Goal: Task Accomplishment & Management: Manage account settings

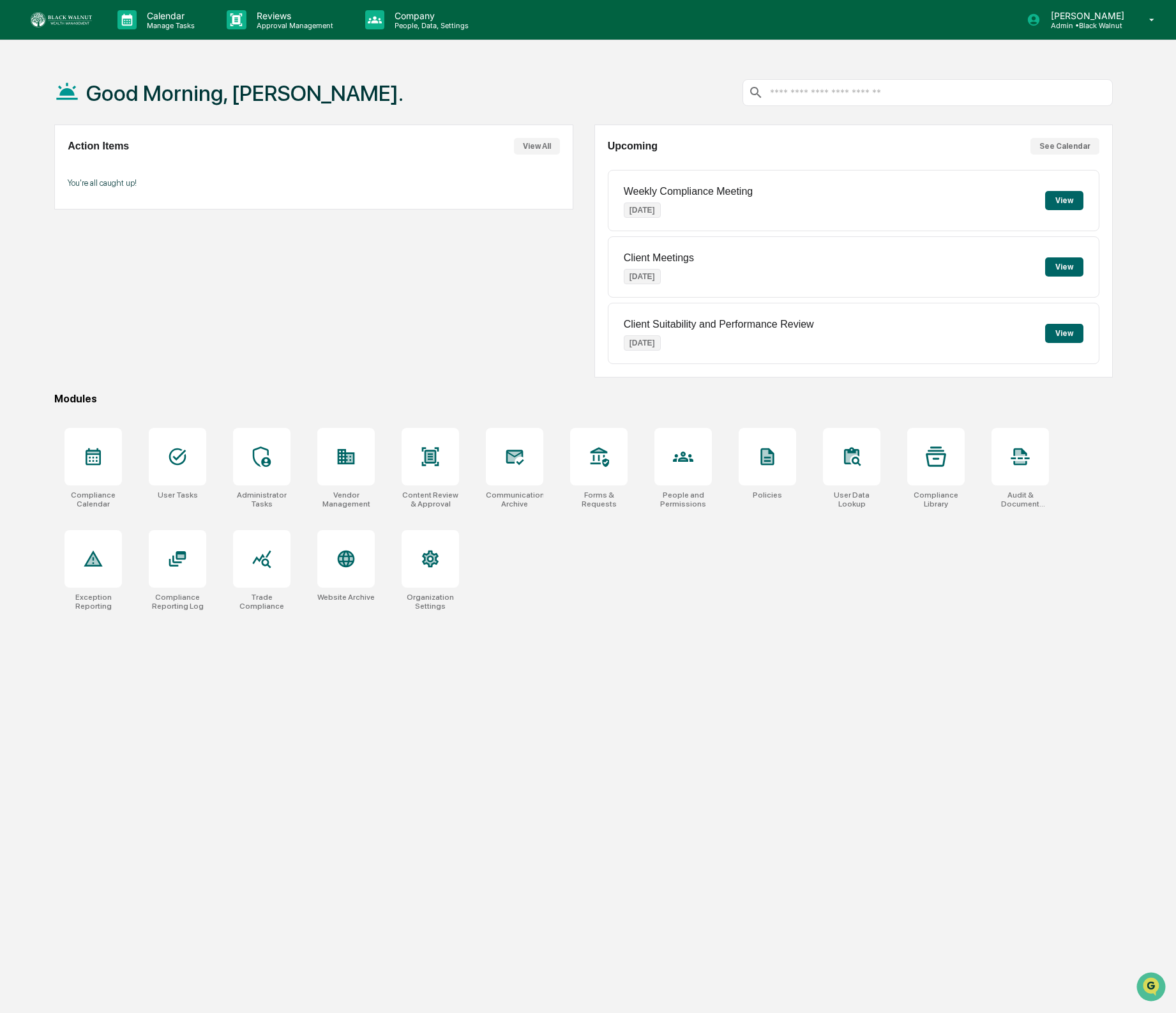
click at [420, 27] on p "People, Data, Settings" at bounding box center [430, 25] width 91 height 9
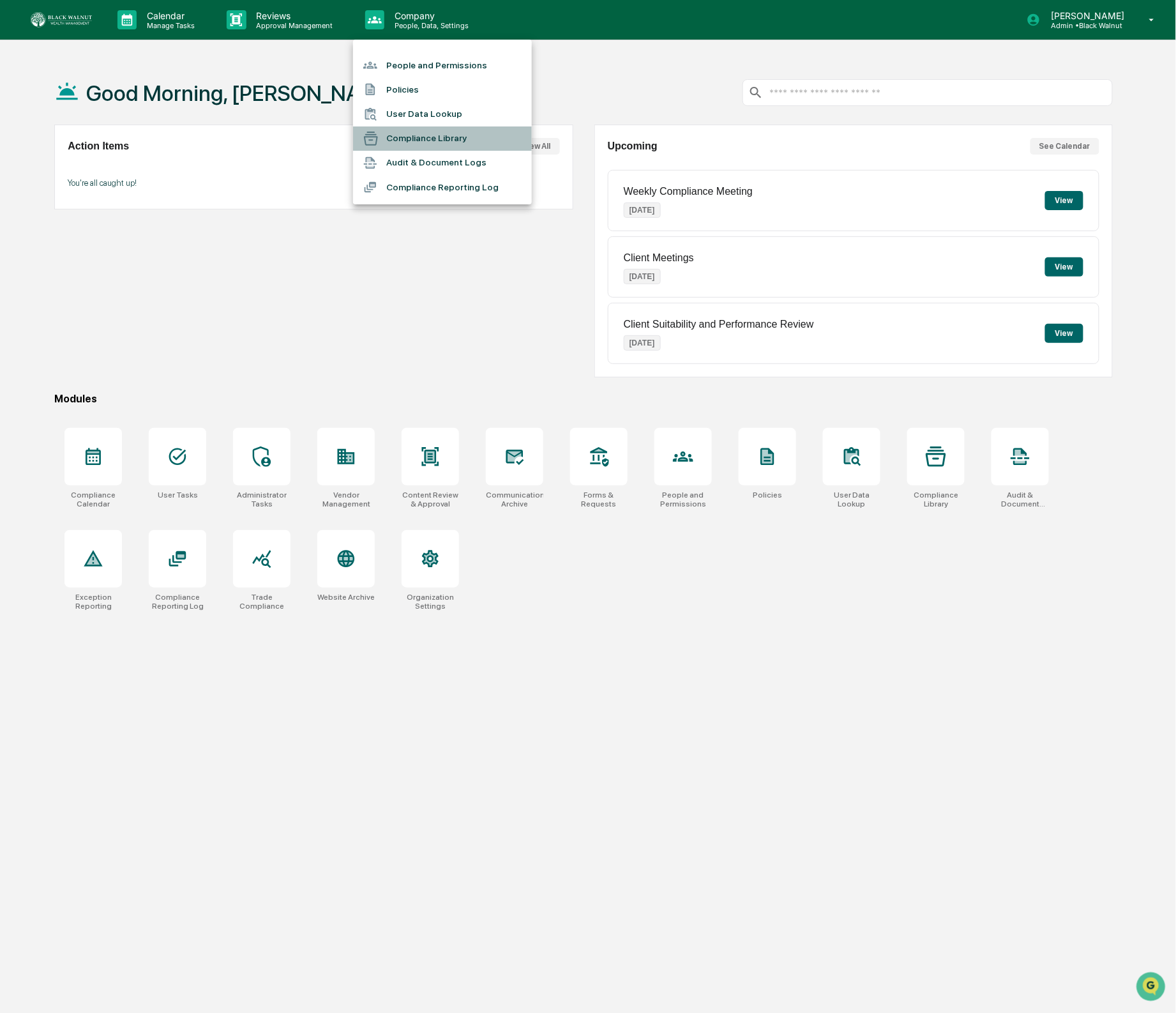
click at [418, 130] on li "Compliance Library" at bounding box center [442, 139] width 179 height 24
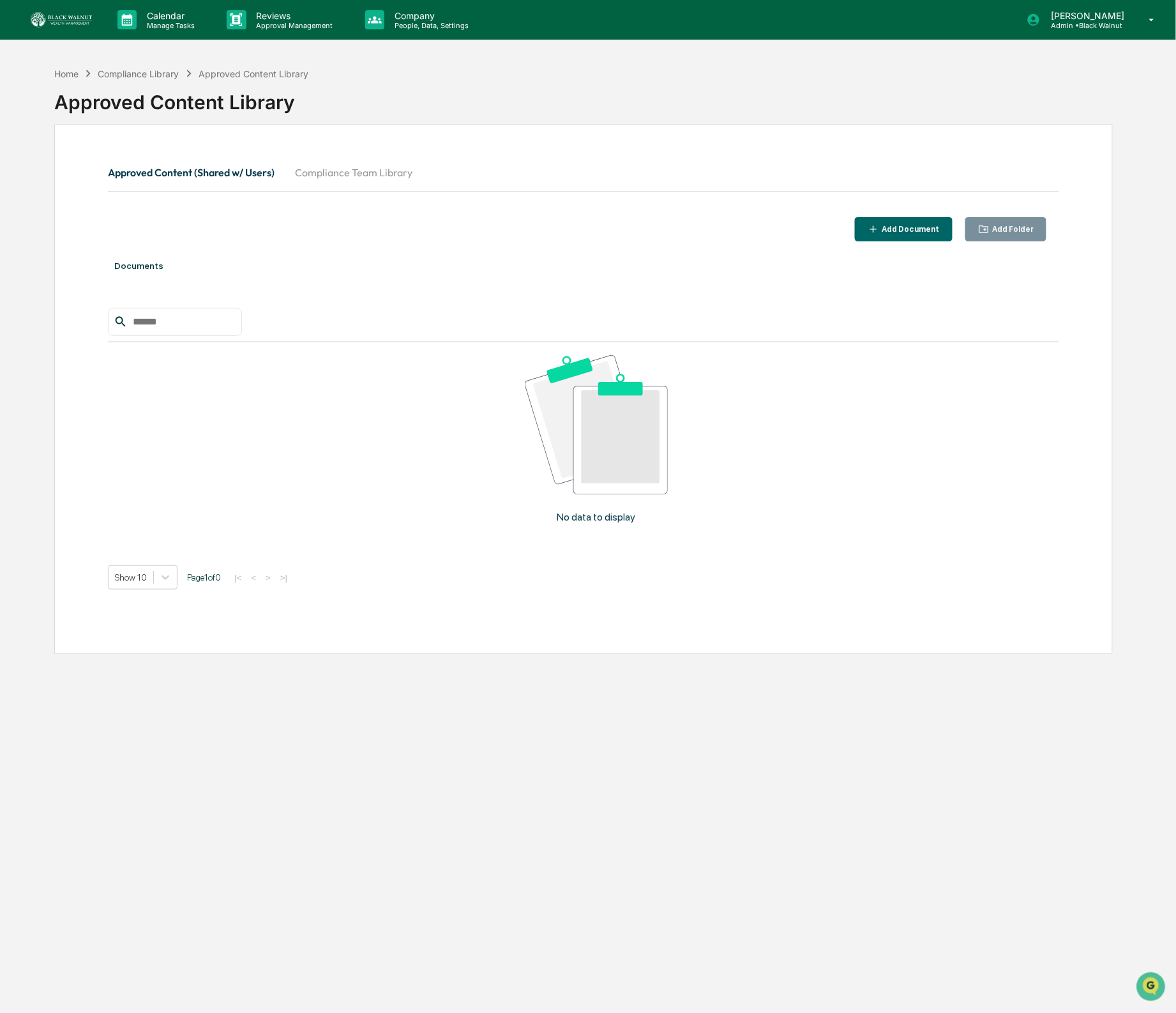
click at [371, 167] on button "Compliance Team Library" at bounding box center [354, 172] width 138 height 31
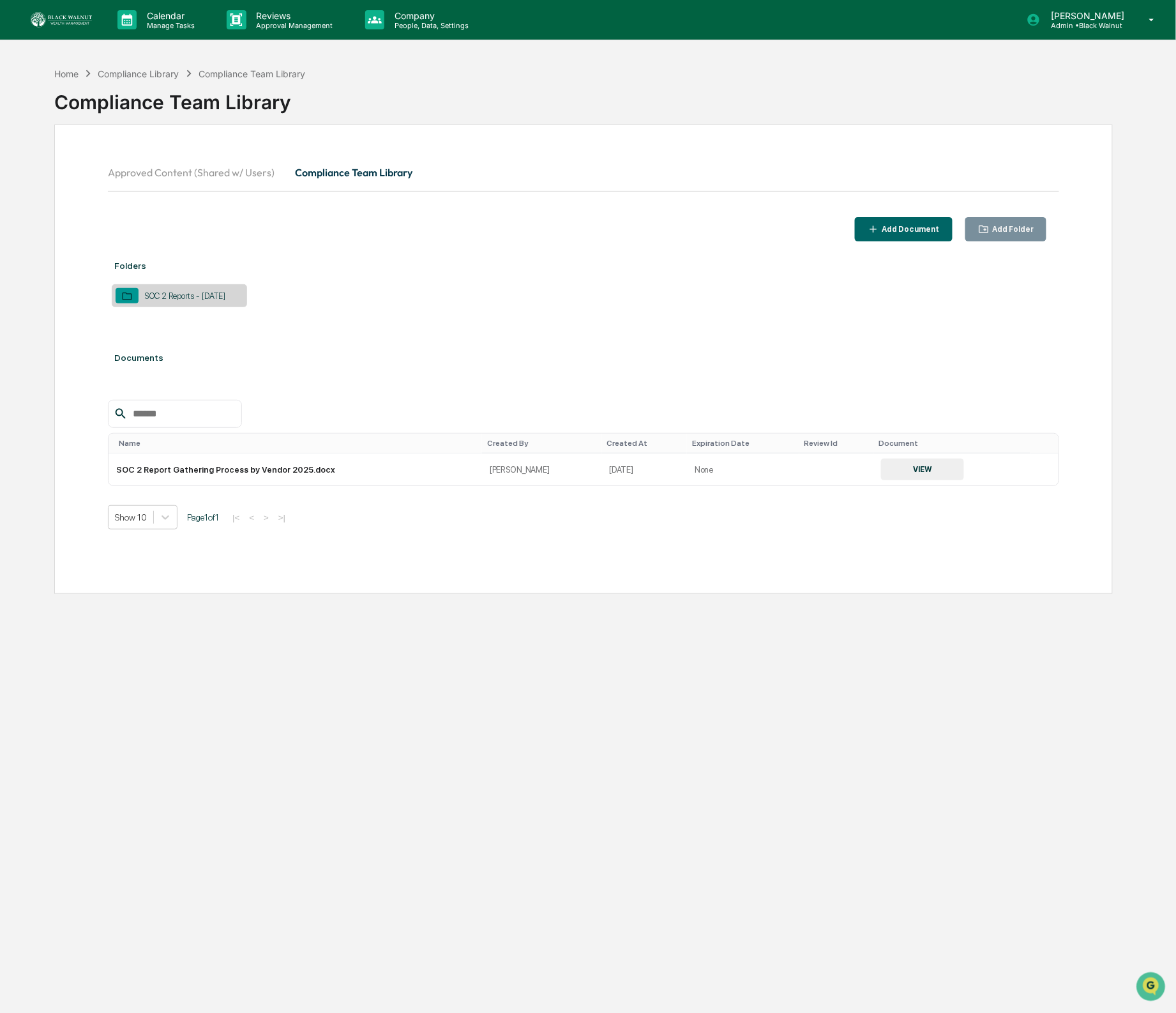
click at [1005, 237] on button "Add Folder" at bounding box center [1006, 229] width 82 height 25
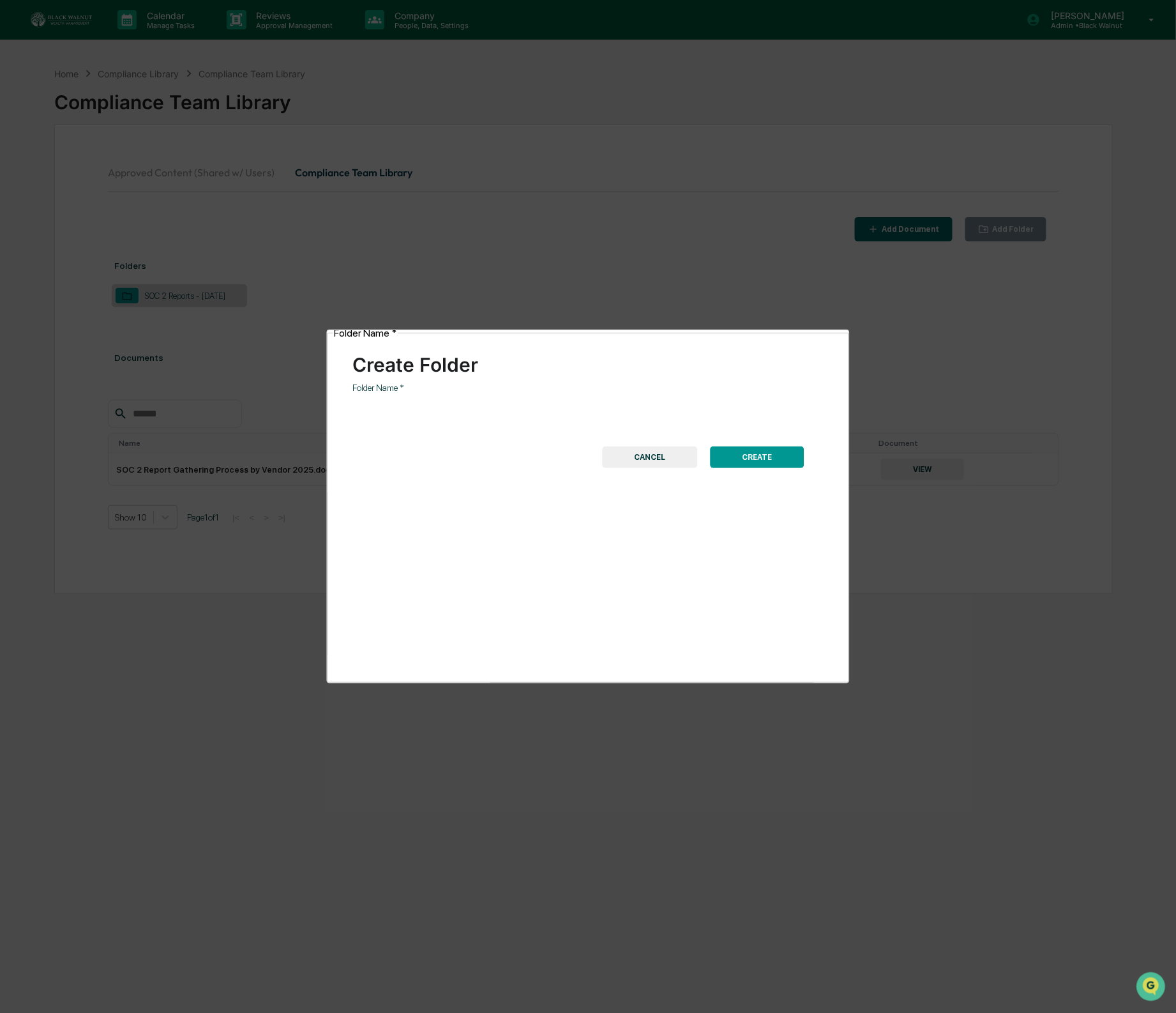
click at [548, 394] on input "Folder Name   *" at bounding box center [508, 410] width 310 height 34
type input "*"
type input "**********"
click at [743, 446] on button "CREATE" at bounding box center [757, 457] width 94 height 22
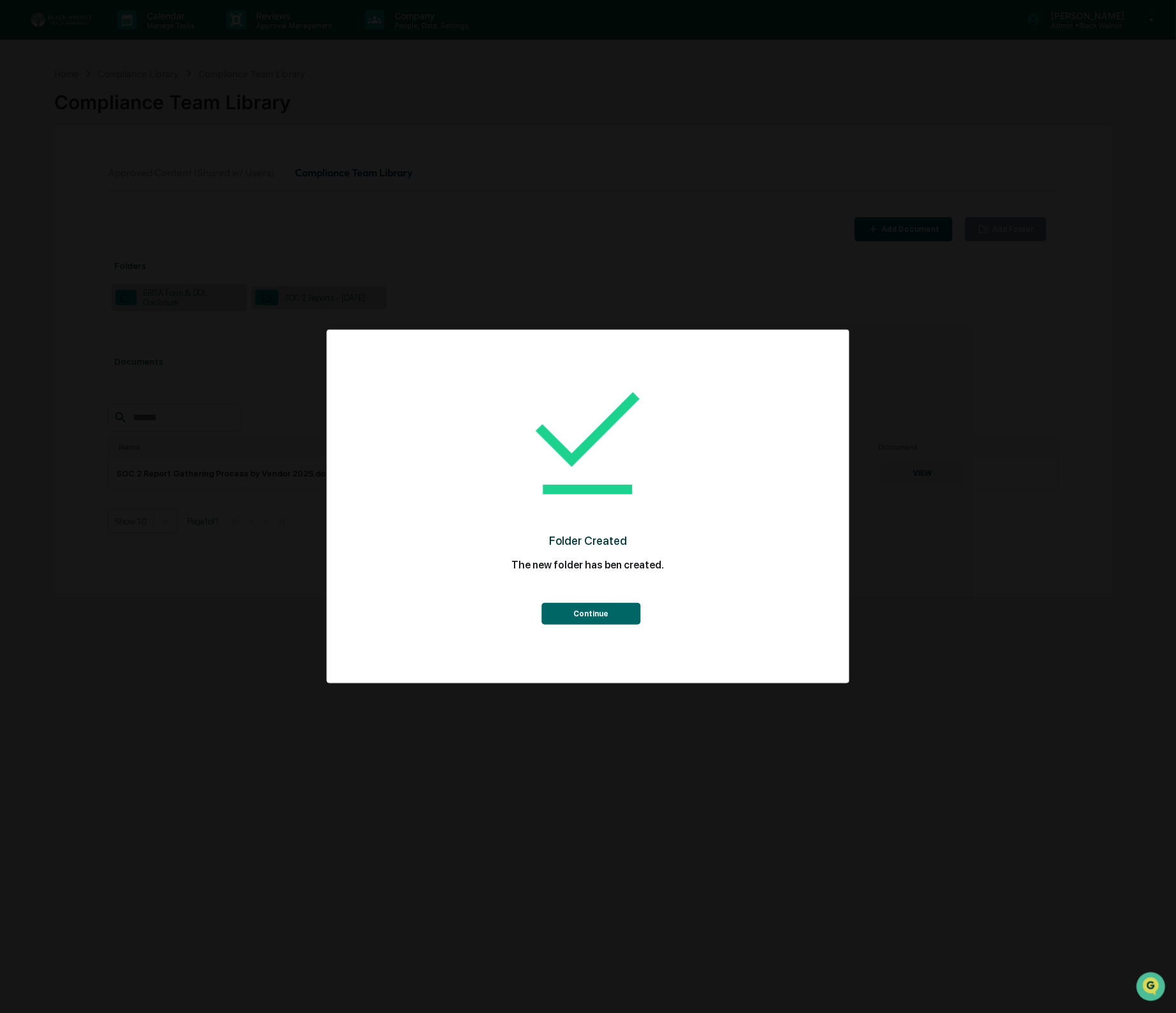
click at [597, 615] on button "Continue" at bounding box center [591, 613] width 99 height 22
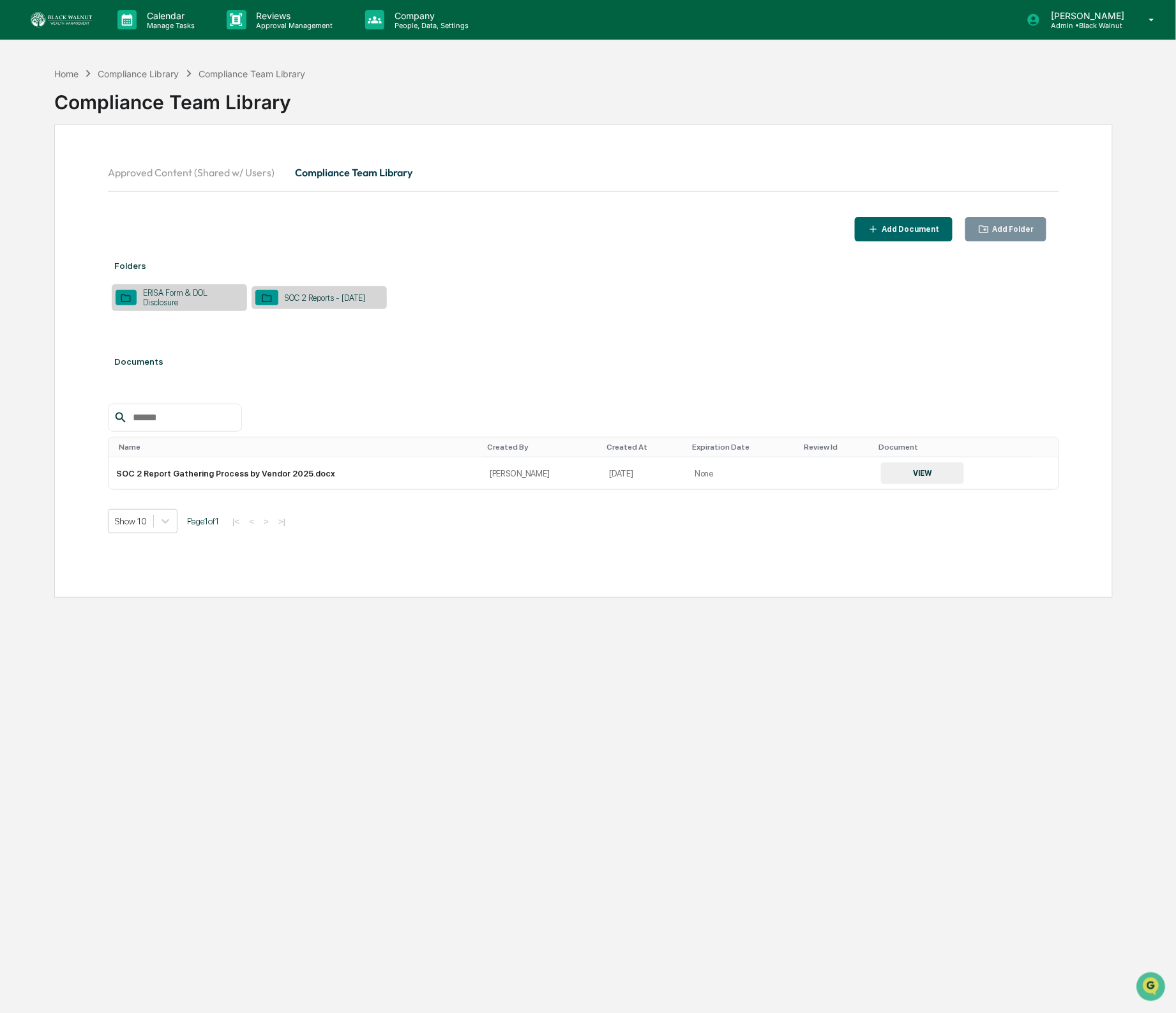
click at [197, 296] on div "ERISA Form & DOL Disclosure" at bounding box center [190, 298] width 106 height 19
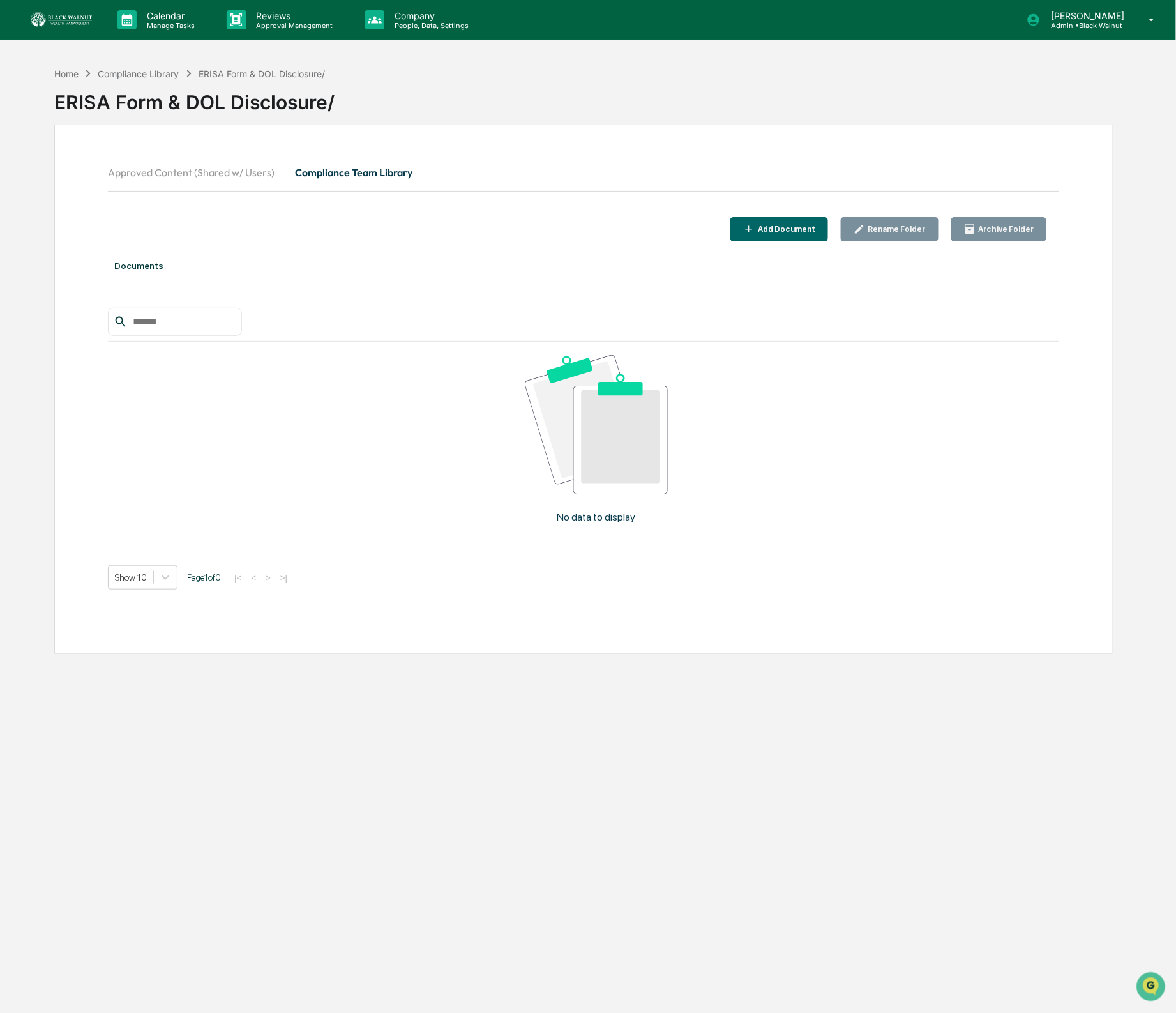
drag, startPoint x: 197, startPoint y: 241, endPoint x: 194, endPoint y: 248, distance: 7.6
click at [197, 241] on div "Add Document Rename Folder Archive Folder" at bounding box center [583, 229] width 951 height 25
click at [789, 233] on div "Add Document" at bounding box center [785, 229] width 60 height 9
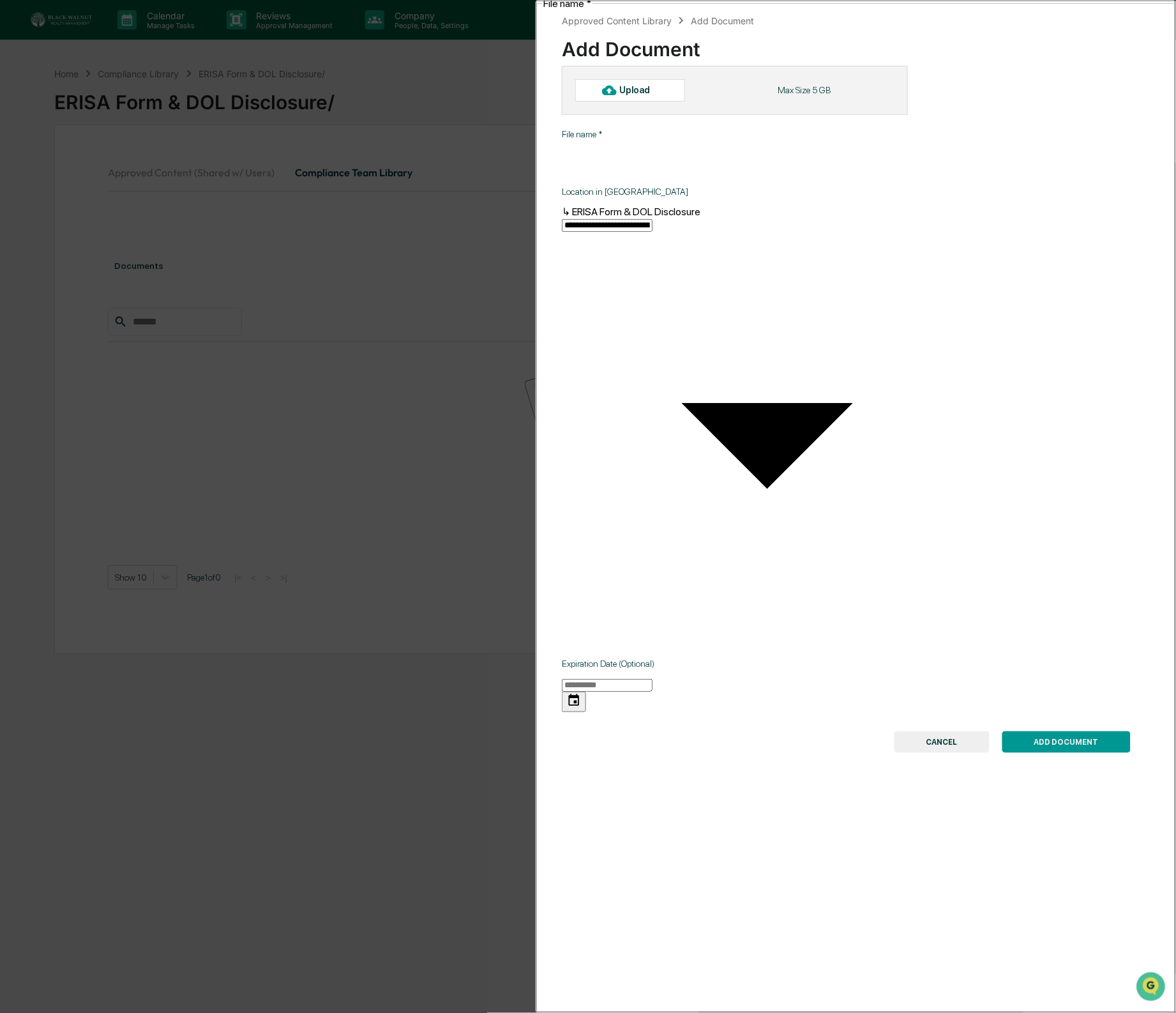
click at [656, 82] on div "Upload" at bounding box center [630, 90] width 110 height 22
type input "**********"
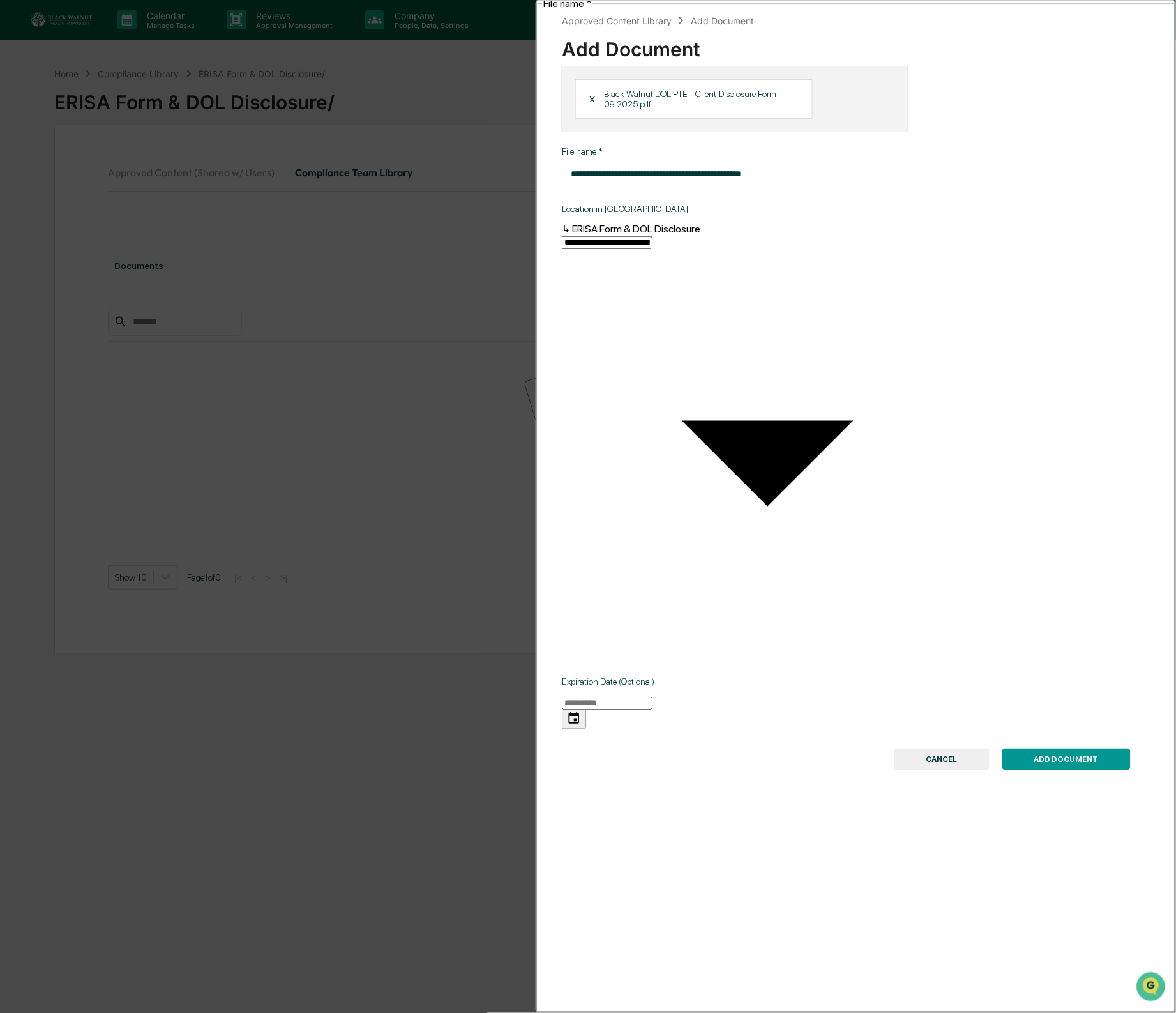
click at [1090, 749] on button "ADD DOCUMENT" at bounding box center [1066, 759] width 128 height 22
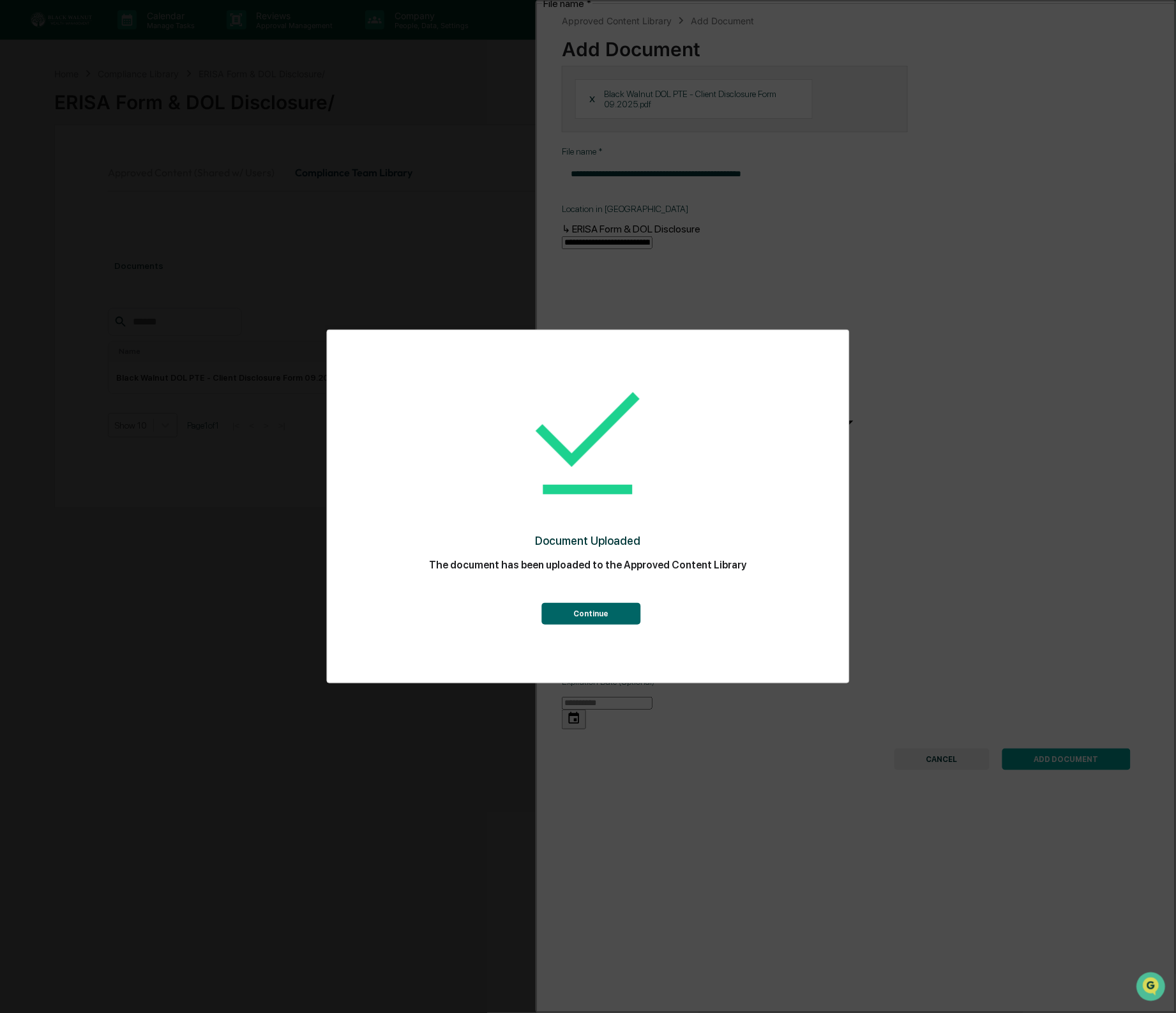
click at [554, 612] on button "Continue" at bounding box center [591, 613] width 99 height 22
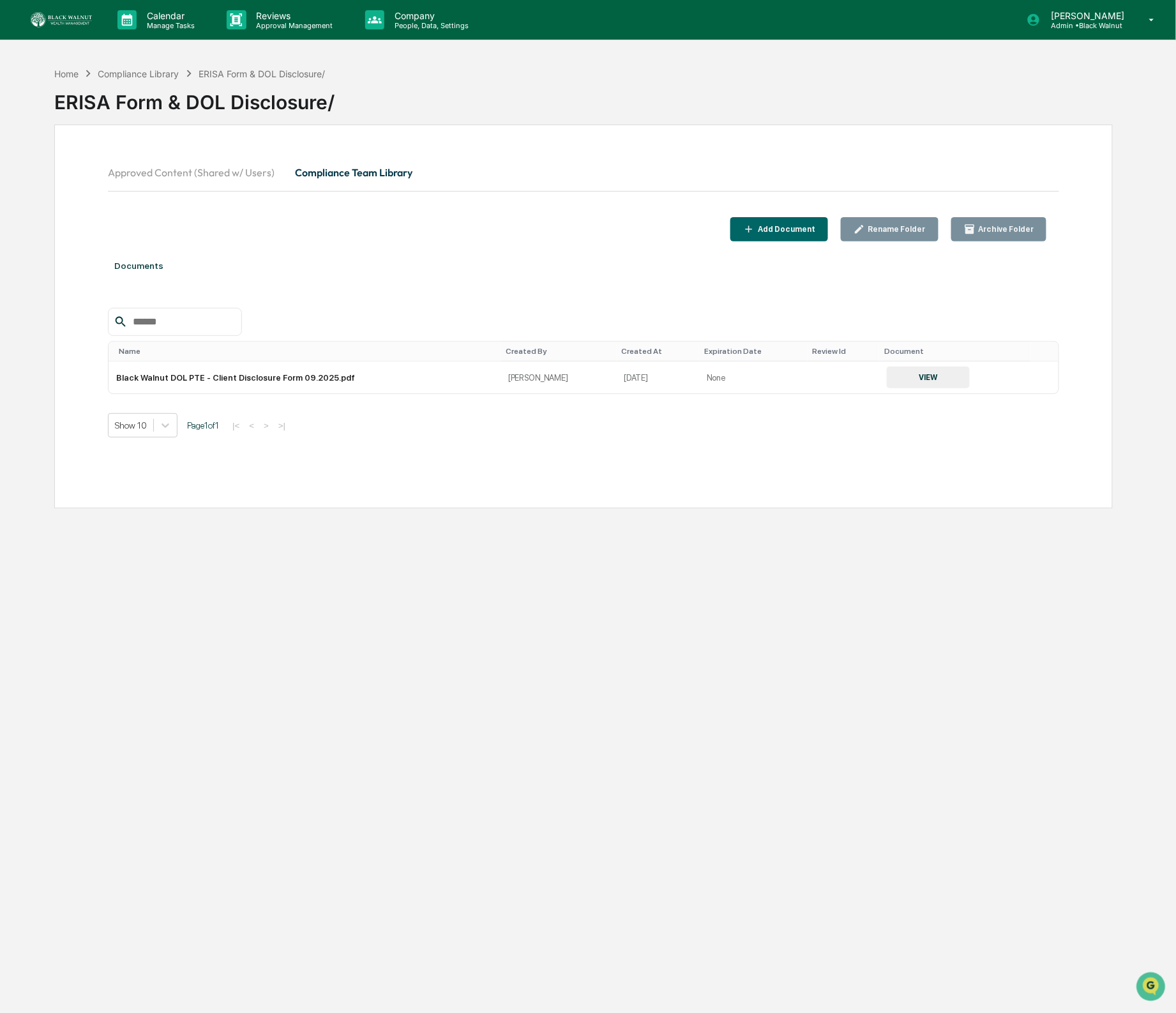
click at [813, 227] on div "Add Document" at bounding box center [785, 229] width 60 height 9
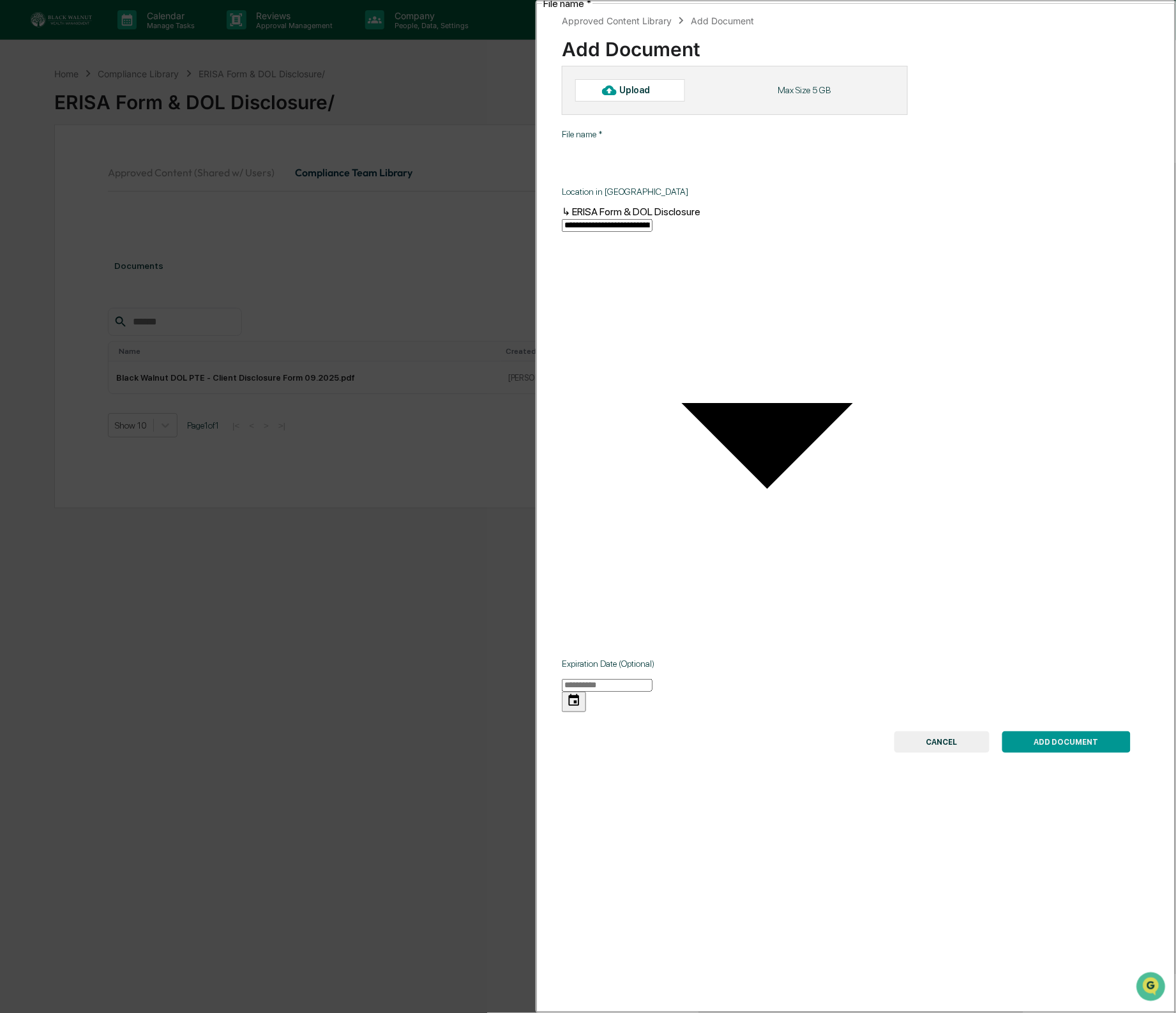
click at [672, 97] on div "Upload" at bounding box center [630, 90] width 110 height 22
type input "**********"
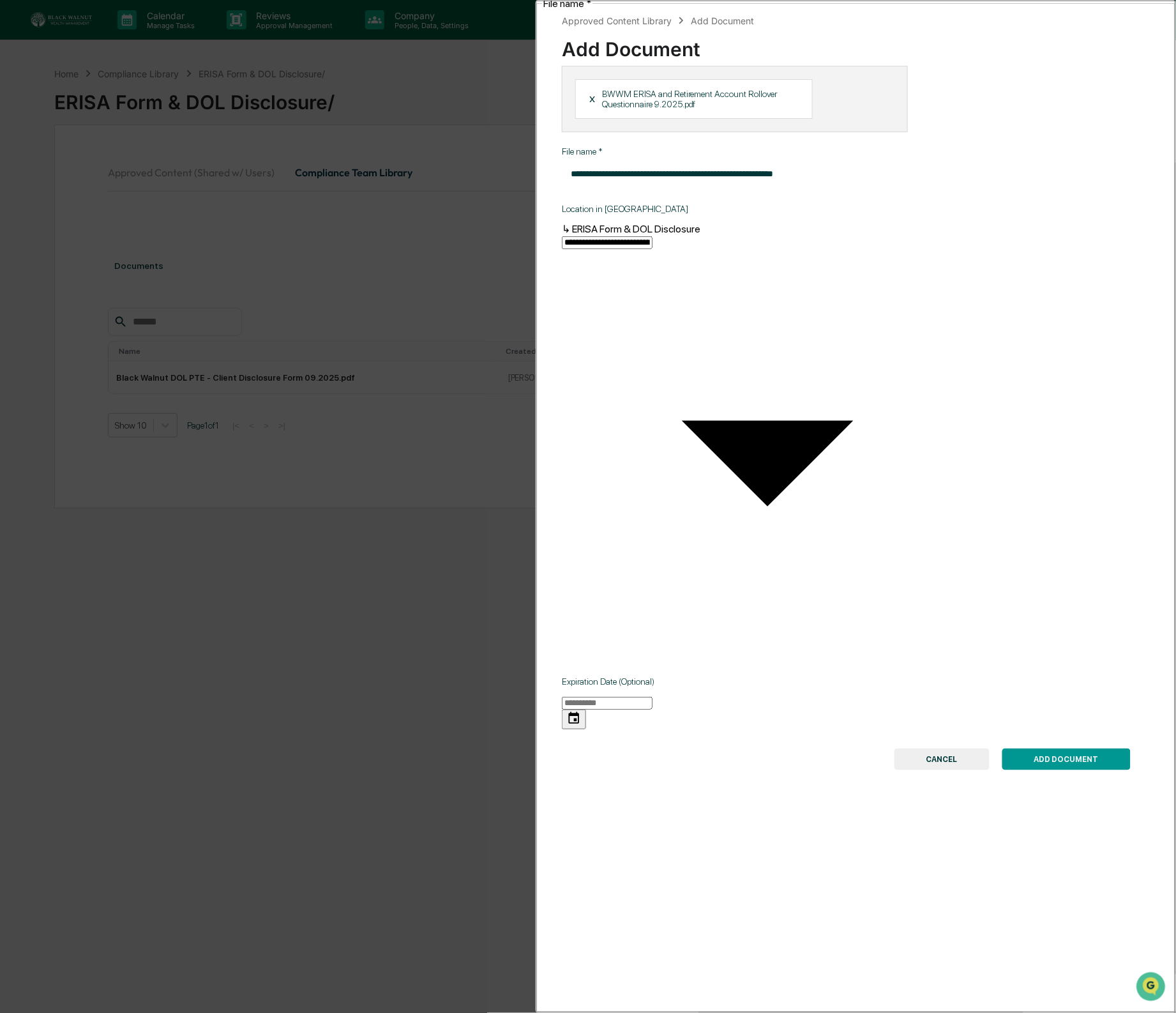
click at [1070, 749] on button "ADD DOCUMENT" at bounding box center [1066, 759] width 128 height 22
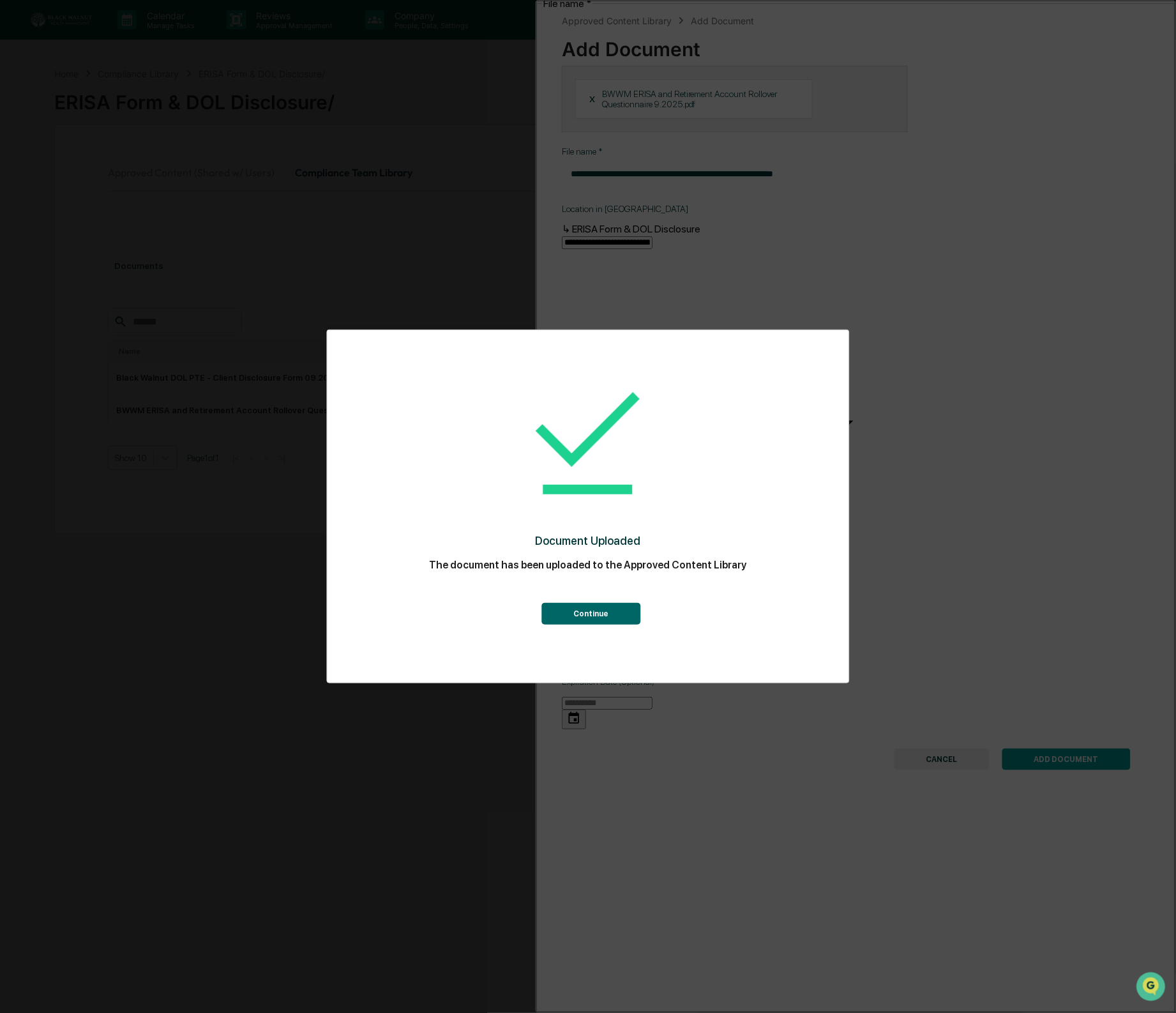
click at [622, 609] on button "Continue" at bounding box center [591, 613] width 99 height 22
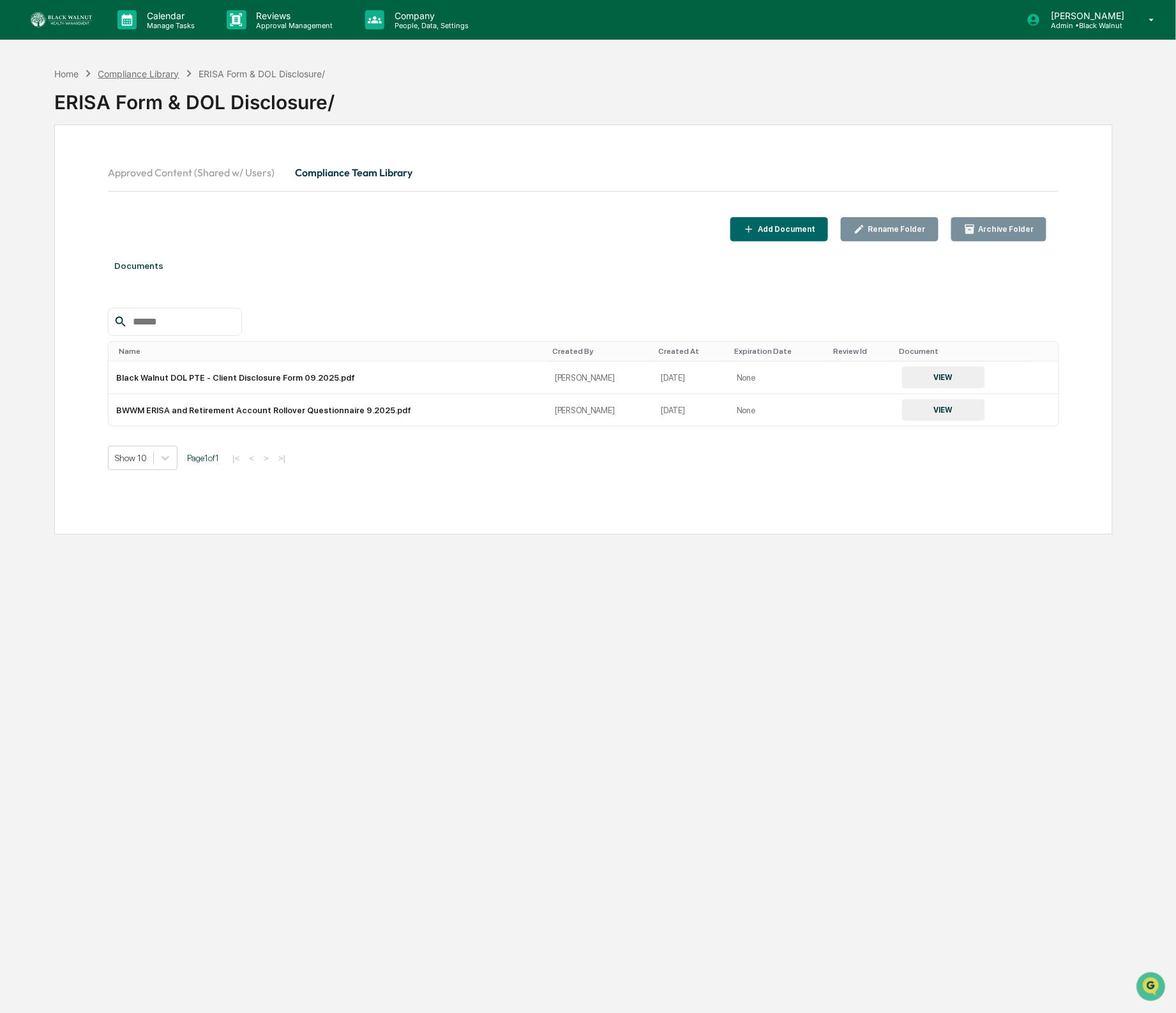
click at [146, 73] on div "Compliance Library" at bounding box center [138, 73] width 81 height 11
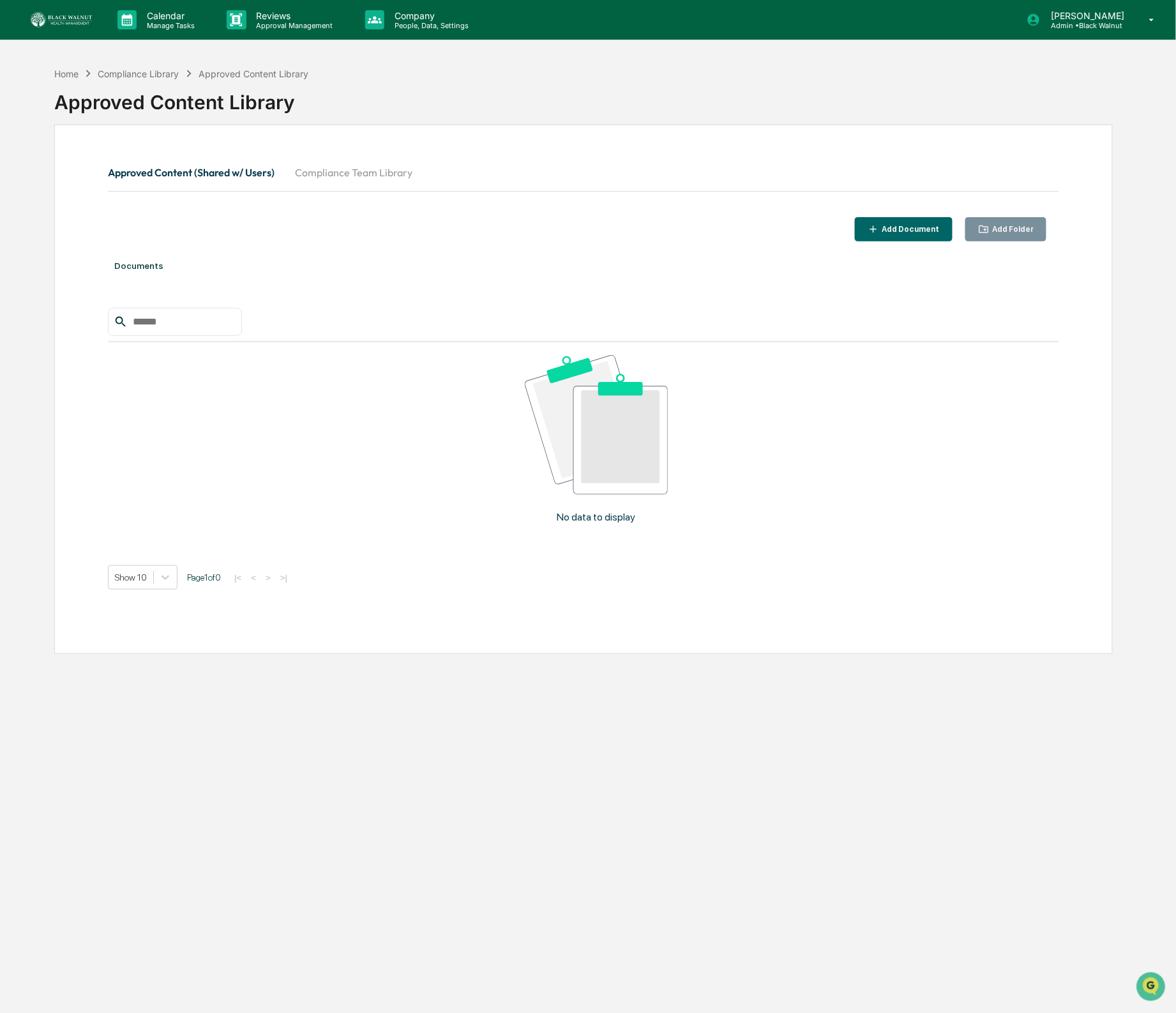
click at [332, 158] on button "Compliance Team Library" at bounding box center [354, 172] width 138 height 31
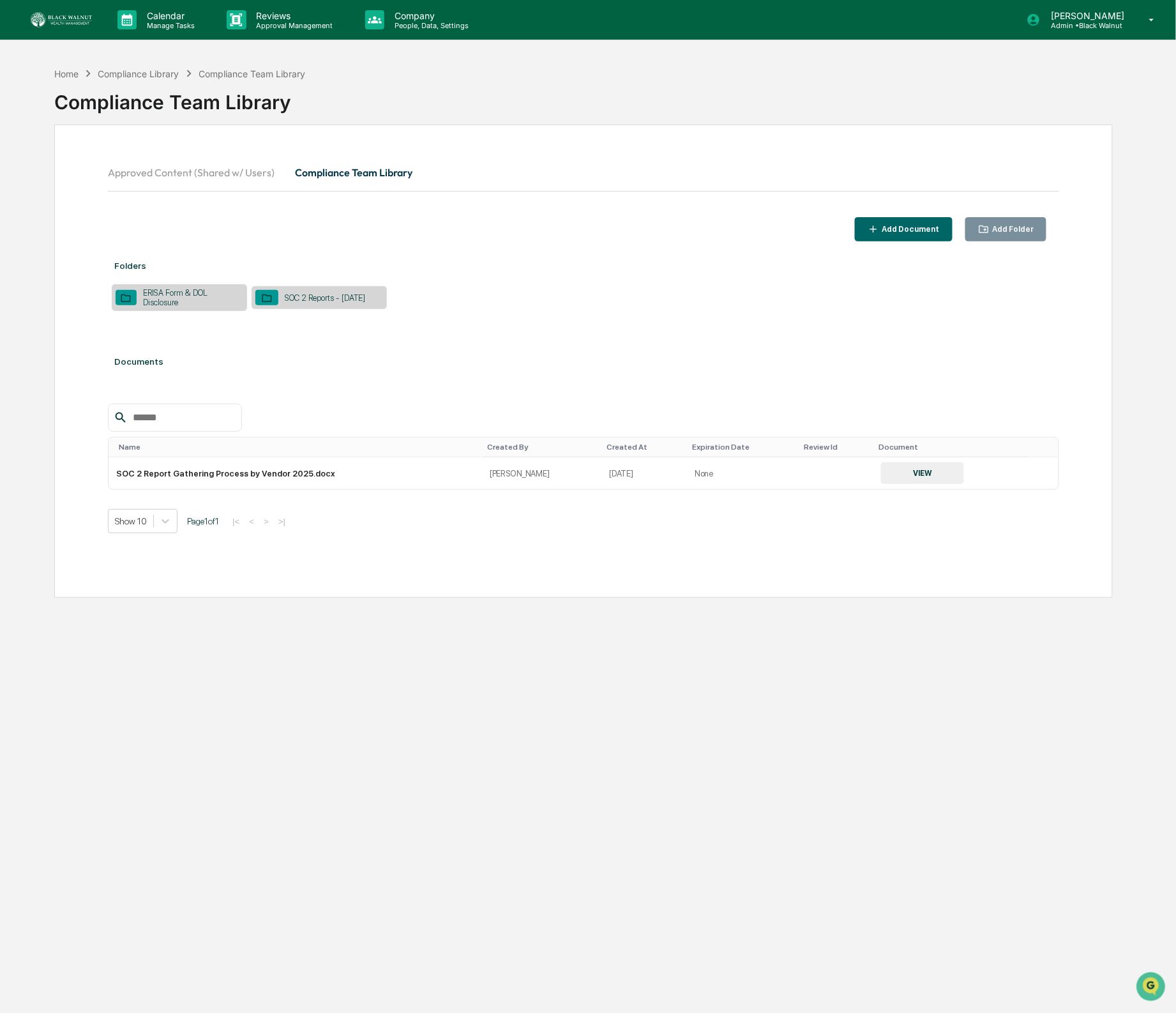
click at [347, 309] on div "SOC 2 Reports - [DATE]" at bounding box center [319, 297] width 135 height 23
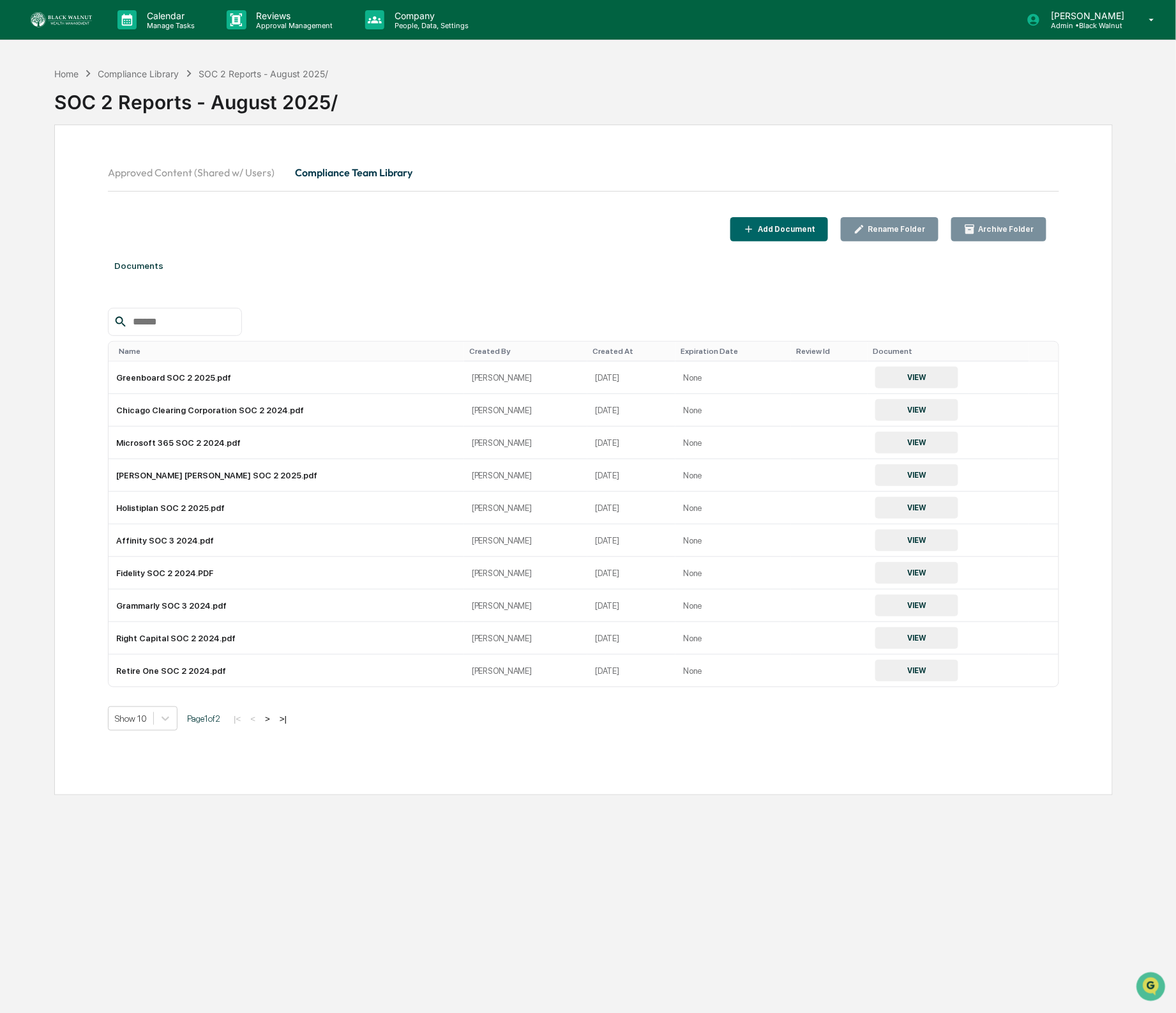
click at [236, 173] on button "Approved Content (Shared w/ Users)" at bounding box center [196, 172] width 177 height 31
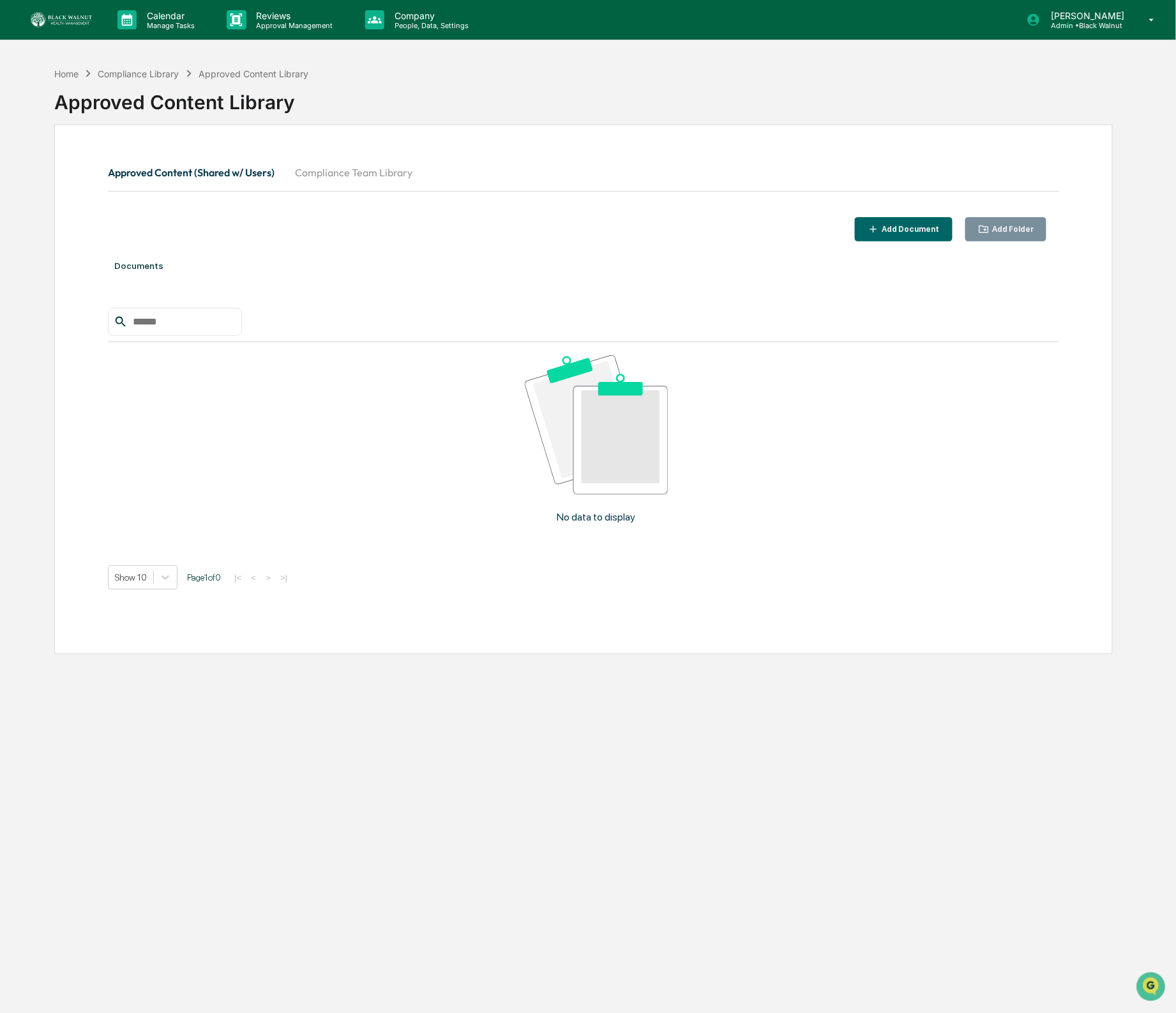
click at [350, 176] on button "Compliance Team Library" at bounding box center [354, 172] width 138 height 31
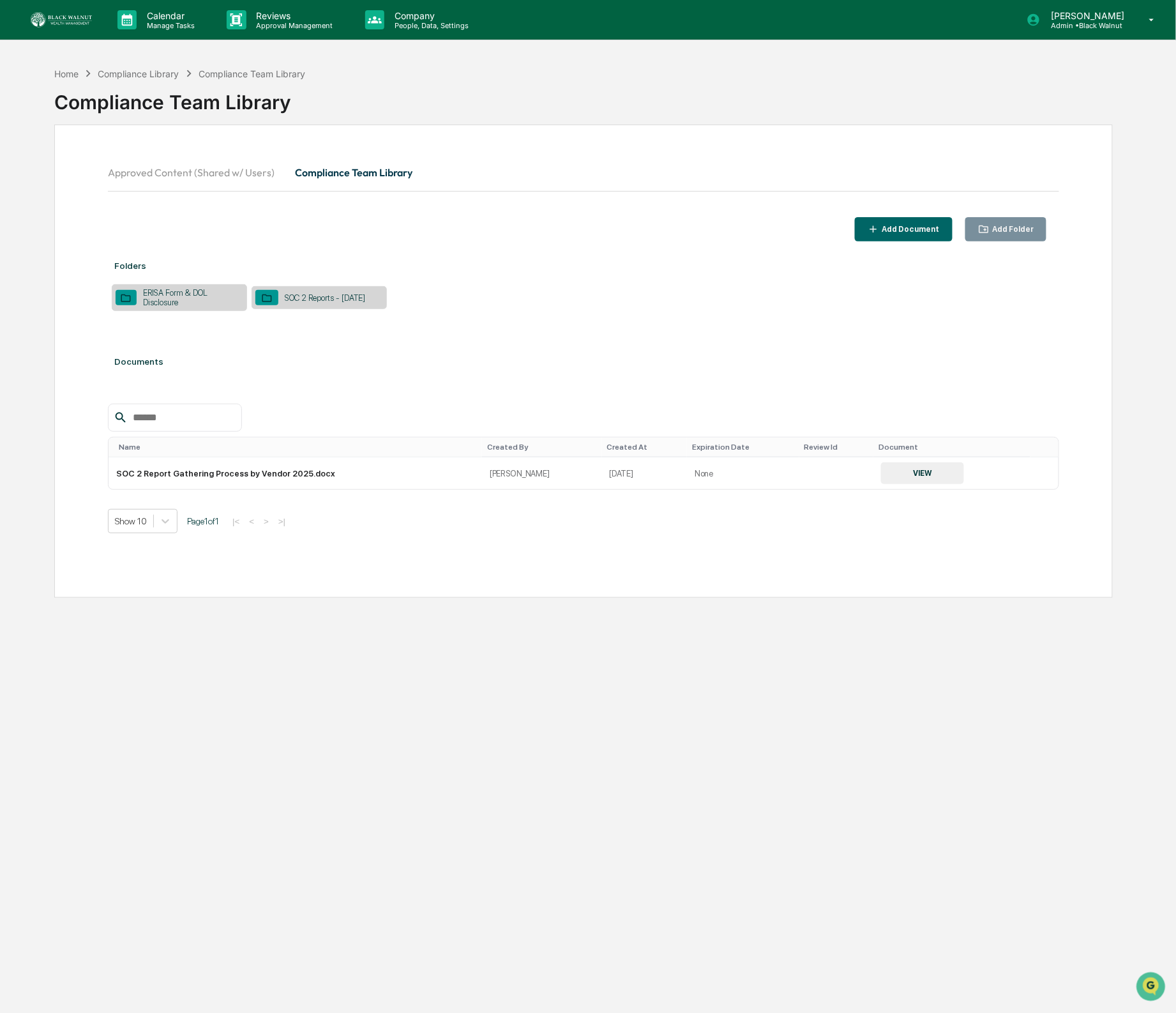
click at [1000, 232] on div "Add Folder" at bounding box center [1011, 229] width 44 height 9
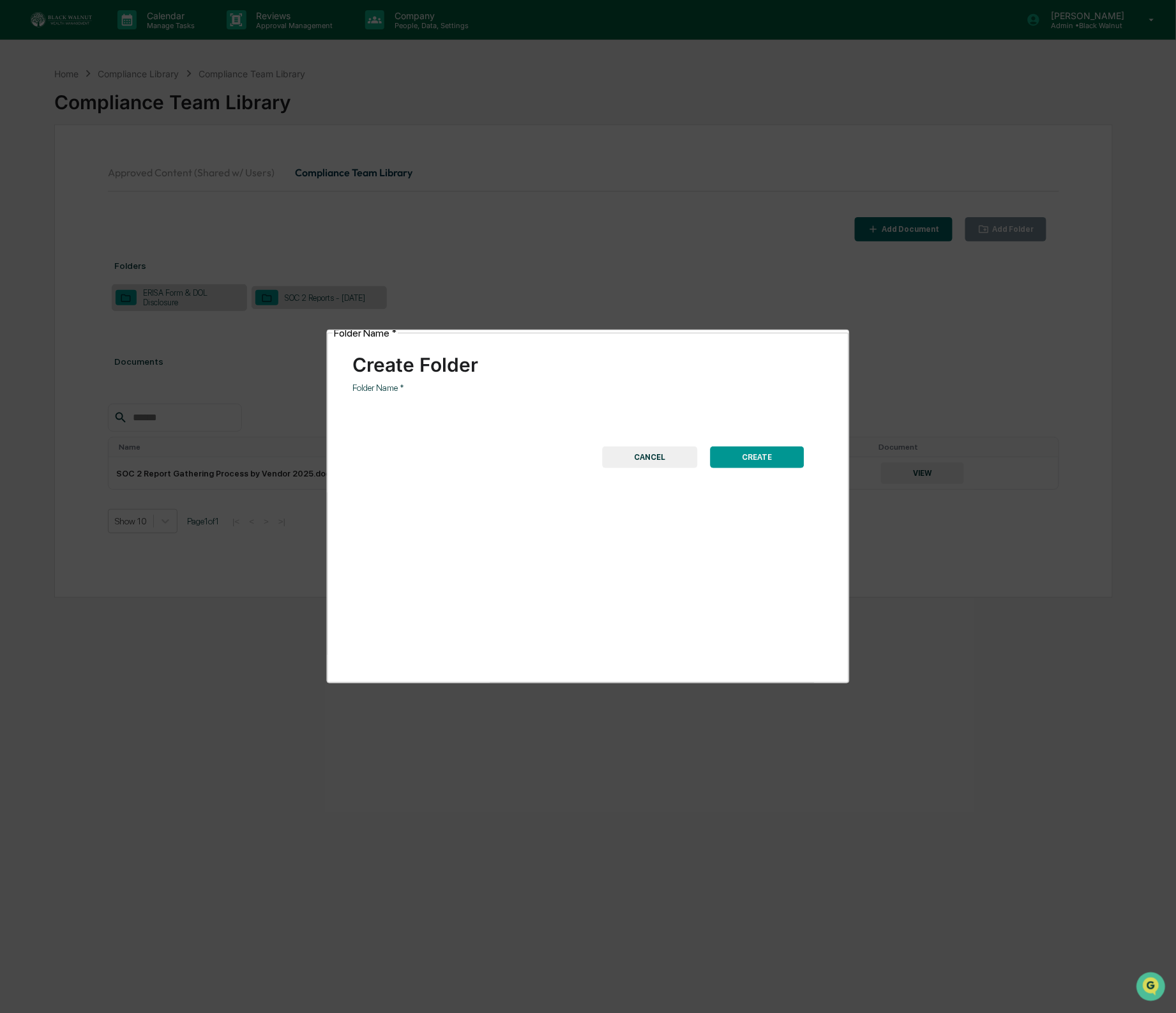
click at [483, 406] on input "Folder Name   *" at bounding box center [508, 410] width 310 height 34
type input "*"
type input "**********"
click at [758, 446] on button "CREATE" at bounding box center [757, 457] width 94 height 22
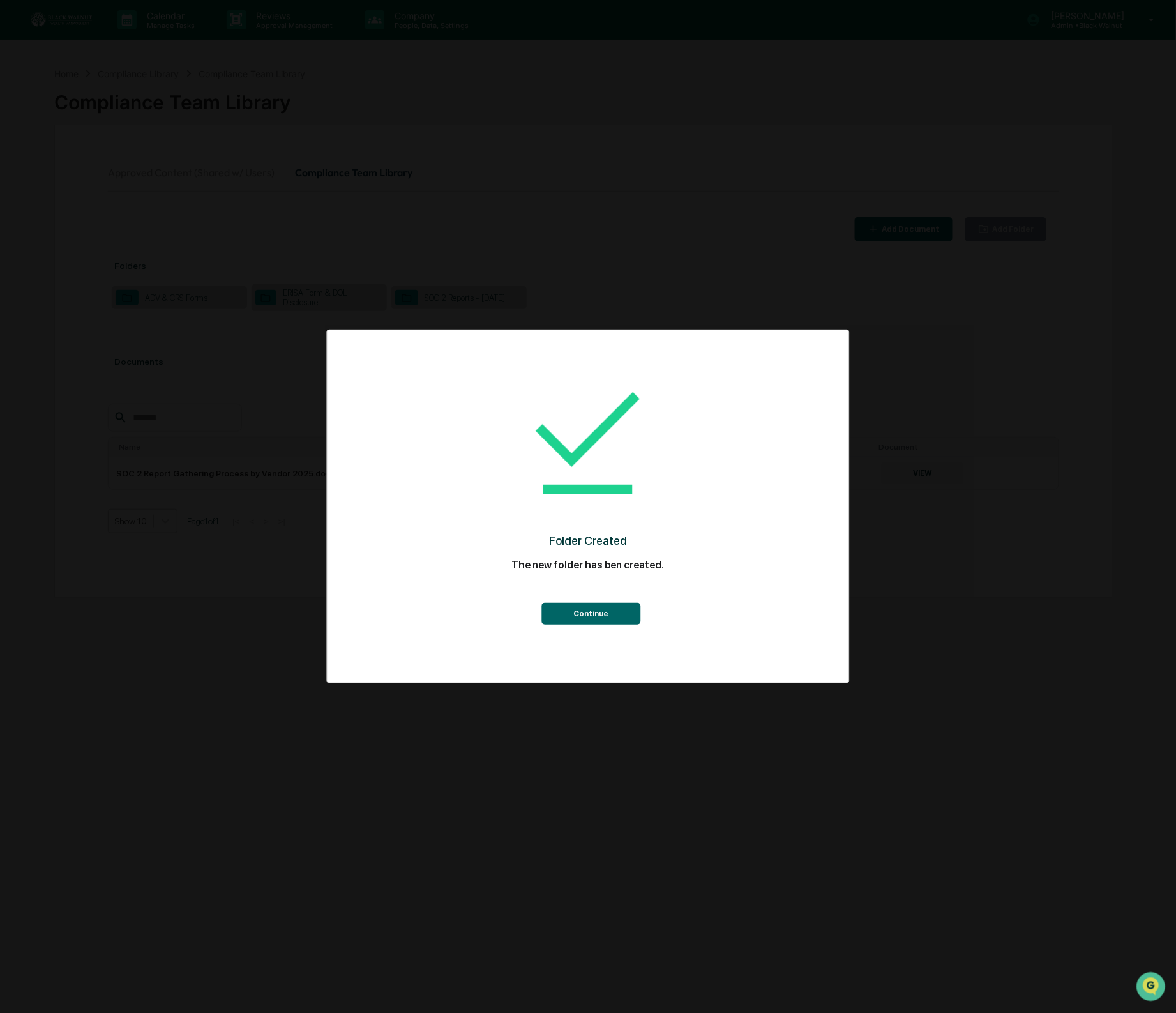
click at [592, 616] on button "Continue" at bounding box center [591, 613] width 99 height 22
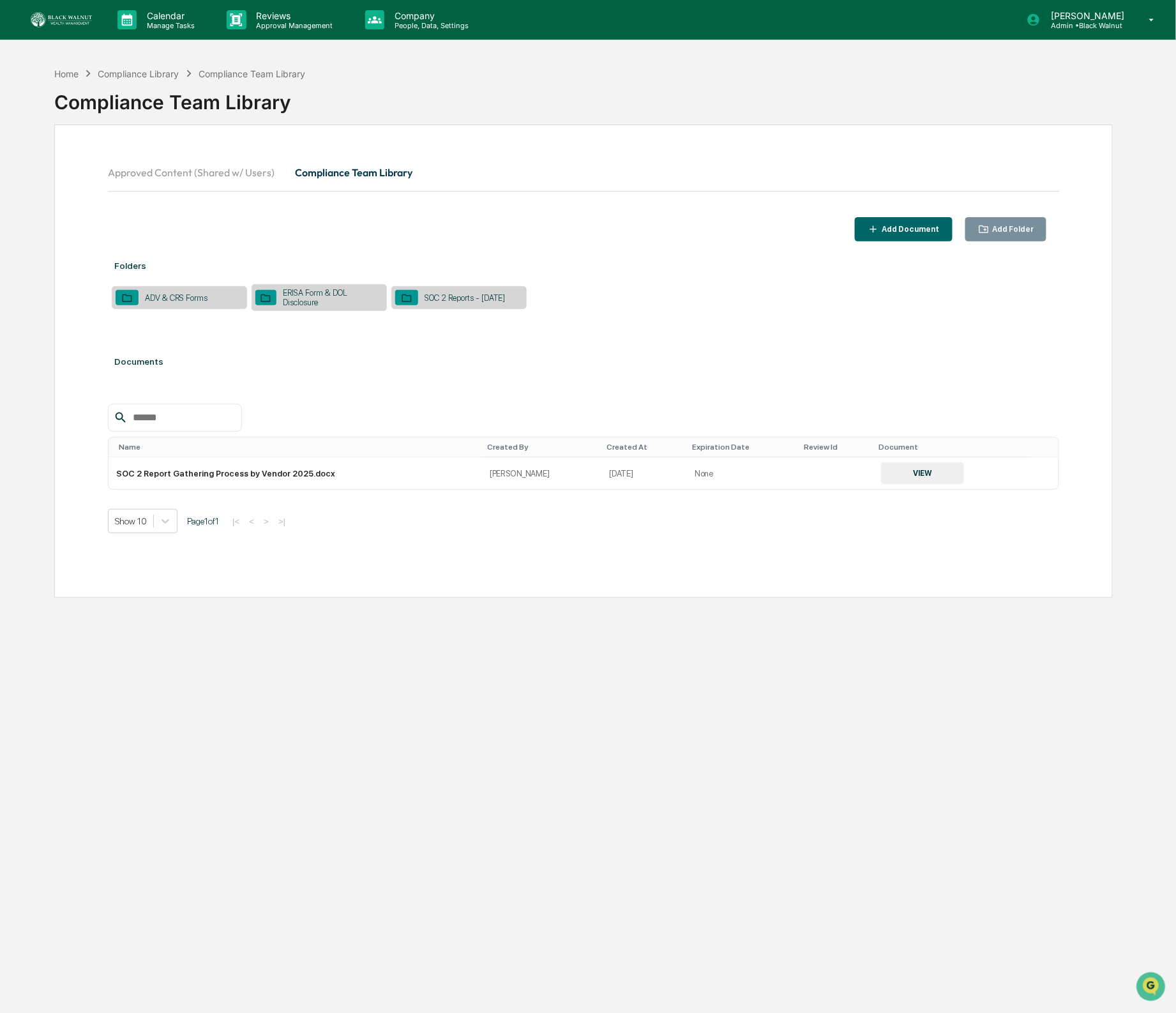
click at [201, 302] on div "ADV & CRS Forms" at bounding box center [176, 298] width 76 height 10
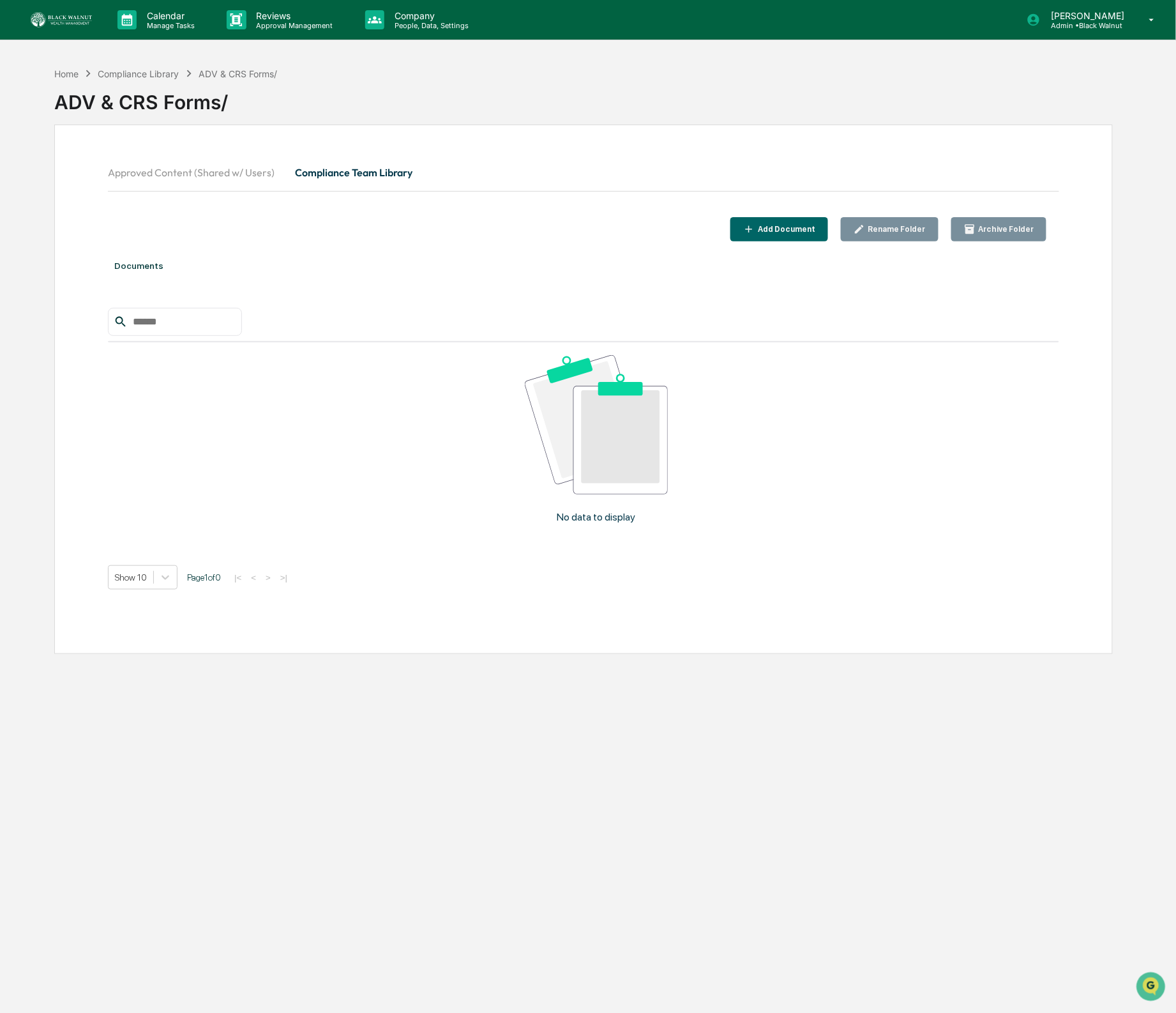
click at [802, 229] on div "Add Document" at bounding box center [785, 229] width 60 height 9
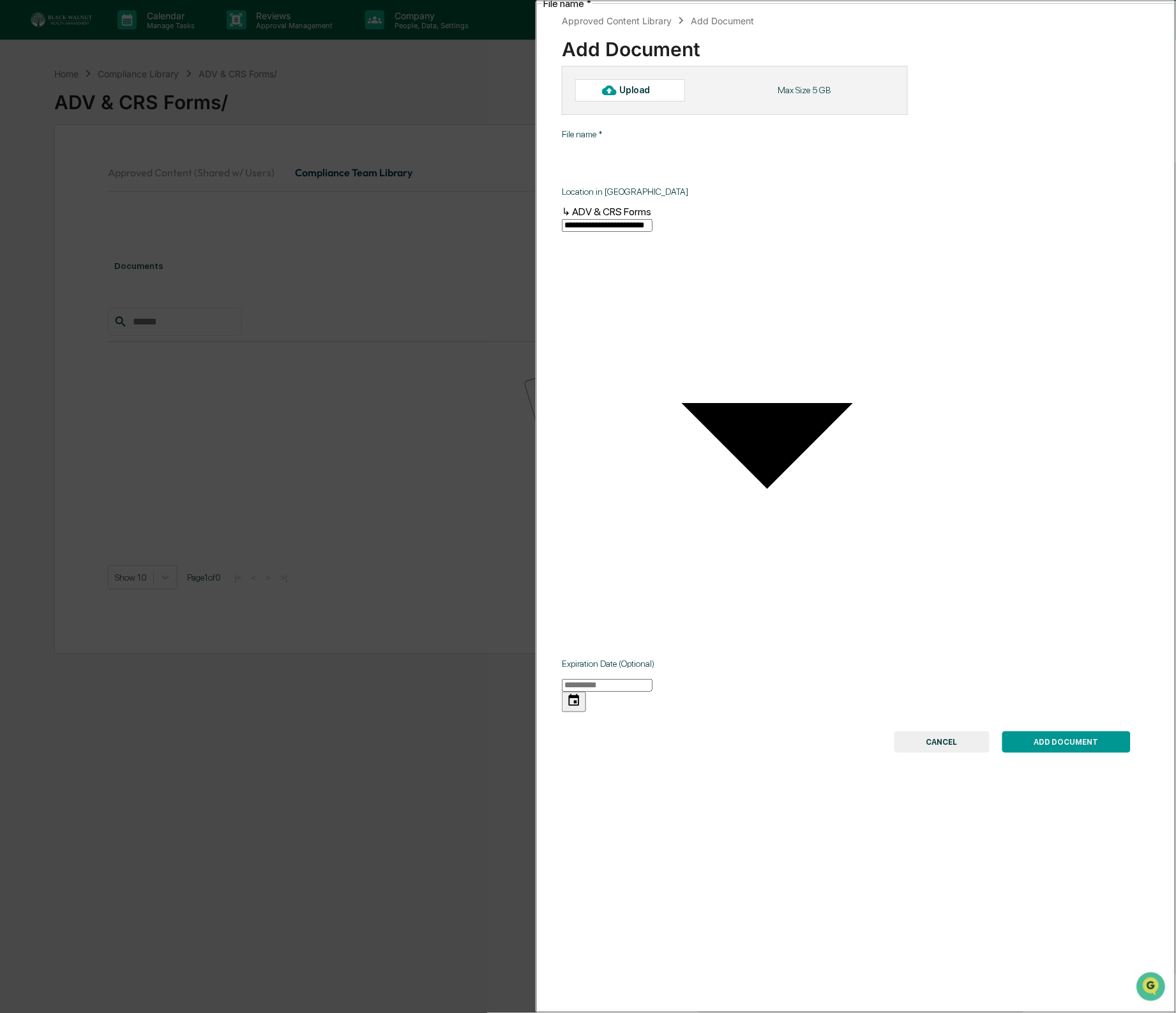
click at [659, 95] on div "Upload" at bounding box center [640, 90] width 41 height 10
type input "**********"
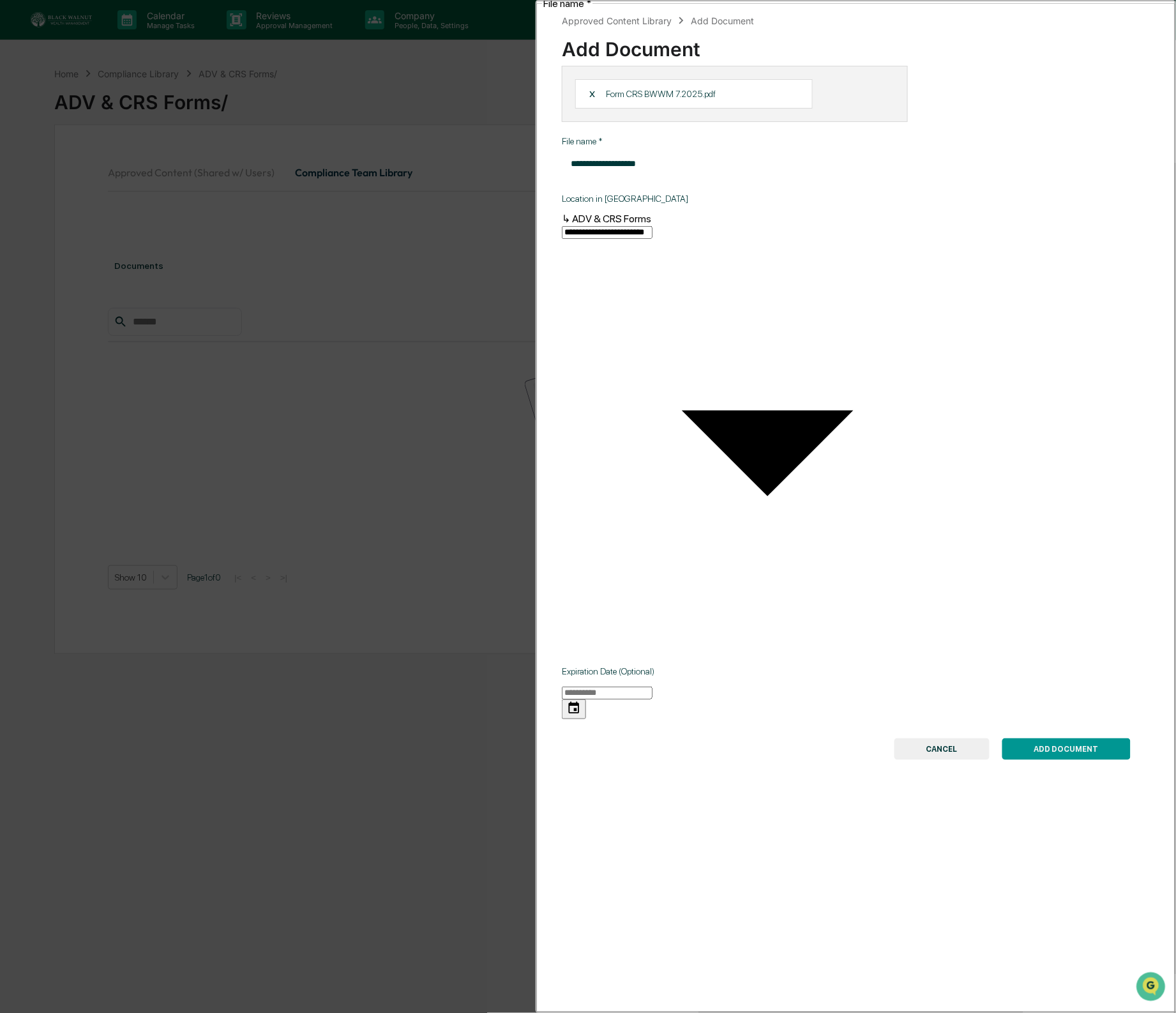
click at [1046, 738] on button "ADD DOCUMENT" at bounding box center [1066, 749] width 128 height 22
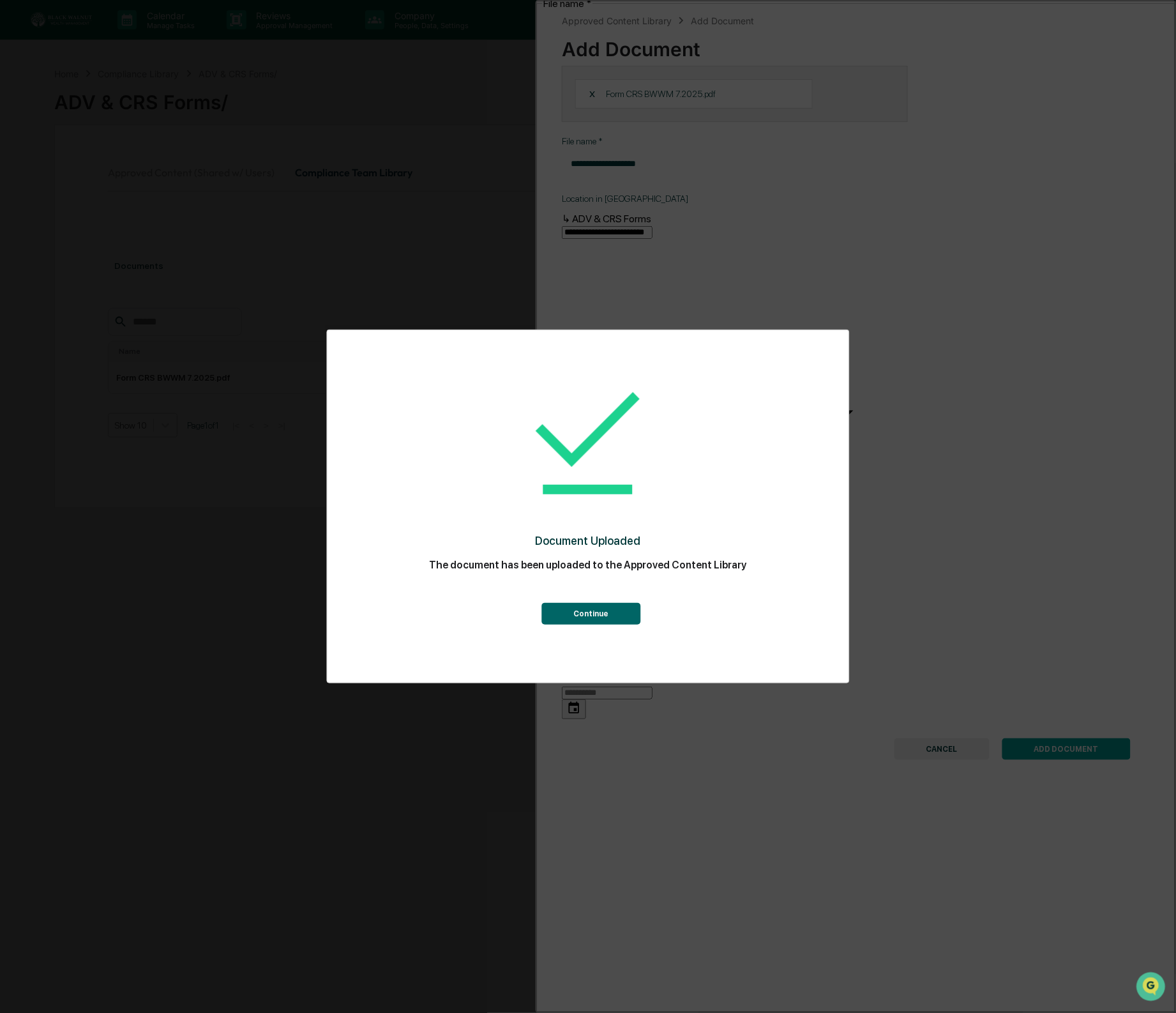
click at [608, 603] on div "Continue" at bounding box center [588, 602] width 471 height 46
click at [611, 610] on div "Continue" at bounding box center [588, 602] width 471 height 46
drag, startPoint x: 608, startPoint y: 611, endPoint x: 646, endPoint y: 592, distance: 42.5
click at [607, 611] on button "Continue" at bounding box center [591, 613] width 99 height 22
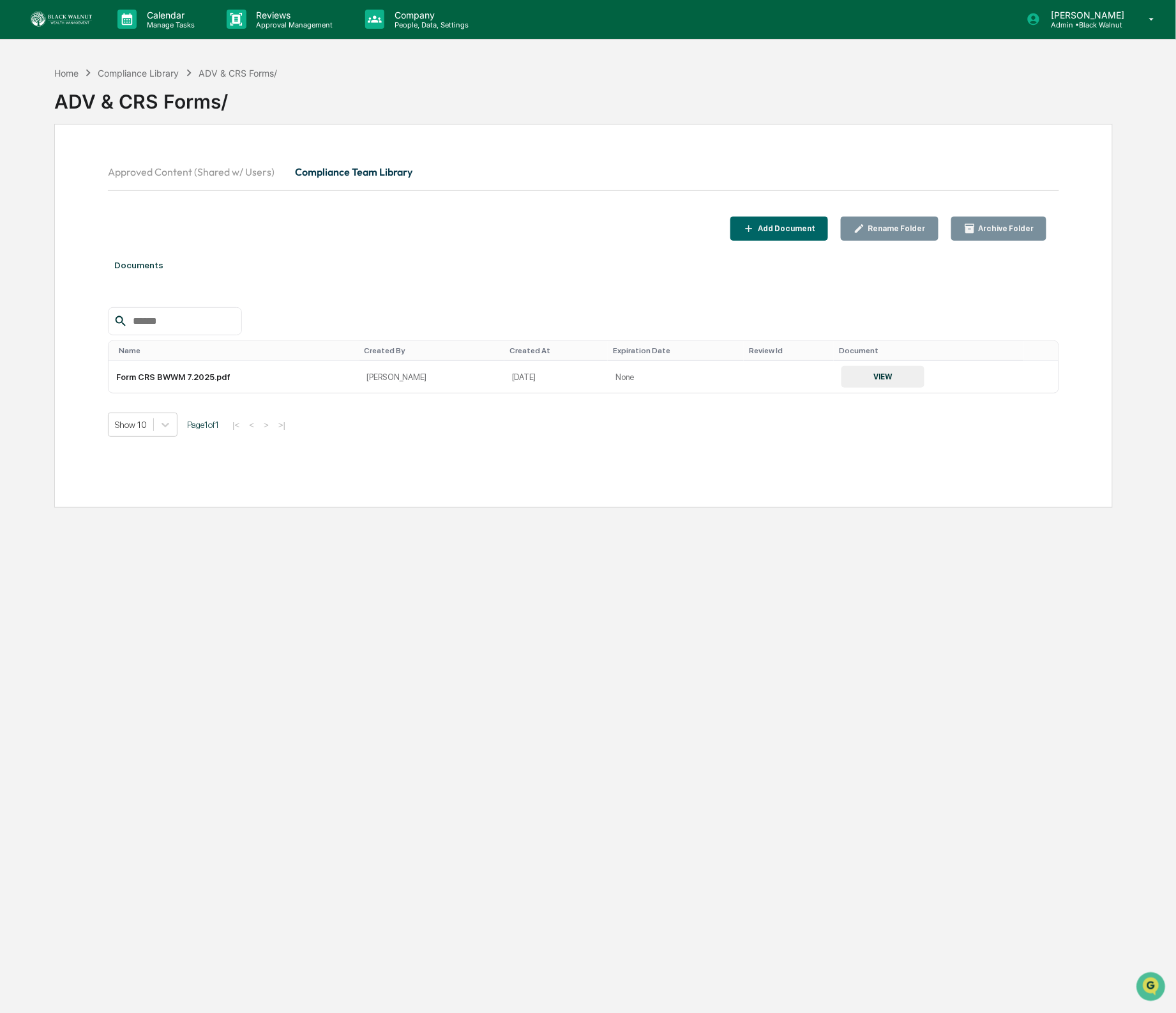
click at [811, 228] on div "Add Document" at bounding box center [785, 228] width 60 height 9
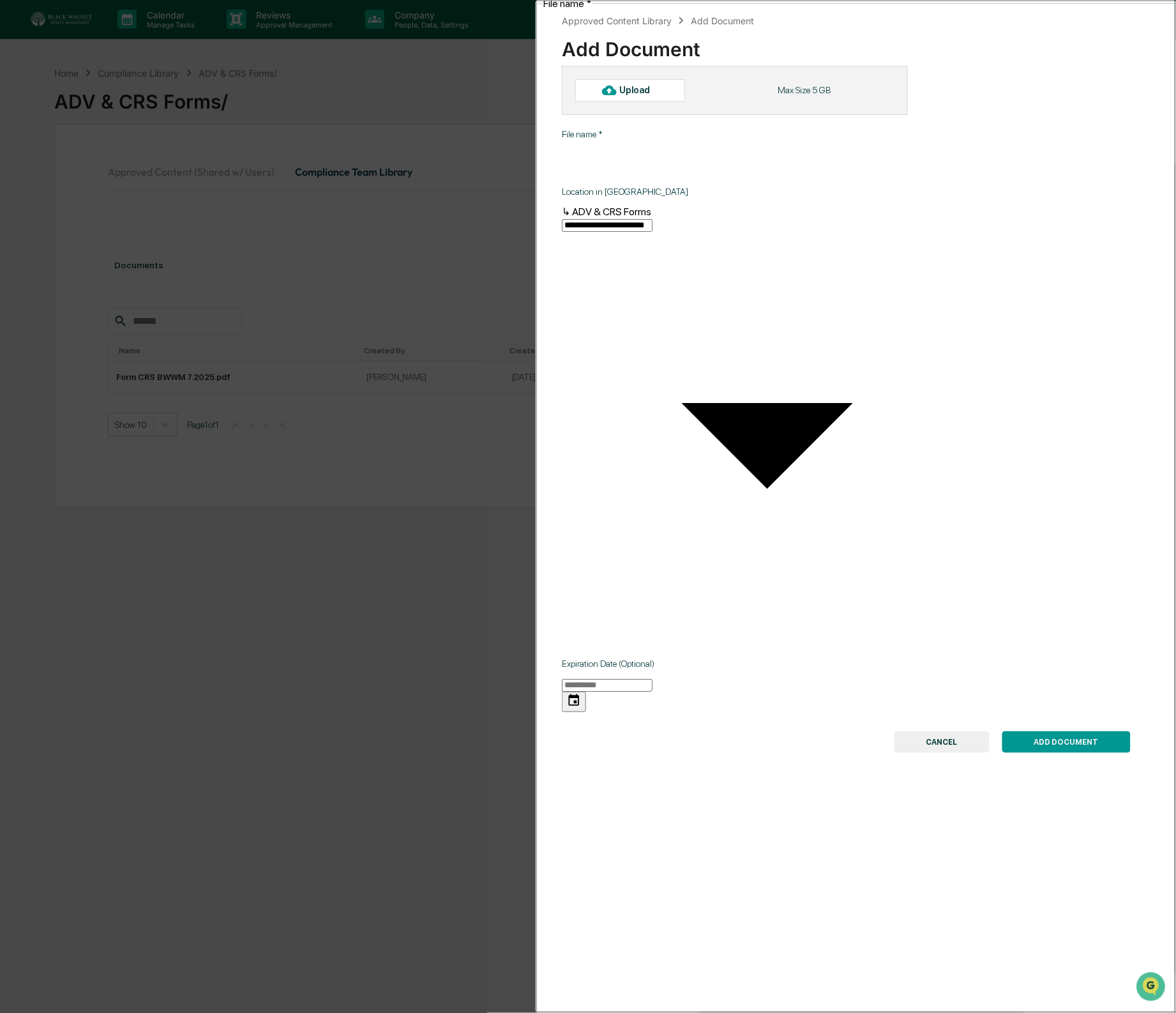
click at [634, 91] on div "Upload" at bounding box center [640, 90] width 41 height 10
click at [636, 82] on div "Upload" at bounding box center [630, 90] width 110 height 22
type input "**********"
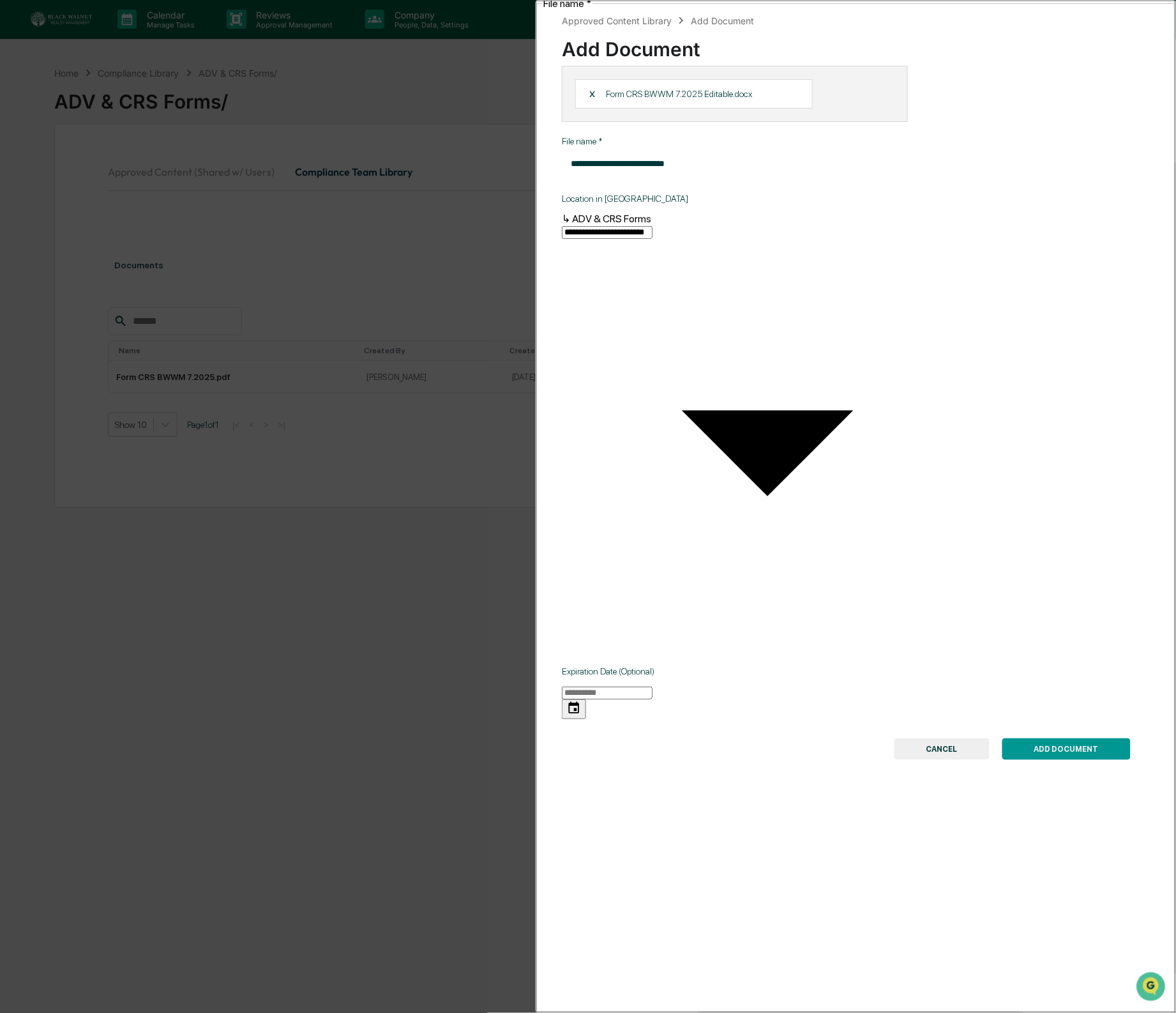
click at [1048, 738] on button "ADD DOCUMENT" at bounding box center [1066, 749] width 128 height 22
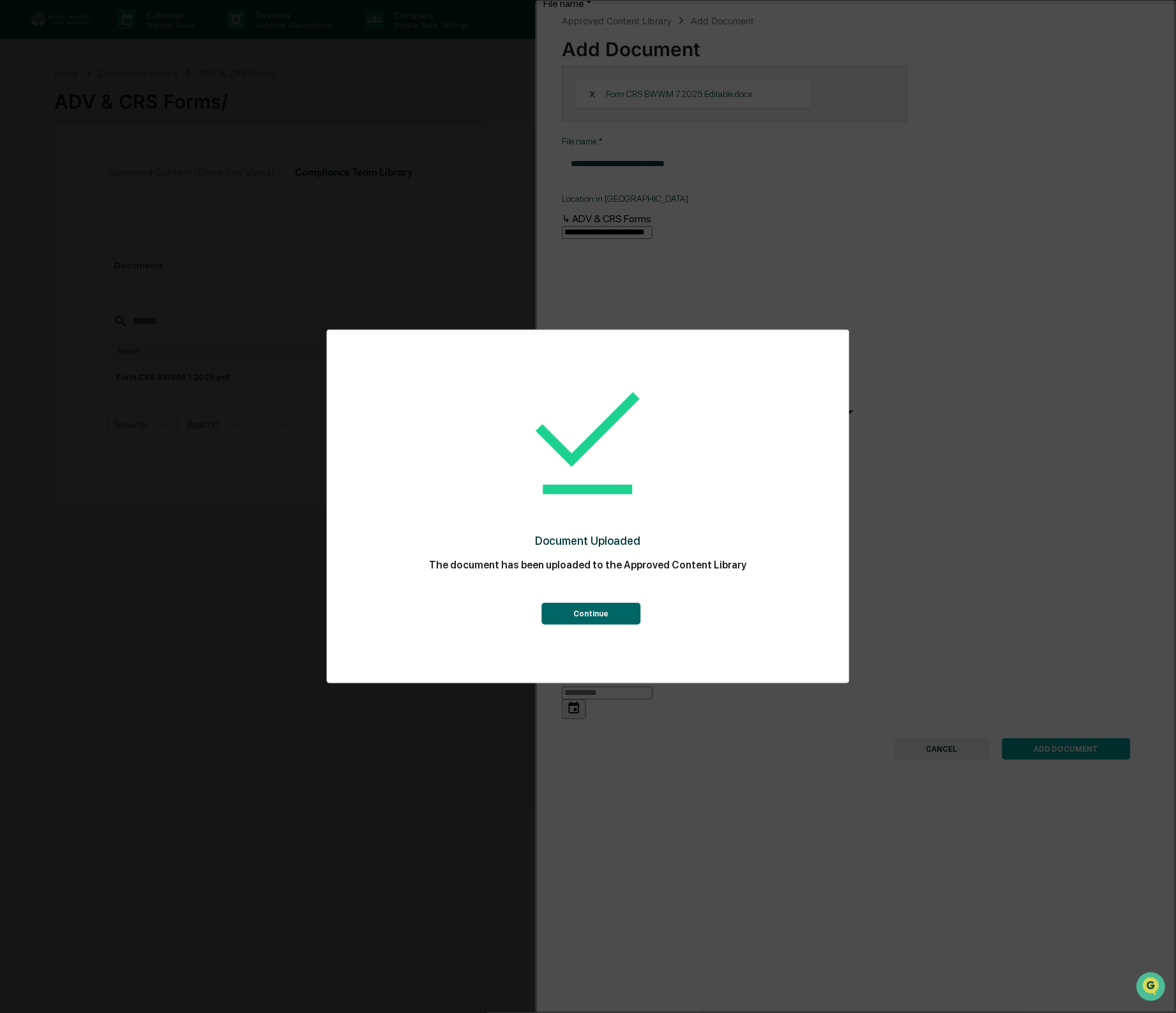
click at [586, 615] on button "Continue" at bounding box center [591, 613] width 99 height 22
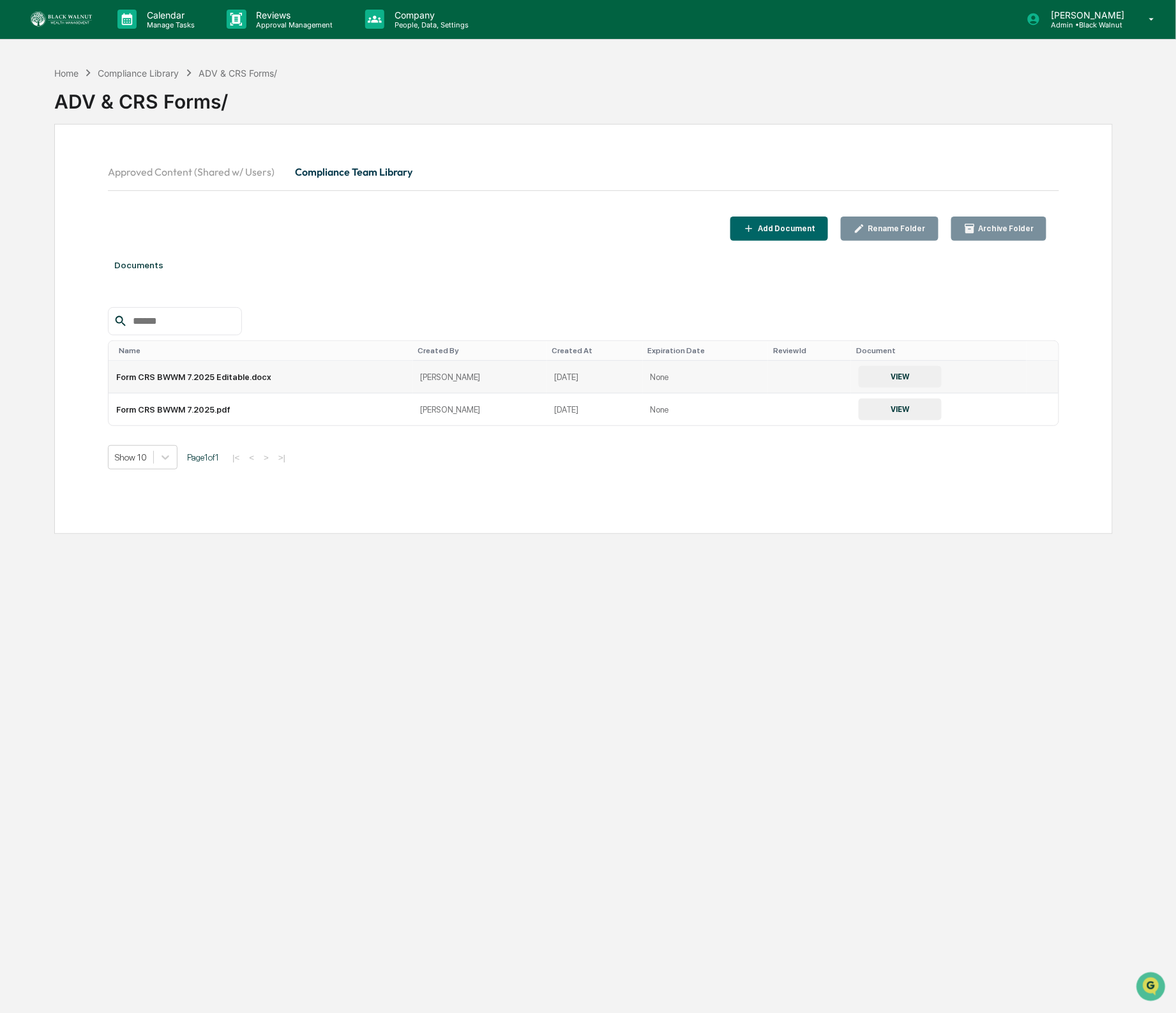
click at [176, 381] on td "Form CRS BWWM 7.2025 Editable.docx" at bounding box center [261, 377] width 305 height 33
click at [859, 378] on button "VIEW" at bounding box center [900, 377] width 83 height 22
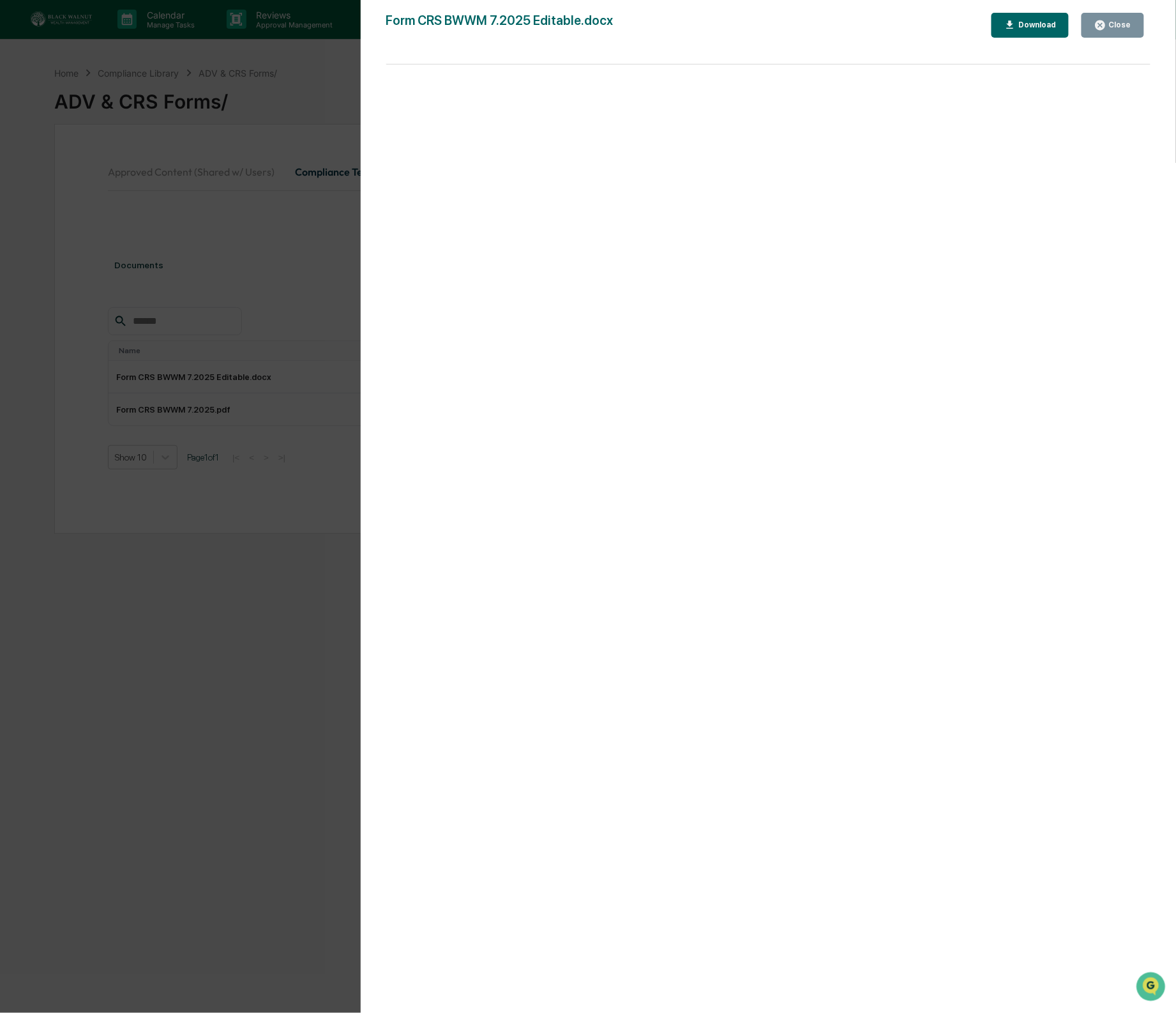
scroll to position [5, 0]
click at [1120, 25] on div "Close" at bounding box center [1119, 25] width 25 height 9
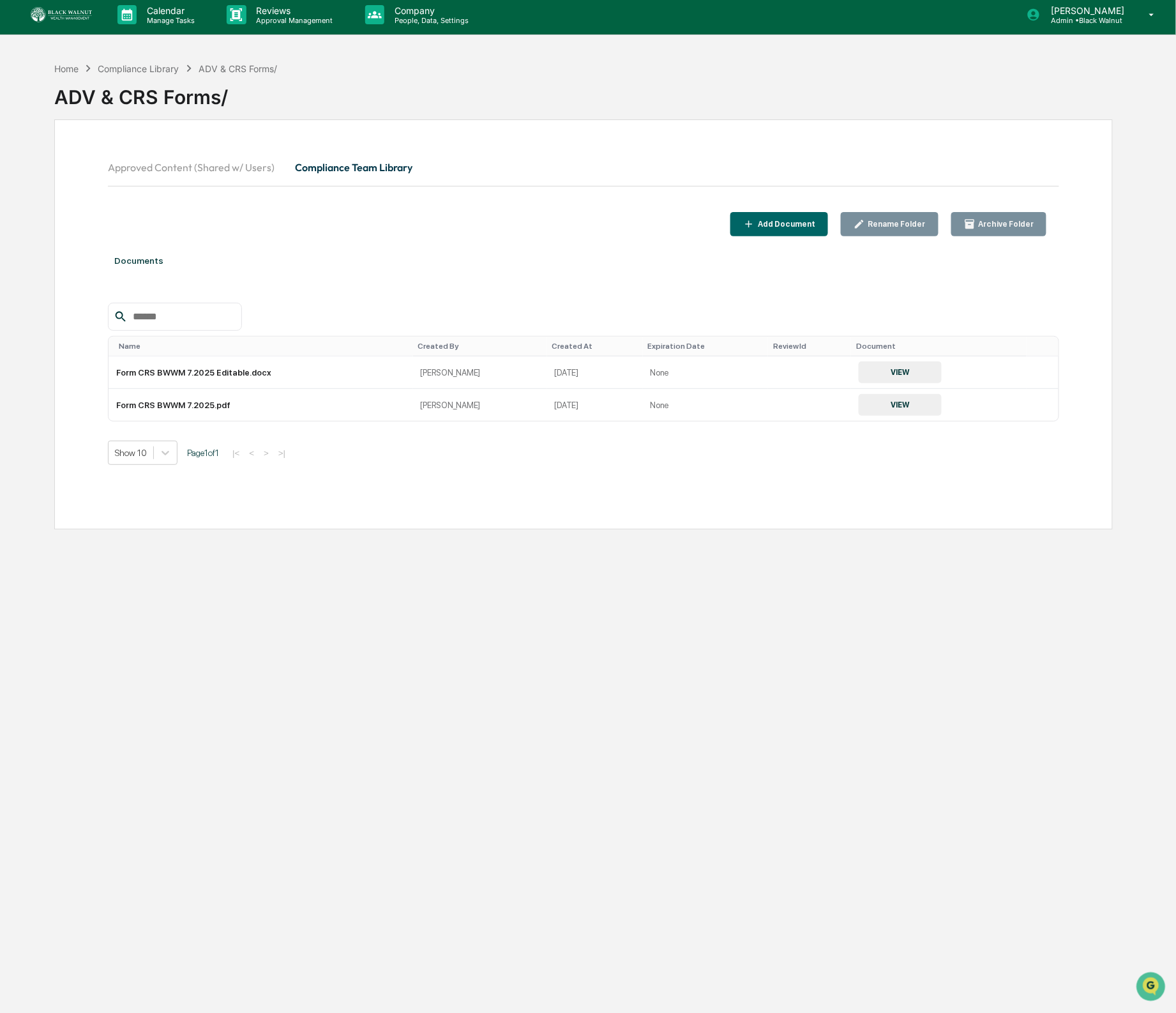
click at [789, 228] on div "Add Document" at bounding box center [785, 224] width 60 height 9
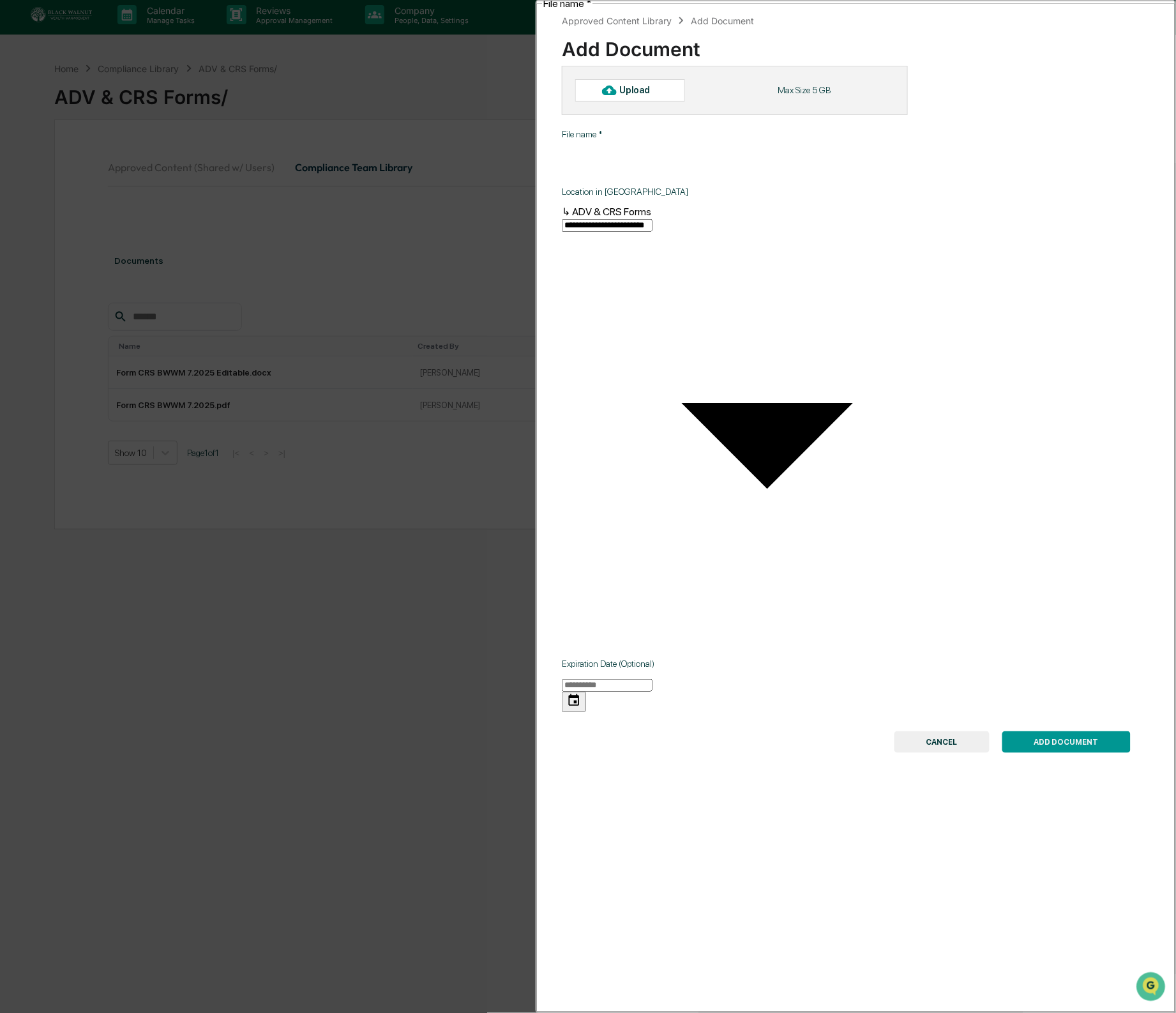
click at [678, 100] on div "Upload" at bounding box center [630, 90] width 110 height 22
type input "**********"
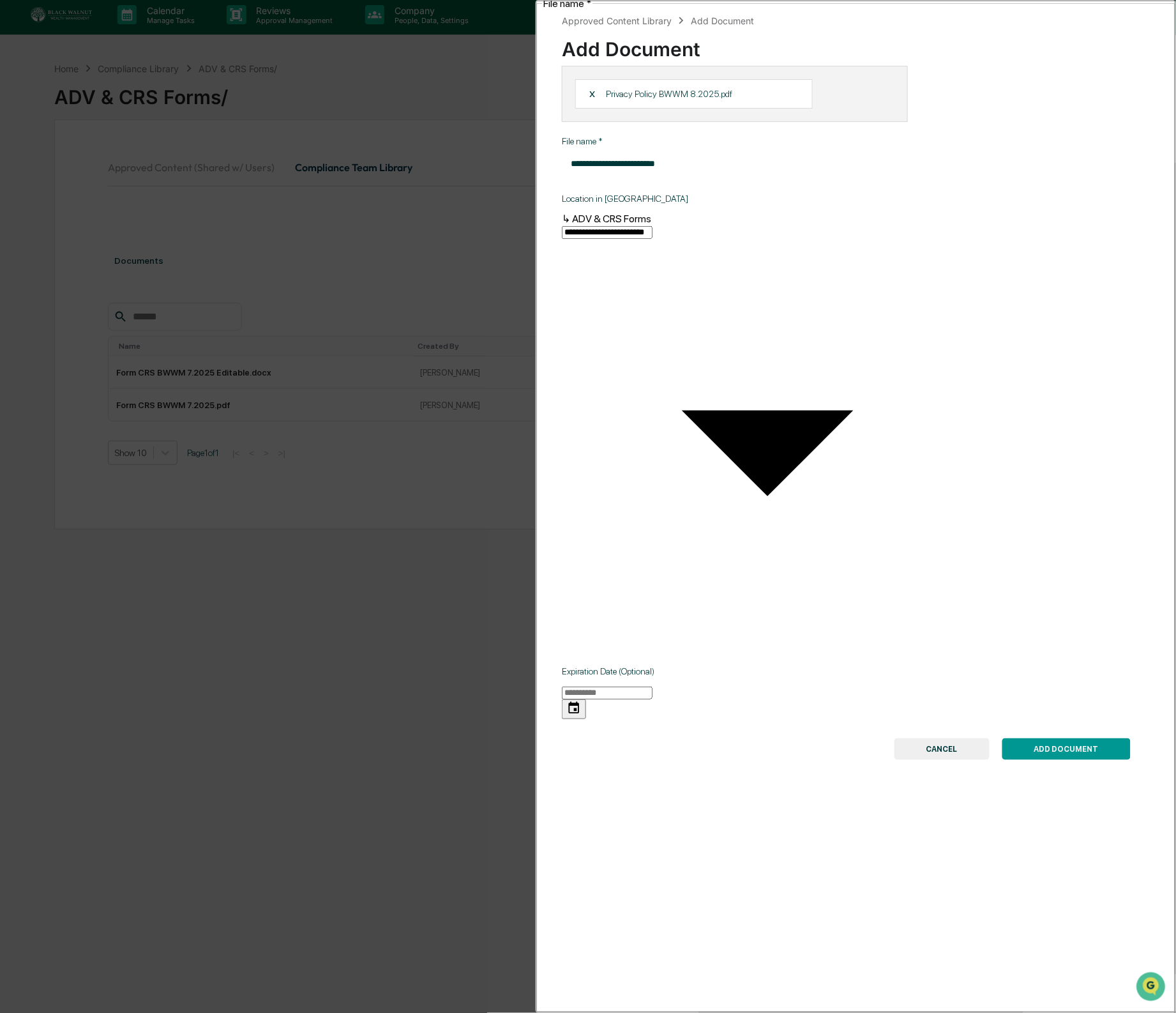
click at [1055, 738] on button "ADD DOCUMENT" at bounding box center [1066, 749] width 128 height 22
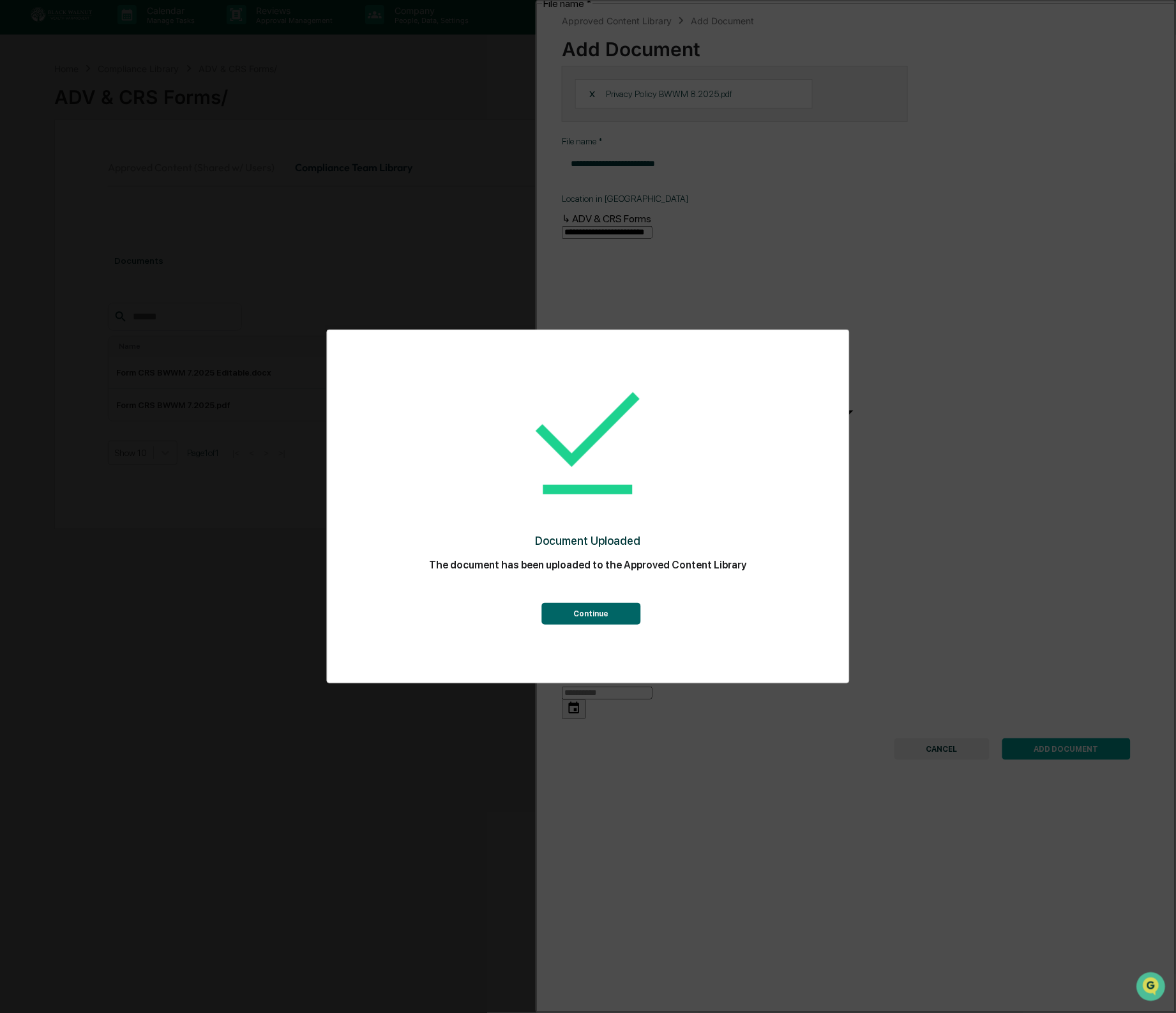
click at [598, 611] on button "Continue" at bounding box center [591, 613] width 99 height 22
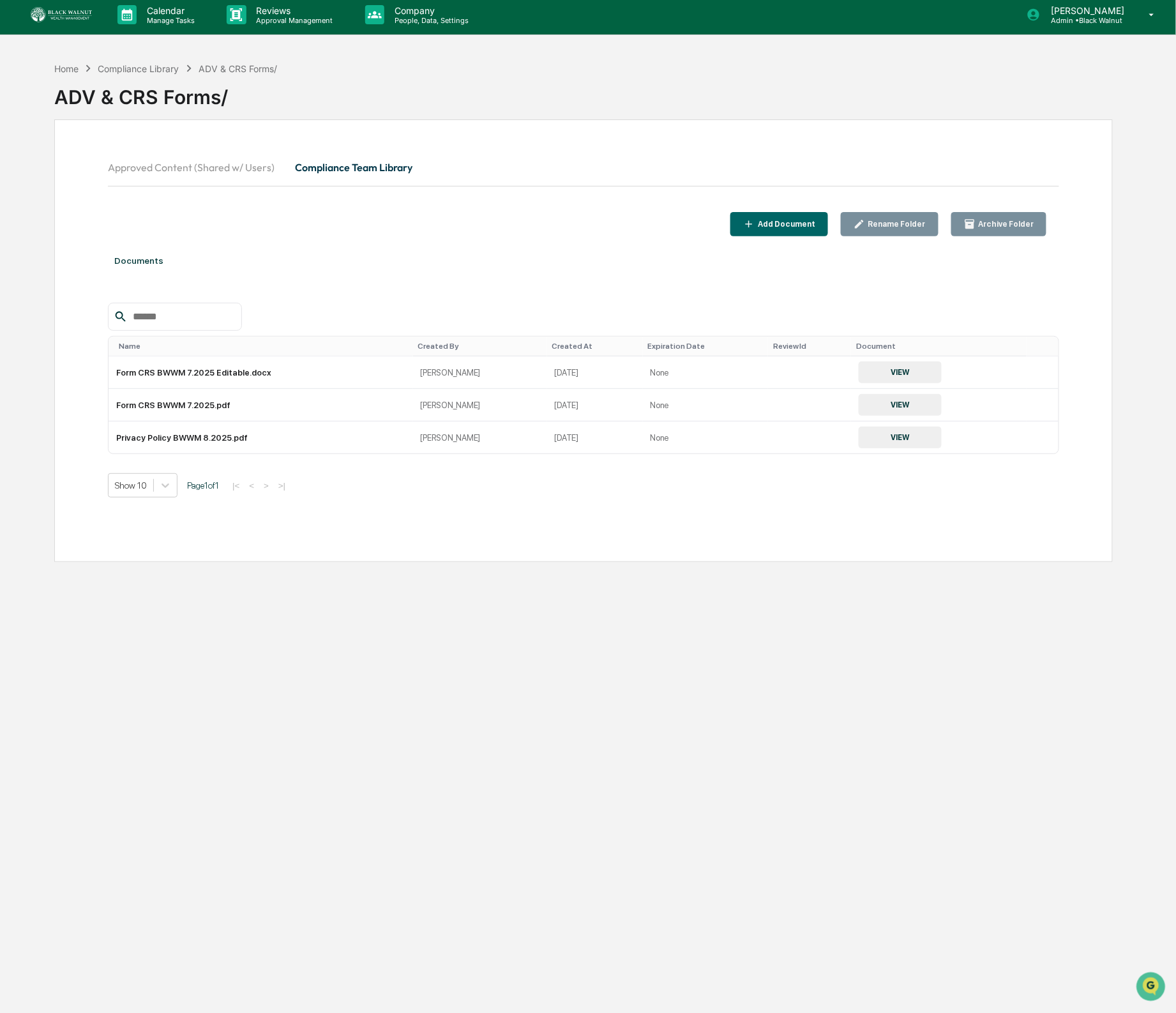
click at [781, 221] on div "Add Document" at bounding box center [785, 224] width 60 height 9
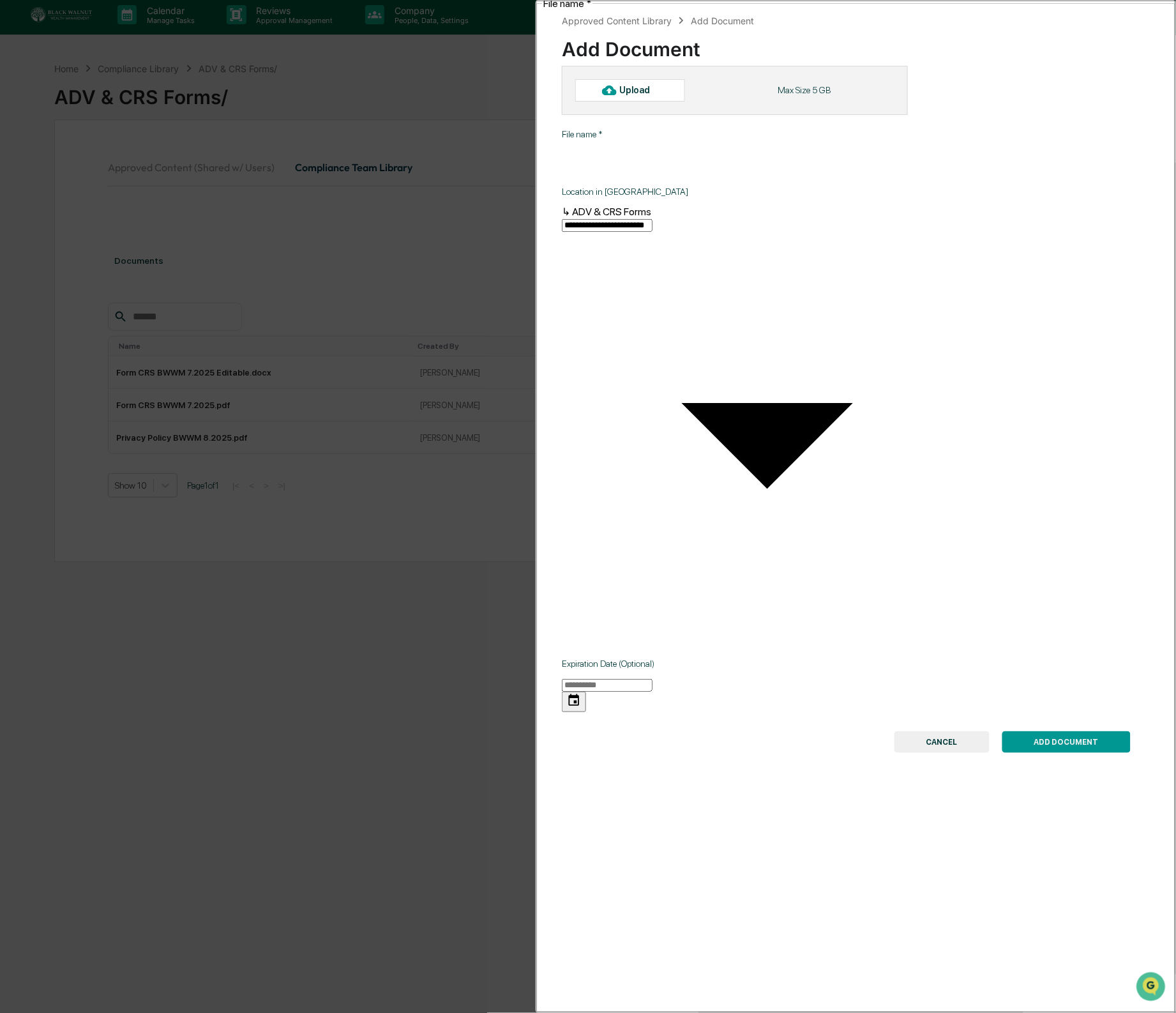
click at [668, 81] on div "Upload" at bounding box center [630, 90] width 110 height 22
type input "**********"
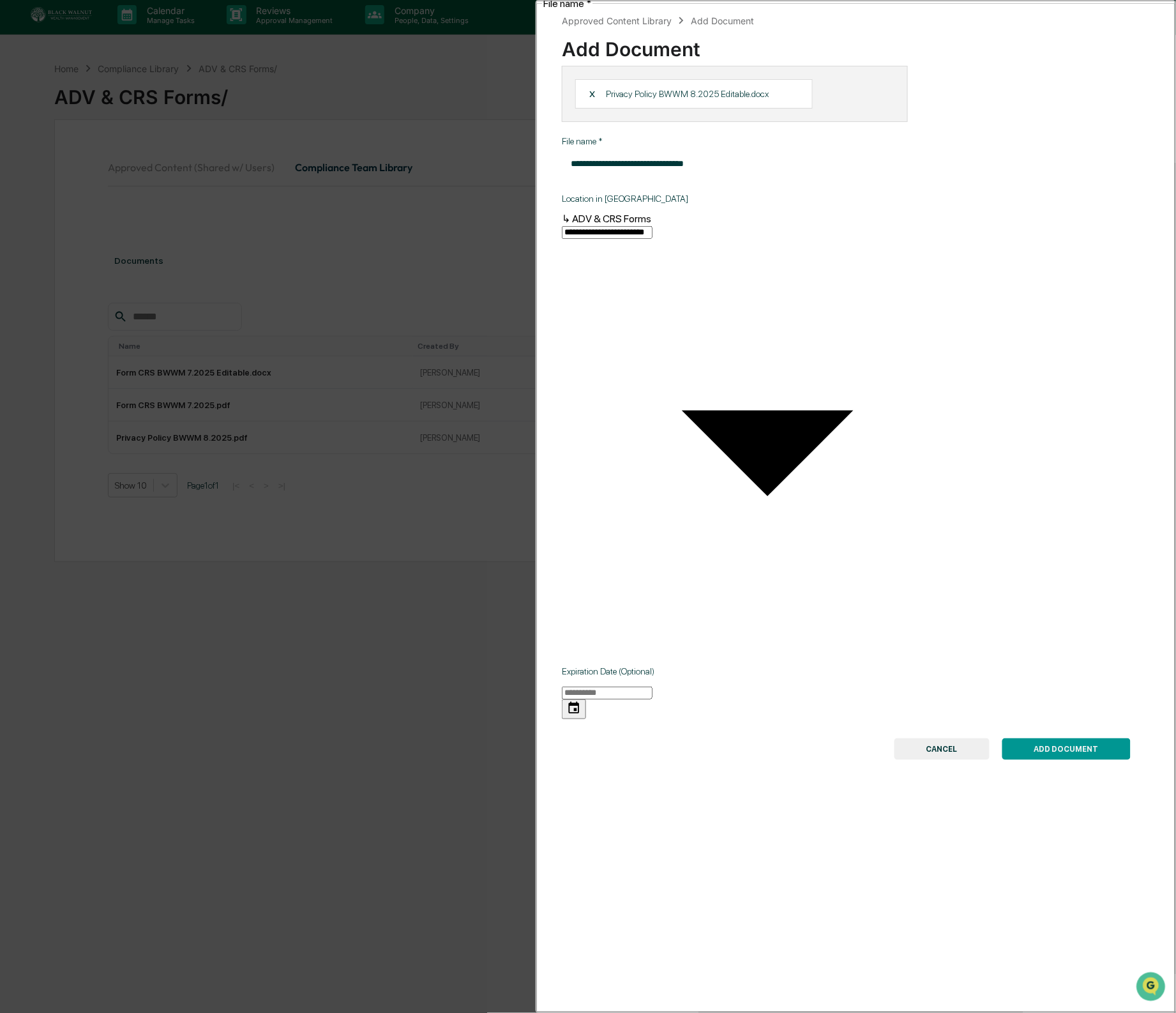
click at [1052, 738] on button "ADD DOCUMENT" at bounding box center [1066, 749] width 128 height 22
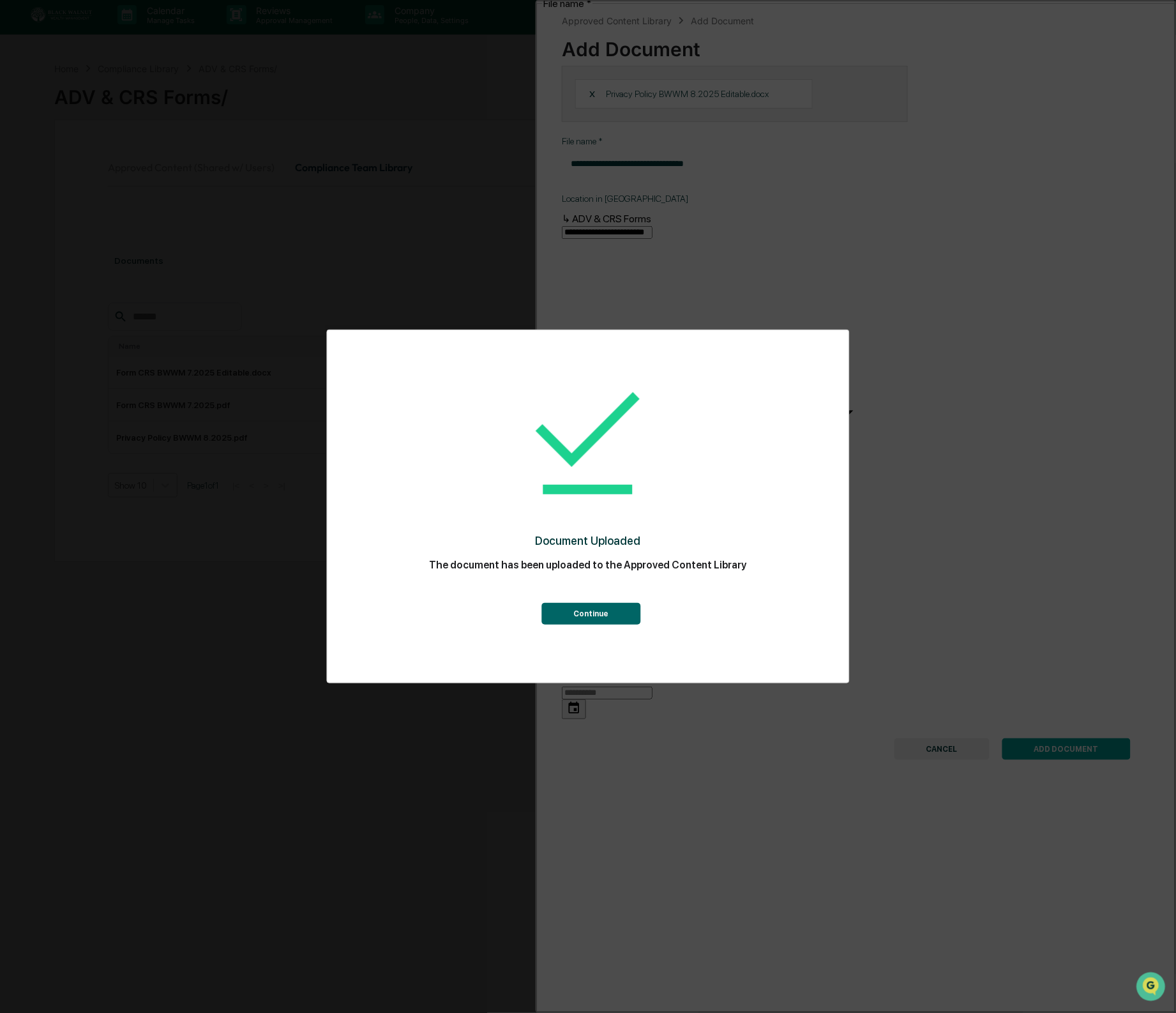
click at [573, 615] on button "Continue" at bounding box center [591, 613] width 99 height 22
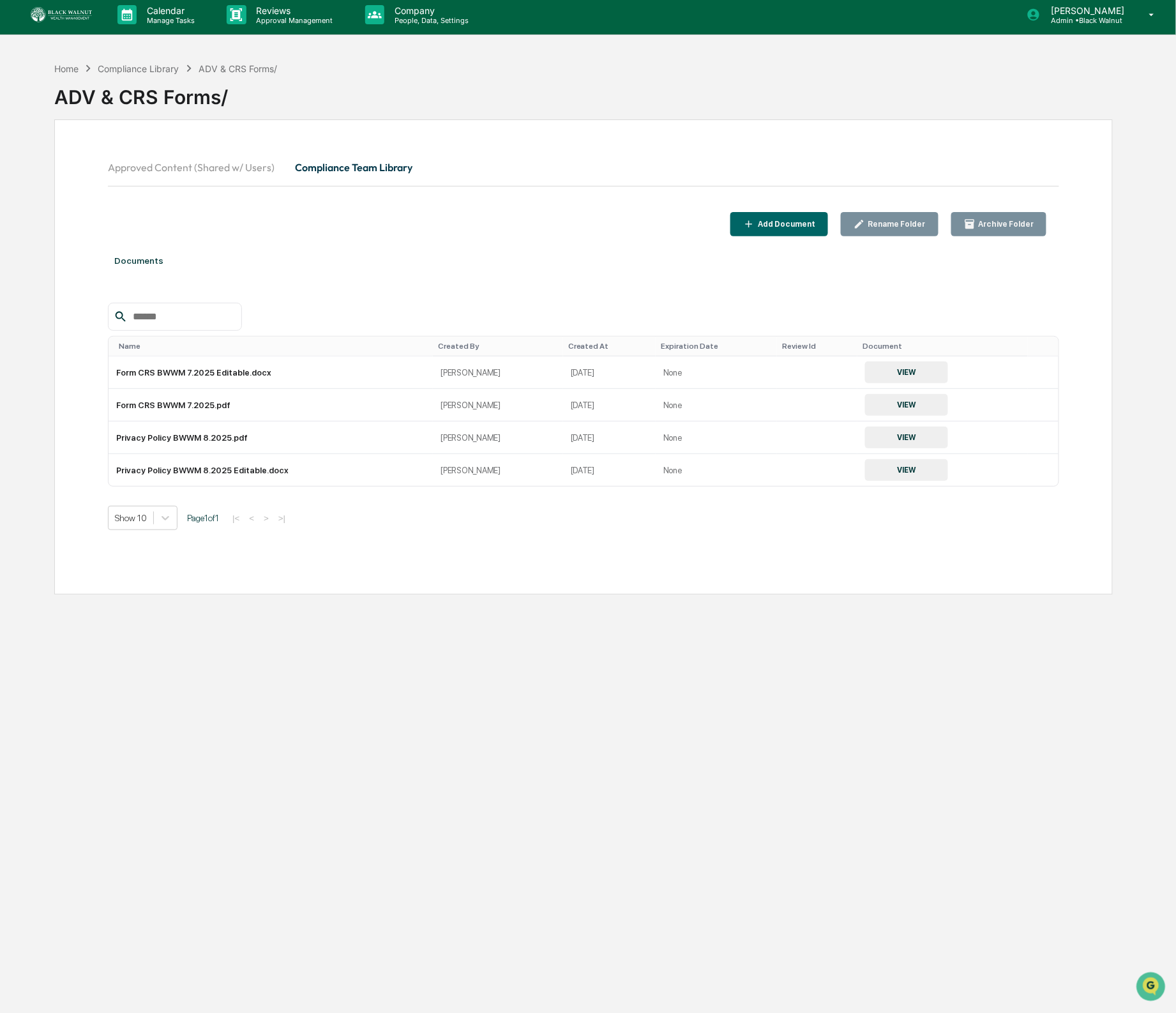
scroll to position [4, 0]
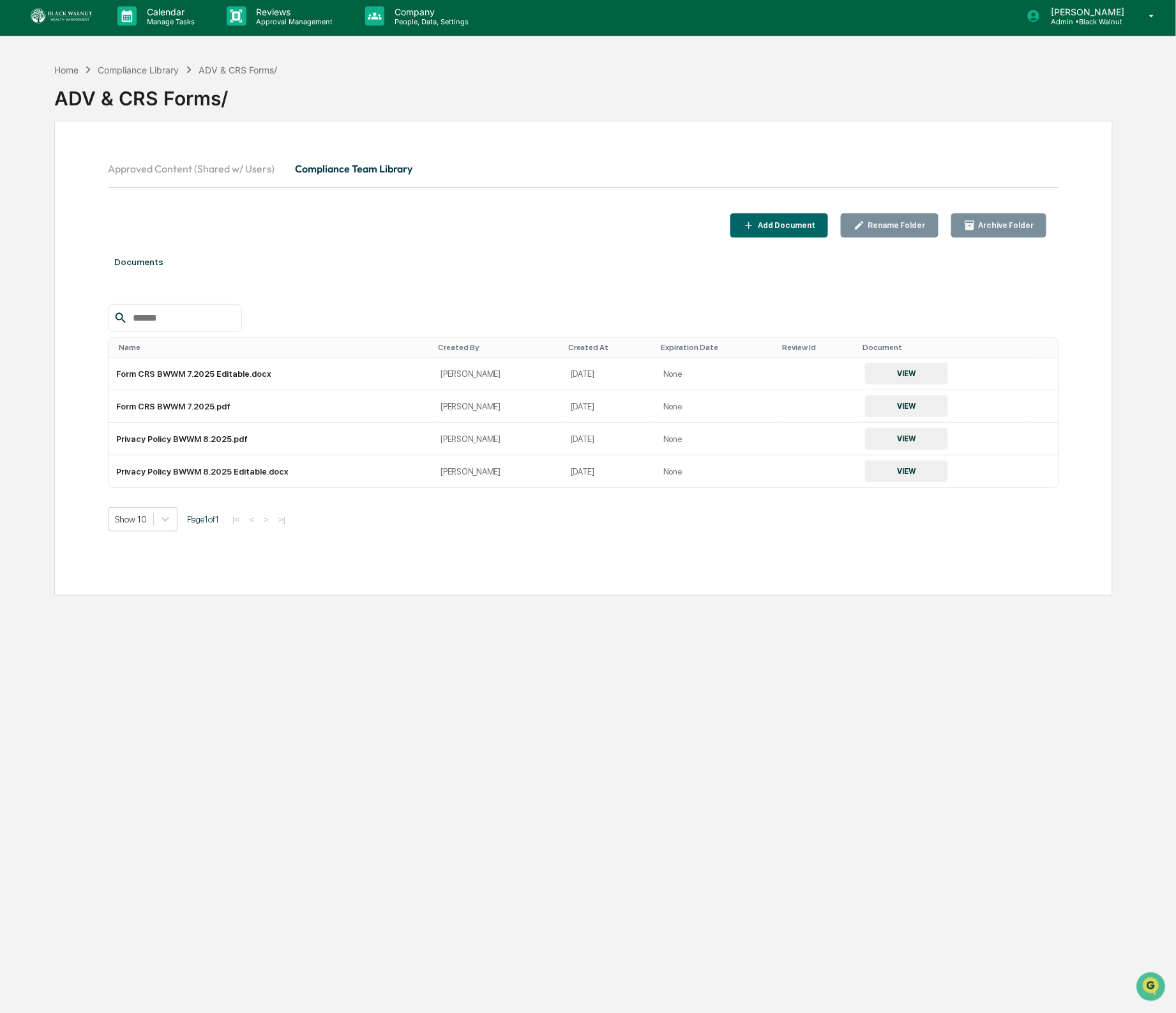
click at [424, 198] on div "Approved Content (Shared w/ Users) Compliance Team Library" at bounding box center [583, 183] width 951 height 60
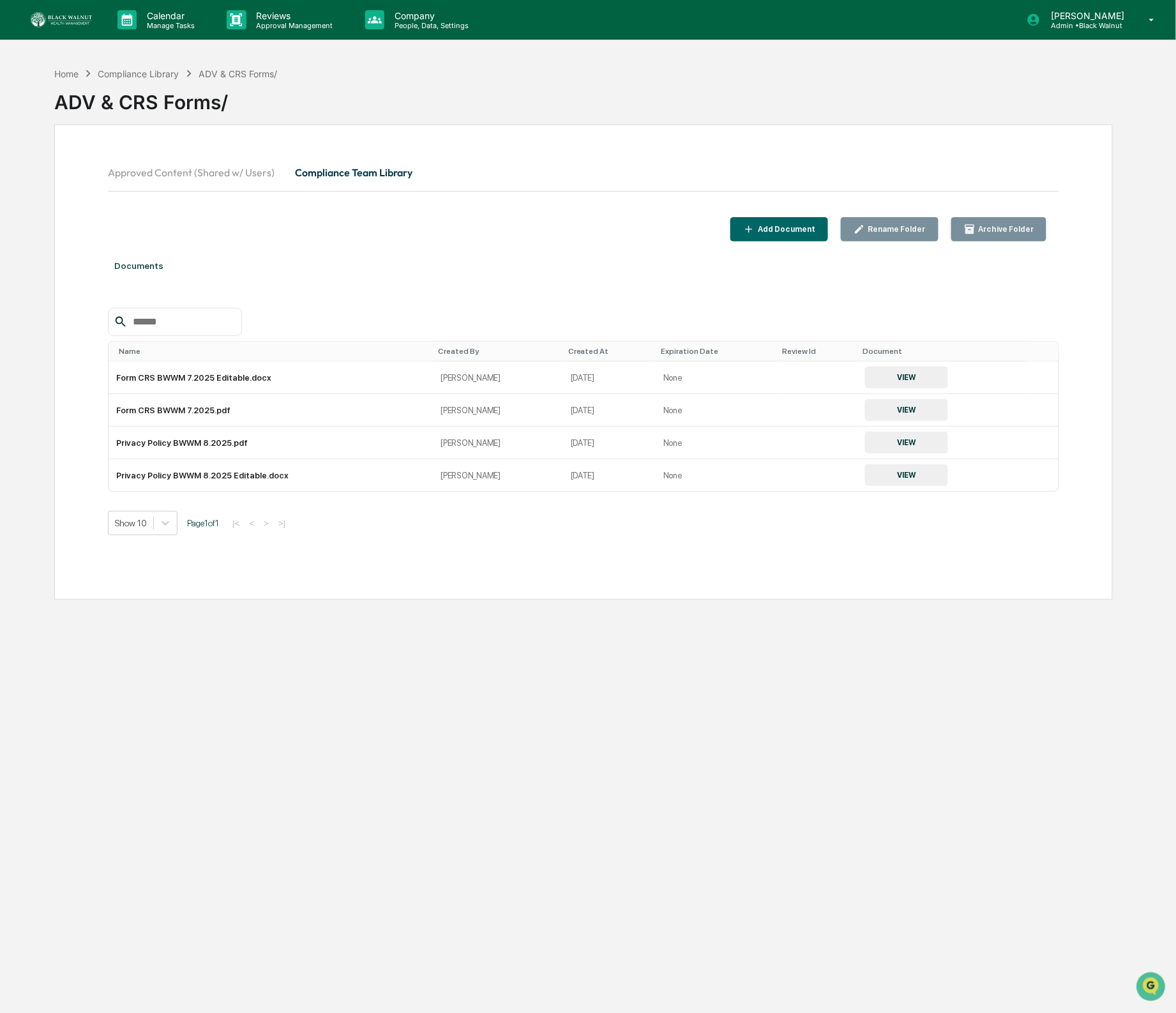
click at [768, 228] on div "Add Document" at bounding box center [785, 229] width 60 height 9
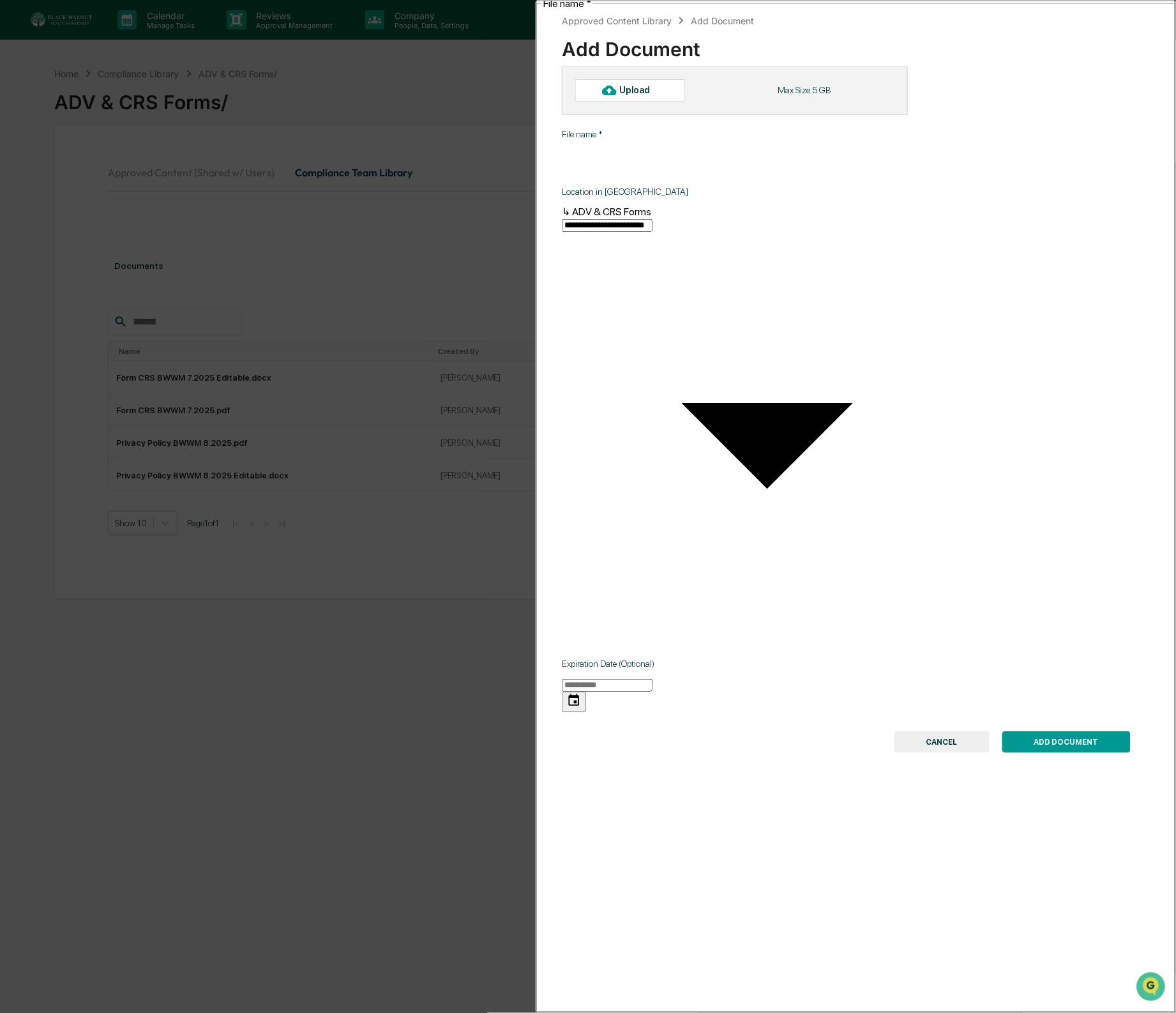
click at [659, 82] on div "Upload" at bounding box center [630, 90] width 110 height 22
type input "**********"
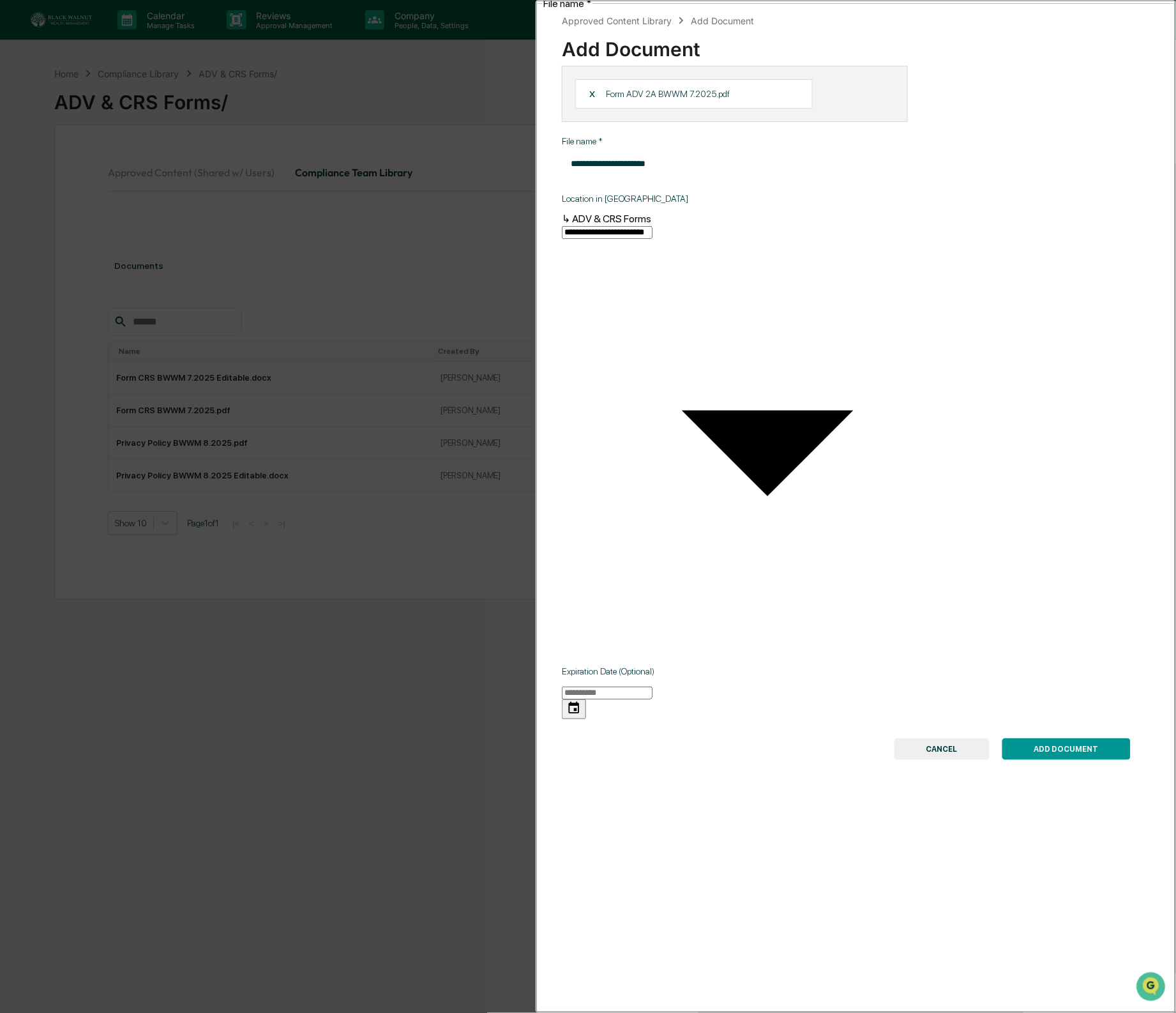
click at [1051, 738] on button "ADD DOCUMENT" at bounding box center [1066, 749] width 128 height 22
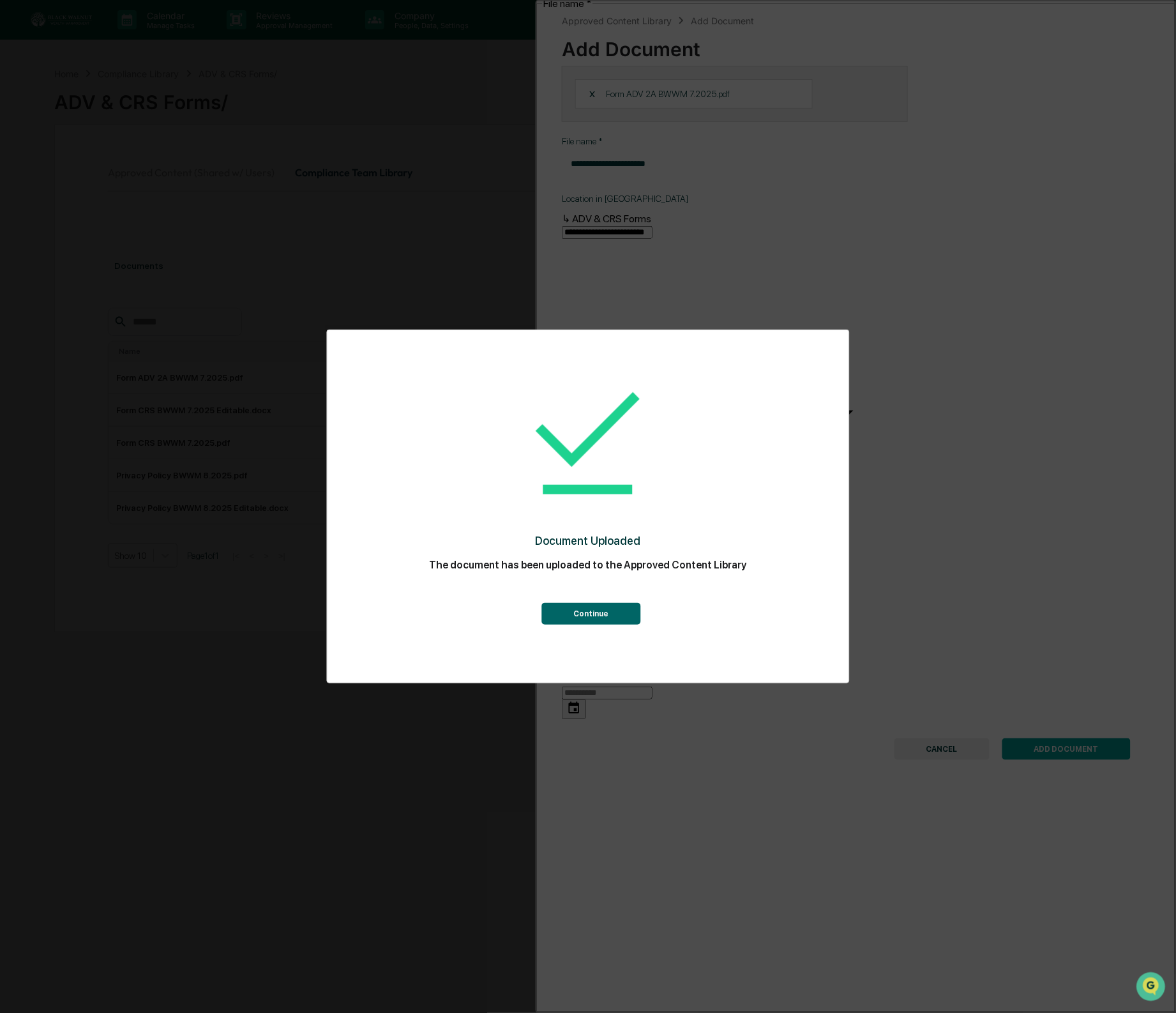
click at [594, 607] on button "Continue" at bounding box center [591, 613] width 99 height 22
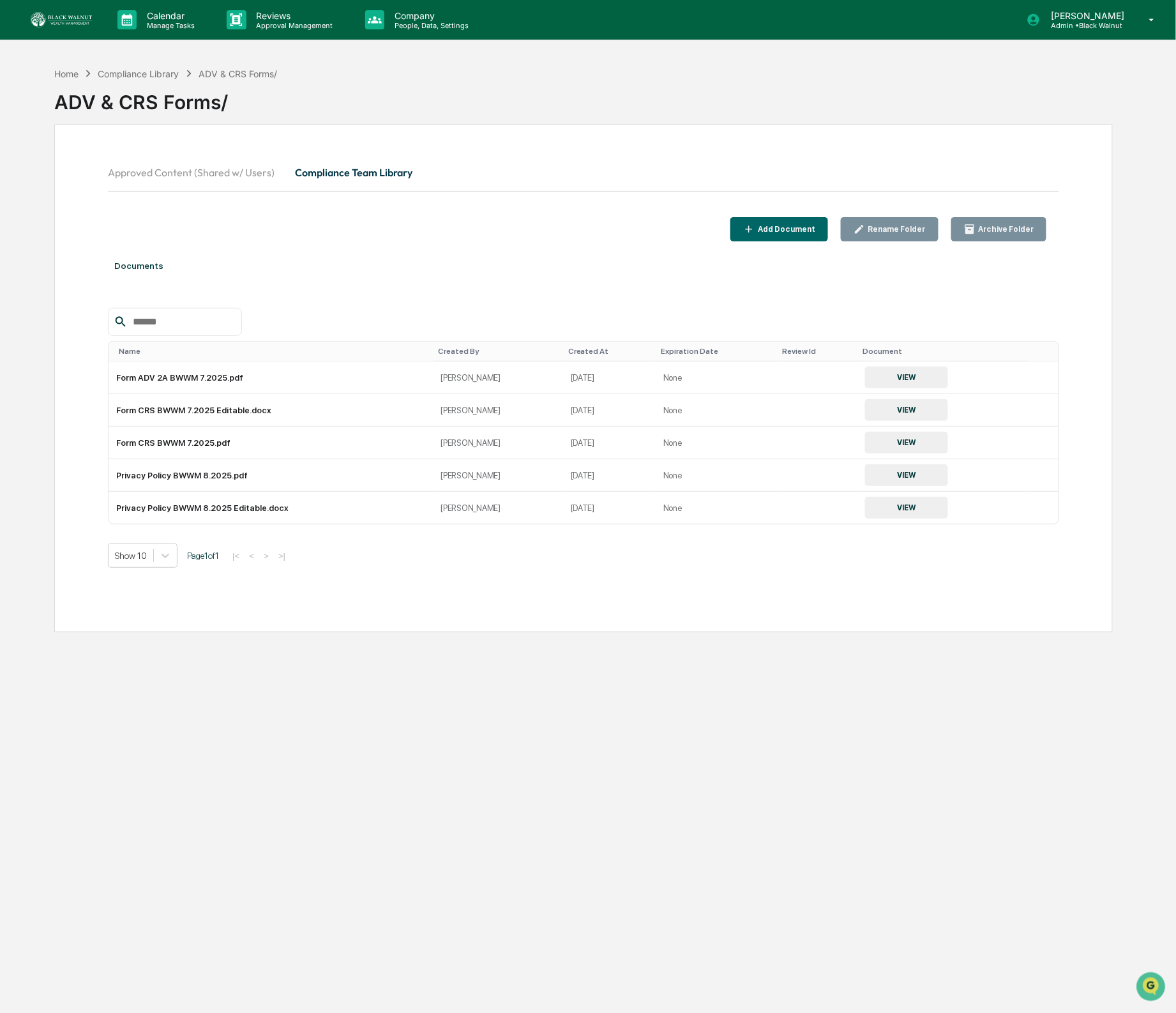
click at [770, 232] on div "Add Document" at bounding box center [785, 229] width 60 height 9
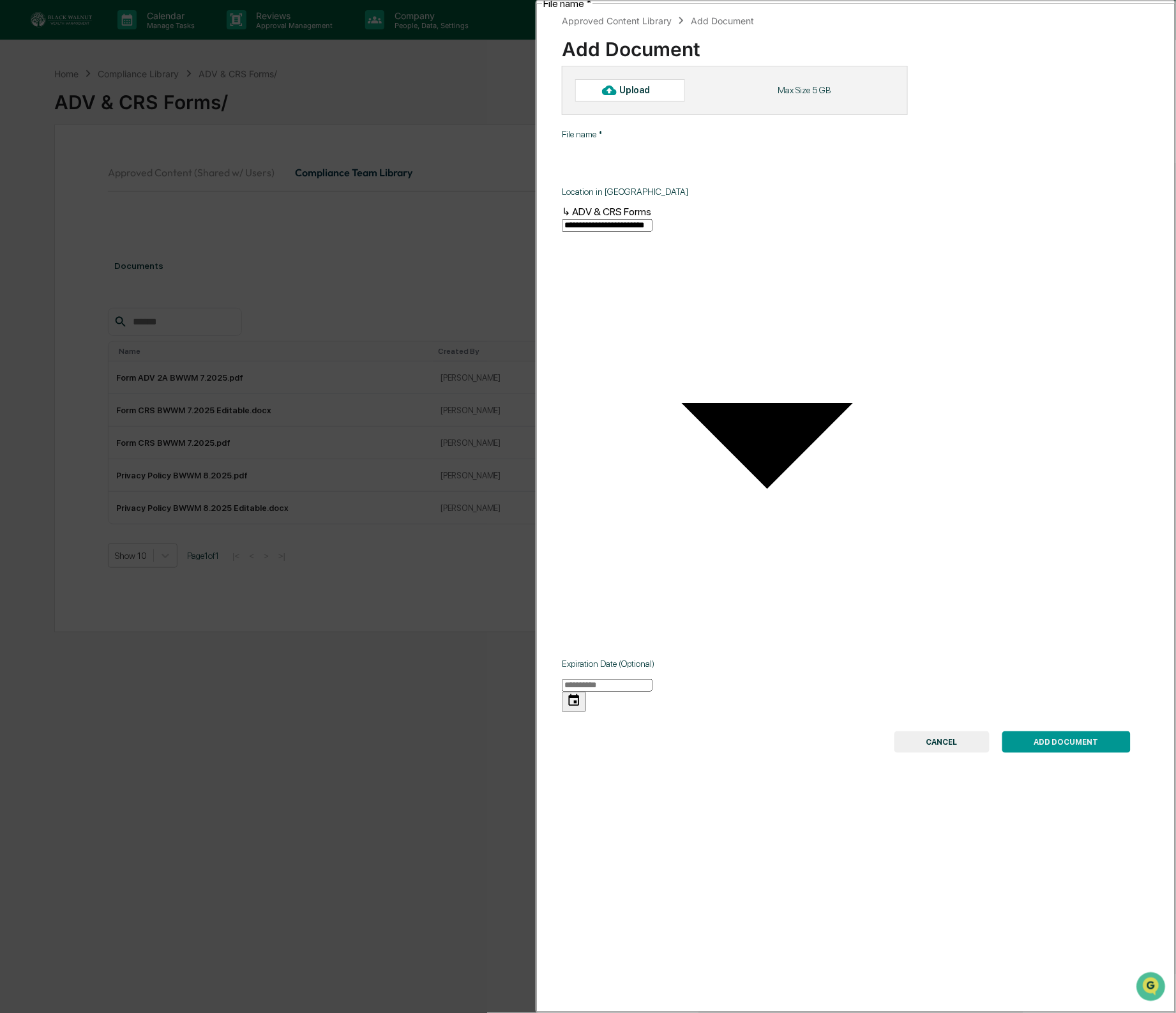
click at [627, 93] on div "Upload" at bounding box center [640, 90] width 41 height 10
type input "**********"
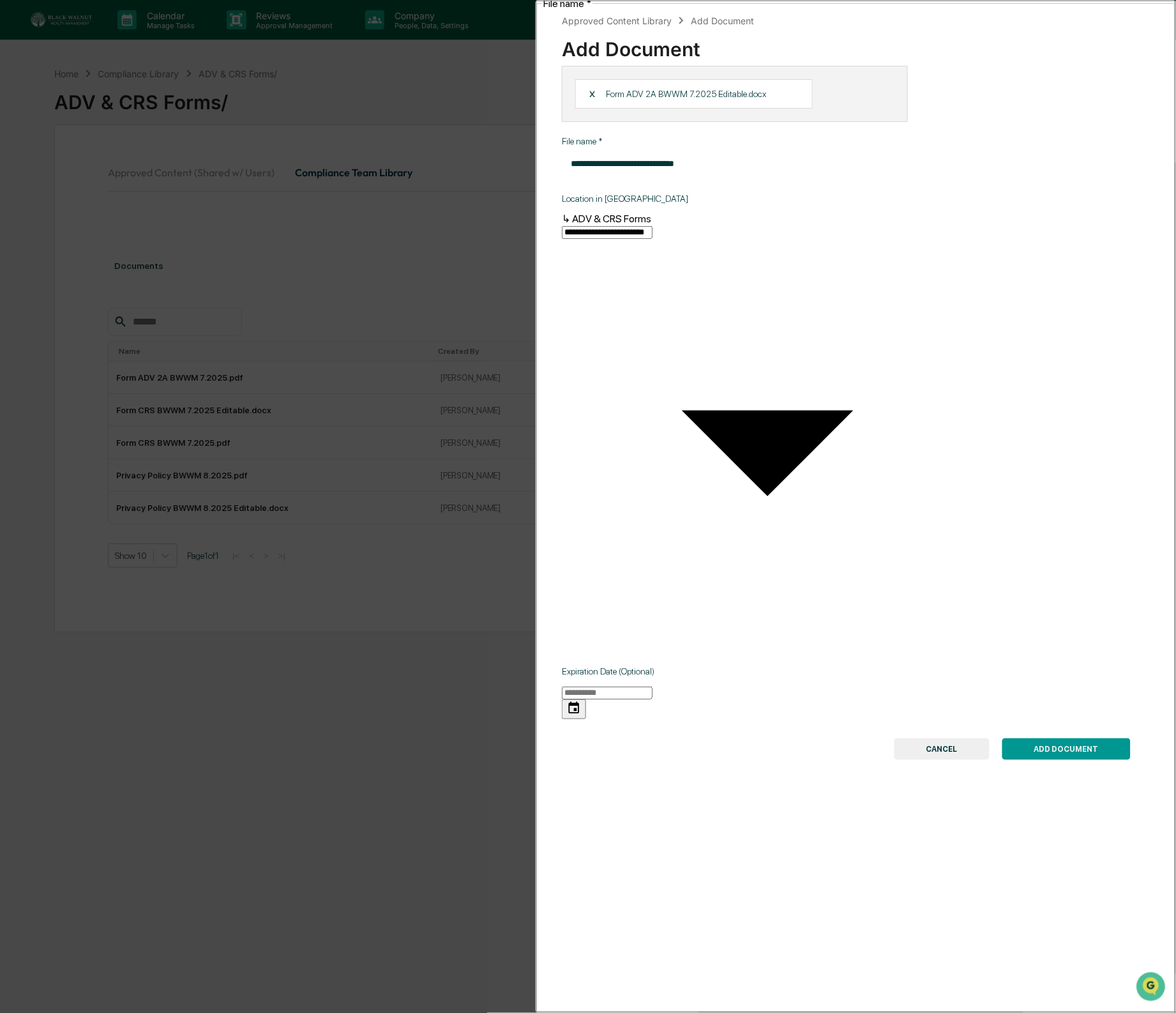
click at [1055, 738] on button "ADD DOCUMENT" at bounding box center [1066, 749] width 128 height 22
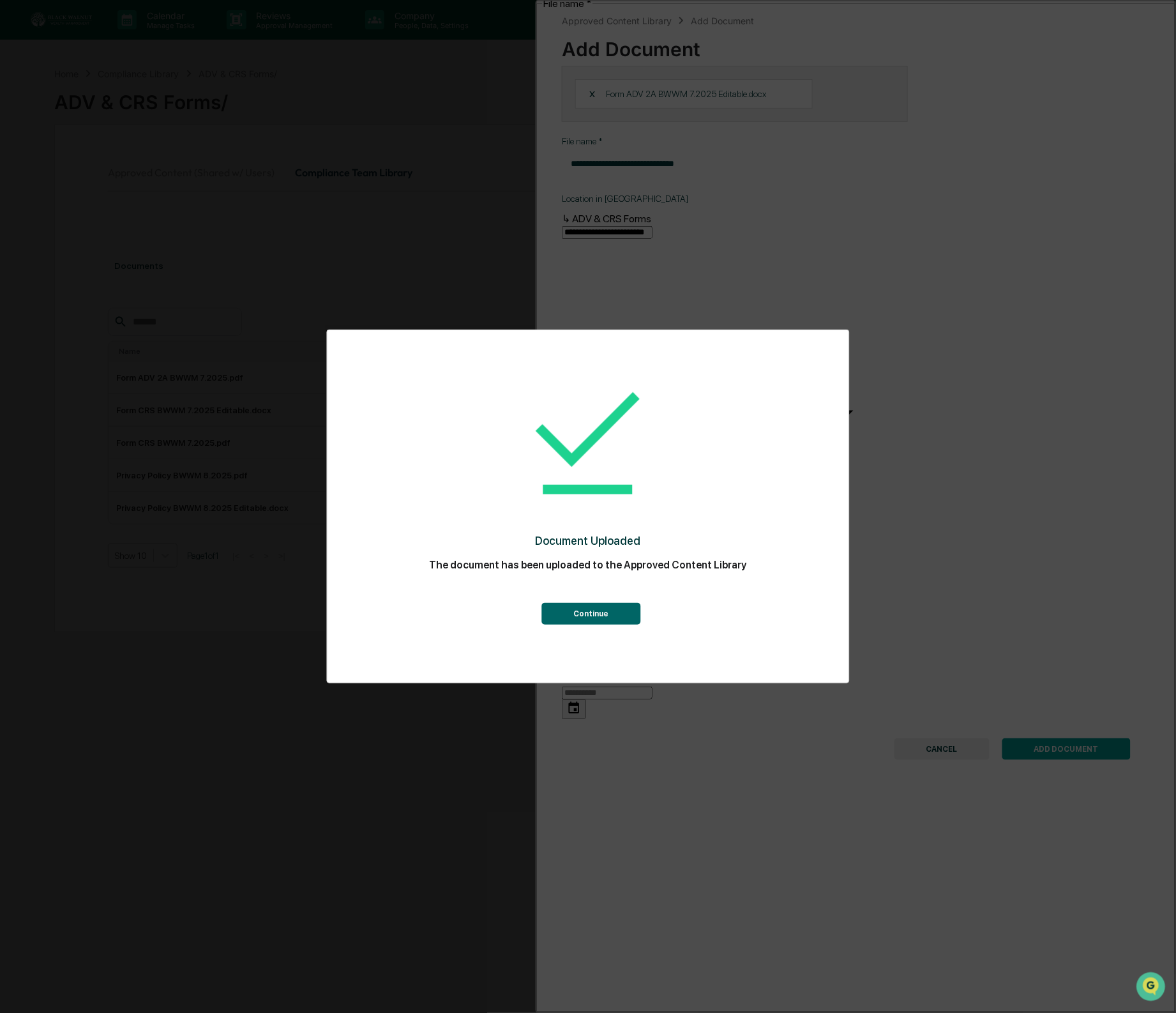
click at [624, 615] on button "Continue" at bounding box center [591, 613] width 99 height 22
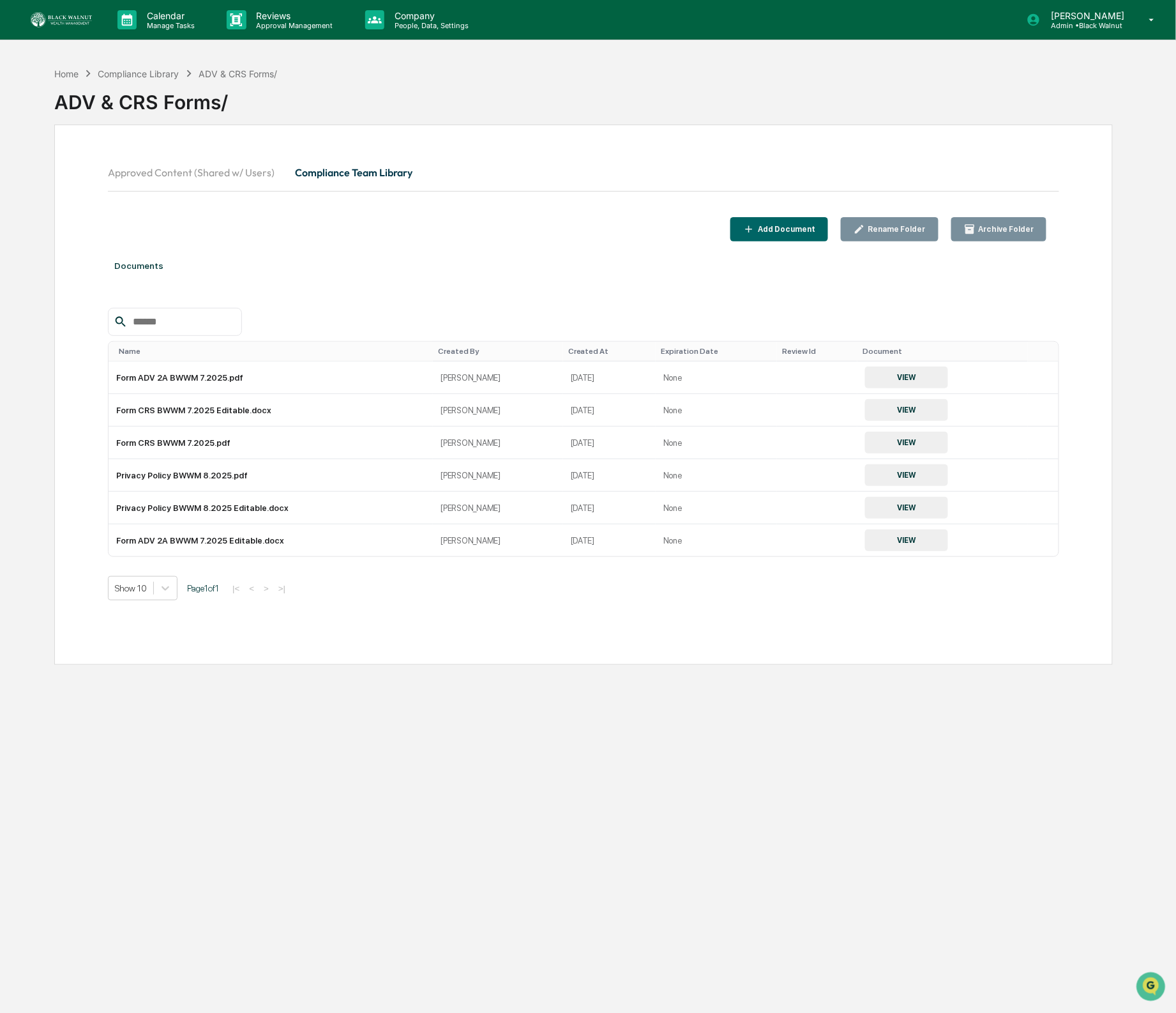
click at [138, 350] on div "Name" at bounding box center [273, 351] width 309 height 9
click at [800, 234] on div "Add Document" at bounding box center [779, 230] width 72 height 12
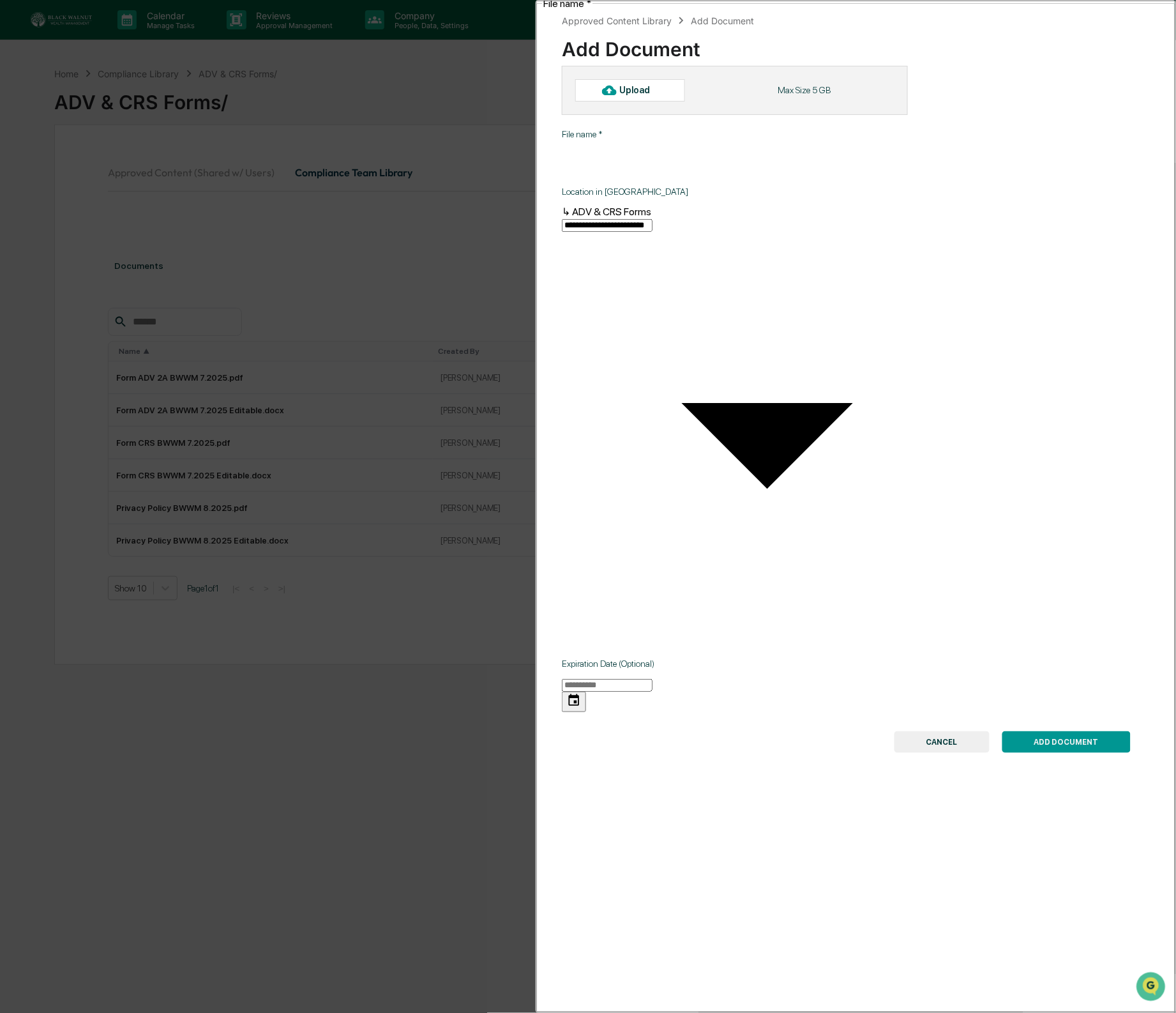
click at [640, 91] on div "Upload" at bounding box center [640, 90] width 41 height 10
type input "**********"
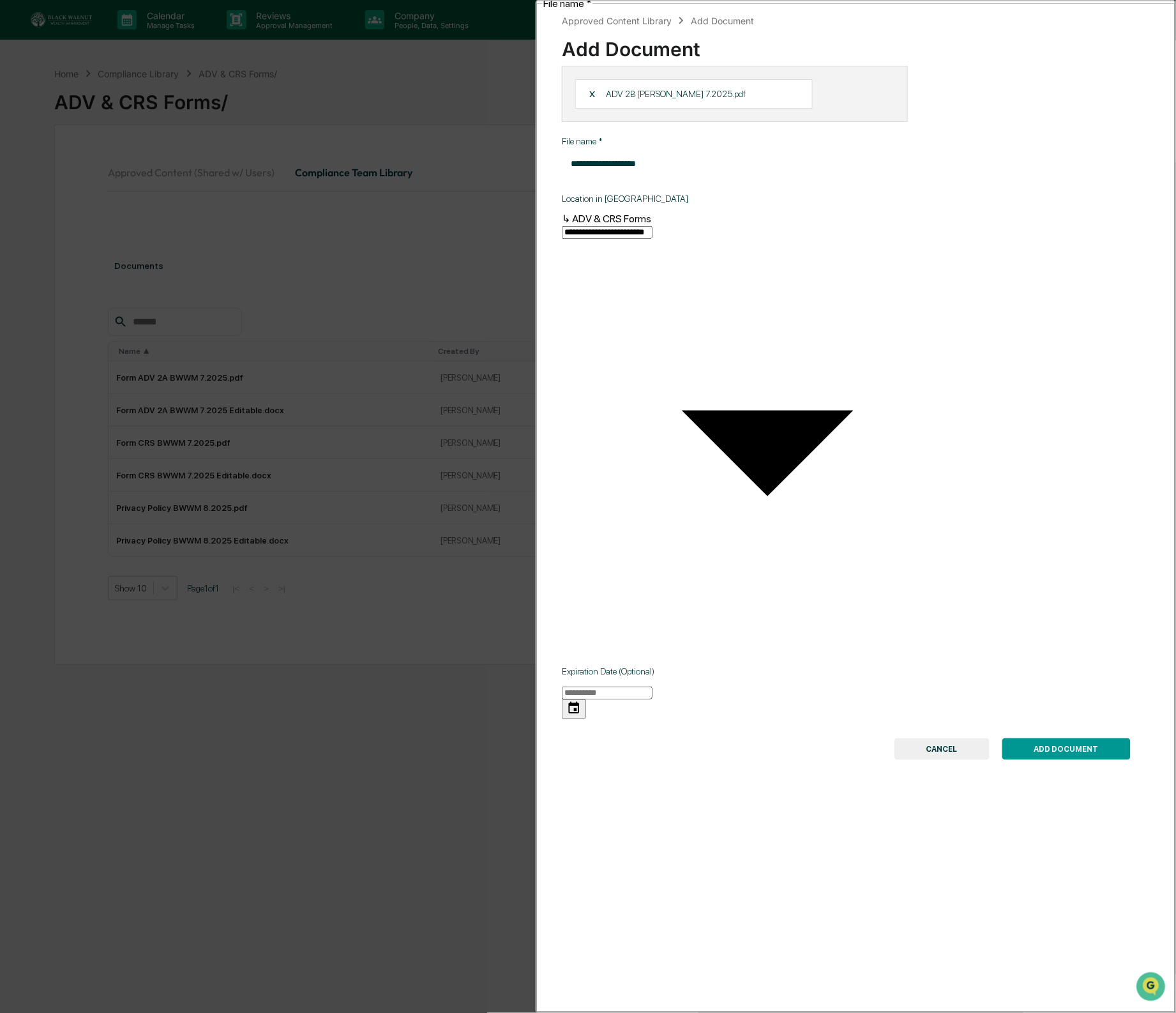
click at [1041, 738] on button "ADD DOCUMENT" at bounding box center [1066, 749] width 128 height 22
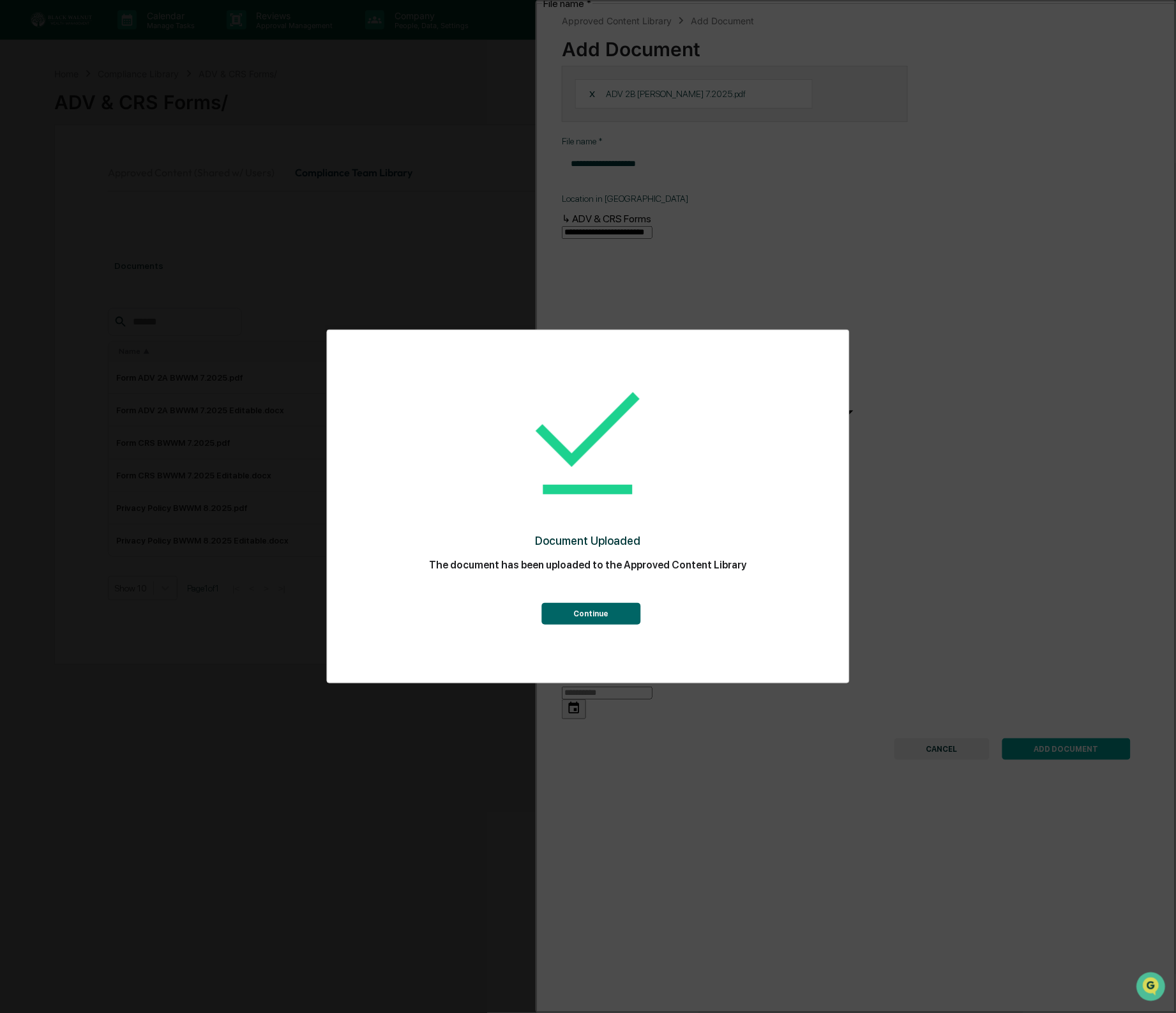
click at [602, 627] on div "Document Uploaded The document has been uploaded to the Approved Content Librar…" at bounding box center [588, 496] width 471 height 305
drag, startPoint x: 602, startPoint y: 620, endPoint x: 620, endPoint y: 610, distance: 20.6
click at [602, 620] on button "Continue" at bounding box center [591, 613] width 99 height 22
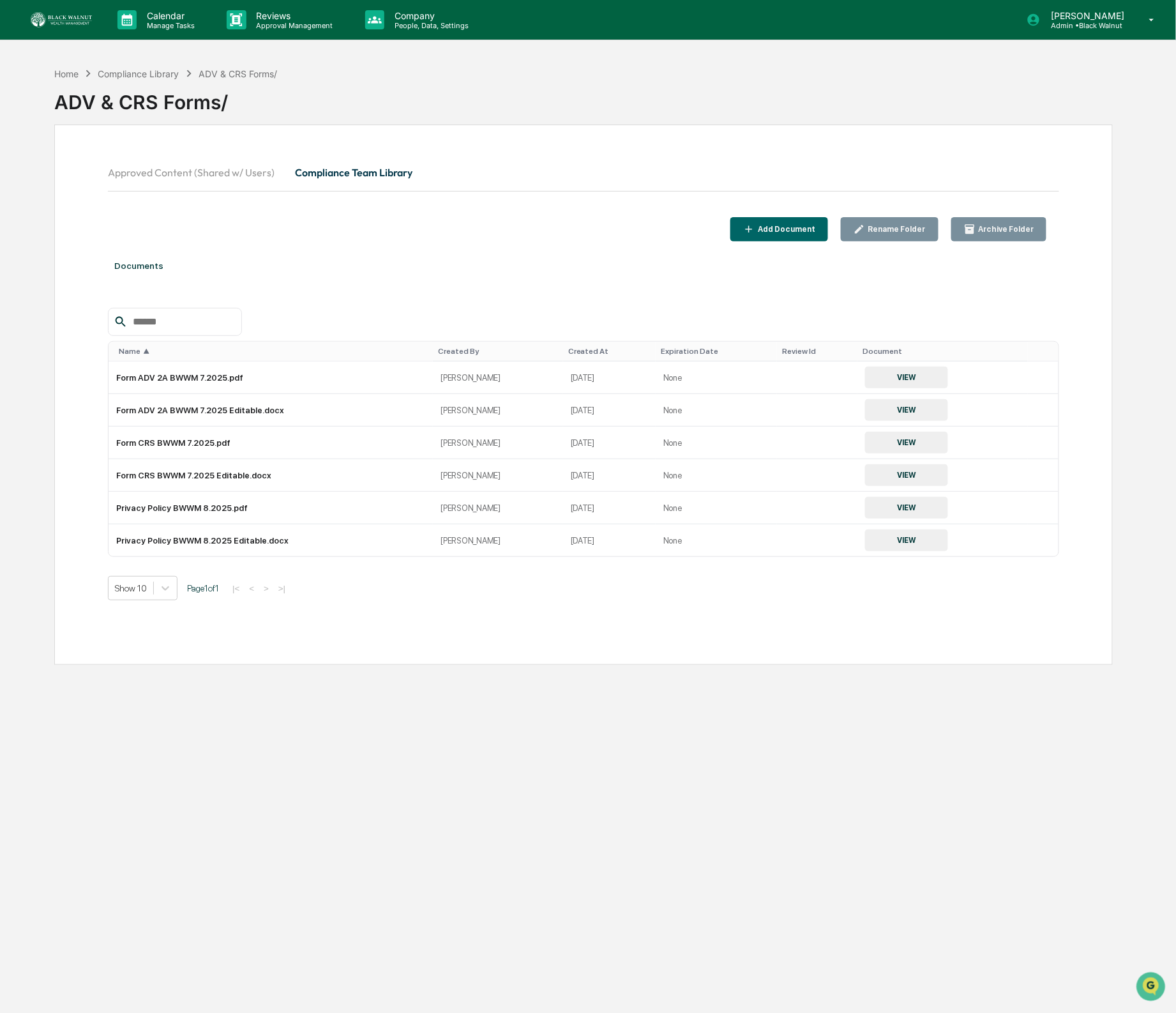
click at [795, 230] on div "Add Document" at bounding box center [785, 229] width 60 height 9
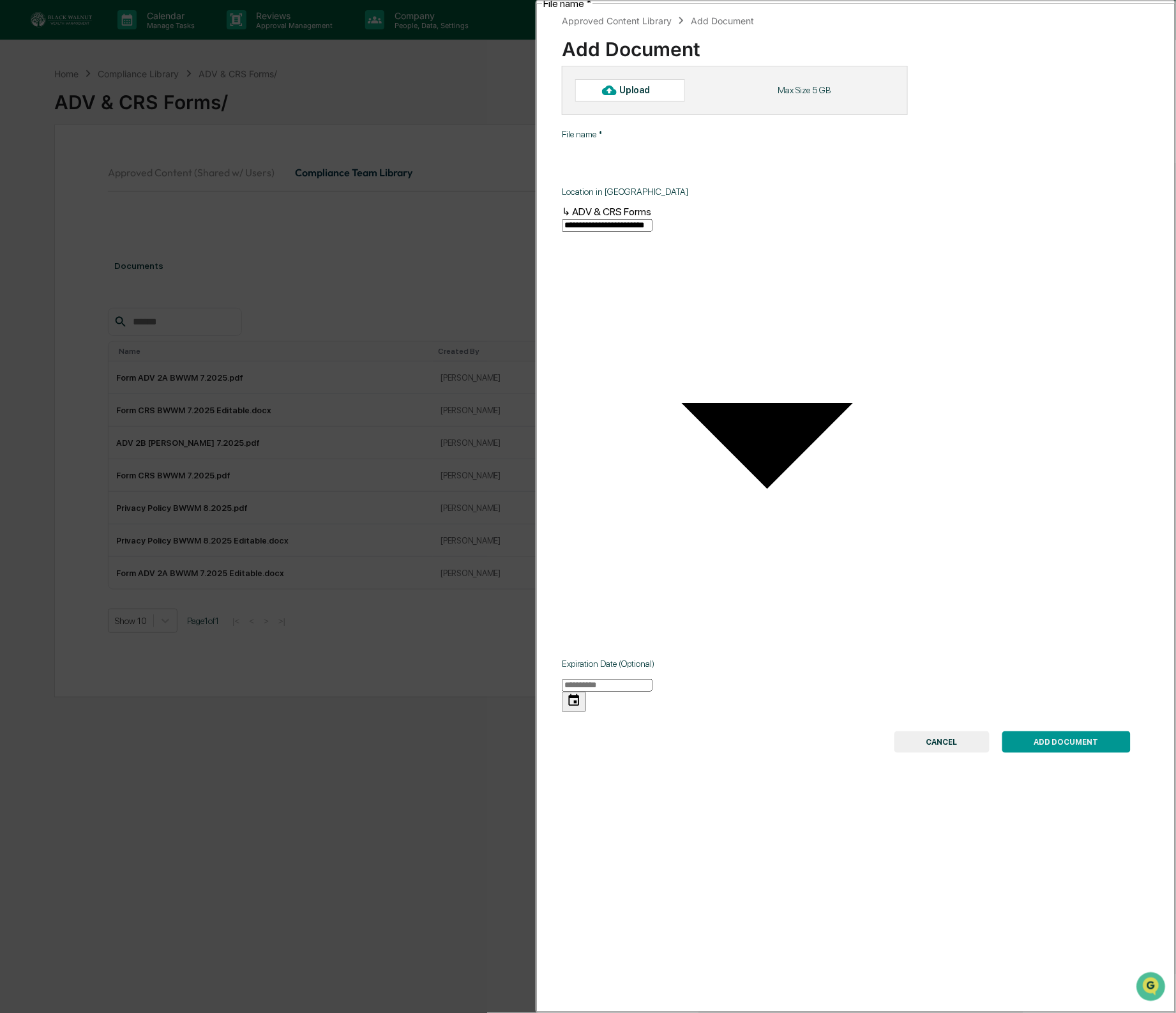
click at [652, 82] on div "Upload" at bounding box center [630, 90] width 110 height 22
type input "**********"
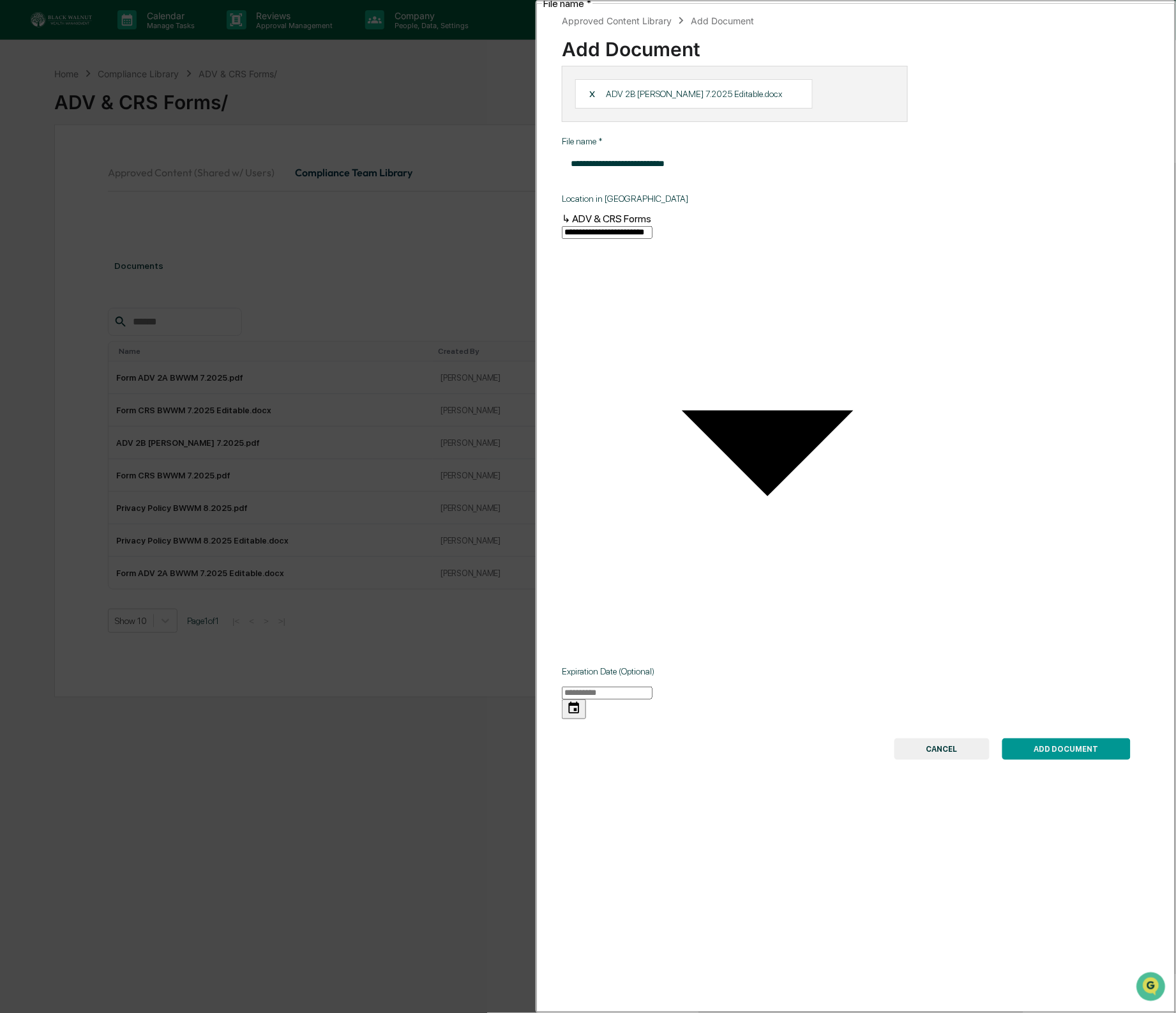
click at [1104, 738] on button "ADD DOCUMENT" at bounding box center [1066, 749] width 128 height 22
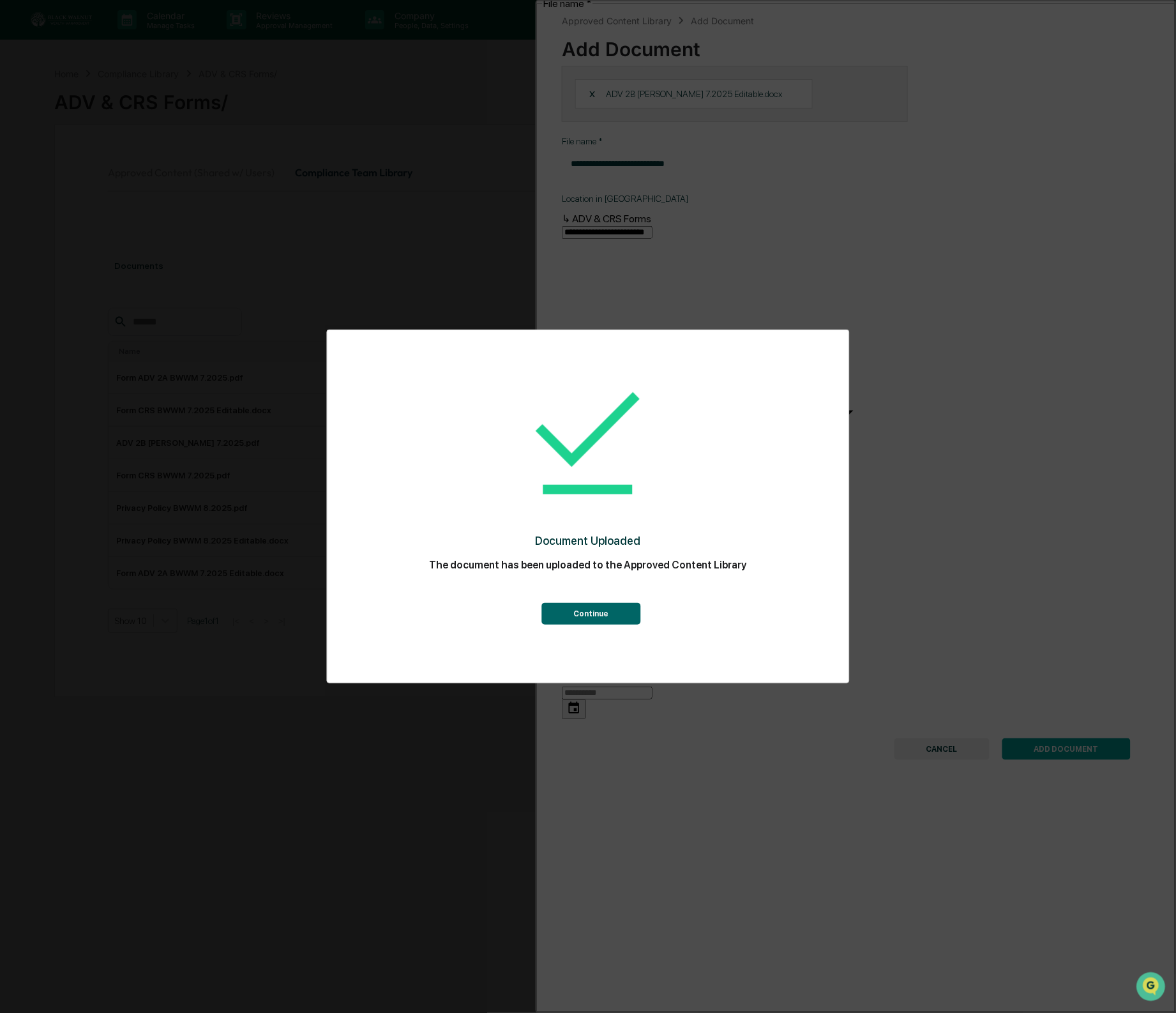
drag, startPoint x: 588, startPoint y: 624, endPoint x: 591, endPoint y: 617, distance: 7.6
click at [588, 624] on button "Continue" at bounding box center [591, 613] width 99 height 22
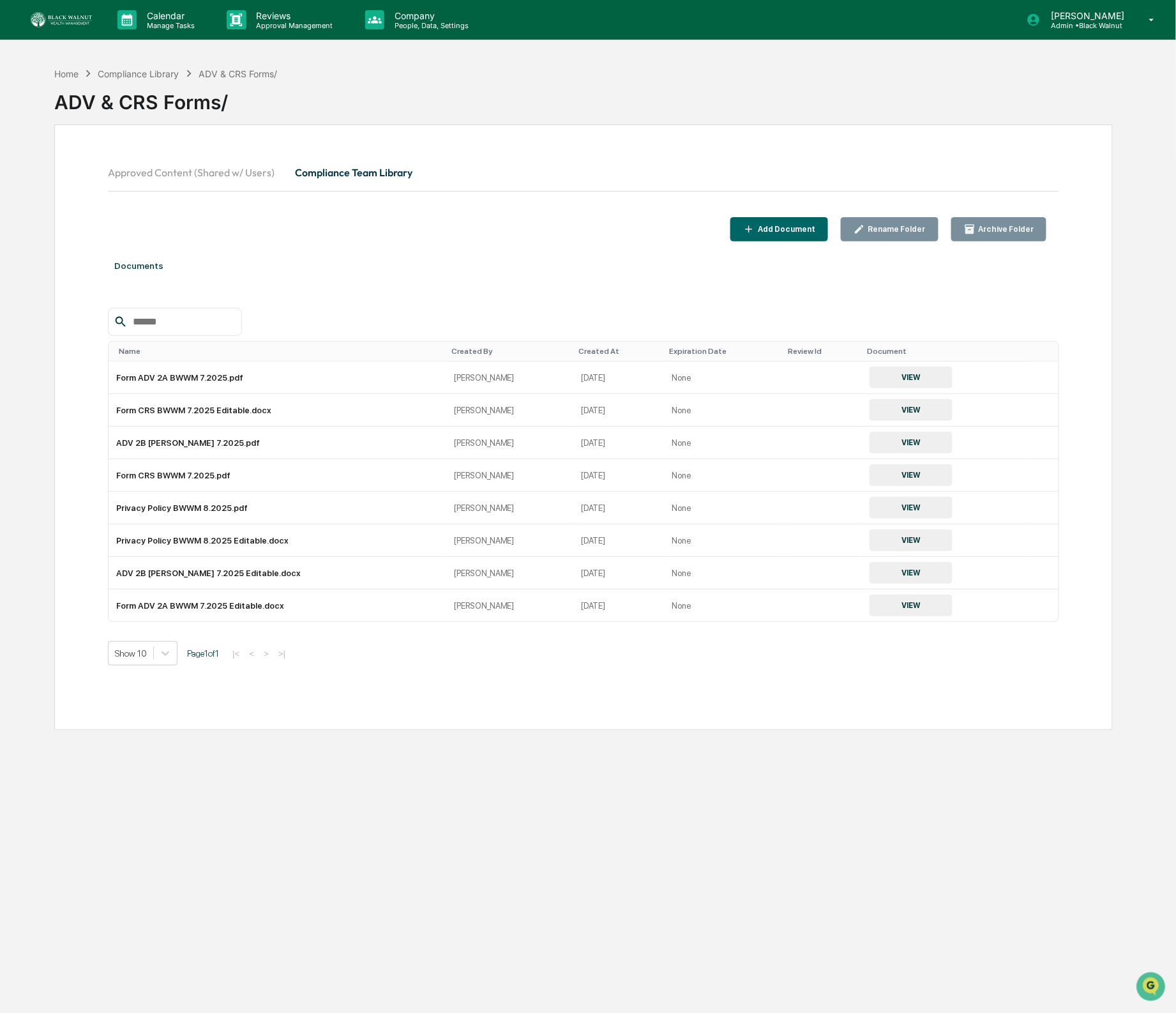
click at [194, 346] on th "Name" at bounding box center [277, 351] width 338 height 19
click at [132, 346] on th "Name" at bounding box center [277, 351] width 338 height 19
click at [147, 350] on div "Name" at bounding box center [280, 351] width 323 height 9
click at [148, 74] on div "Compliance Library" at bounding box center [138, 73] width 81 height 11
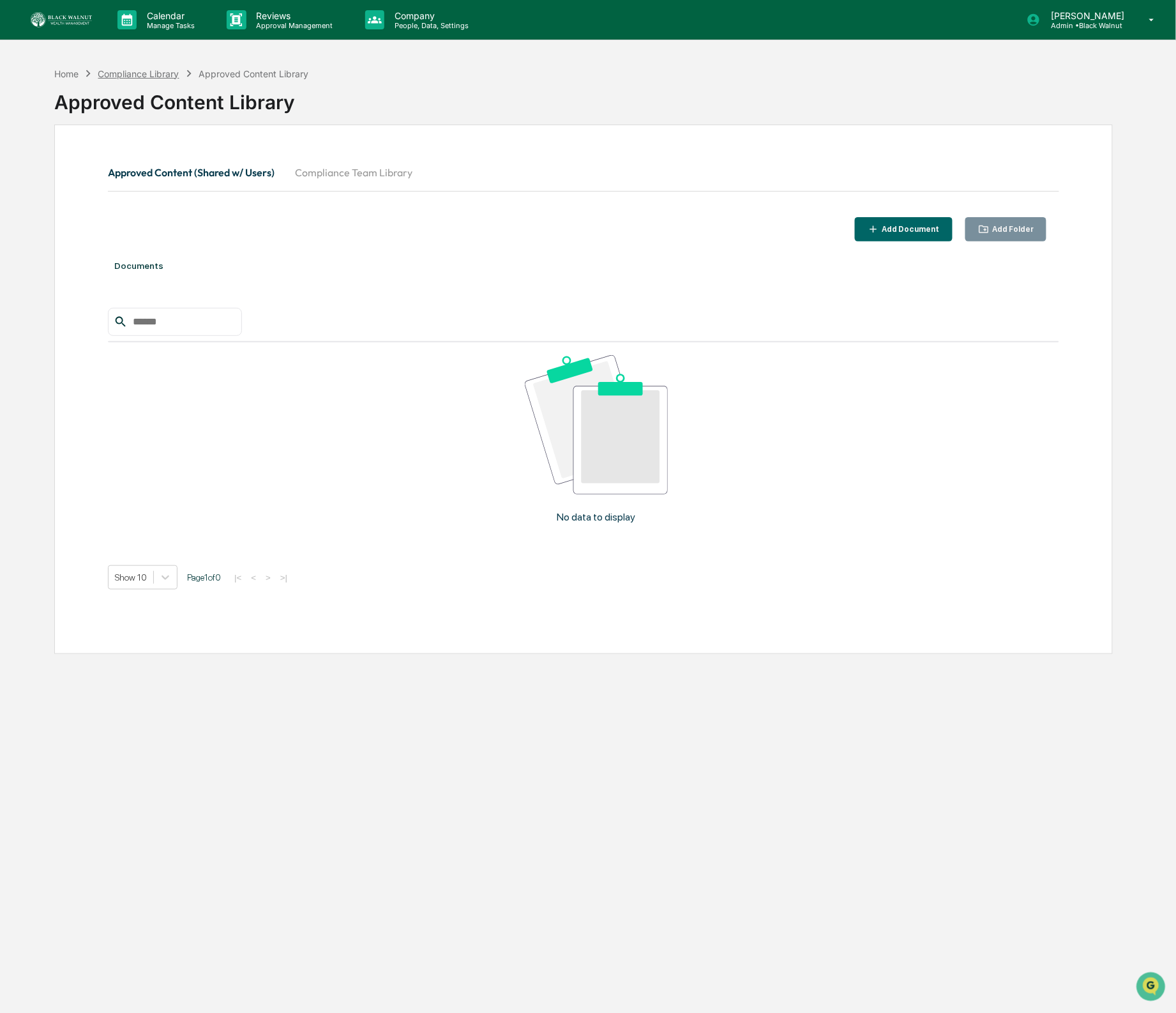
click at [138, 72] on div "Compliance Library" at bounding box center [138, 73] width 81 height 11
click at [228, 73] on div "Approved Content Library" at bounding box center [253, 73] width 110 height 11
click at [361, 168] on button "Compliance Team Library" at bounding box center [354, 172] width 138 height 31
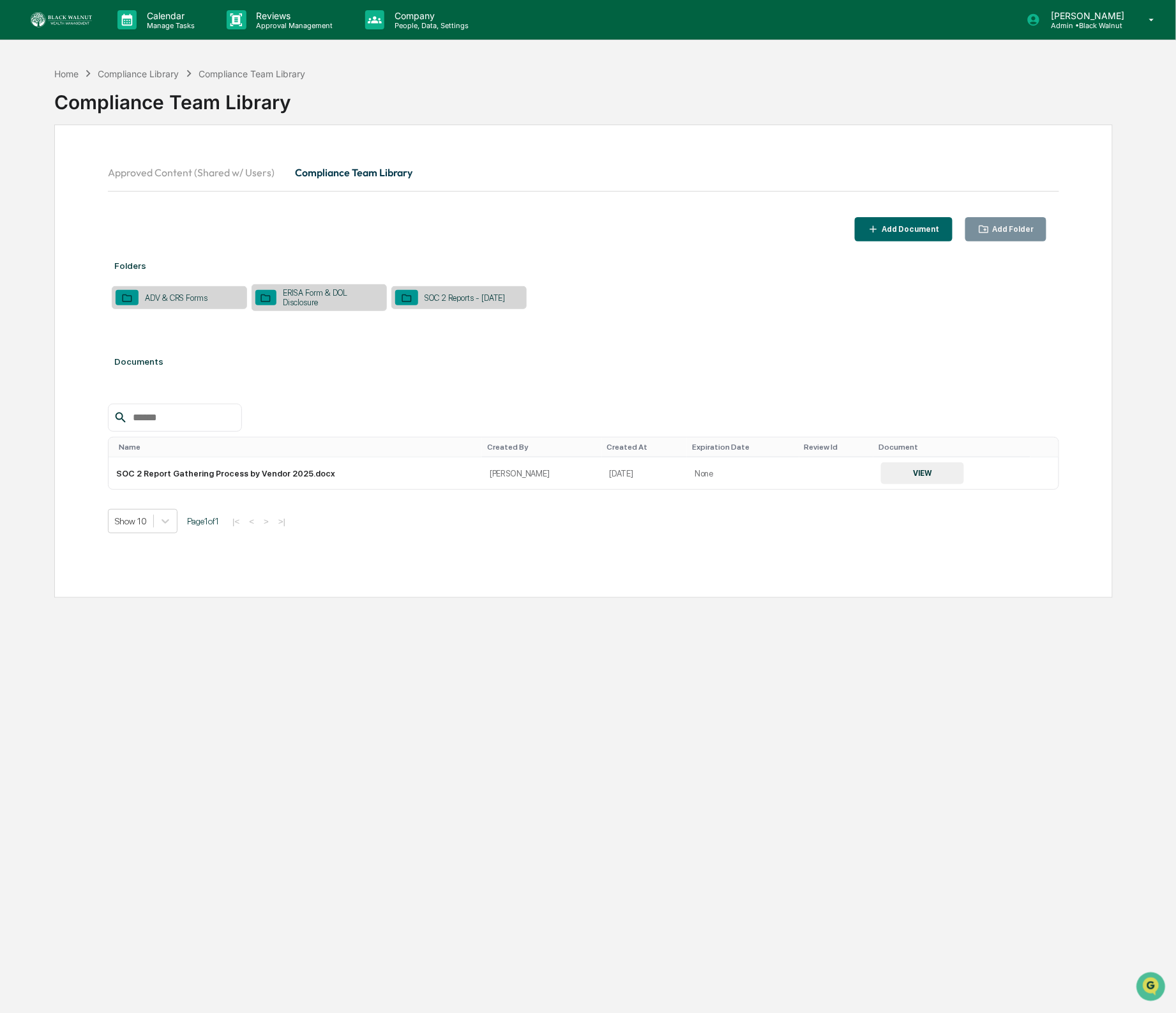
click at [175, 296] on div "ADV & CRS Forms" at bounding box center [176, 298] width 76 height 10
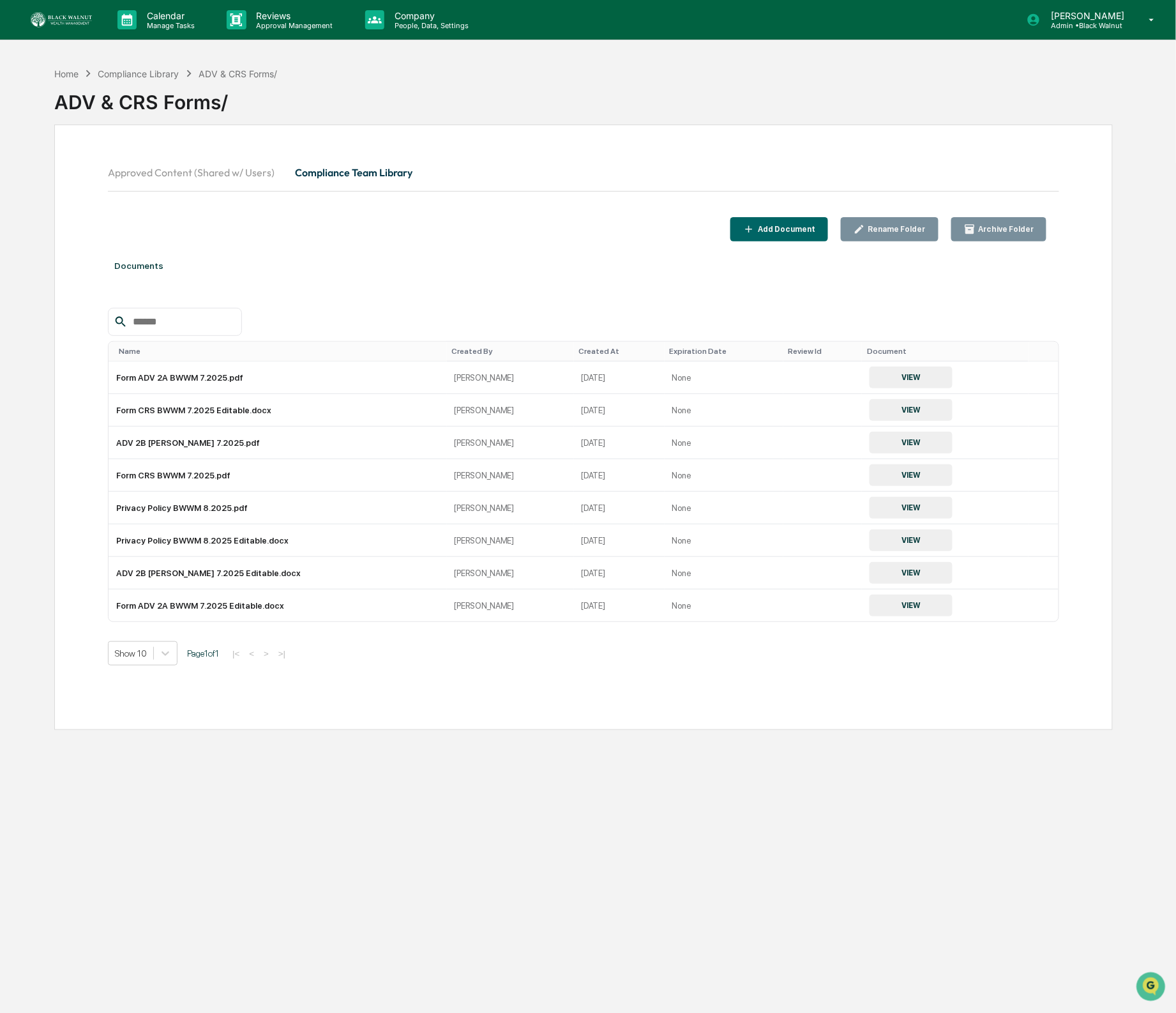
click at [908, 226] on div "Rename Folder" at bounding box center [896, 229] width 60 height 9
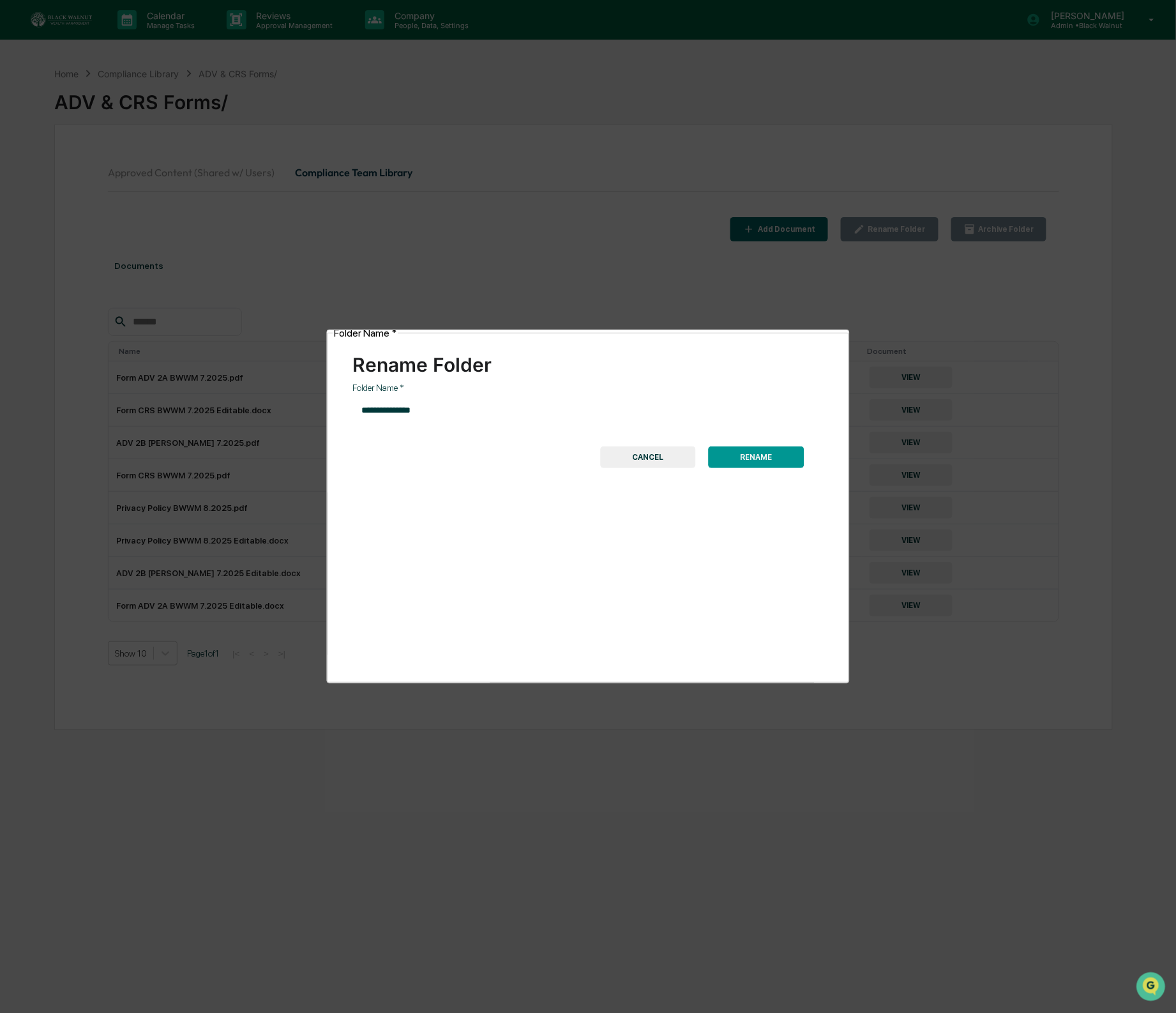
drag, startPoint x: 381, startPoint y: 392, endPoint x: 379, endPoint y: 402, distance: 10.2
click at [381, 394] on input "**********" at bounding box center [508, 410] width 310 height 34
type input "**********"
click at [758, 446] on button "RENAME" at bounding box center [756, 457] width 96 height 22
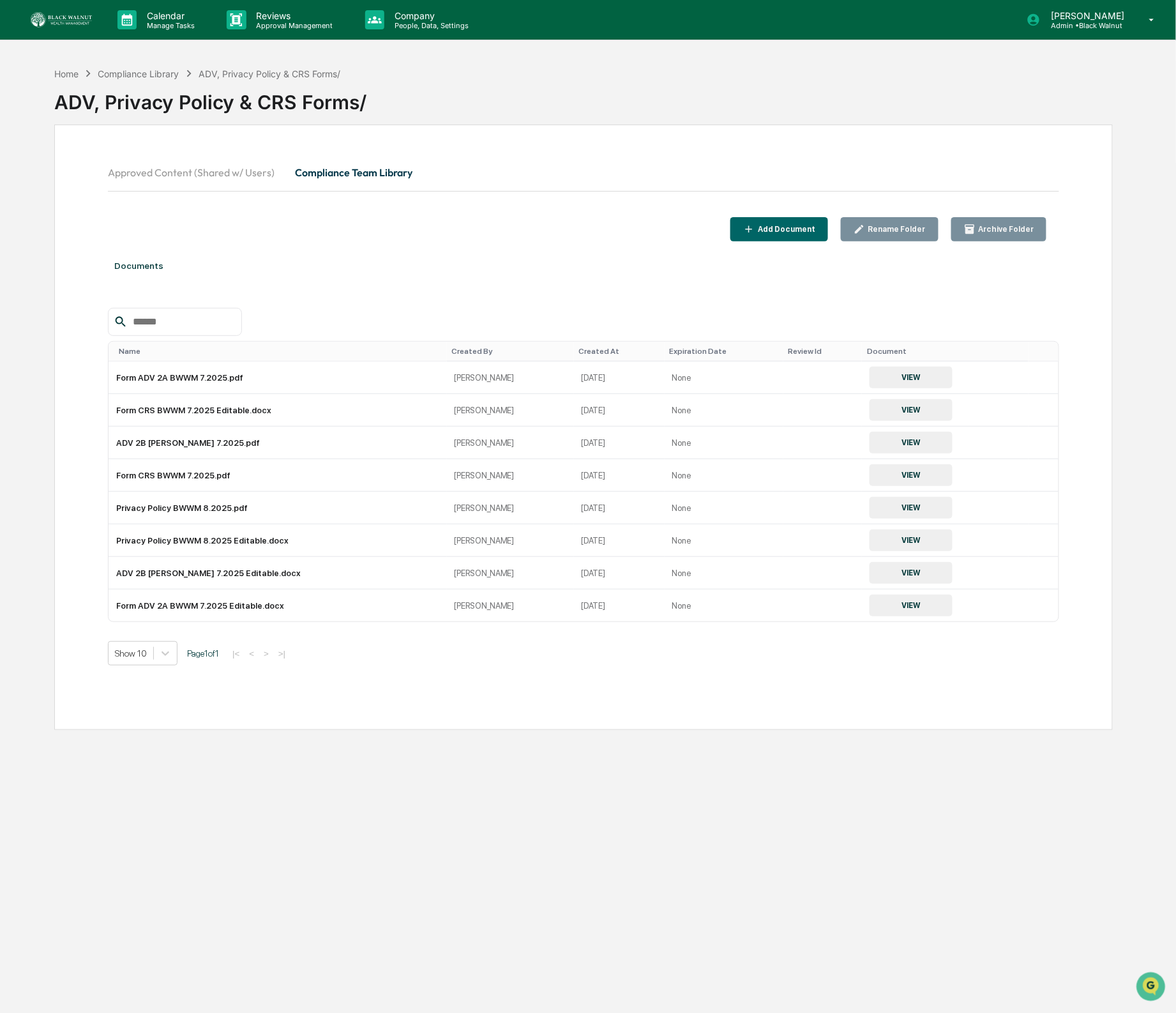
click at [564, 246] on div "Approved Content (Shared w/ Users) Compliance Team Library Add Document Rename …" at bounding box center [584, 427] width 1059 height 606
click at [158, 71] on div "Compliance Library" at bounding box center [138, 73] width 81 height 11
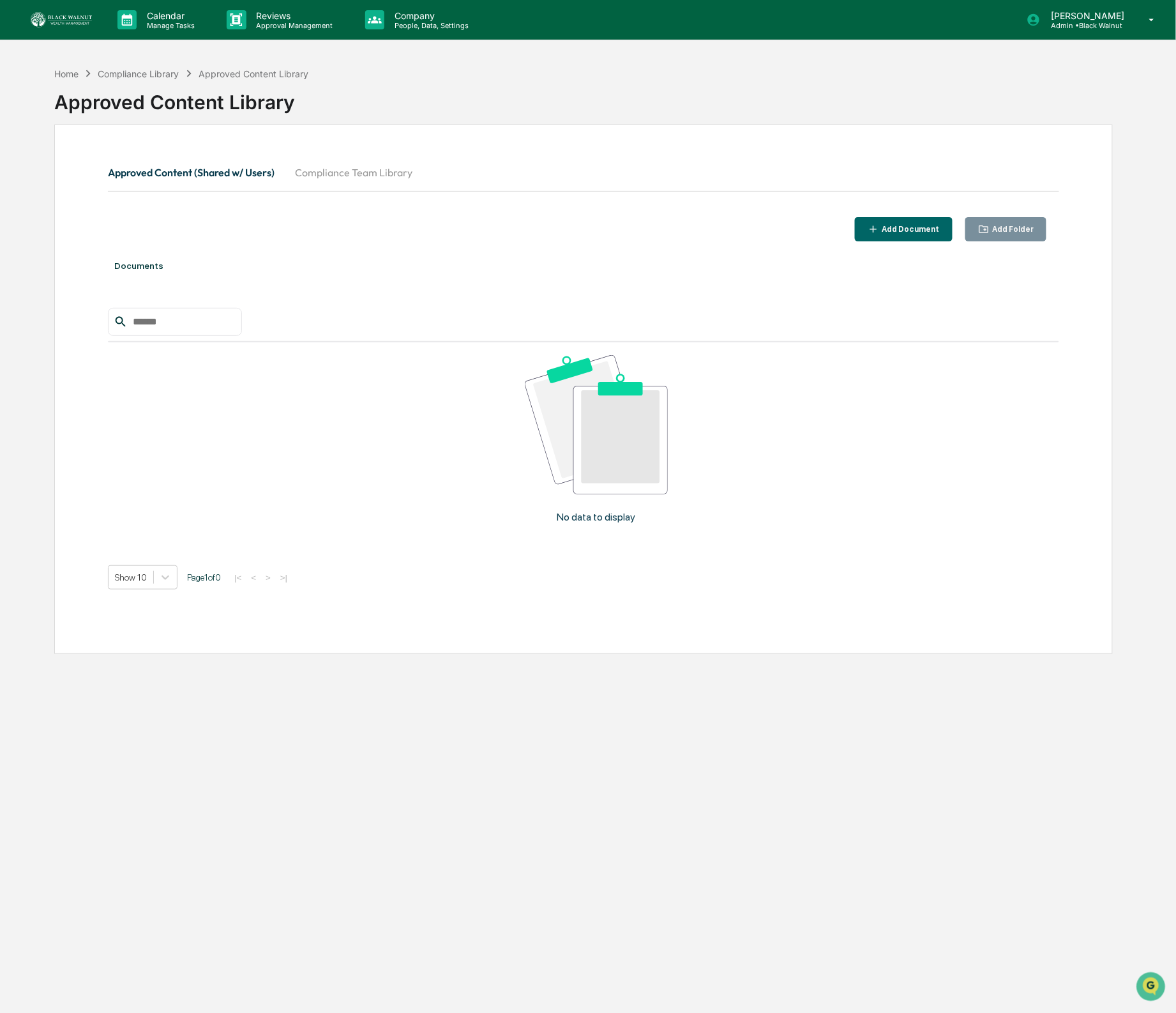
click at [386, 168] on button "Compliance Team Library" at bounding box center [354, 172] width 138 height 31
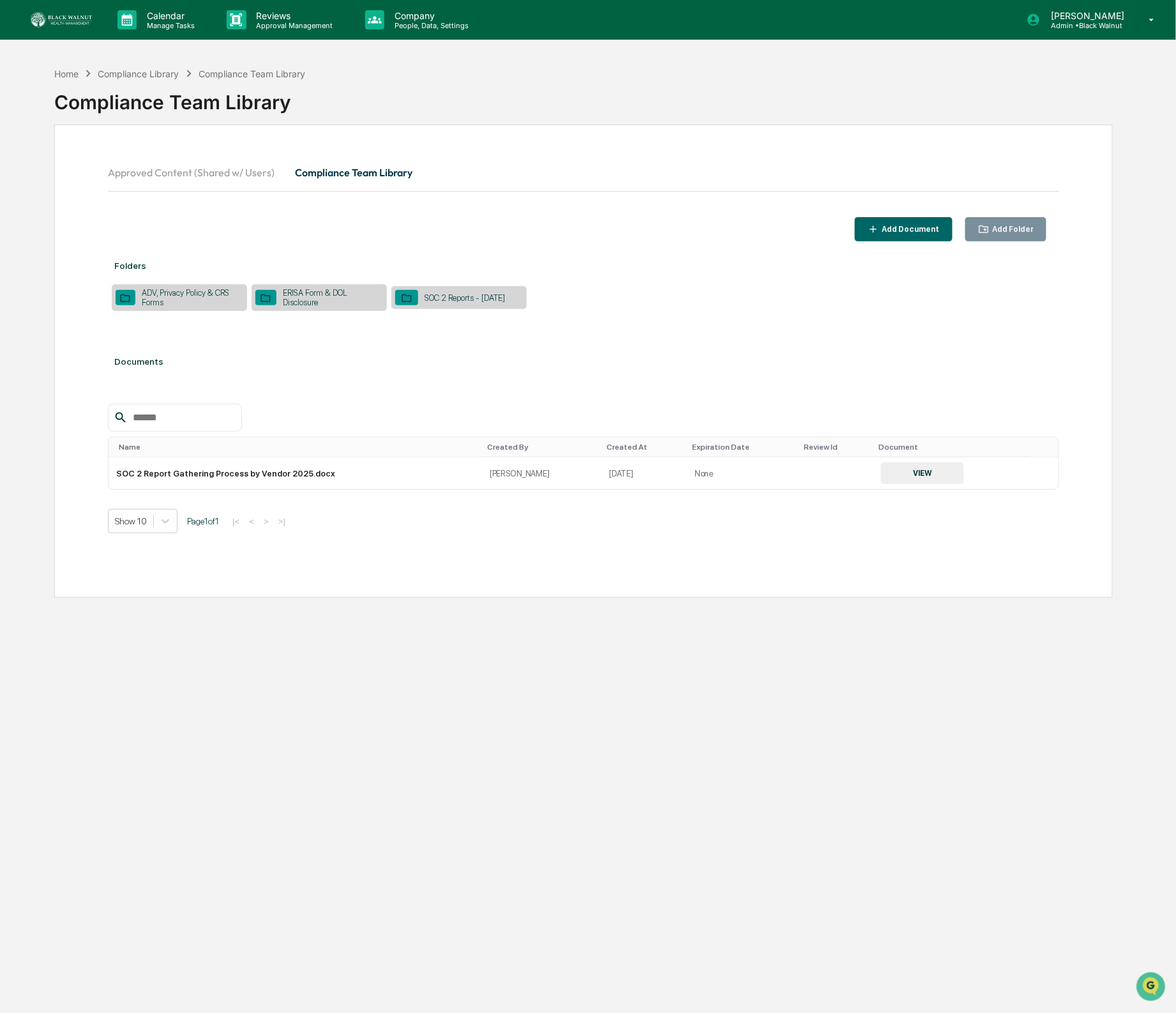
click at [437, 296] on div "SOC 2 Reports - [DATE]" at bounding box center [465, 298] width 94 height 10
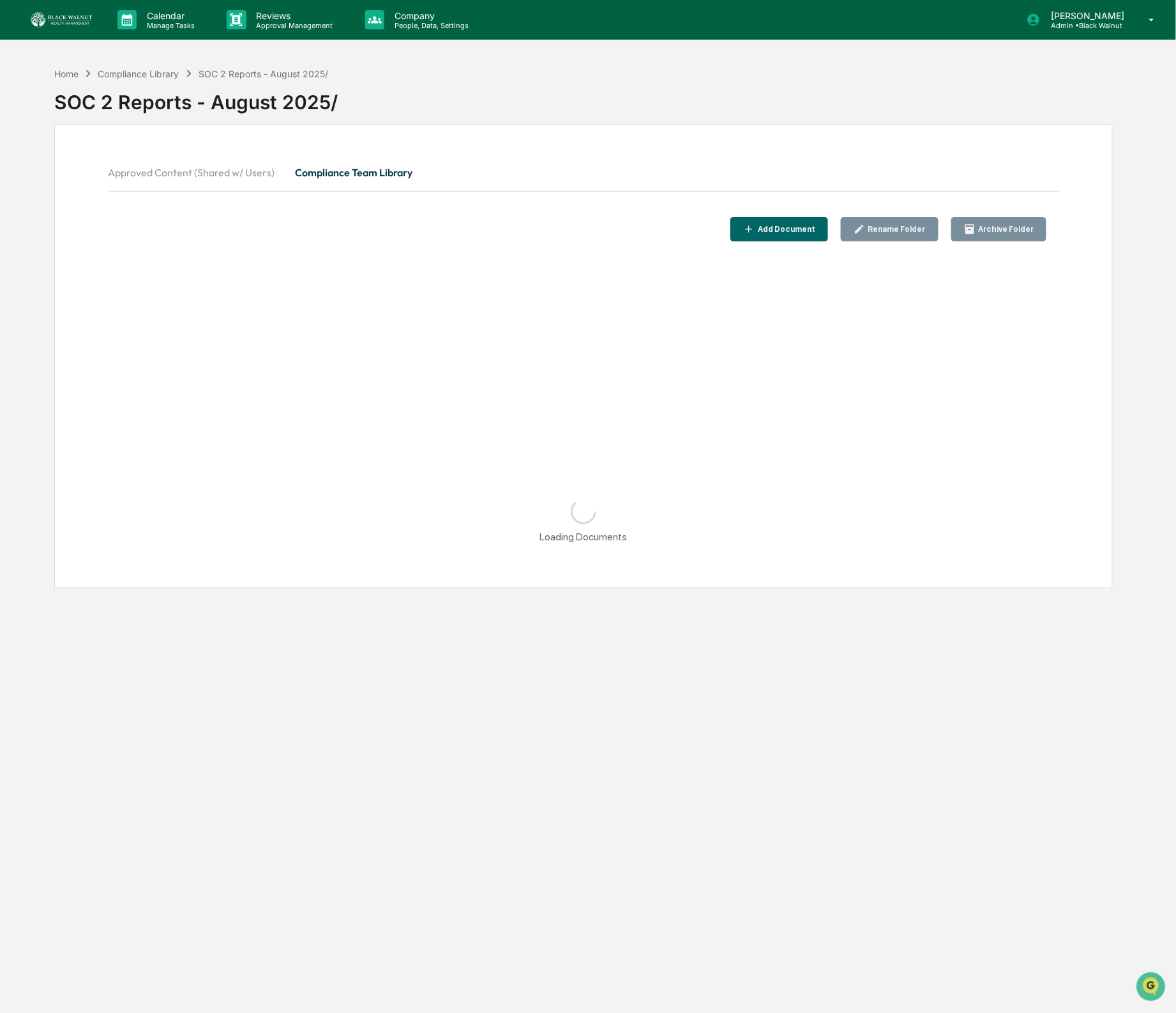
click at [877, 237] on button "Rename Folder" at bounding box center [890, 229] width 98 height 25
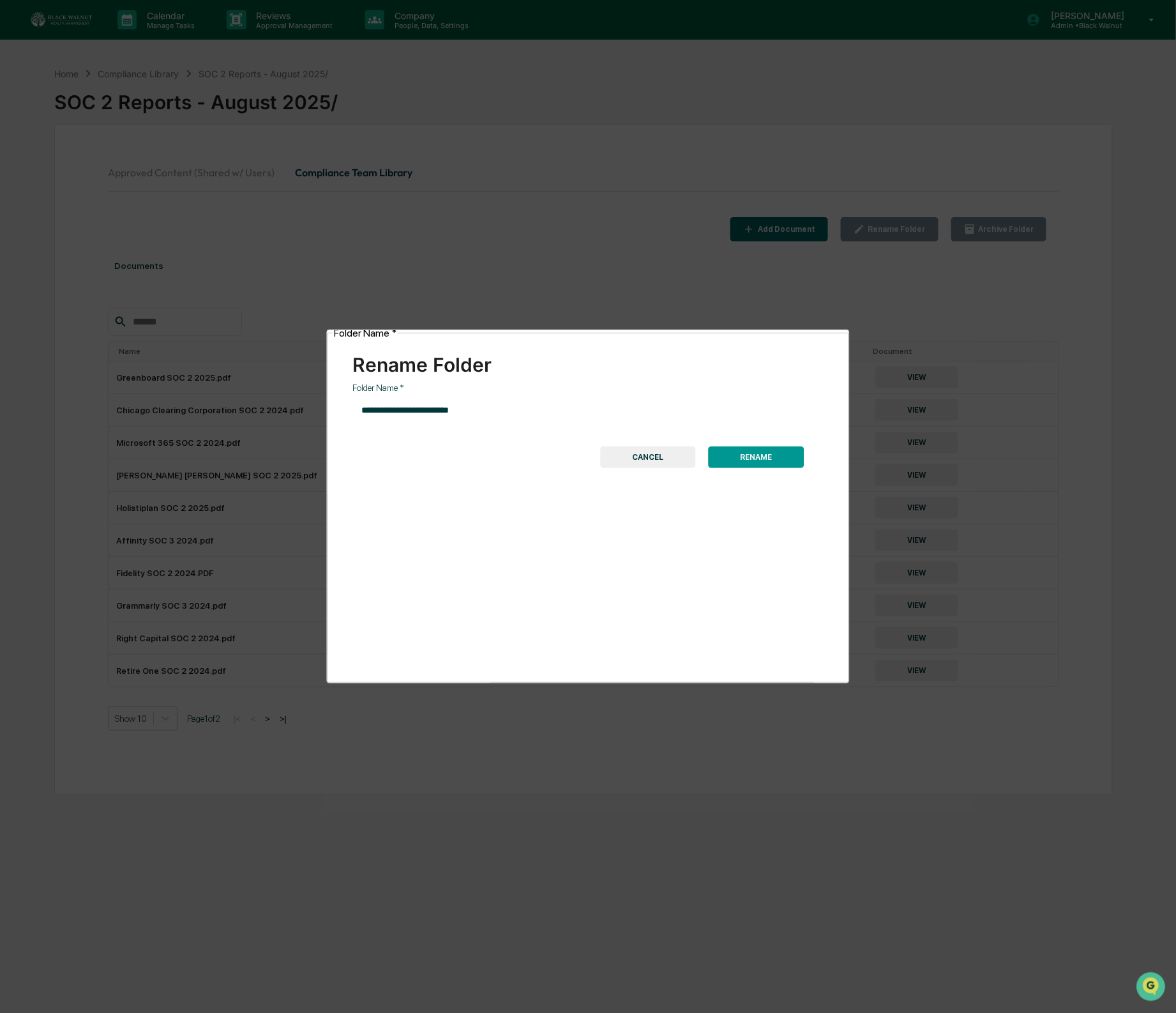
click at [422, 399] on input "**********" at bounding box center [508, 410] width 310 height 34
click at [487, 398] on input "**********" at bounding box center [508, 410] width 310 height 34
drag, startPoint x: 579, startPoint y: 402, endPoint x: 503, endPoint y: 402, distance: 76.0
click at [496, 401] on input "**********" at bounding box center [508, 410] width 310 height 34
type input "**********"
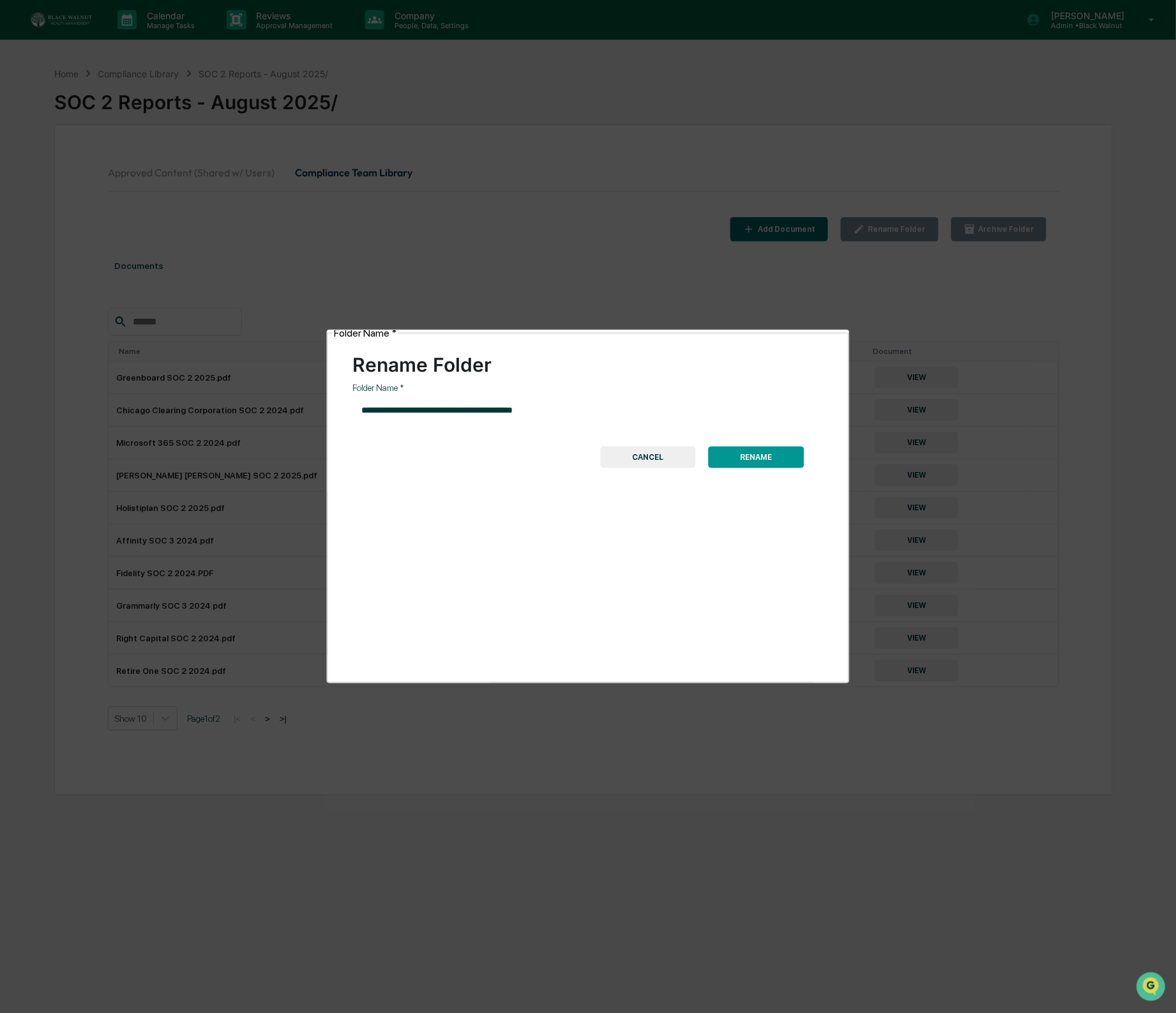
click at [762, 446] on button "RENAME" at bounding box center [756, 457] width 96 height 22
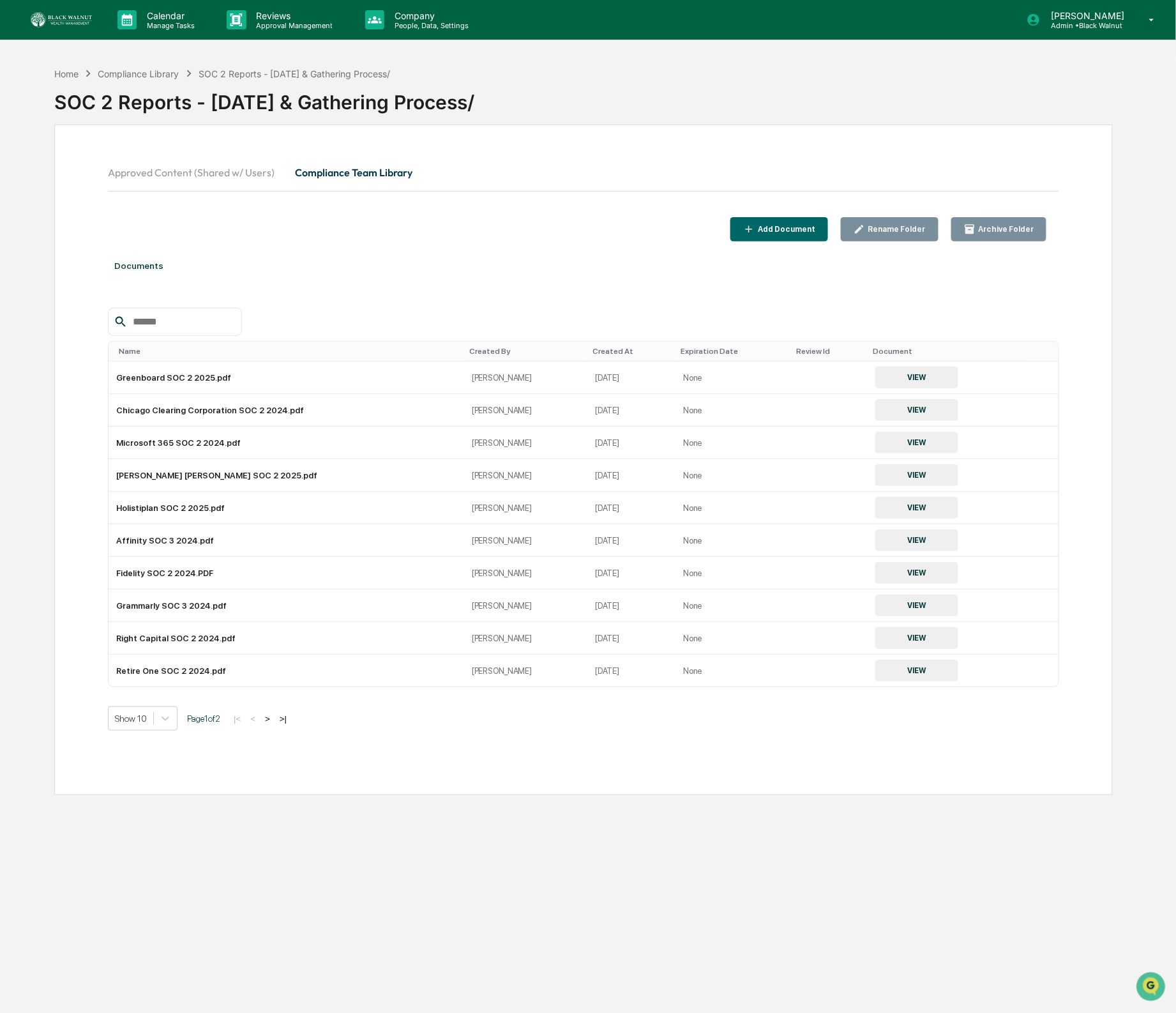
click at [330, 168] on button "Compliance Team Library" at bounding box center [354, 172] width 138 height 31
click at [327, 177] on button "Compliance Team Library" at bounding box center [354, 172] width 138 height 31
click at [198, 166] on button "Approved Content (Shared w/ Users)" at bounding box center [196, 172] width 177 height 31
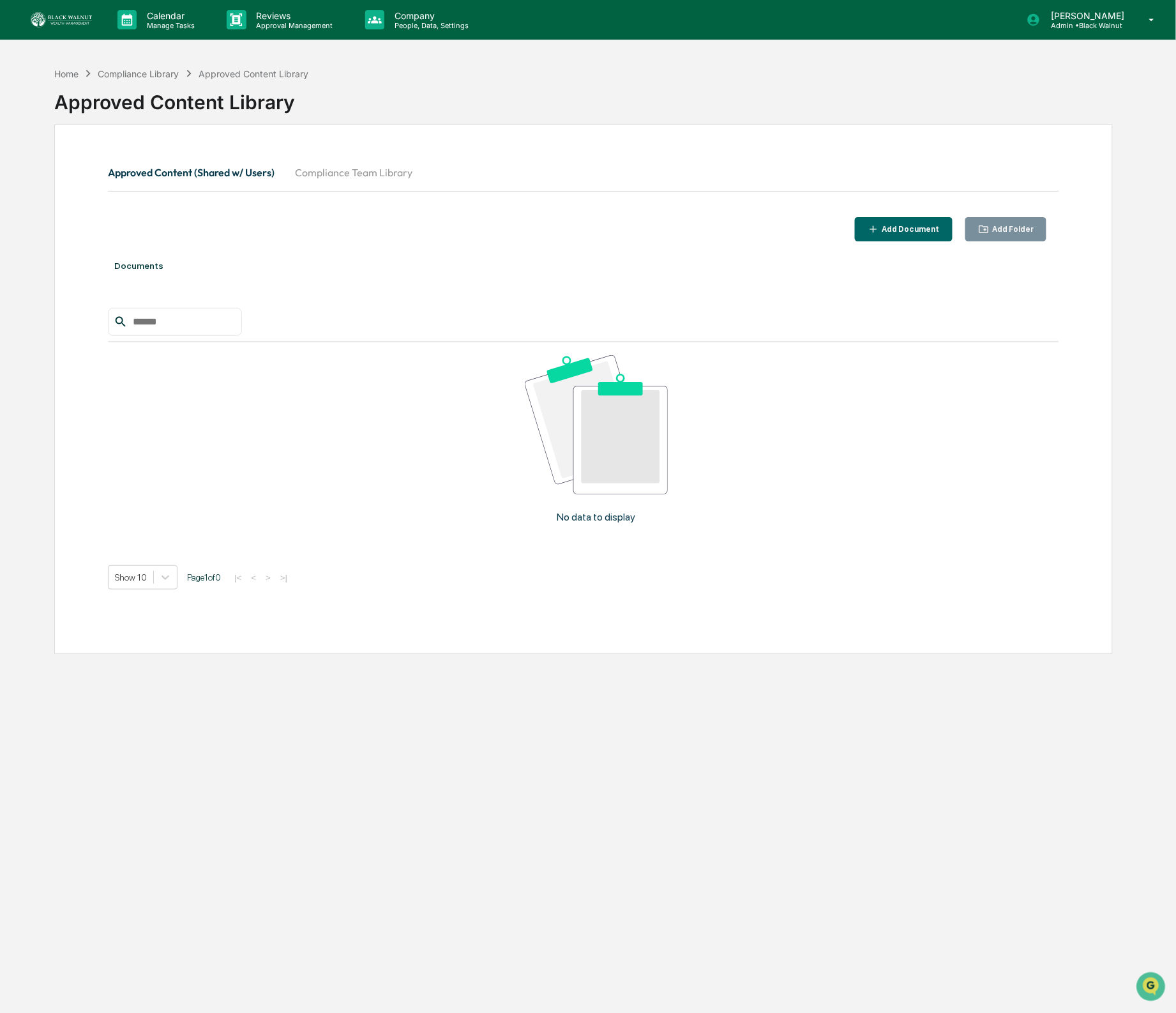
click at [328, 168] on button "Compliance Team Library" at bounding box center [354, 172] width 138 height 31
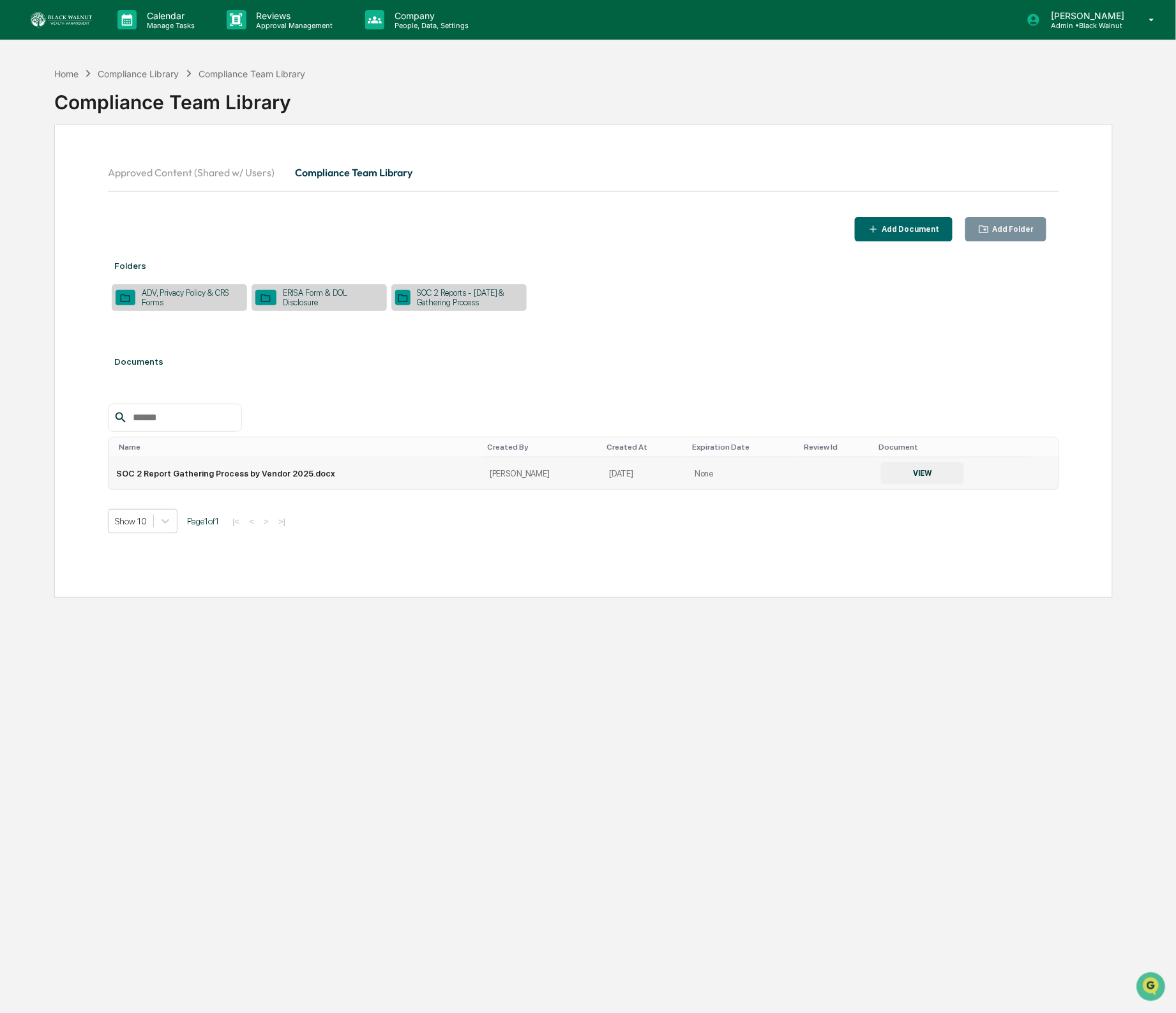
click at [1038, 476] on icon at bounding box center [1038, 476] width 0 height 0
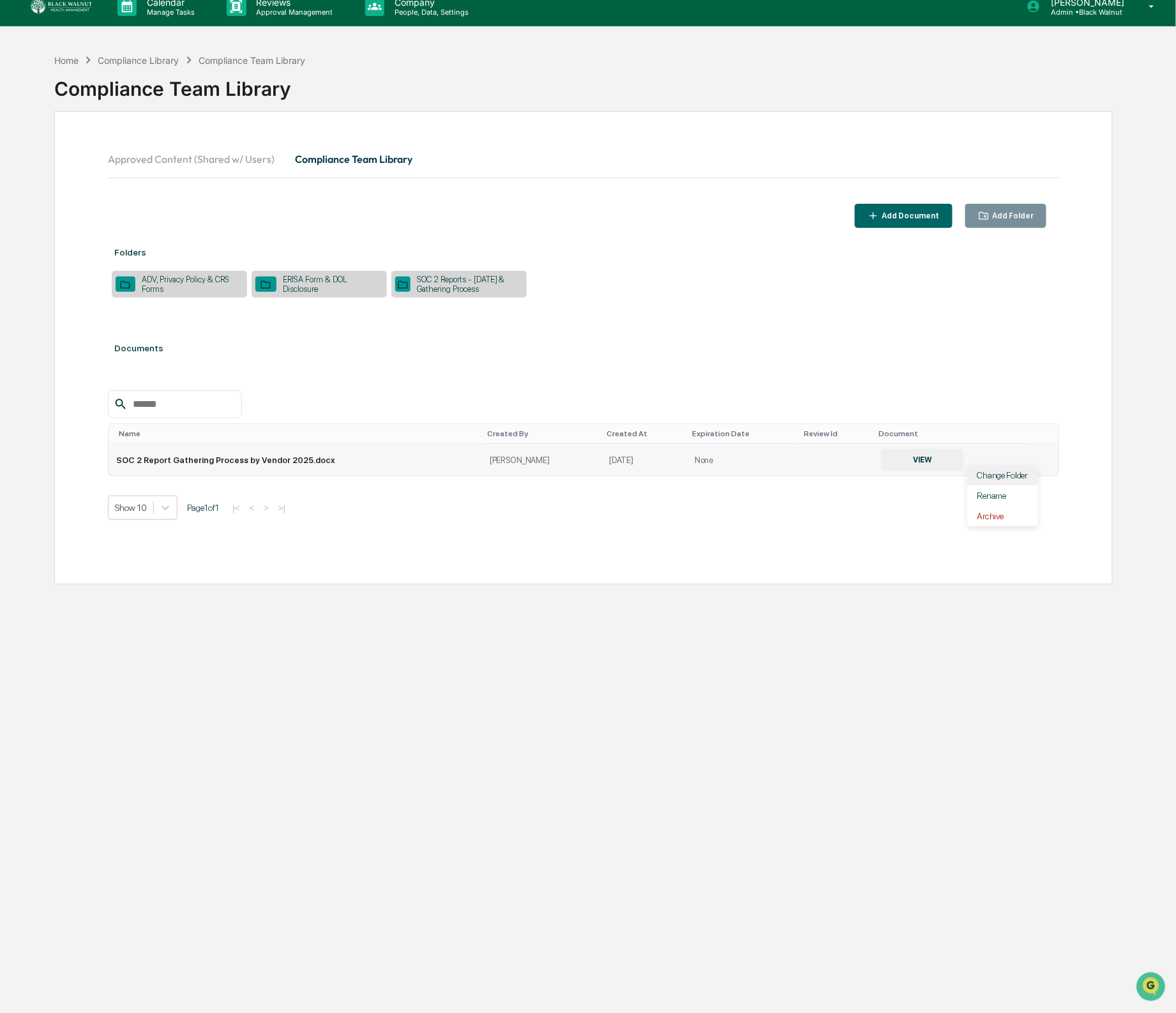
scroll to position [10, 0]
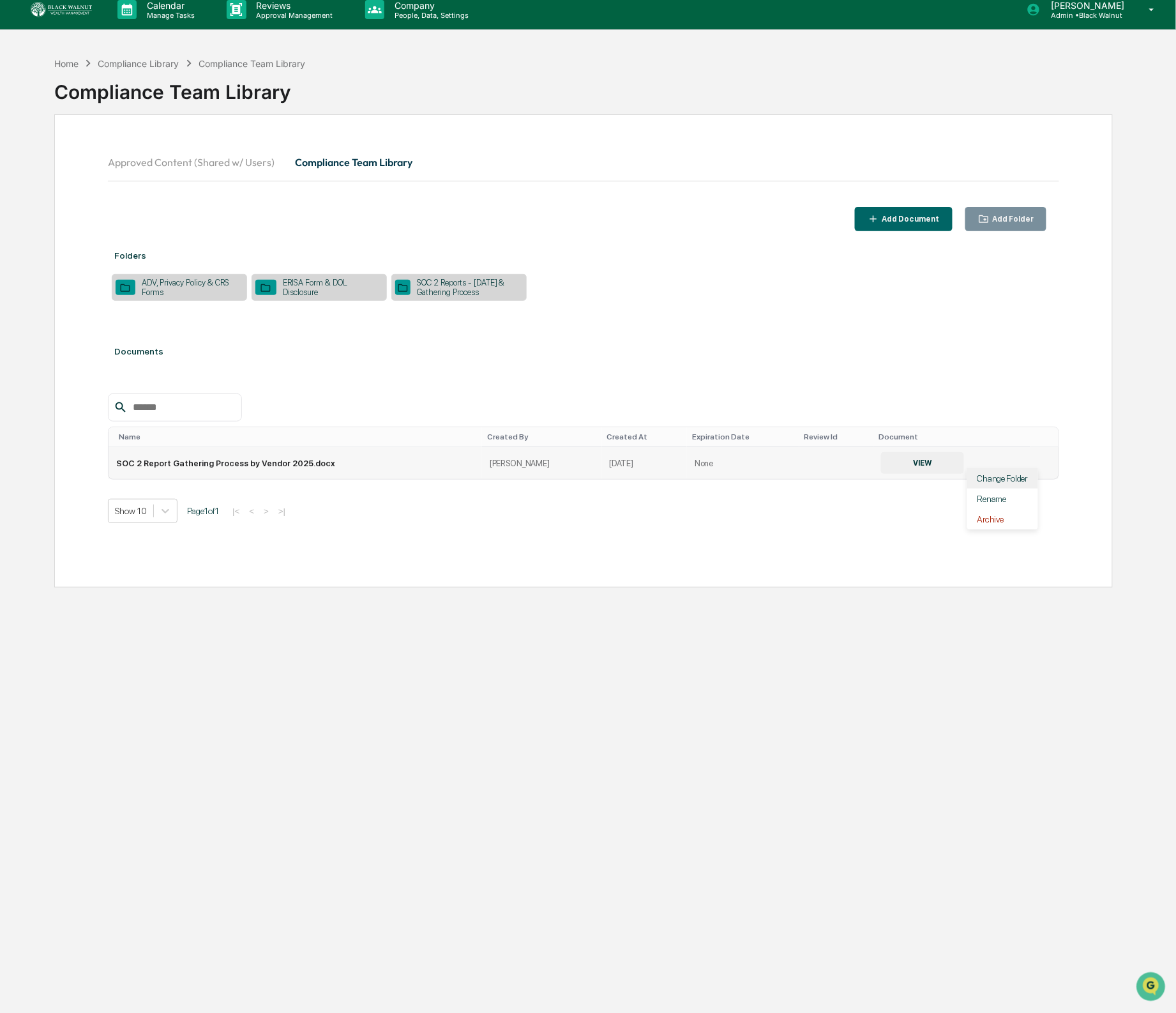
click at [1011, 487] on div "Change Folder" at bounding box center [1003, 478] width 71 height 20
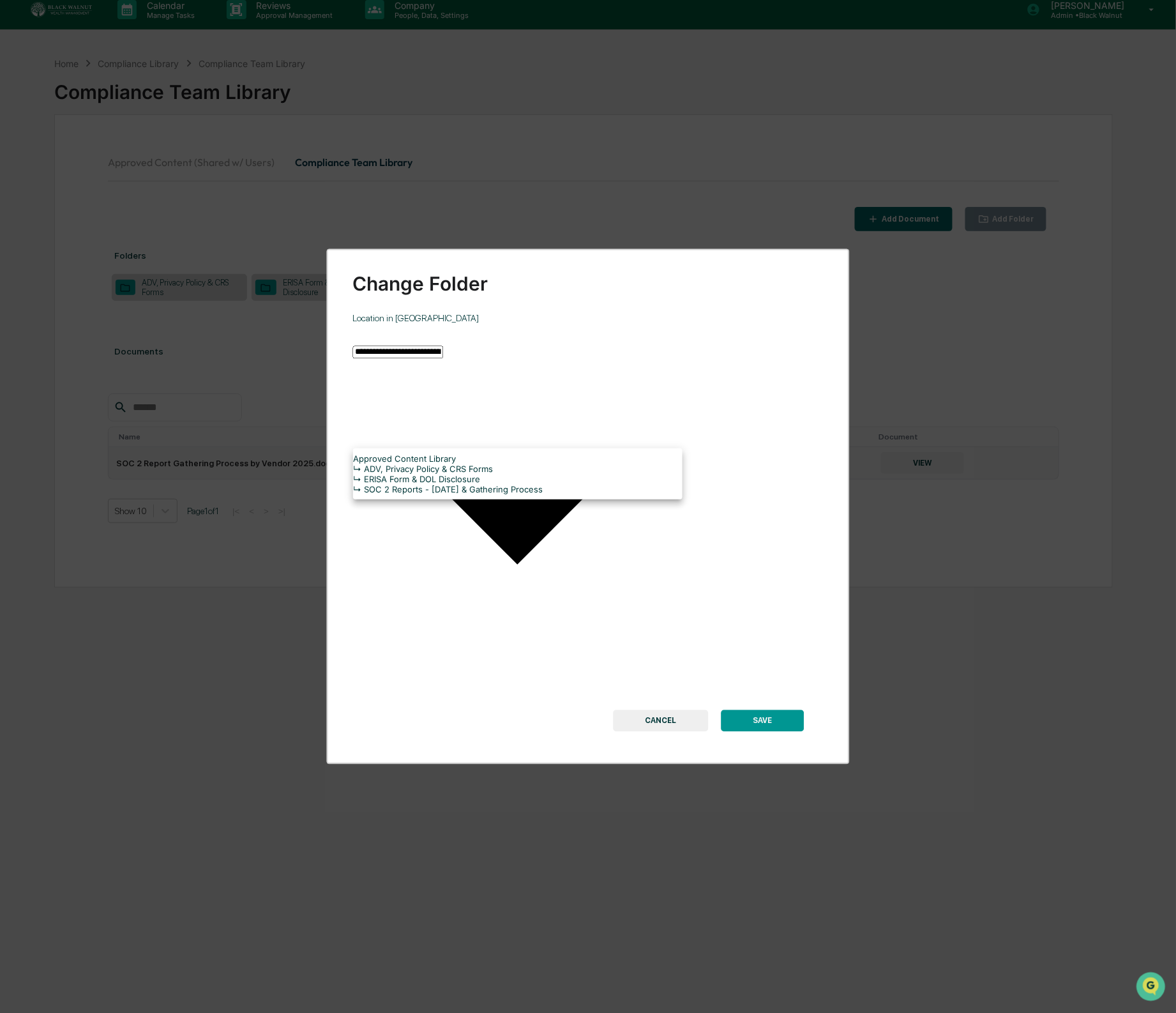
click at [657, 438] on body "**********" at bounding box center [588, 526] width 1176 height 1074
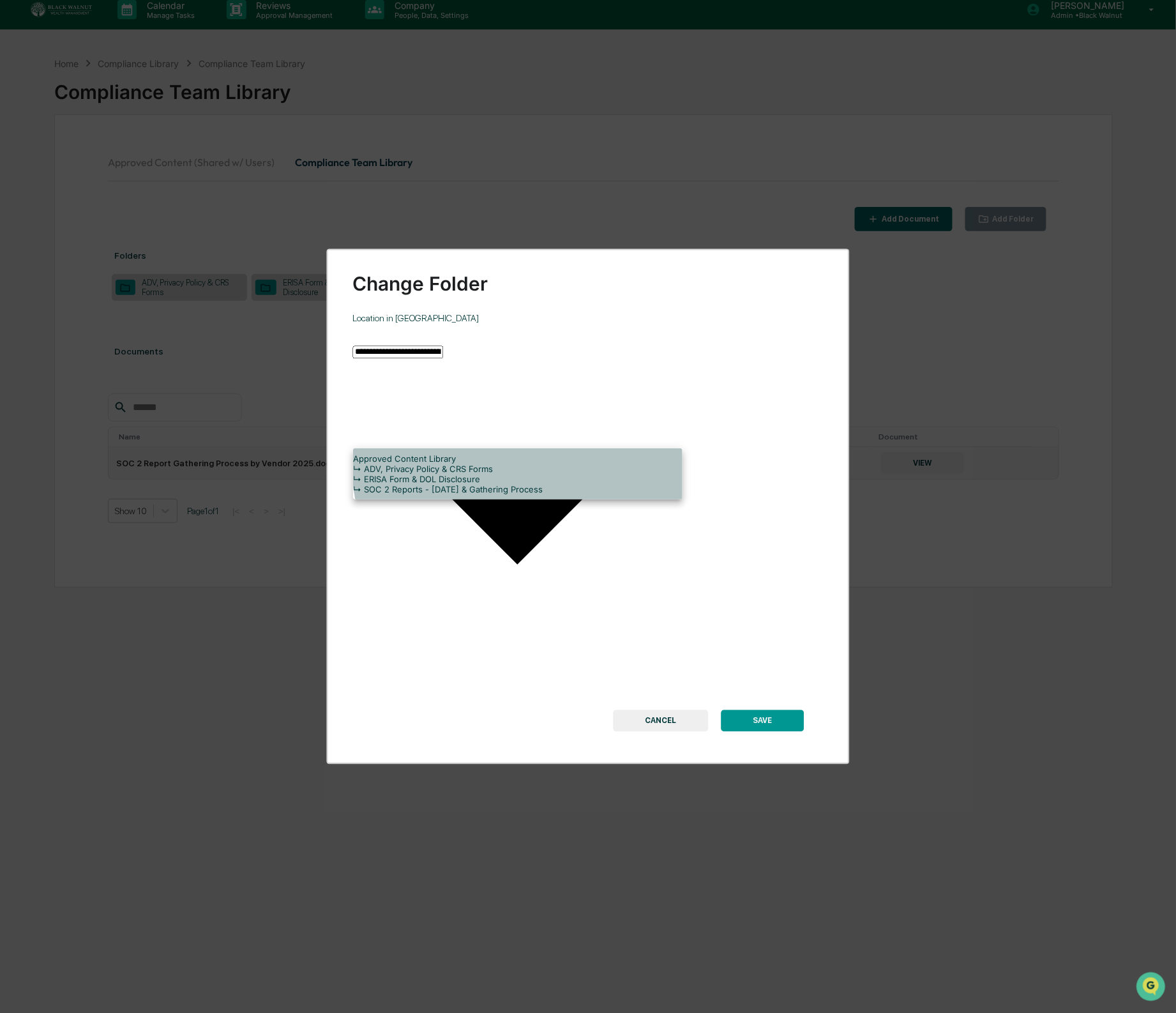
click at [539, 494] on li "↳ SOC 2 Reports - [DATE] & Gathering Process" at bounding box center [518, 490] width 329 height 10
type input "**********"
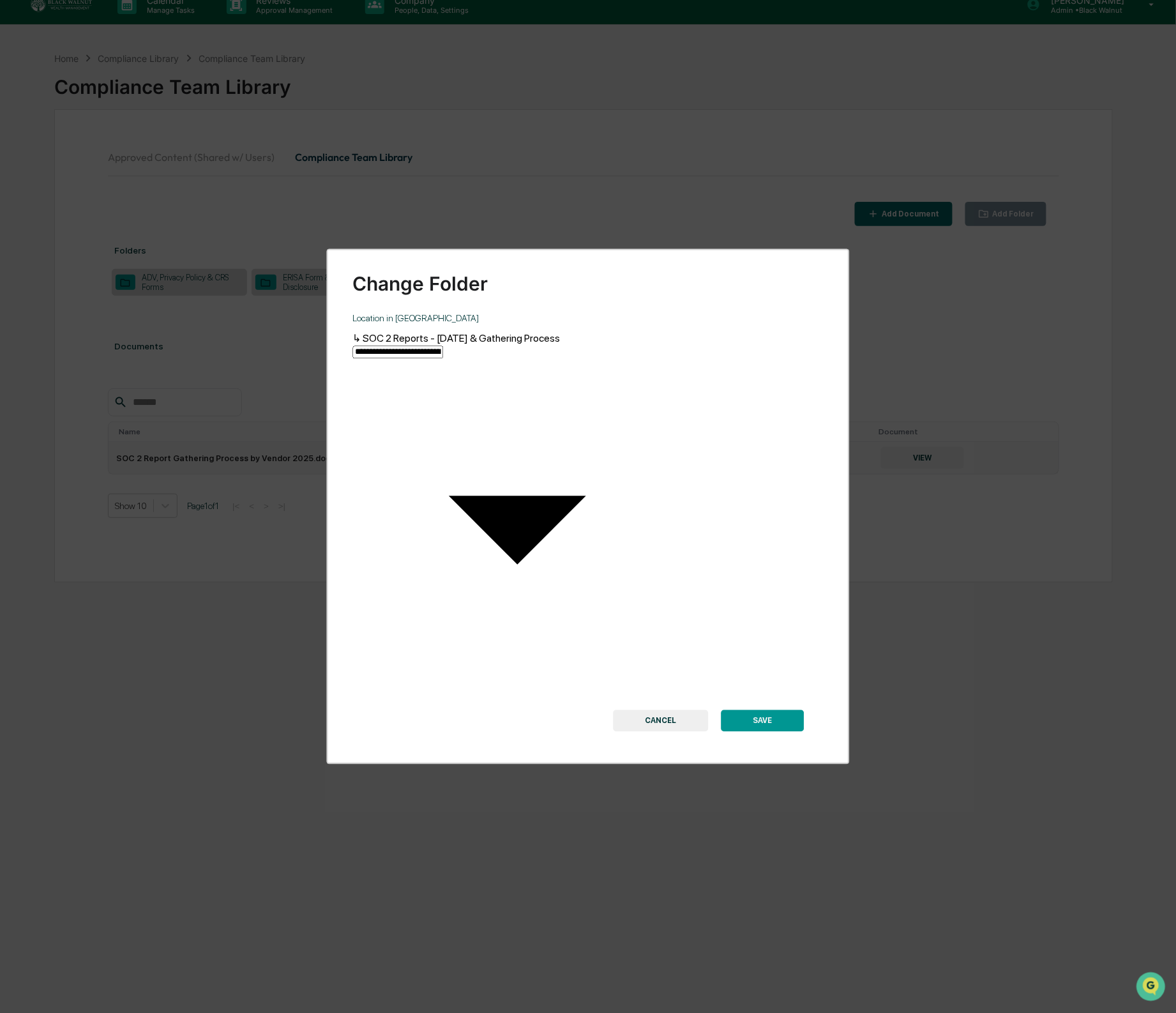
click at [782, 710] on button "SAVE" at bounding box center [762, 720] width 83 height 22
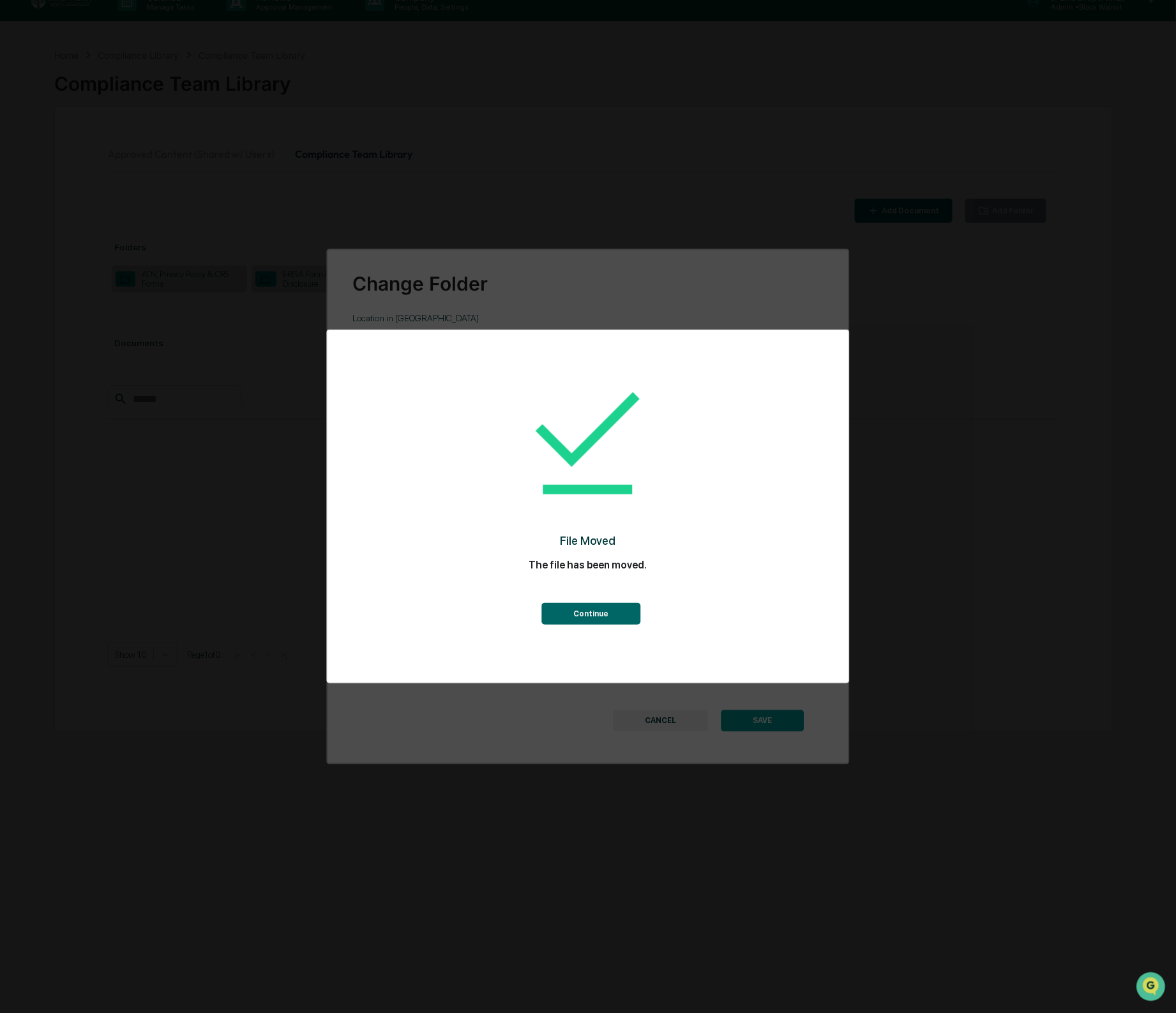
click at [603, 612] on button "Continue" at bounding box center [591, 613] width 99 height 22
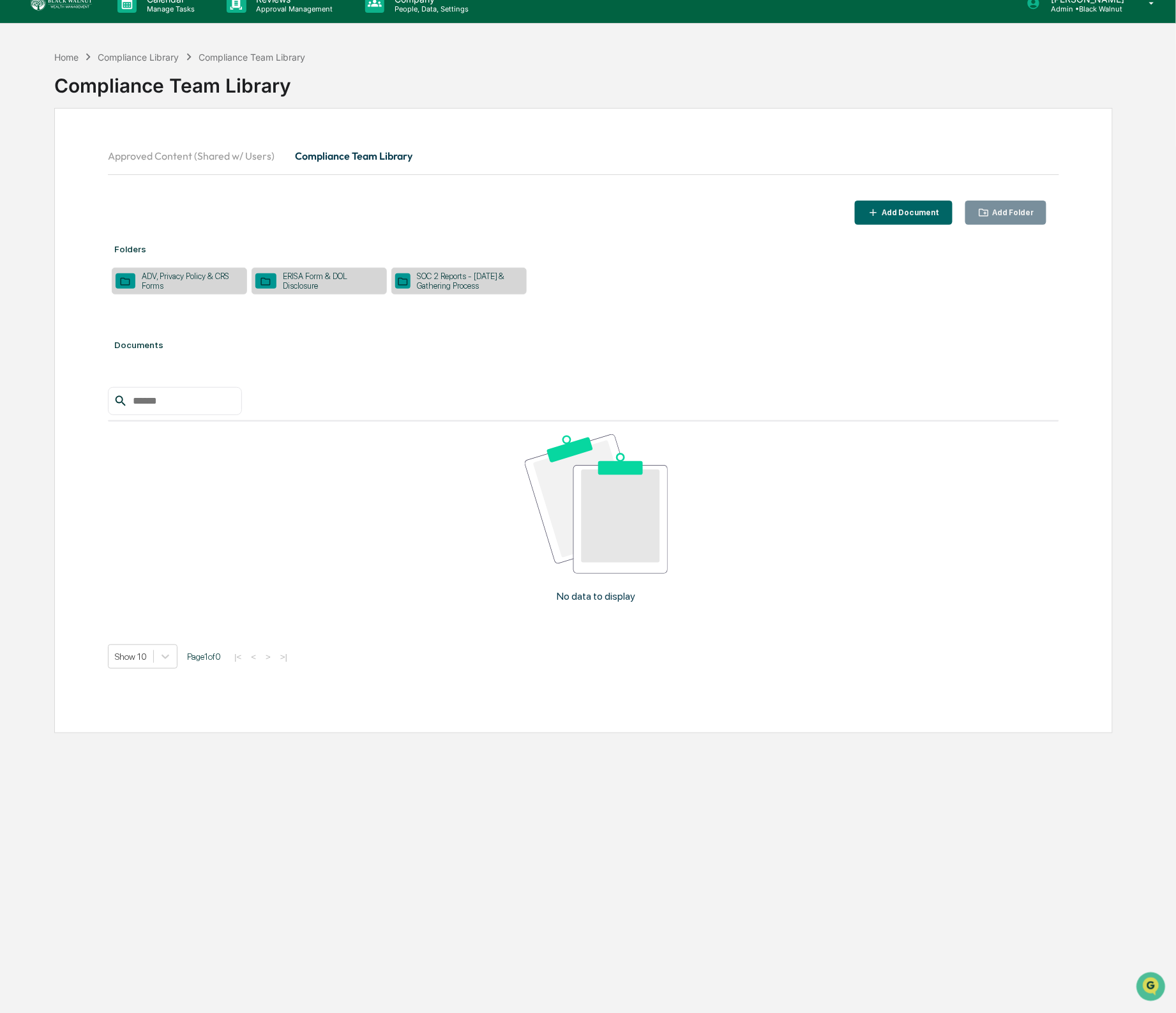
scroll to position [3, 0]
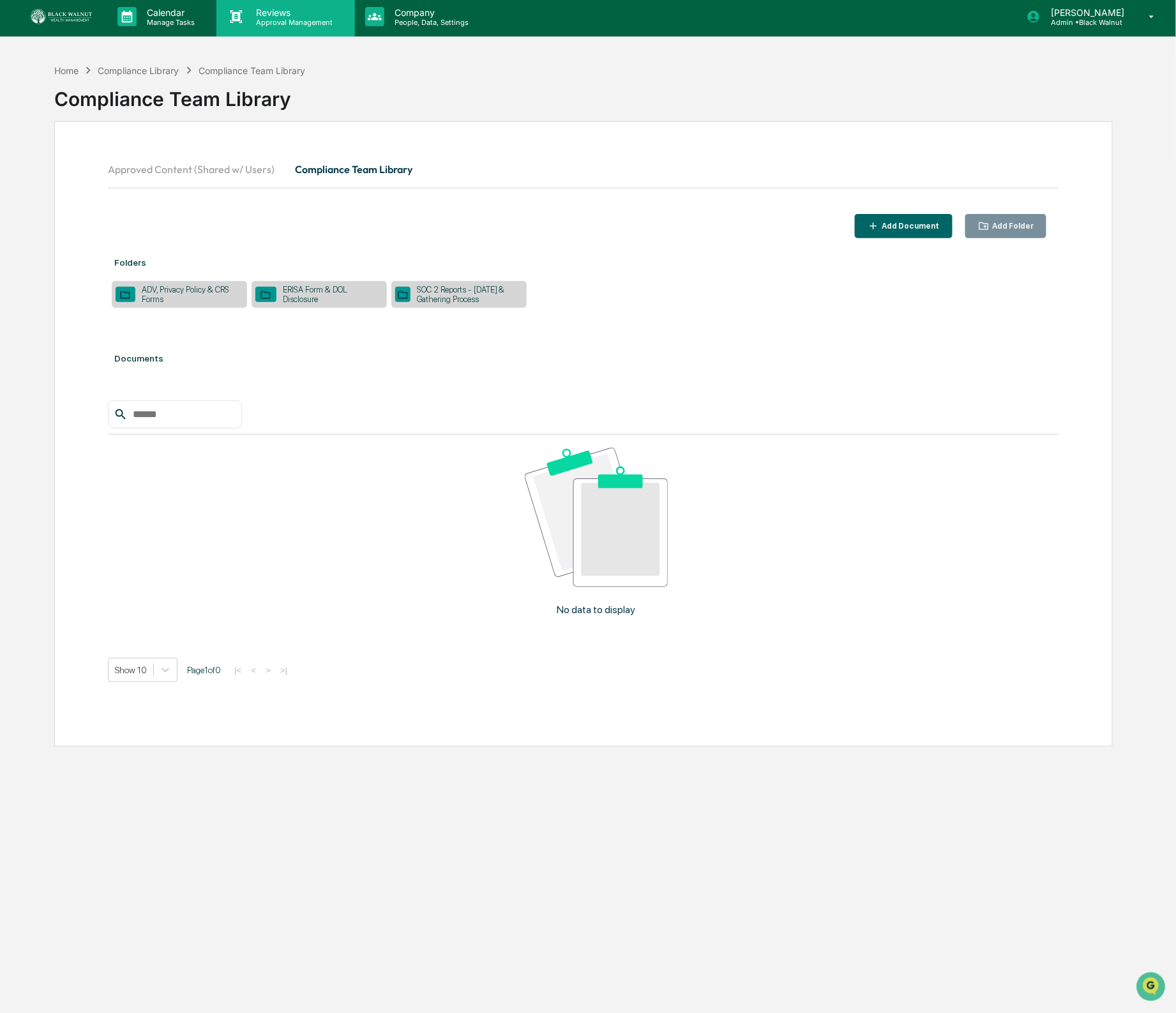
click at [283, 19] on p "Approval Management" at bounding box center [293, 22] width 94 height 9
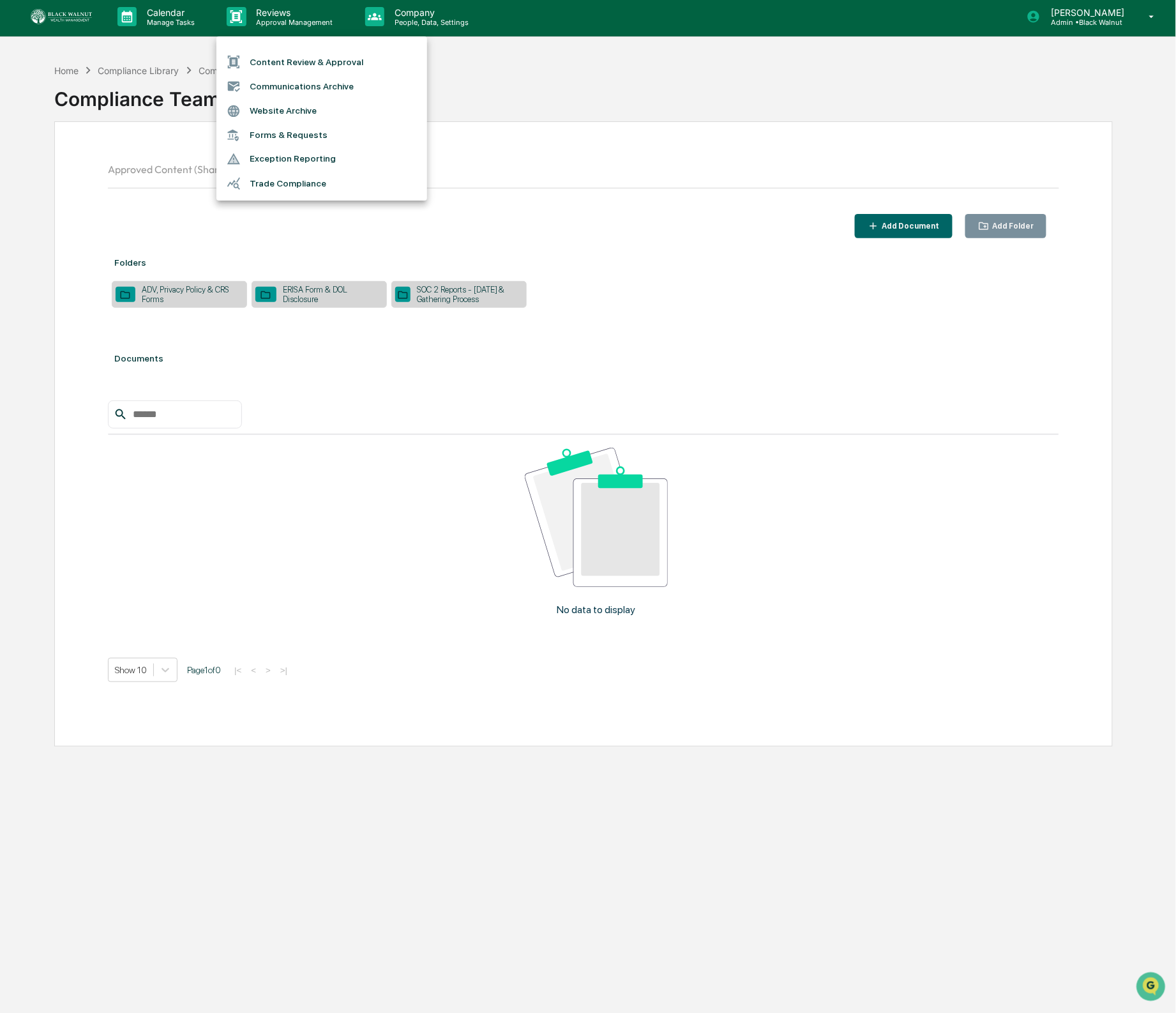
click at [374, 23] on div at bounding box center [588, 506] width 1176 height 1013
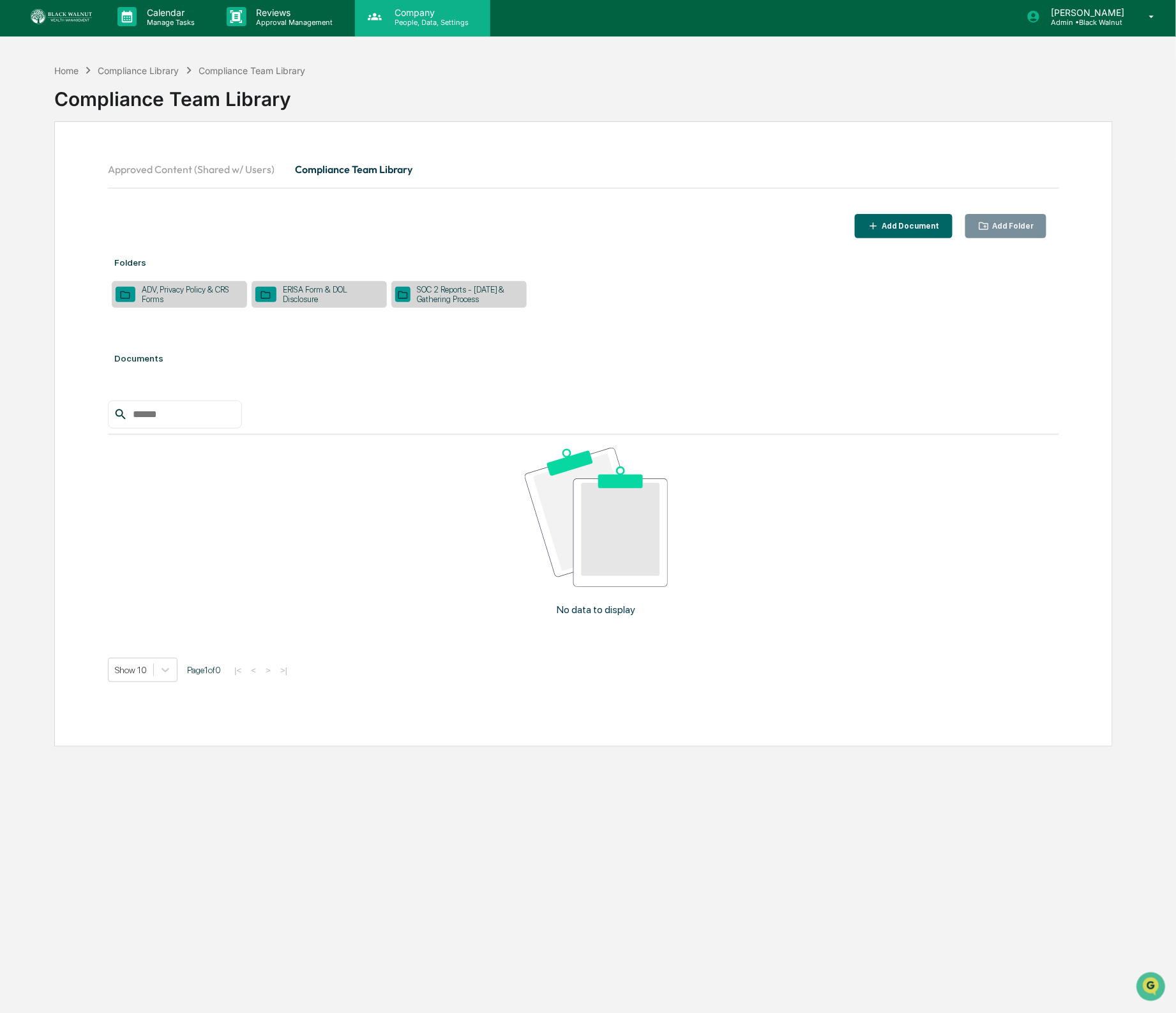
click at [399, 19] on p "People, Data, Settings" at bounding box center [430, 22] width 91 height 9
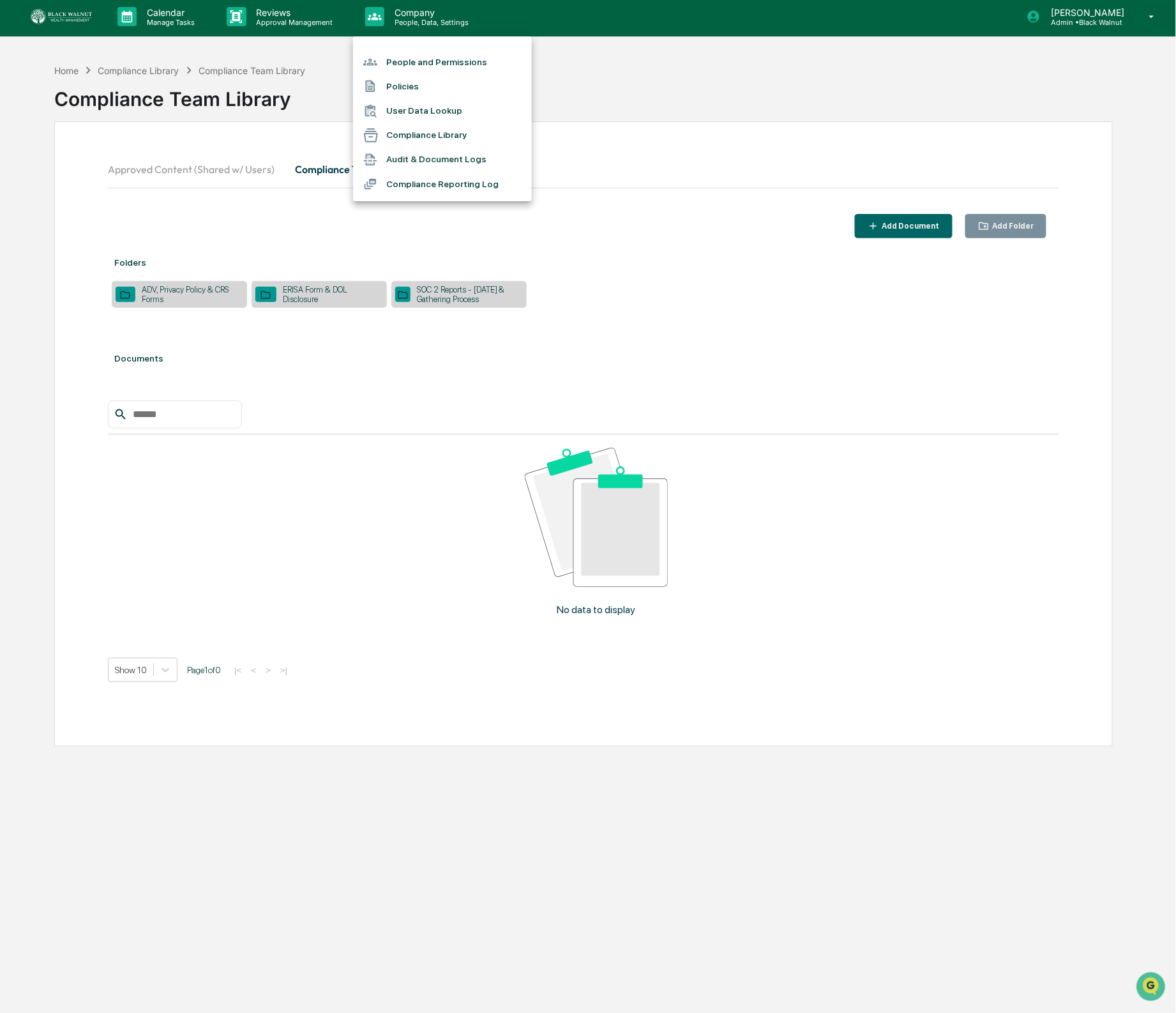
click at [195, 28] on div at bounding box center [588, 506] width 1176 height 1013
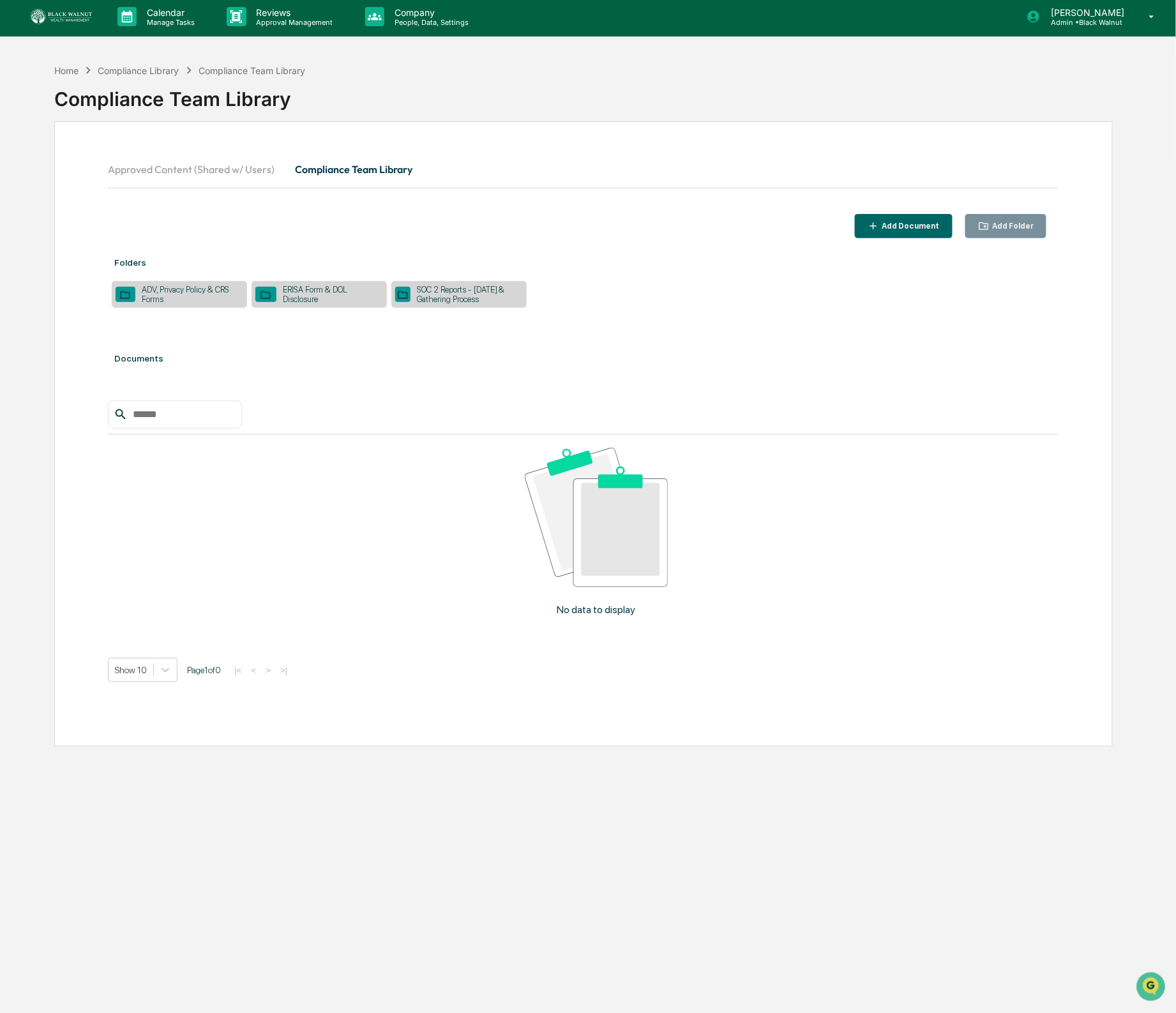
click at [156, 18] on div "People and Permissions Policies User Data Lookup Compliance Library Audit & Doc…" at bounding box center [588, 506] width 1176 height 1013
click at [159, 20] on p "Manage Tasks" at bounding box center [169, 22] width 64 height 9
click at [146, 138] on li "Vendor Management" at bounding box center [203, 136] width 192 height 24
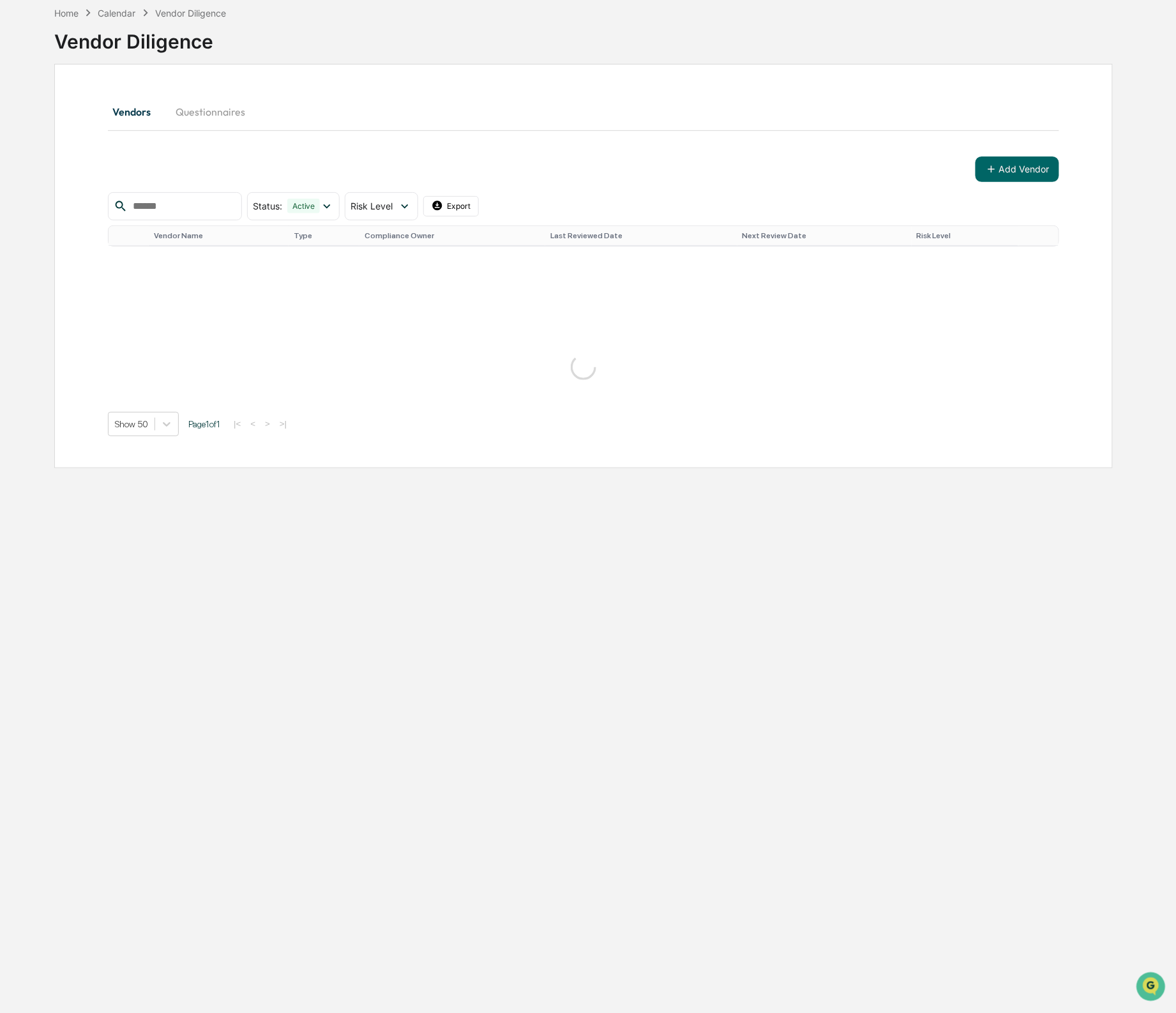
scroll to position [100, 0]
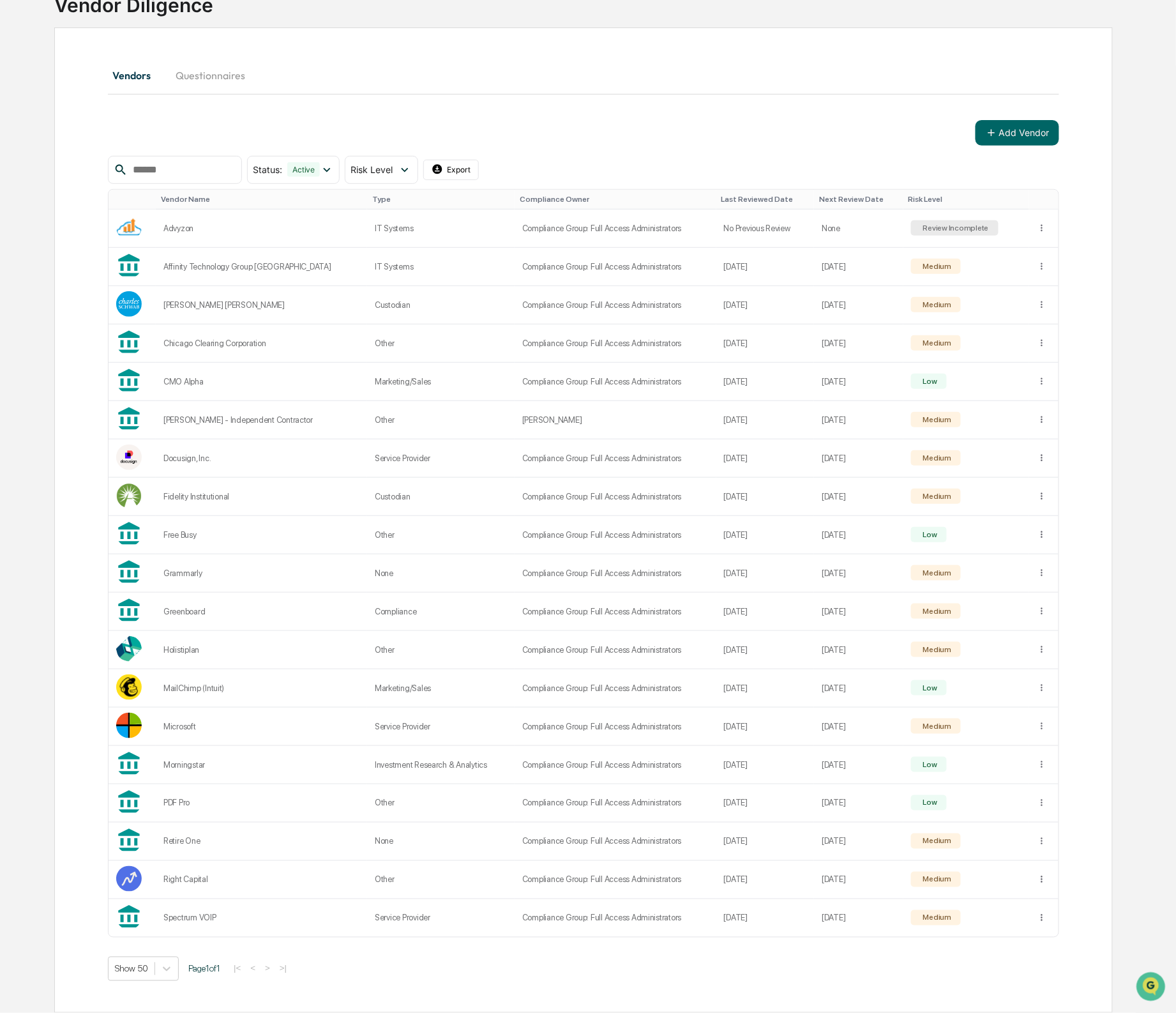
click at [680, 120] on div "Add Vendor" at bounding box center [583, 133] width 951 height 25
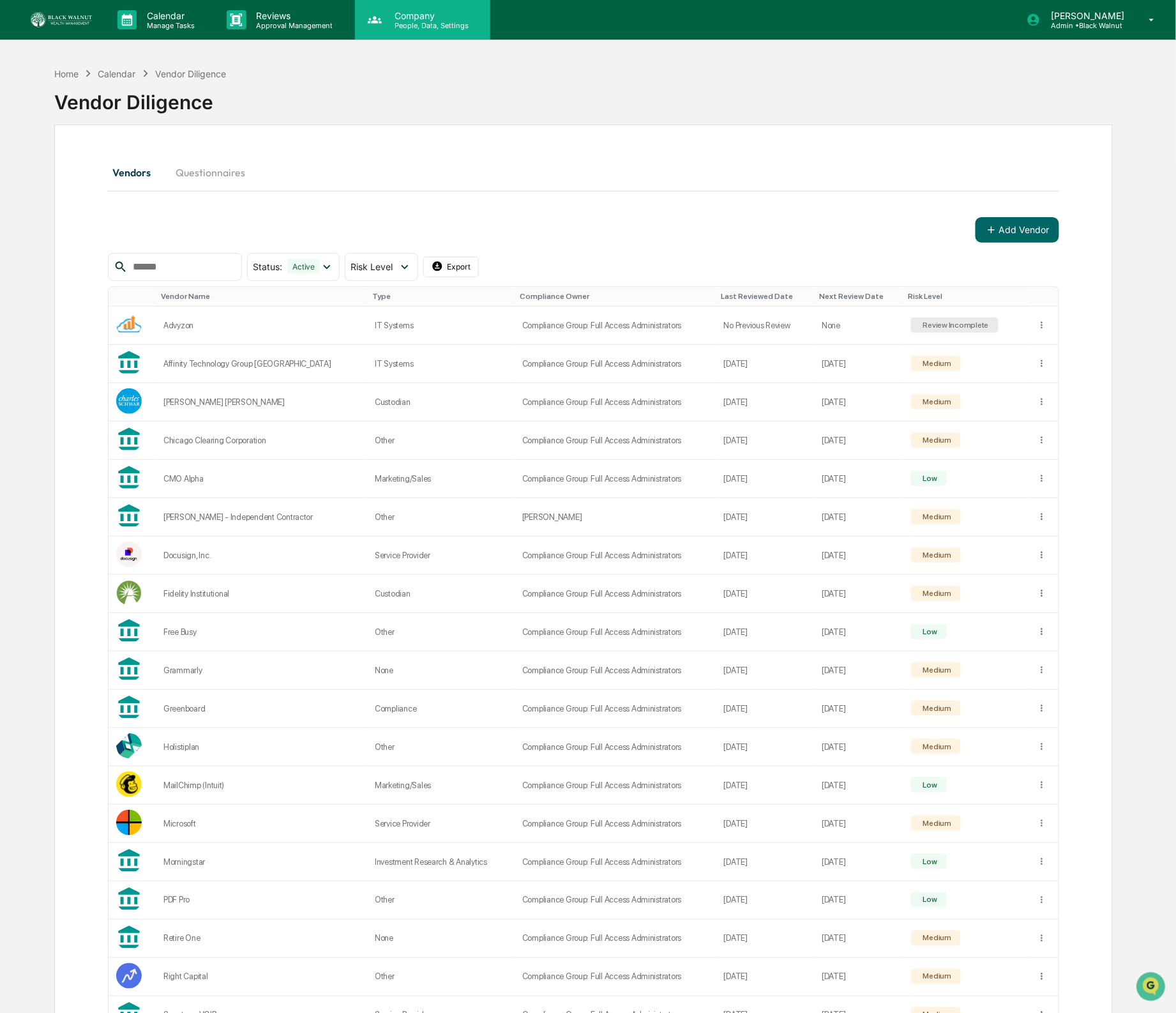
click at [389, 19] on p "Company" at bounding box center [430, 16] width 91 height 11
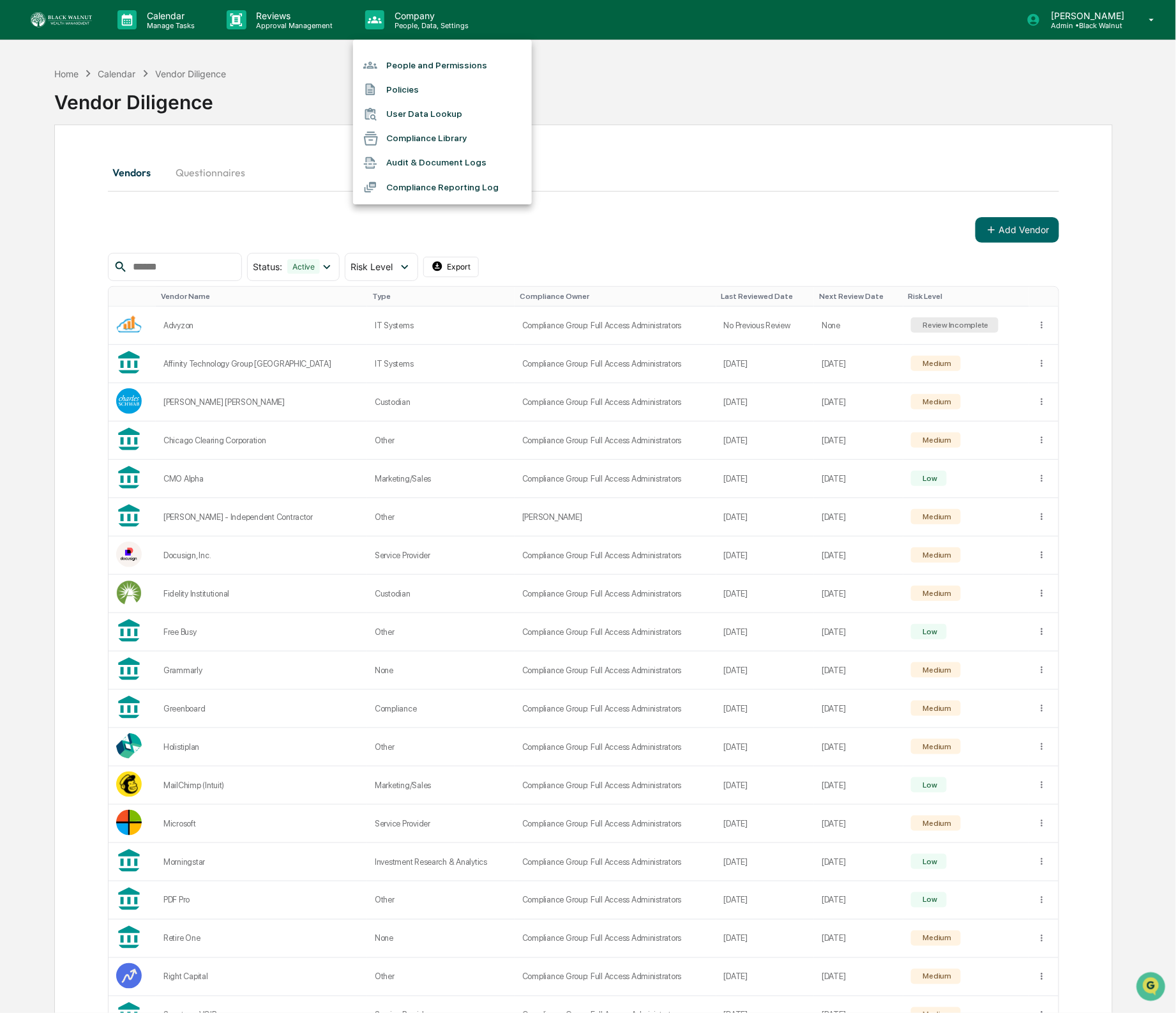
click at [332, 22] on div at bounding box center [588, 506] width 1176 height 1013
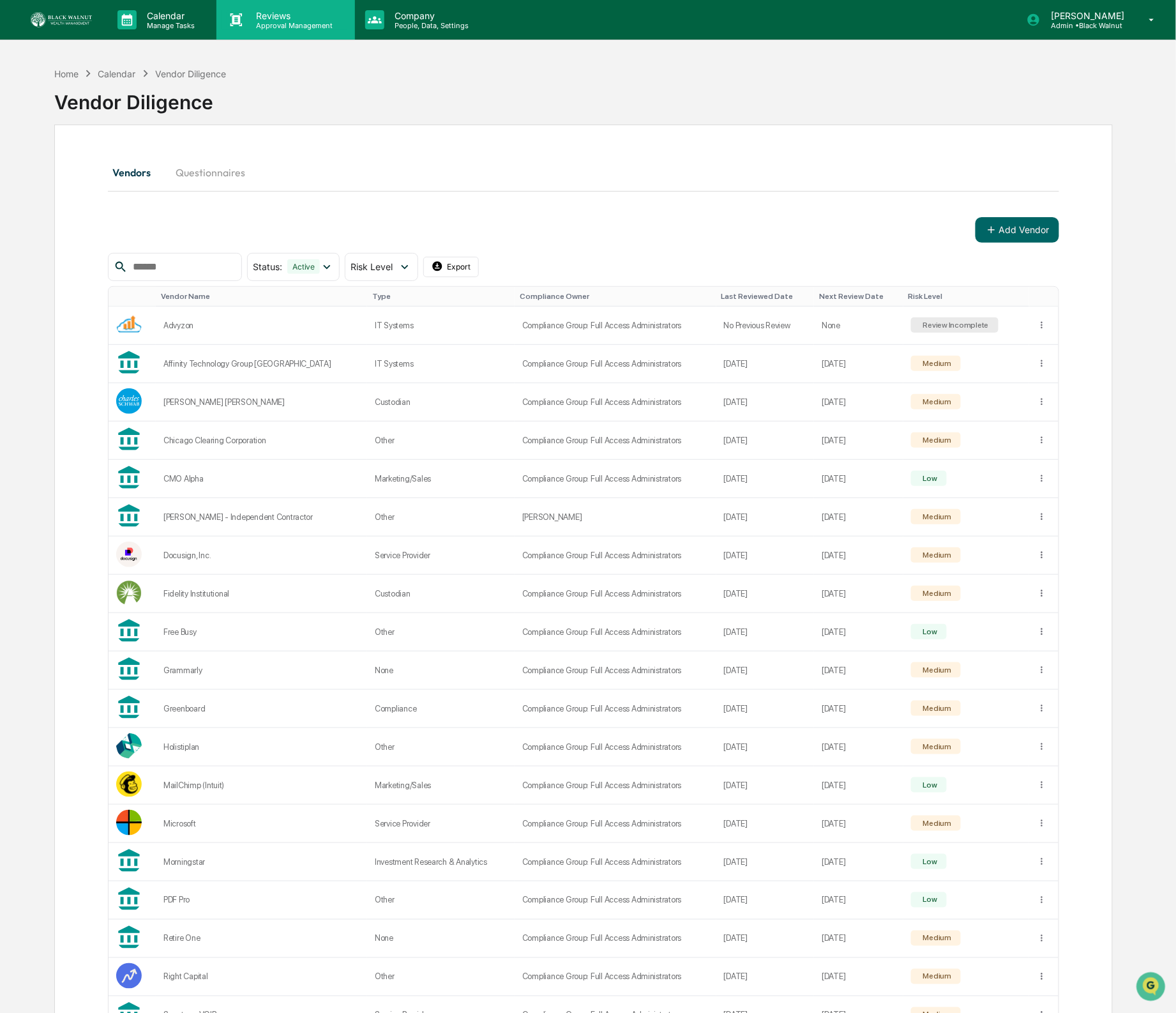
click at [323, 22] on p "Approval Management" at bounding box center [293, 25] width 94 height 9
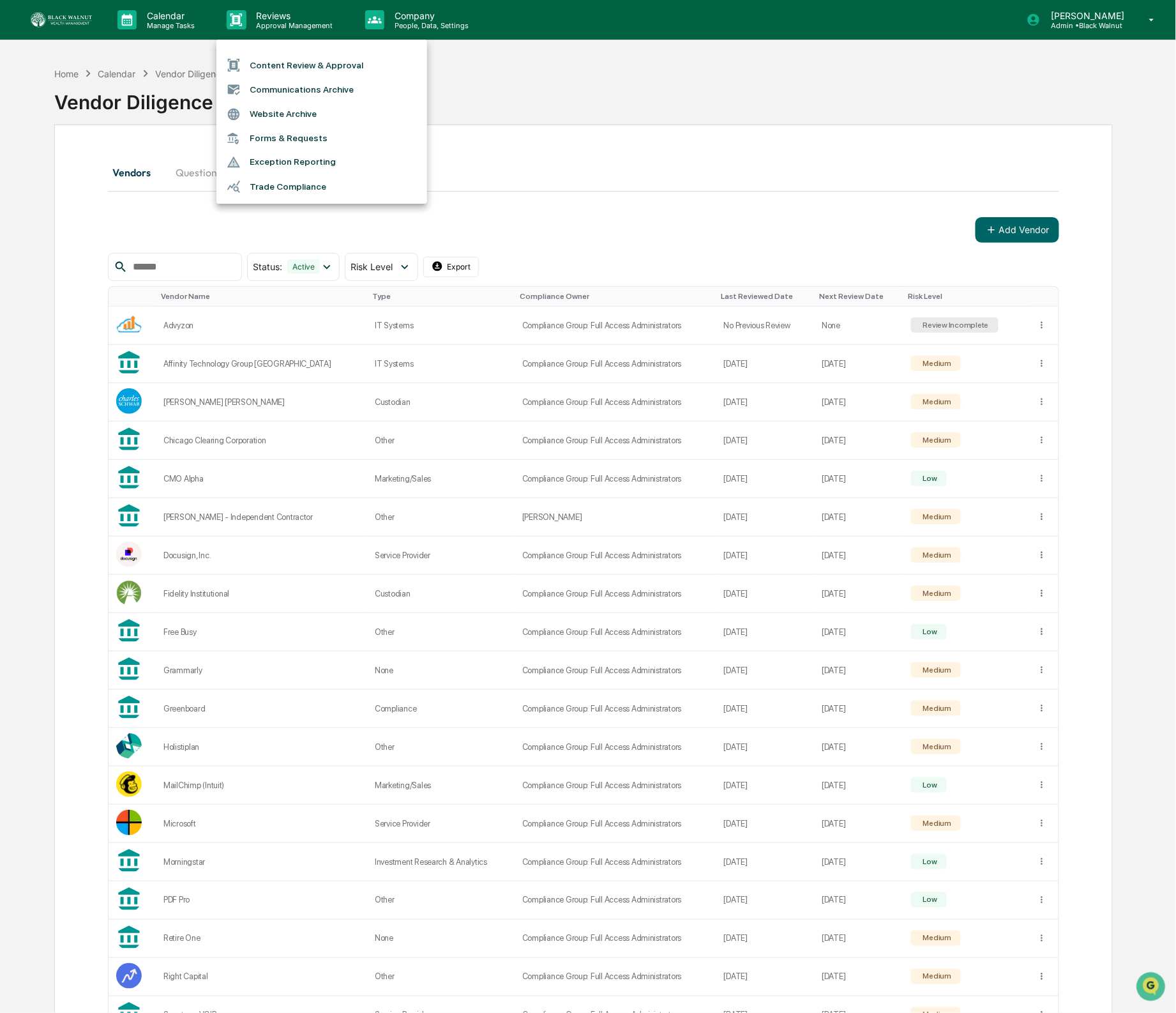
click at [186, 19] on div at bounding box center [588, 506] width 1176 height 1013
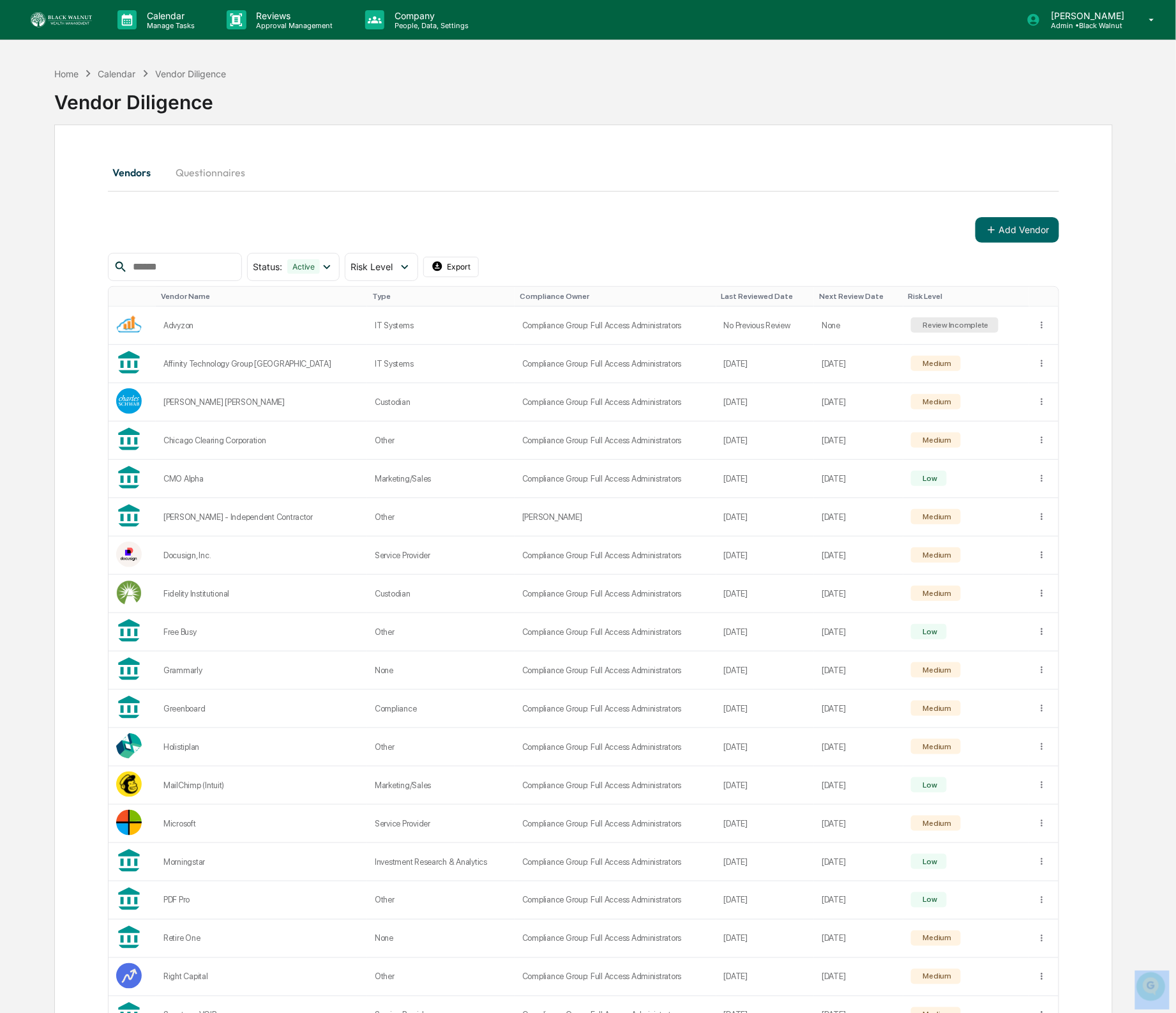
click at [186, 19] on div "Content Review & Approval Communications Archive Website Archive Forms & Reques…" at bounding box center [588, 506] width 1176 height 1013
click at [186, 19] on p "Calendar" at bounding box center [169, 16] width 64 height 11
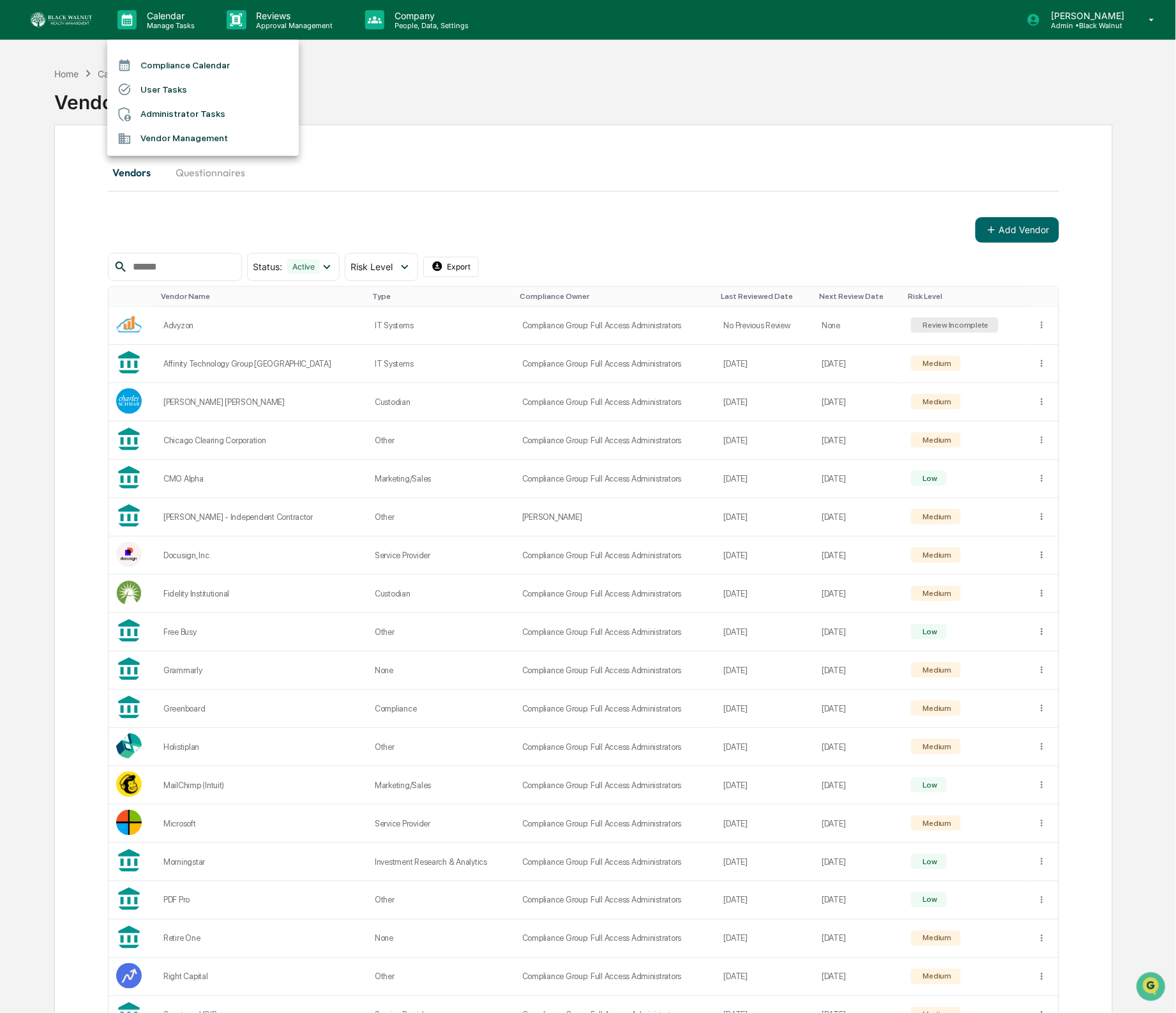
click at [386, 21] on div at bounding box center [588, 506] width 1176 height 1013
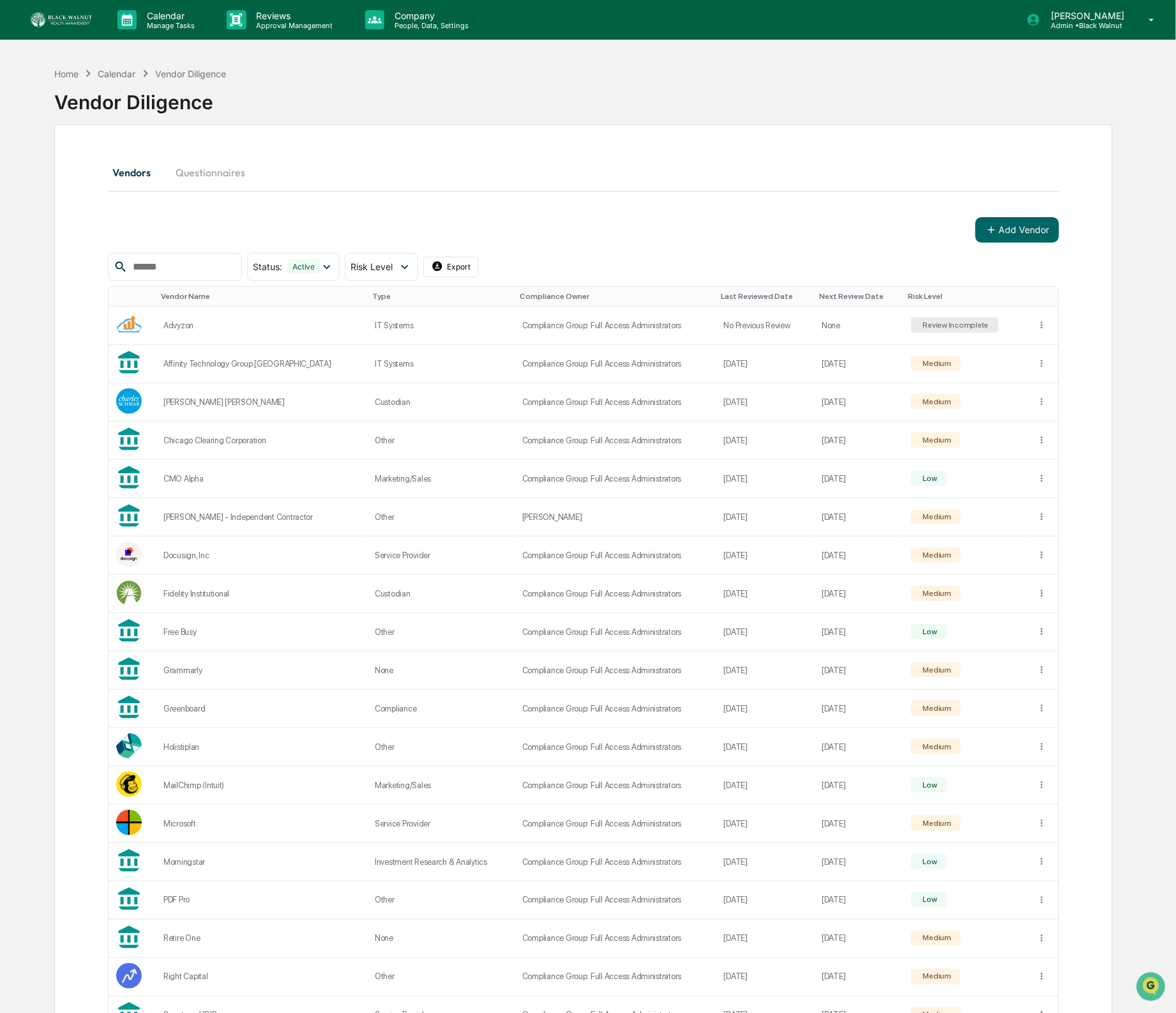
click at [401, 21] on p "People, Data, Settings" at bounding box center [430, 25] width 91 height 9
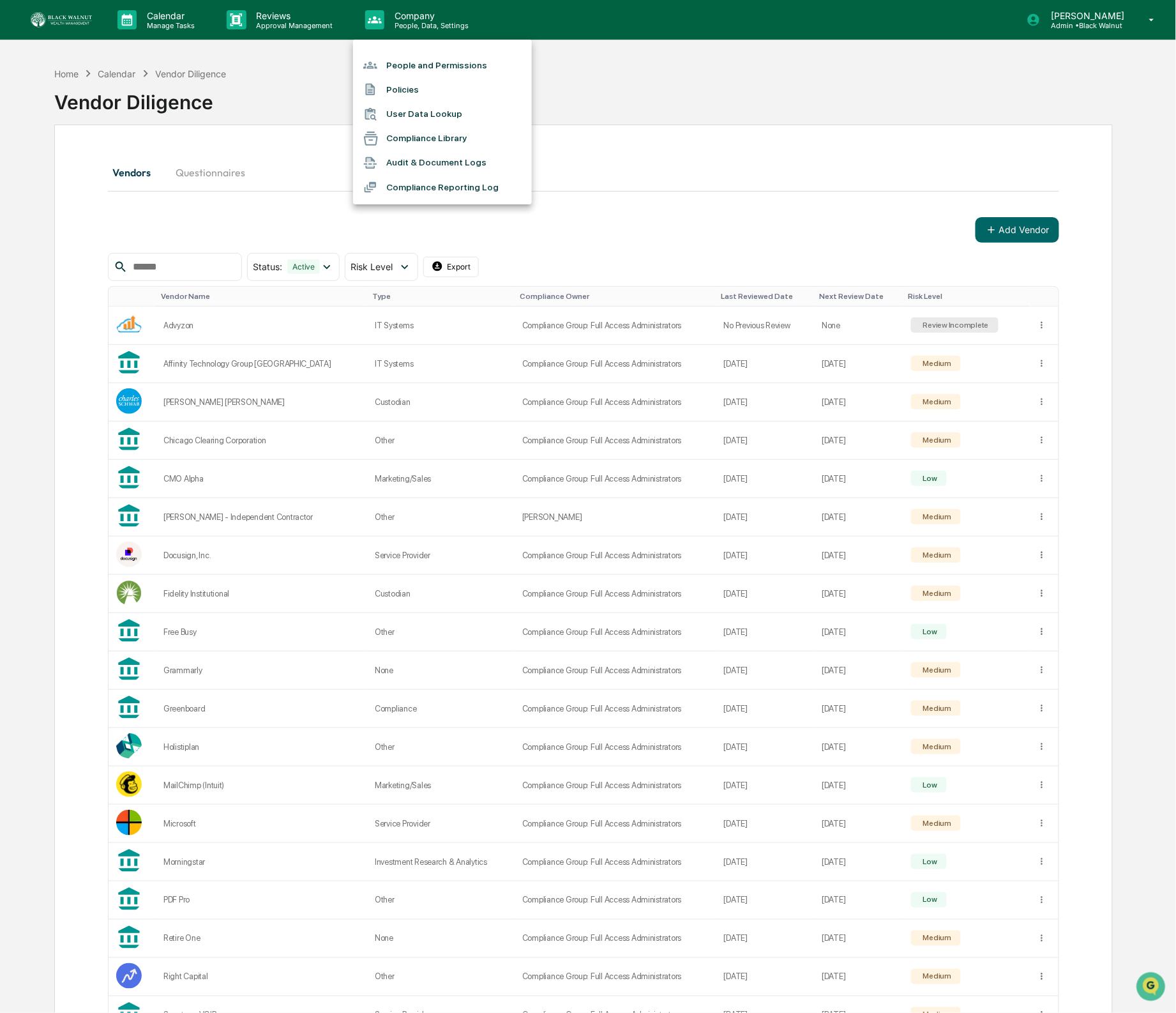
click at [299, 11] on div at bounding box center [588, 506] width 1176 height 1013
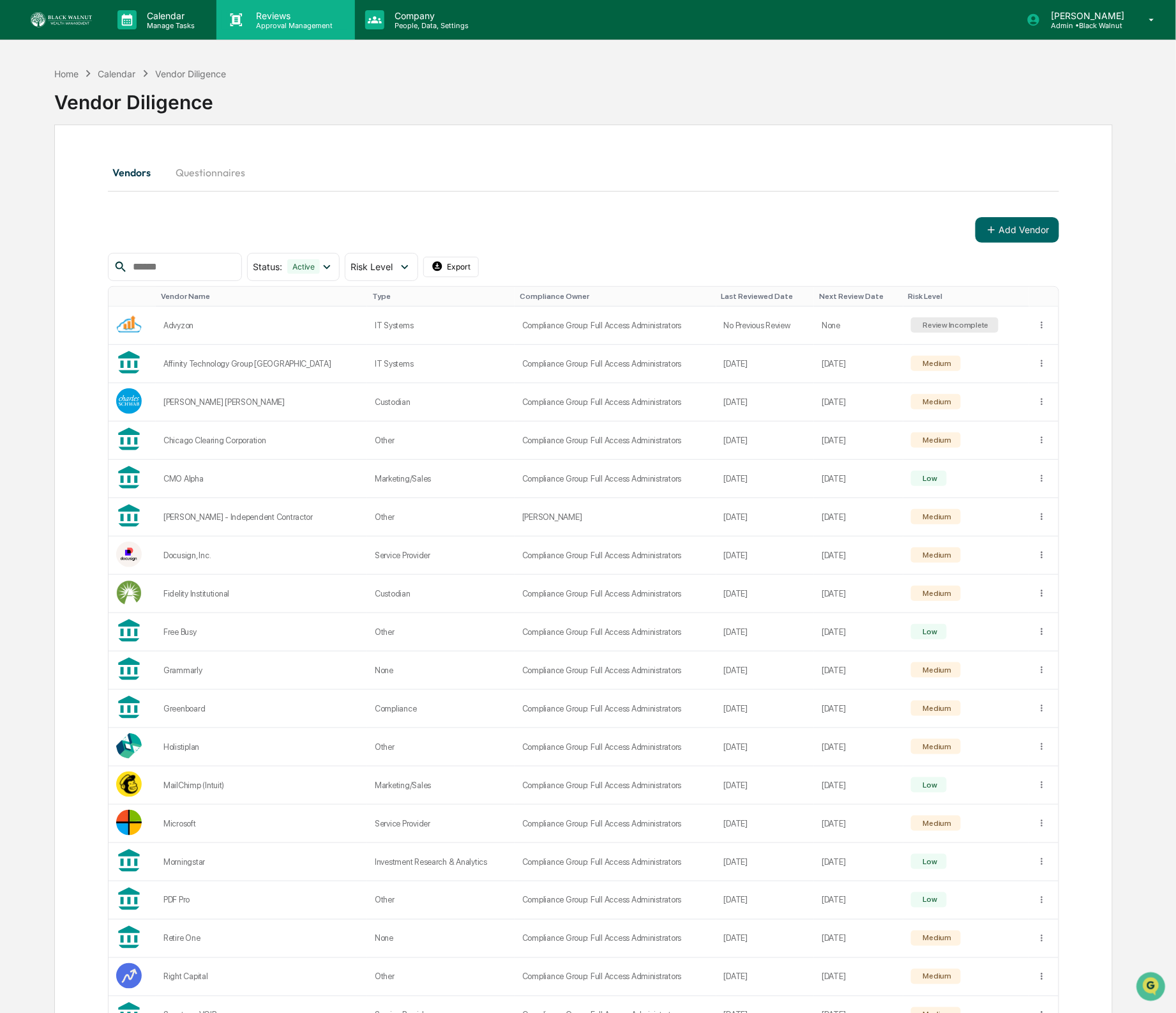
click at [299, 13] on p "Reviews" at bounding box center [293, 16] width 94 height 11
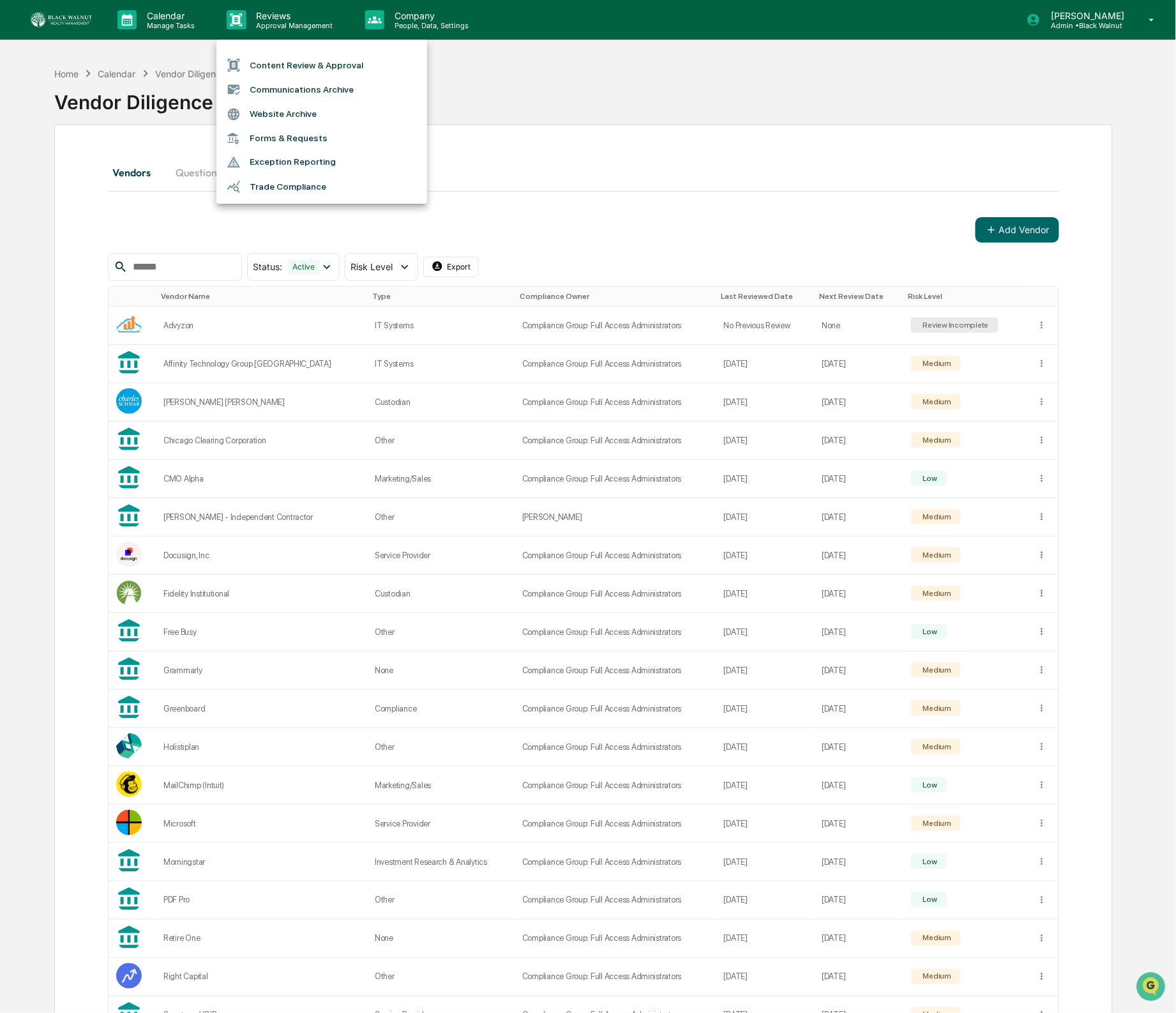
click at [420, 29] on div at bounding box center [588, 506] width 1176 height 1013
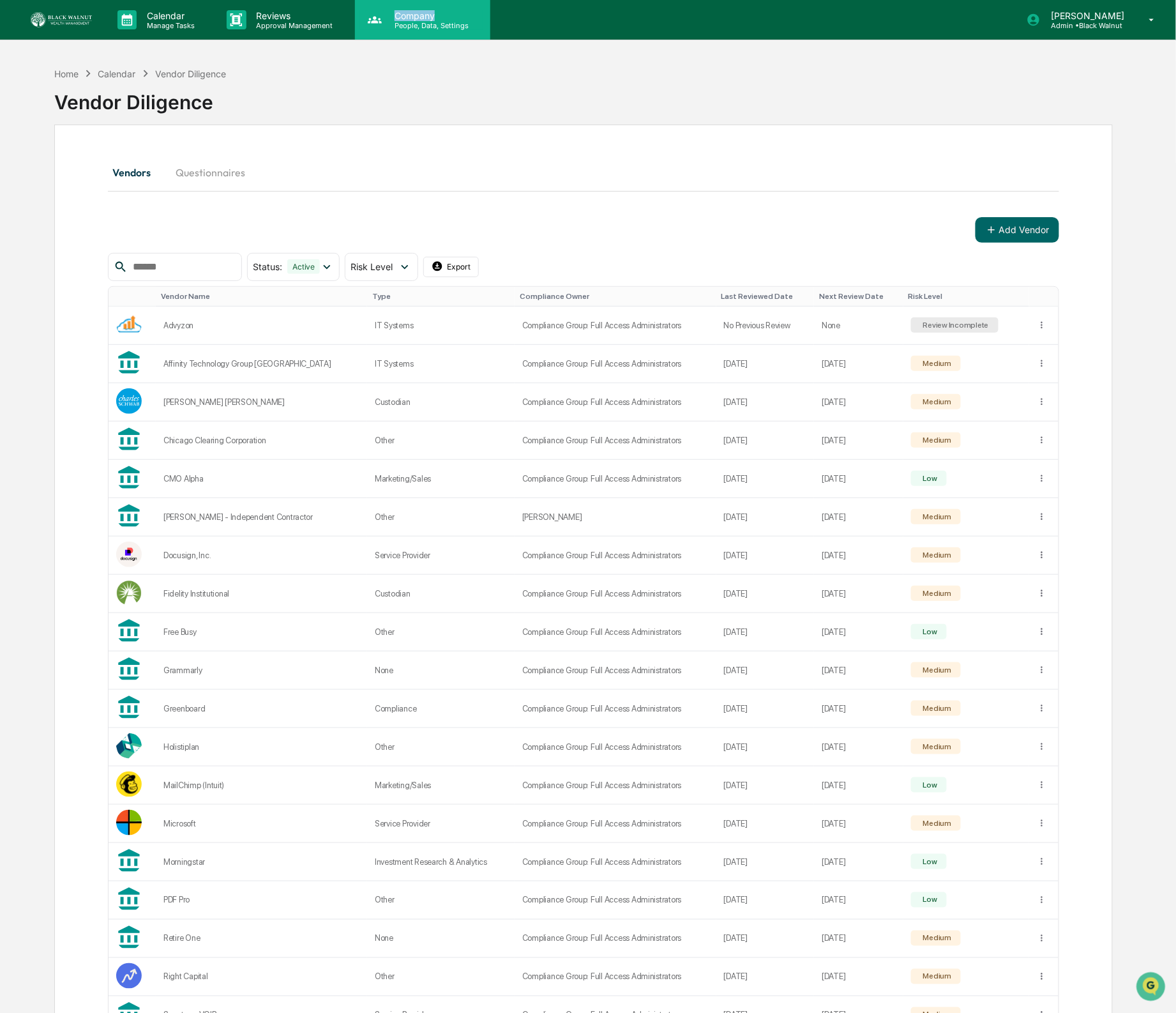
click at [422, 19] on p "Company" at bounding box center [430, 16] width 91 height 11
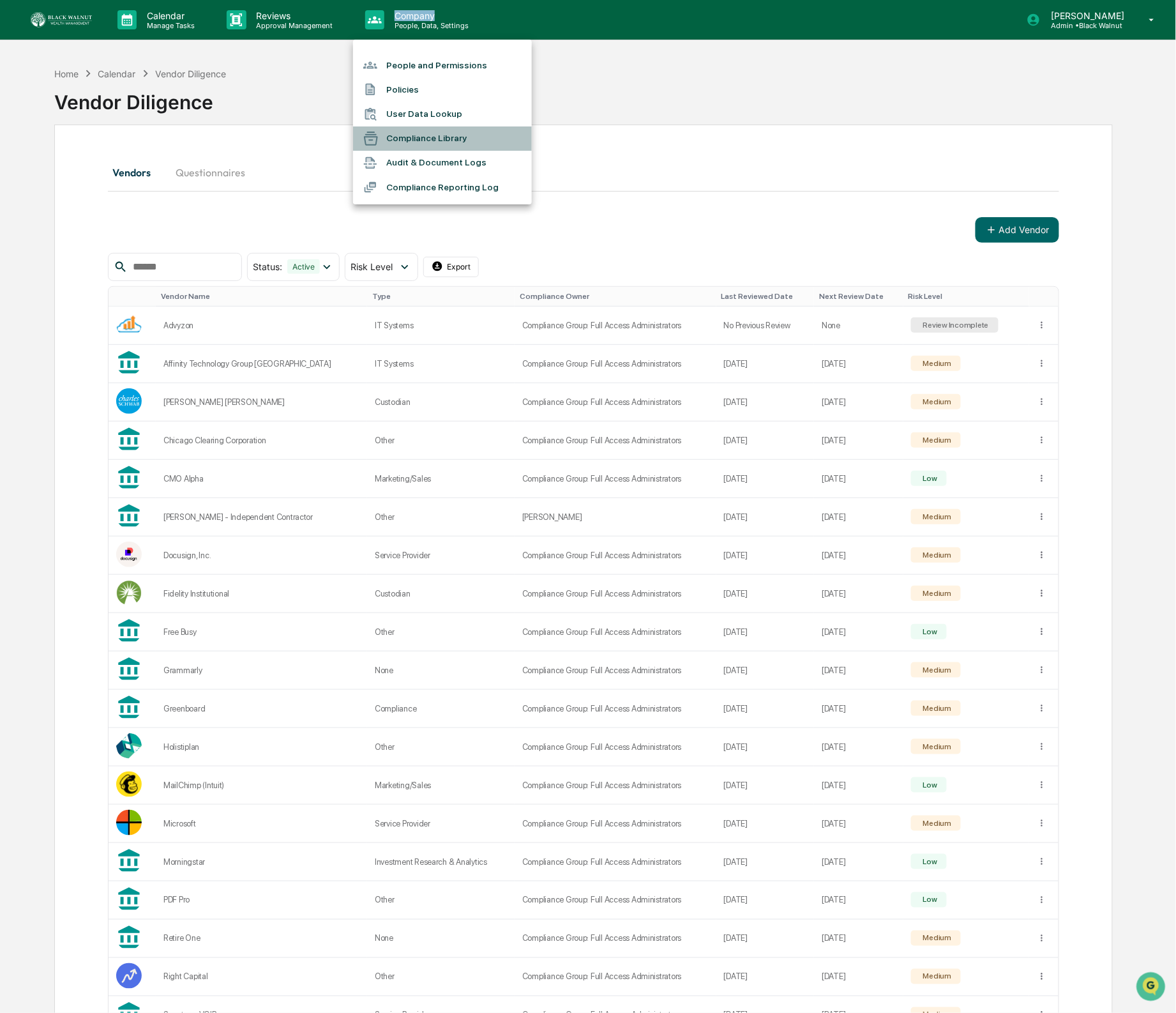
click at [424, 136] on li "Compliance Library" at bounding box center [442, 139] width 179 height 24
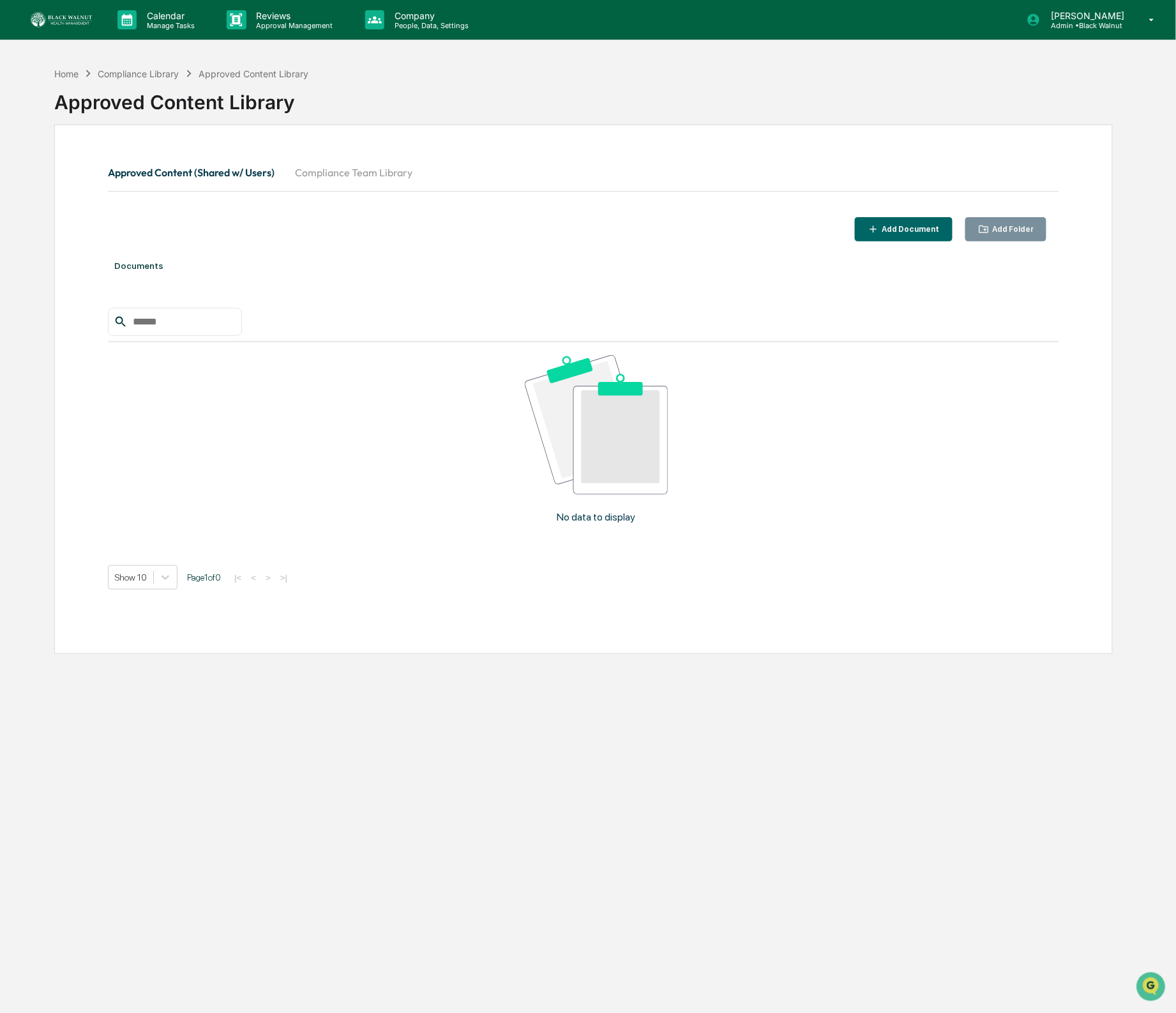
click at [332, 183] on button "Compliance Team Library" at bounding box center [354, 172] width 138 height 31
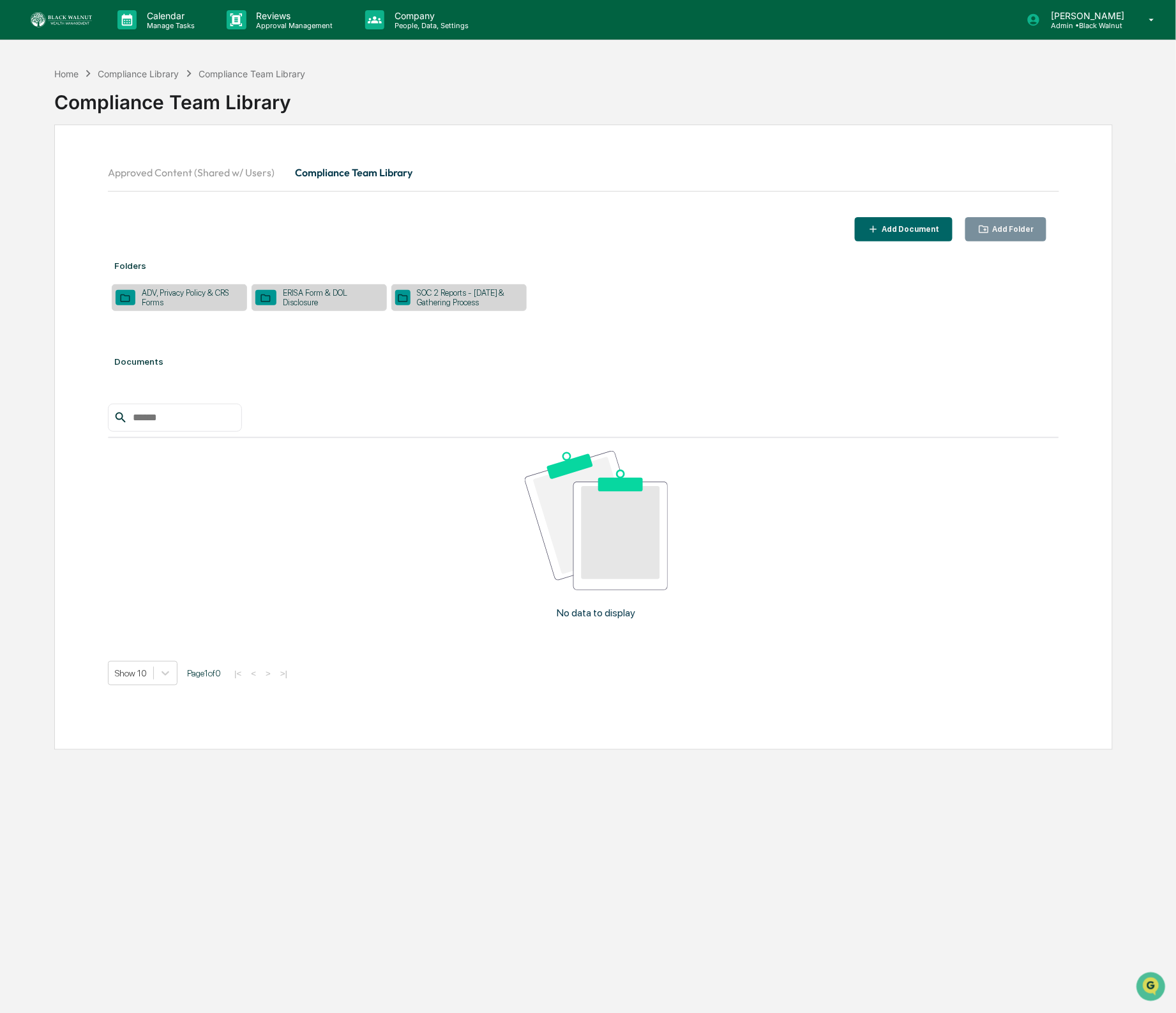
click at [183, 297] on div "ADV, Privacy Policy & CRS Forms" at bounding box center [189, 298] width 108 height 19
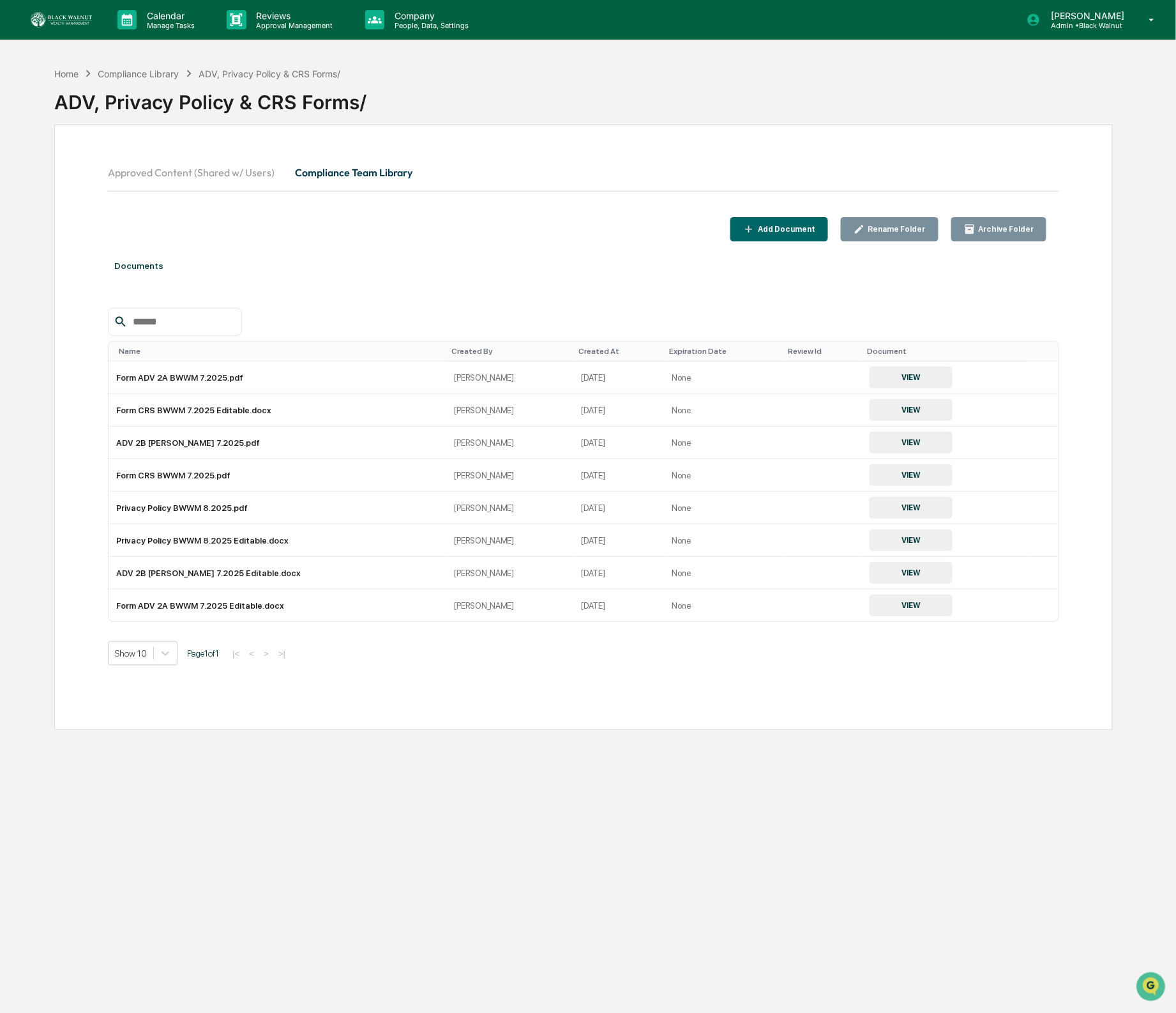
click at [249, 168] on button "Approved Content (Shared w/ Users)" at bounding box center [196, 172] width 177 height 31
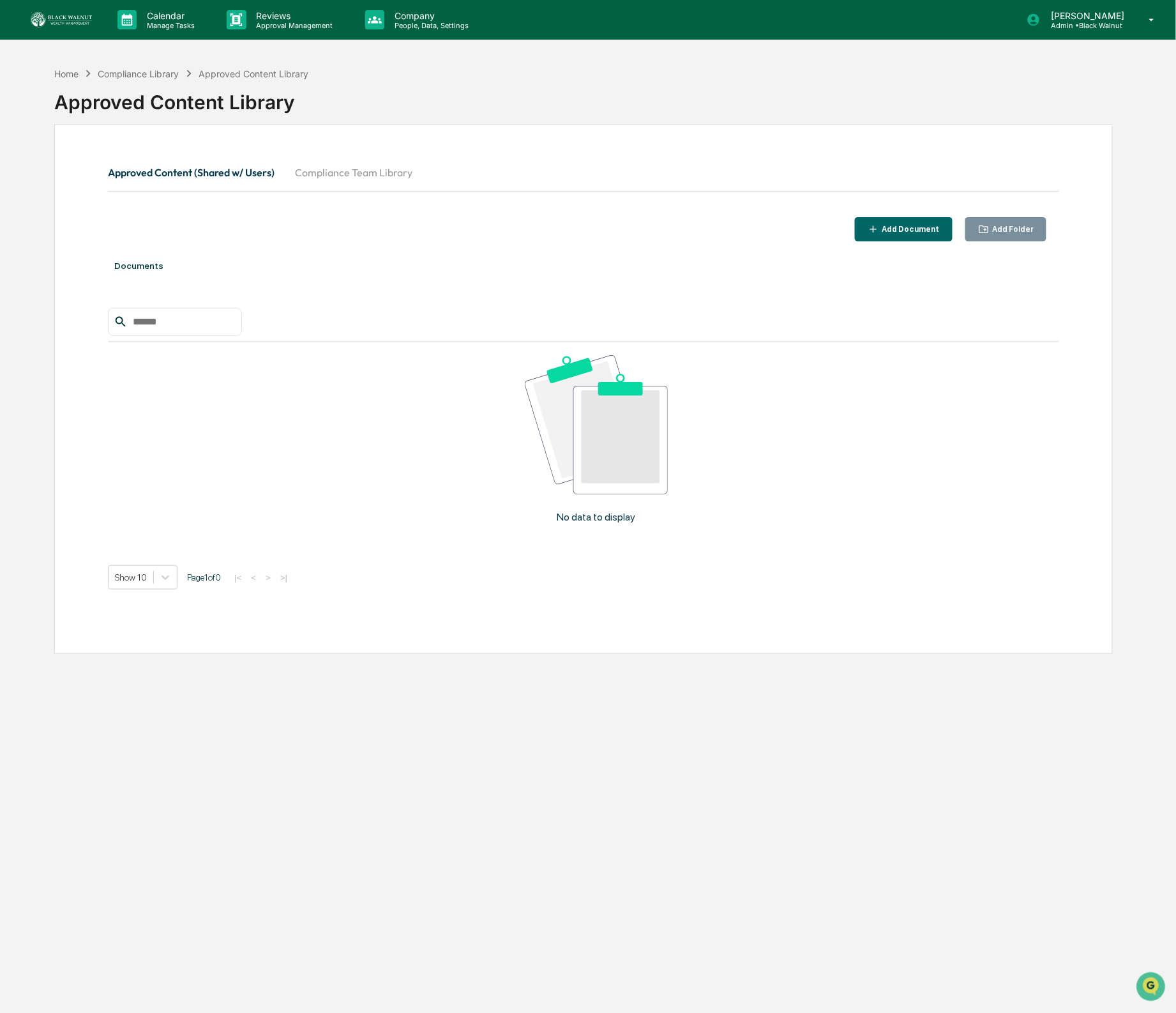
click at [351, 171] on button "Compliance Team Library" at bounding box center [354, 172] width 138 height 31
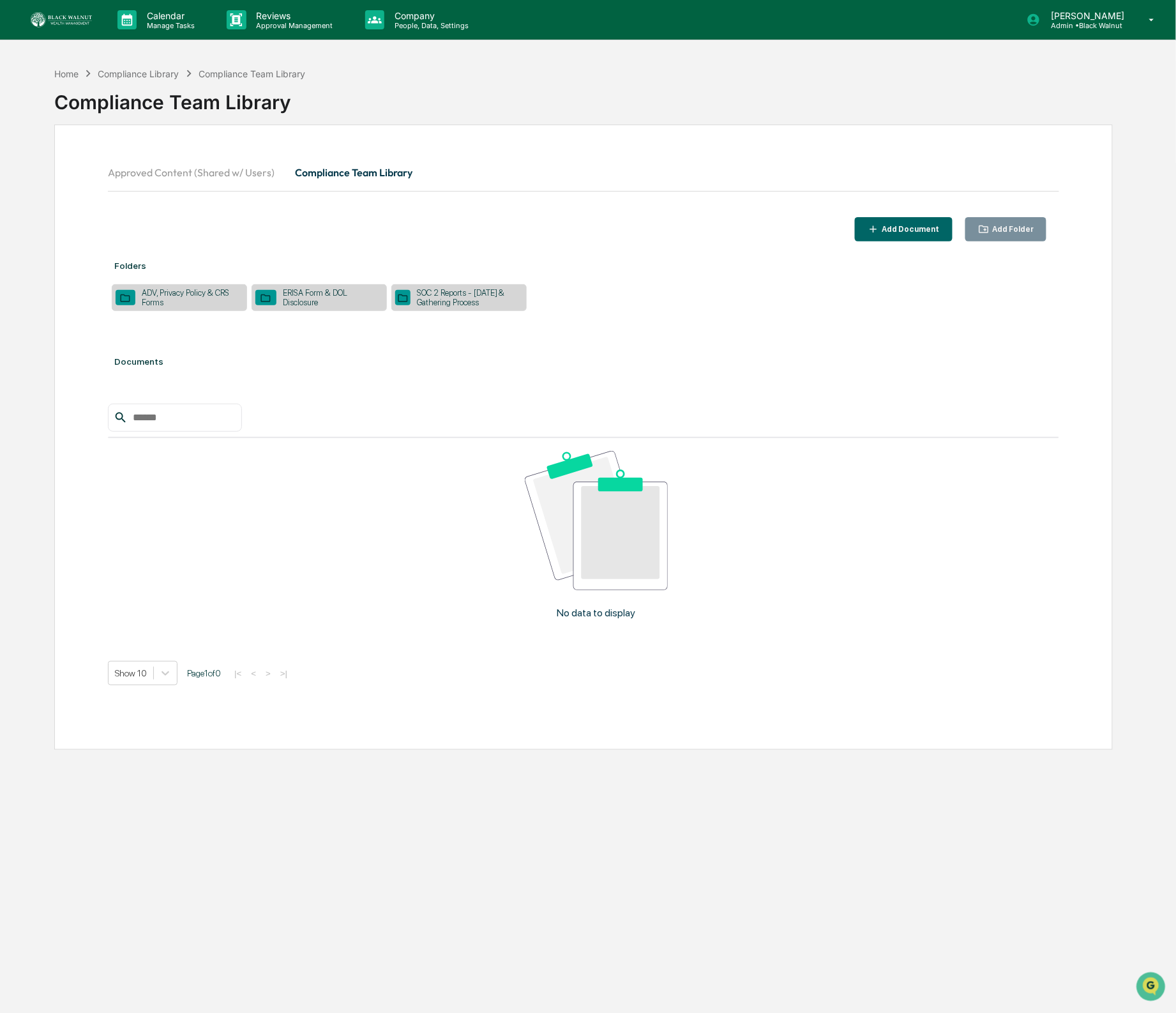
click at [435, 302] on div "SOC 2 Reports - [DATE] & Gathering Process" at bounding box center [467, 298] width 112 height 19
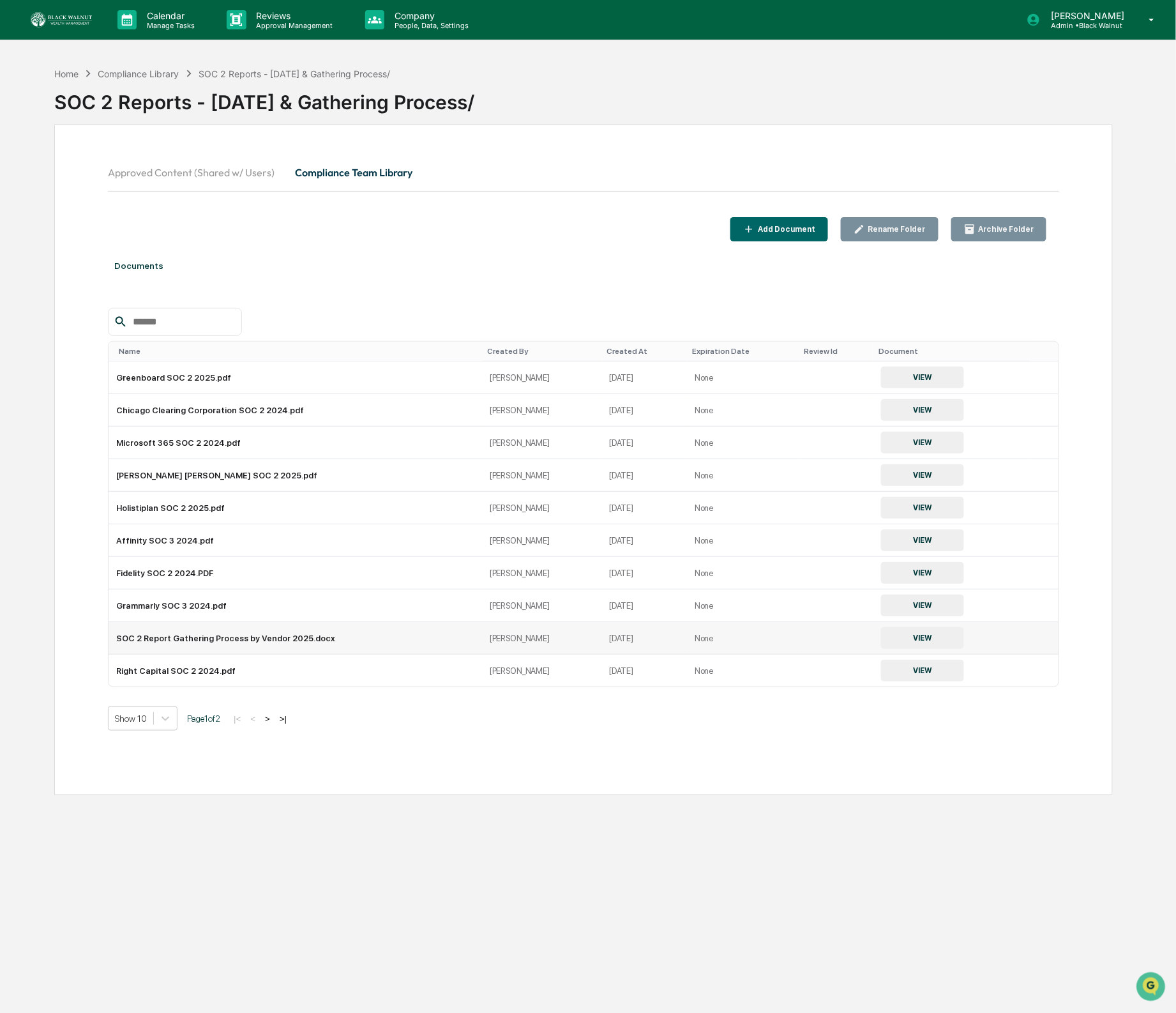
click at [1045, 646] on icon at bounding box center [1046, 649] width 2 height 10
click at [993, 701] on div "Archive" at bounding box center [1003, 694] width 71 height 20
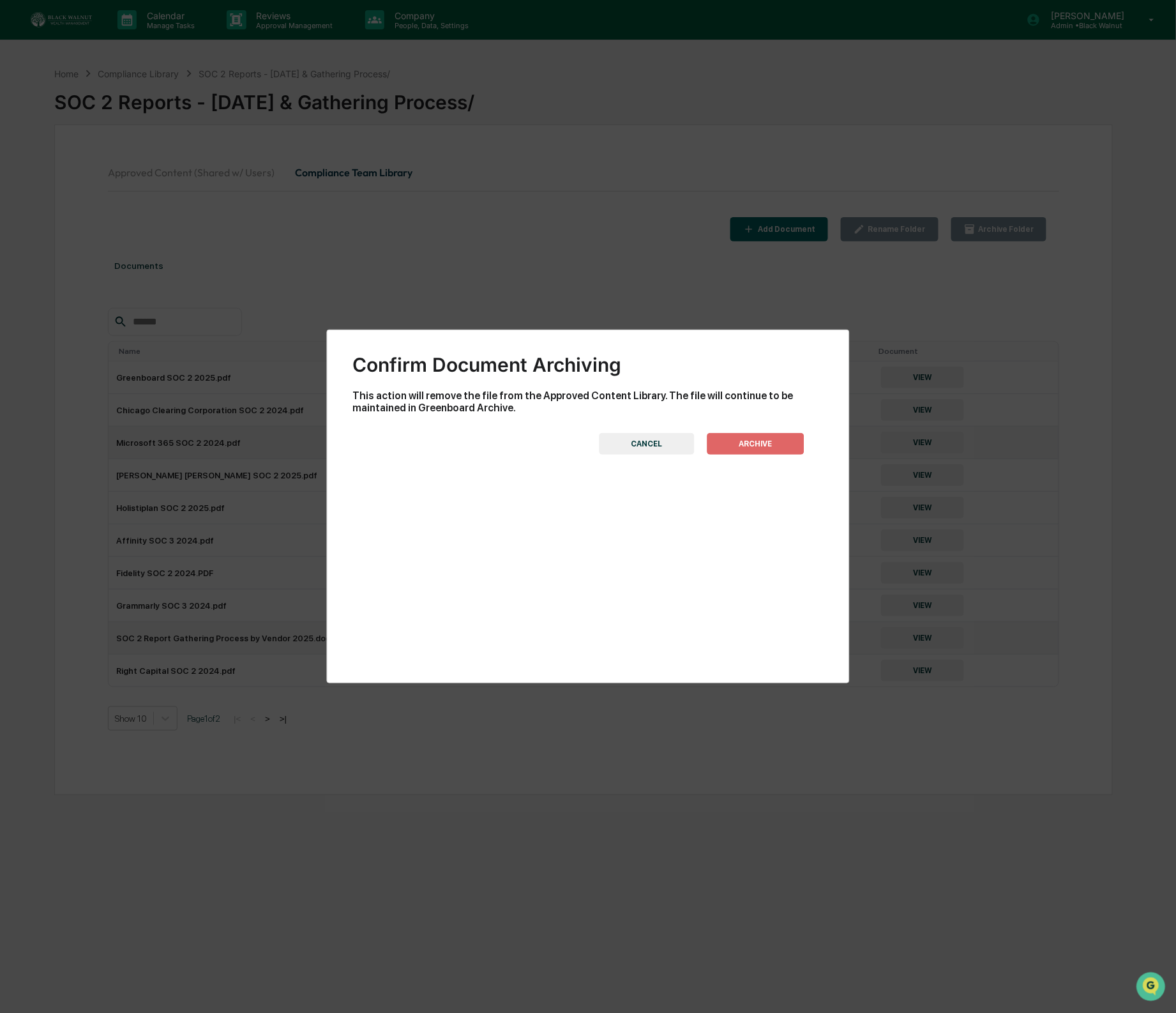
click at [743, 451] on button "ARCHIVE" at bounding box center [755, 443] width 97 height 22
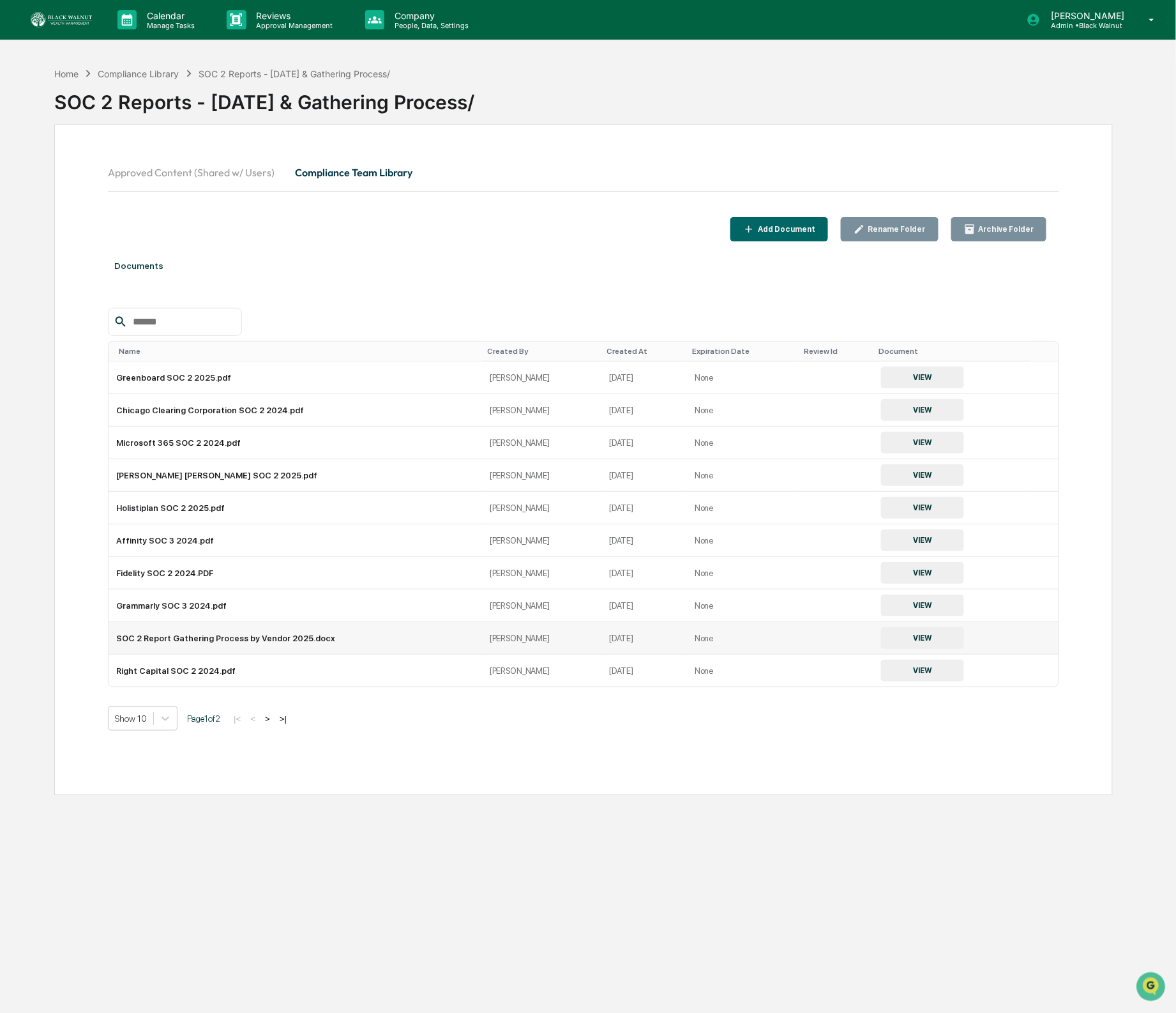
click at [801, 233] on div "Add Document" at bounding box center [785, 229] width 60 height 9
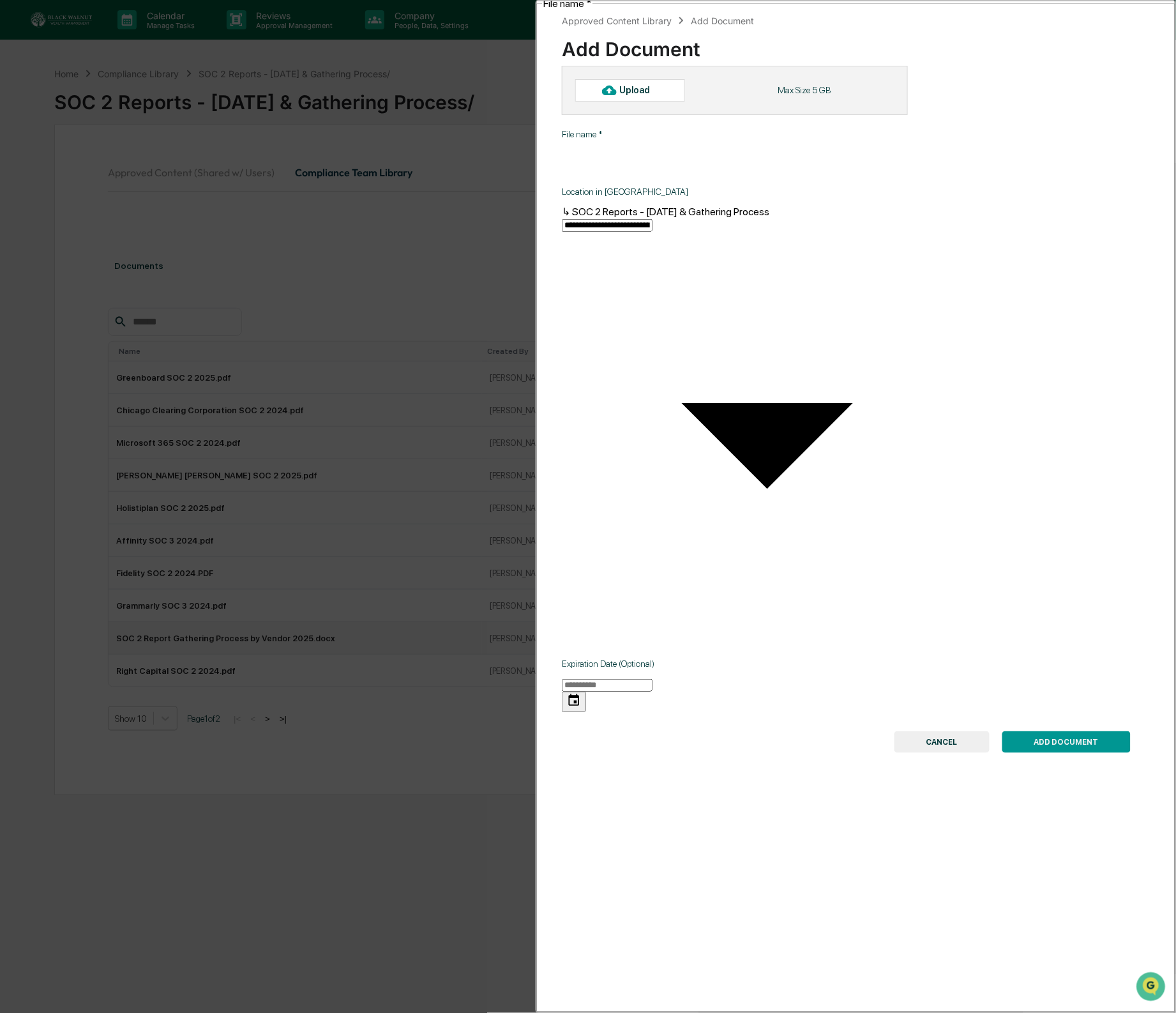
click at [653, 103] on div "Upload Max Size 5 GB" at bounding box center [735, 90] width 346 height 49
click at [653, 94] on div "Upload" at bounding box center [640, 90] width 41 height 10
type input "**********"
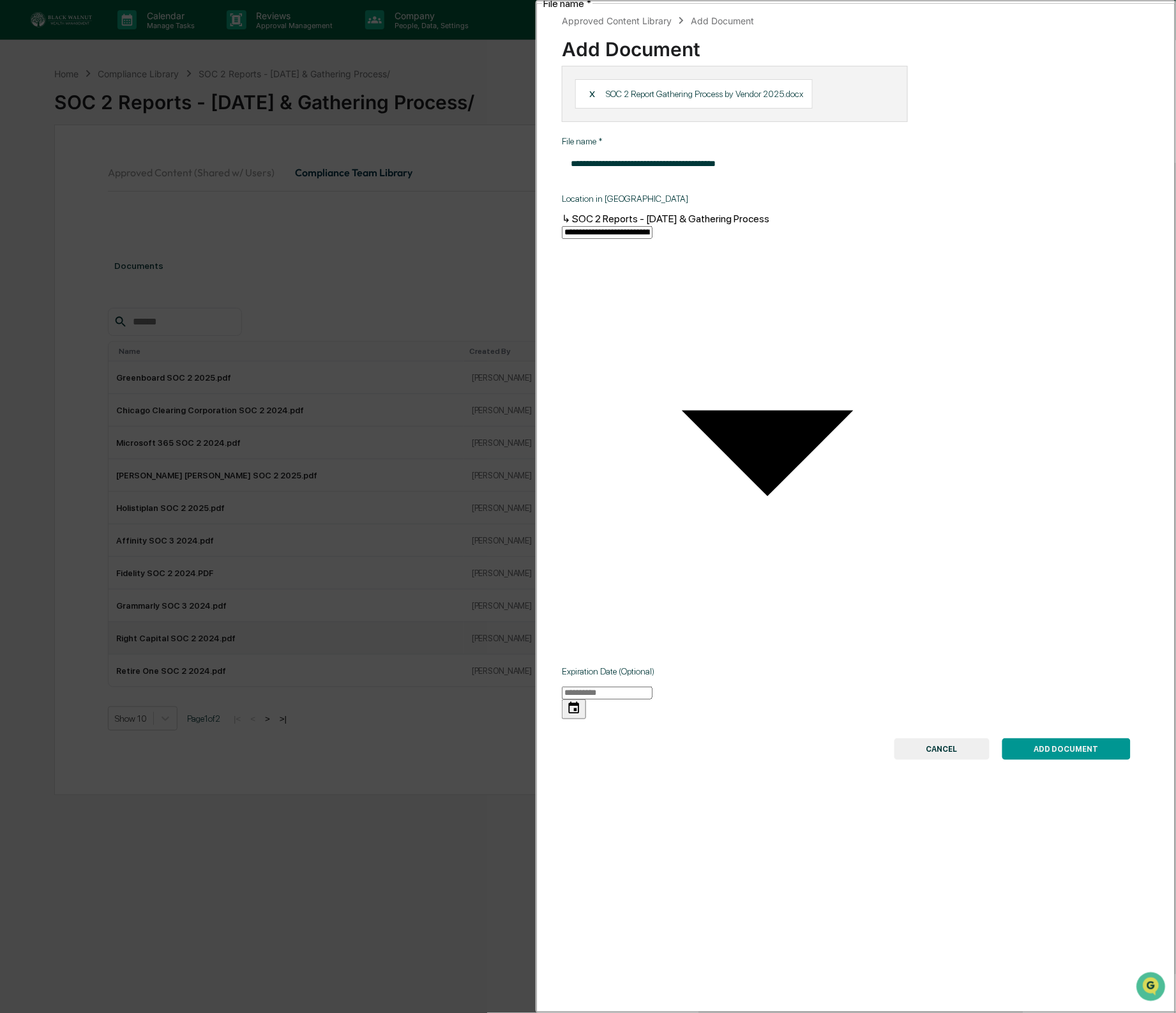
click at [1072, 738] on button "ADD DOCUMENT" at bounding box center [1066, 749] width 128 height 22
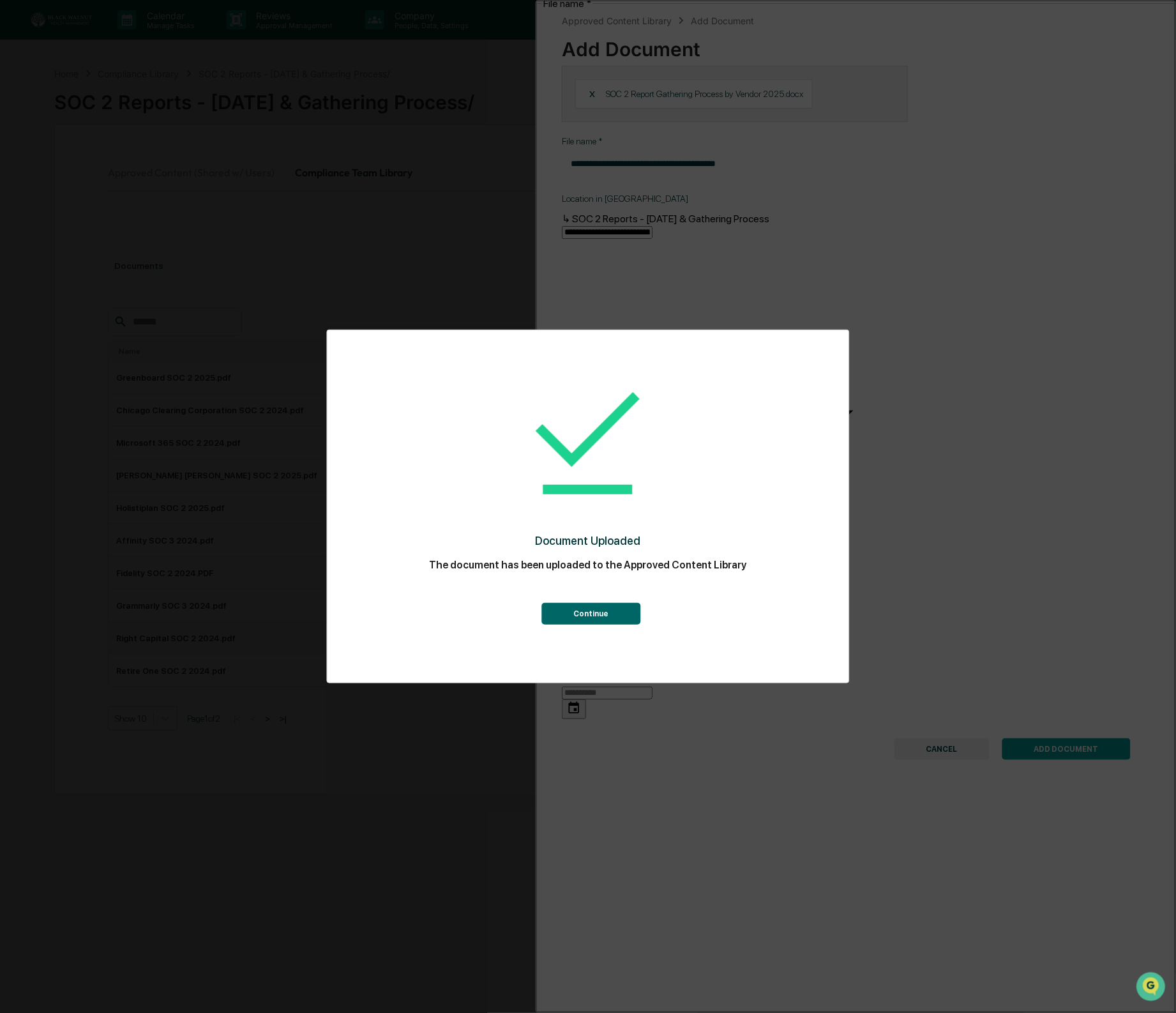
click at [548, 589] on div "Continue" at bounding box center [588, 602] width 471 height 46
click at [554, 612] on button "Continue" at bounding box center [591, 613] width 99 height 22
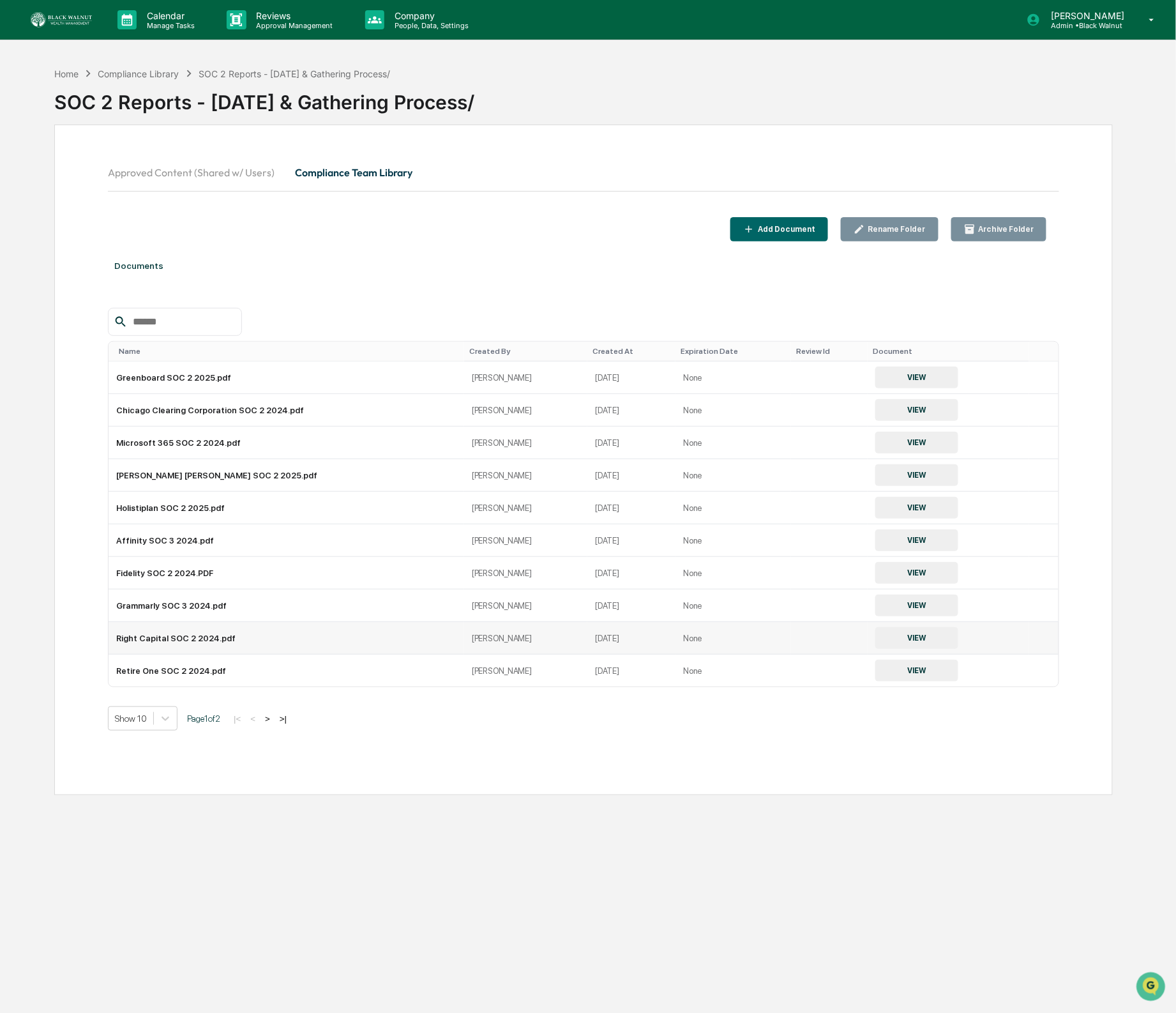
click at [765, 124] on div "Home Compliance Library SOC 2 Reports - [DATE] & Gathering Process/ SOC 2 Repor…" at bounding box center [584, 92] width 1059 height 64
click at [207, 168] on button "Approved Content (Shared w/ Users)" at bounding box center [196, 172] width 177 height 31
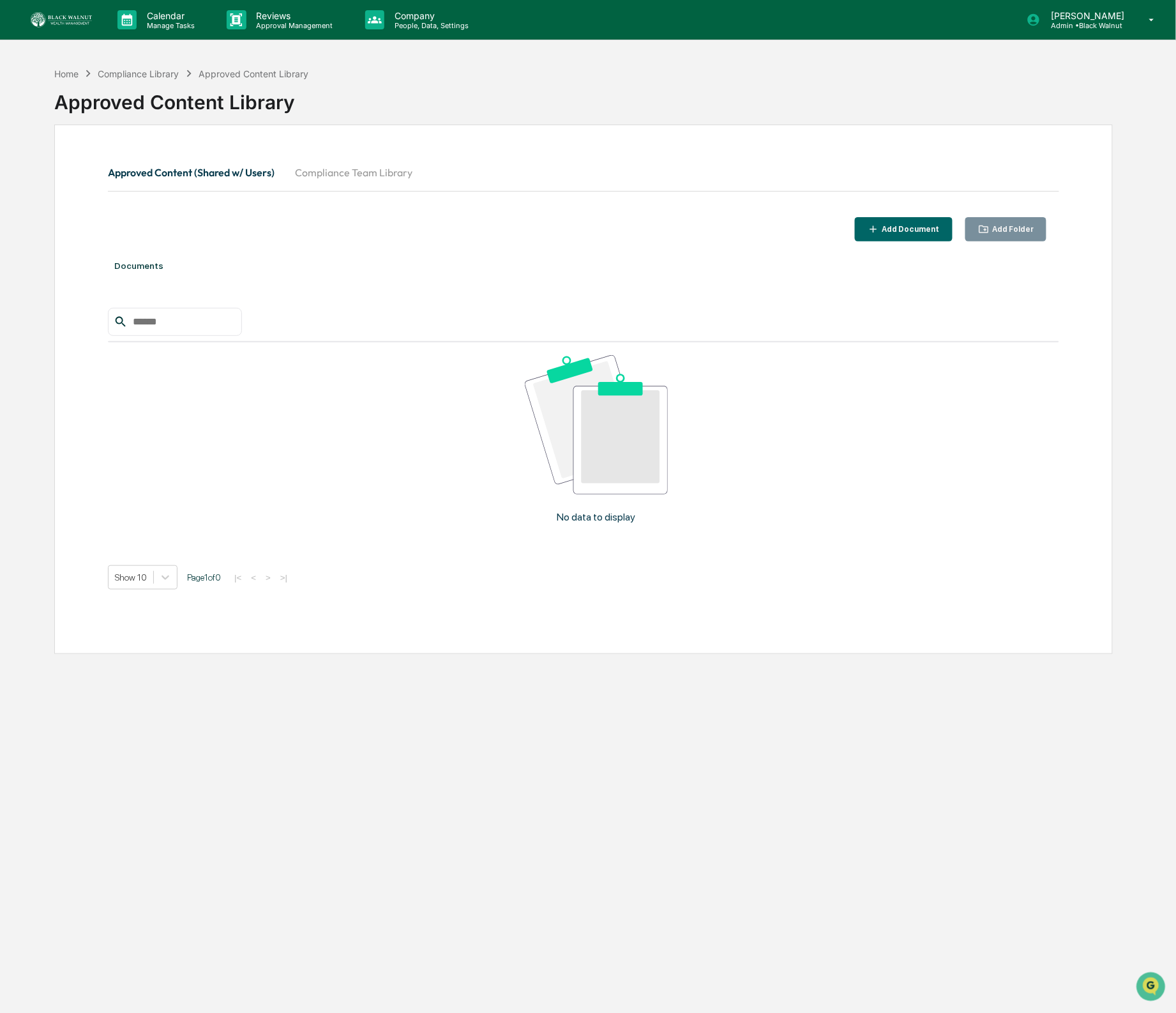
click at [330, 172] on button "Compliance Team Library" at bounding box center [354, 172] width 138 height 31
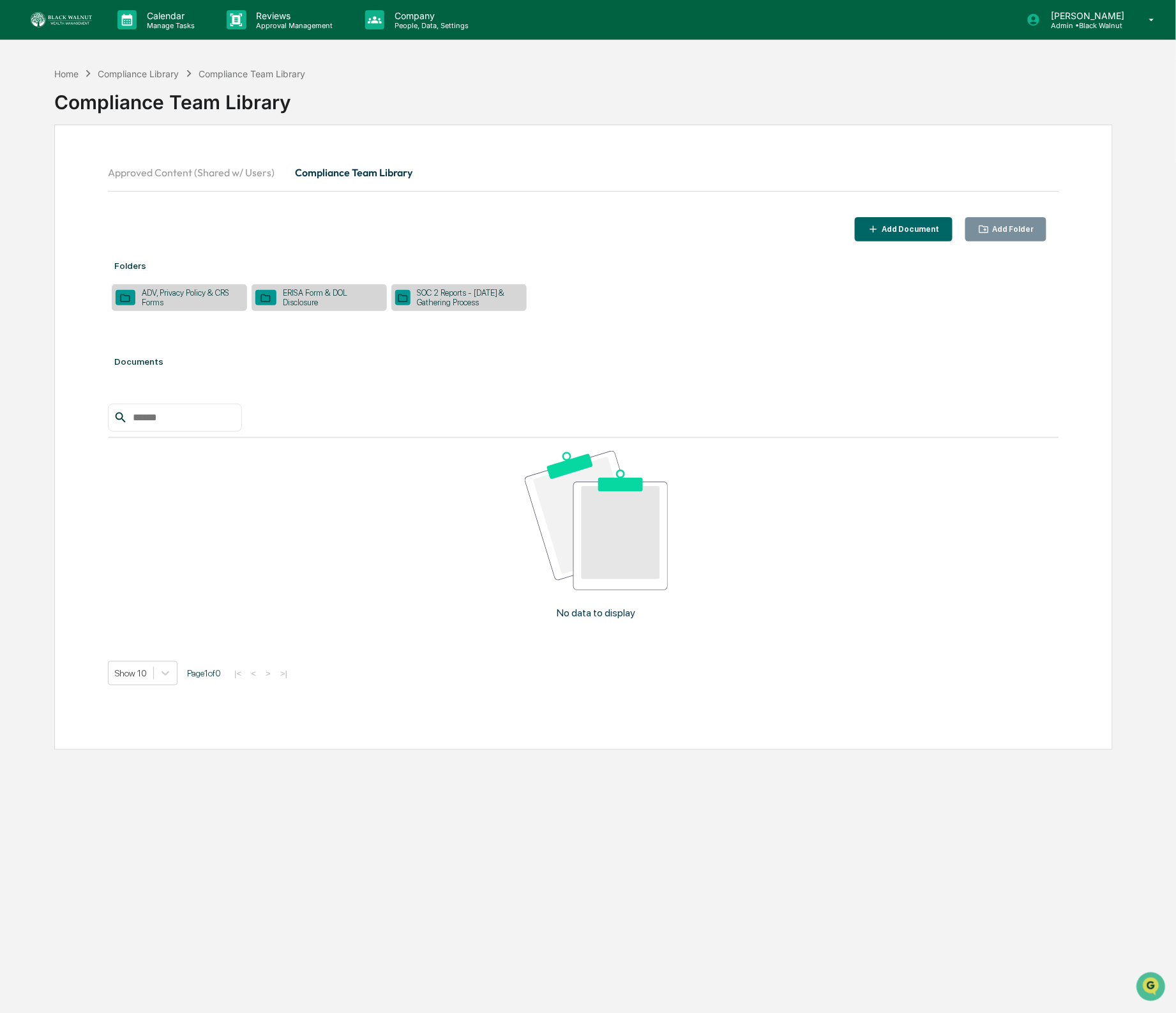
click at [327, 302] on div "ERISA Form & DOL Disclosure" at bounding box center [329, 298] width 106 height 19
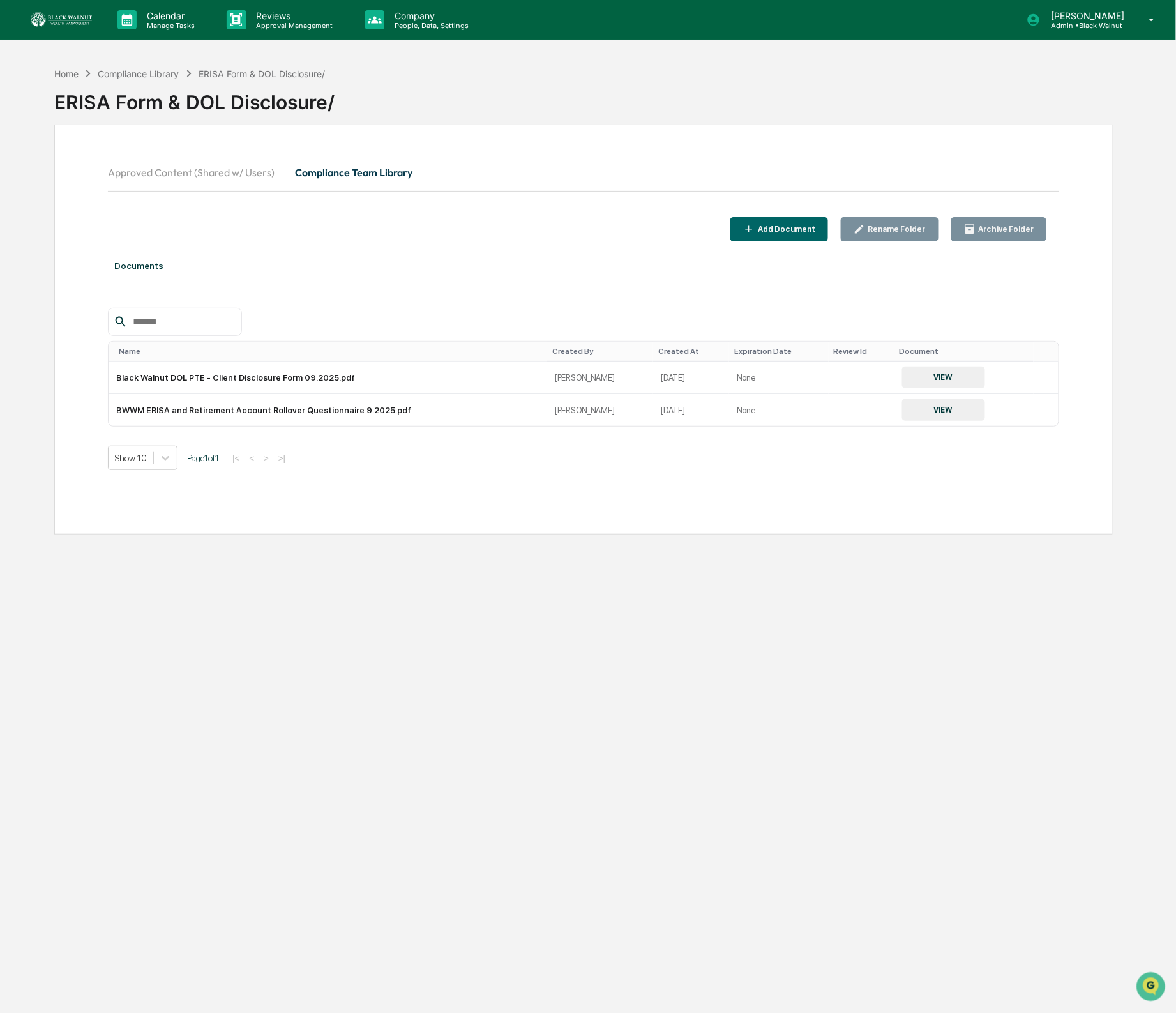
click at [73, 25] on img at bounding box center [61, 19] width 61 height 15
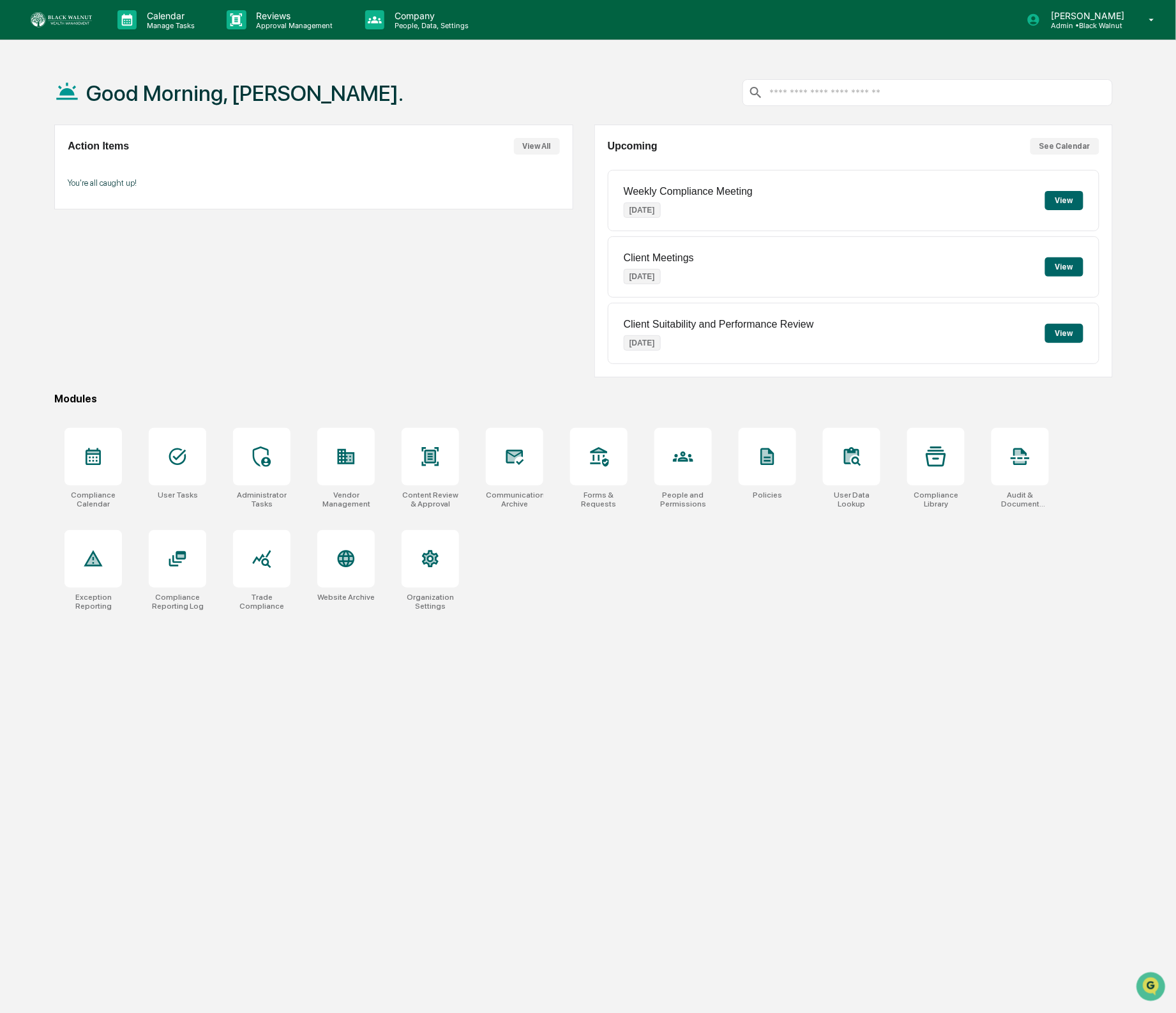
click at [479, 279] on div "Action Items View All You're all caught up!" at bounding box center [314, 251] width 519 height 253
